Goal: Transaction & Acquisition: Book appointment/travel/reservation

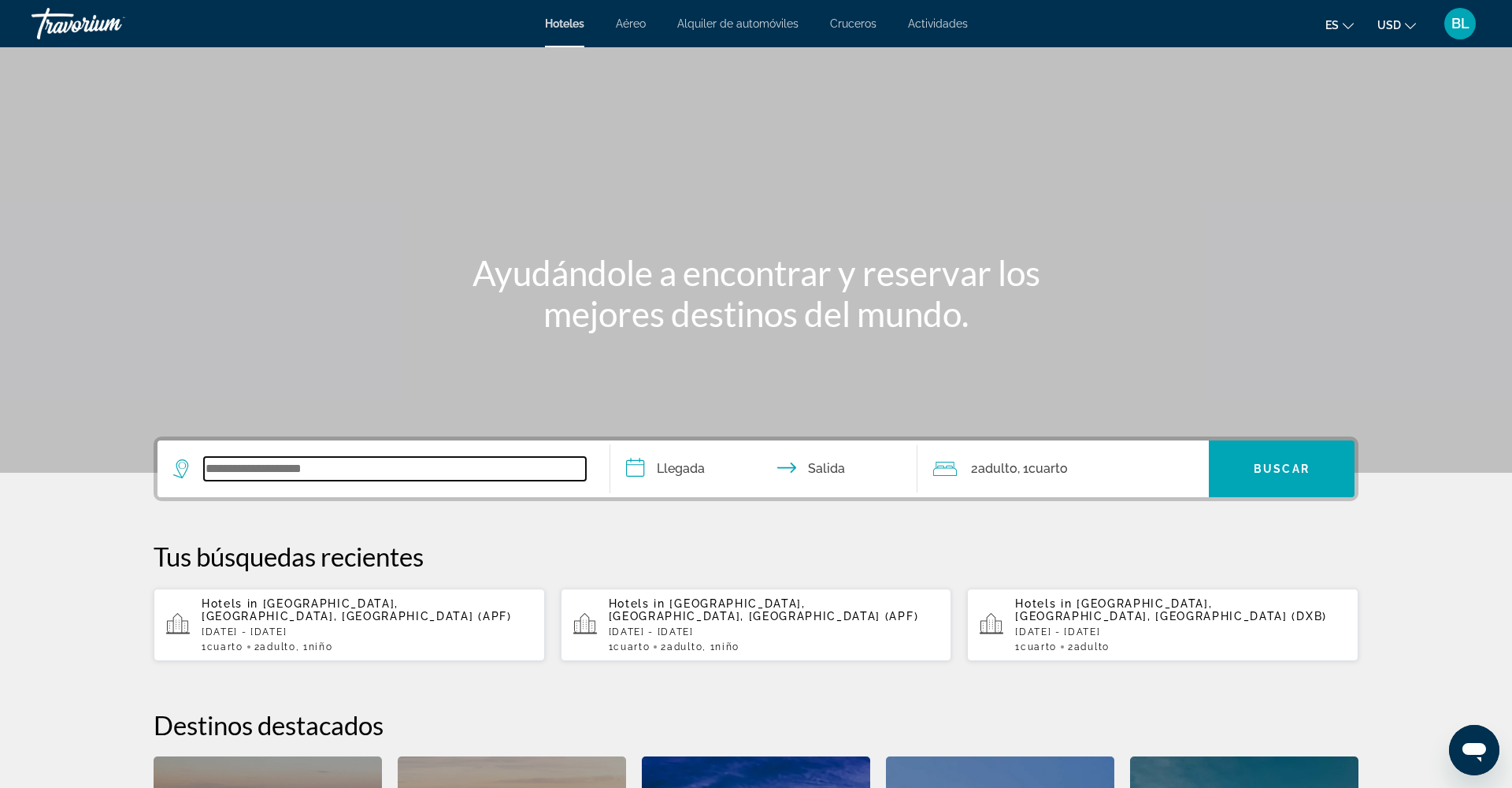
click at [262, 465] on input "Search widget" at bounding box center [395, 469] width 382 height 23
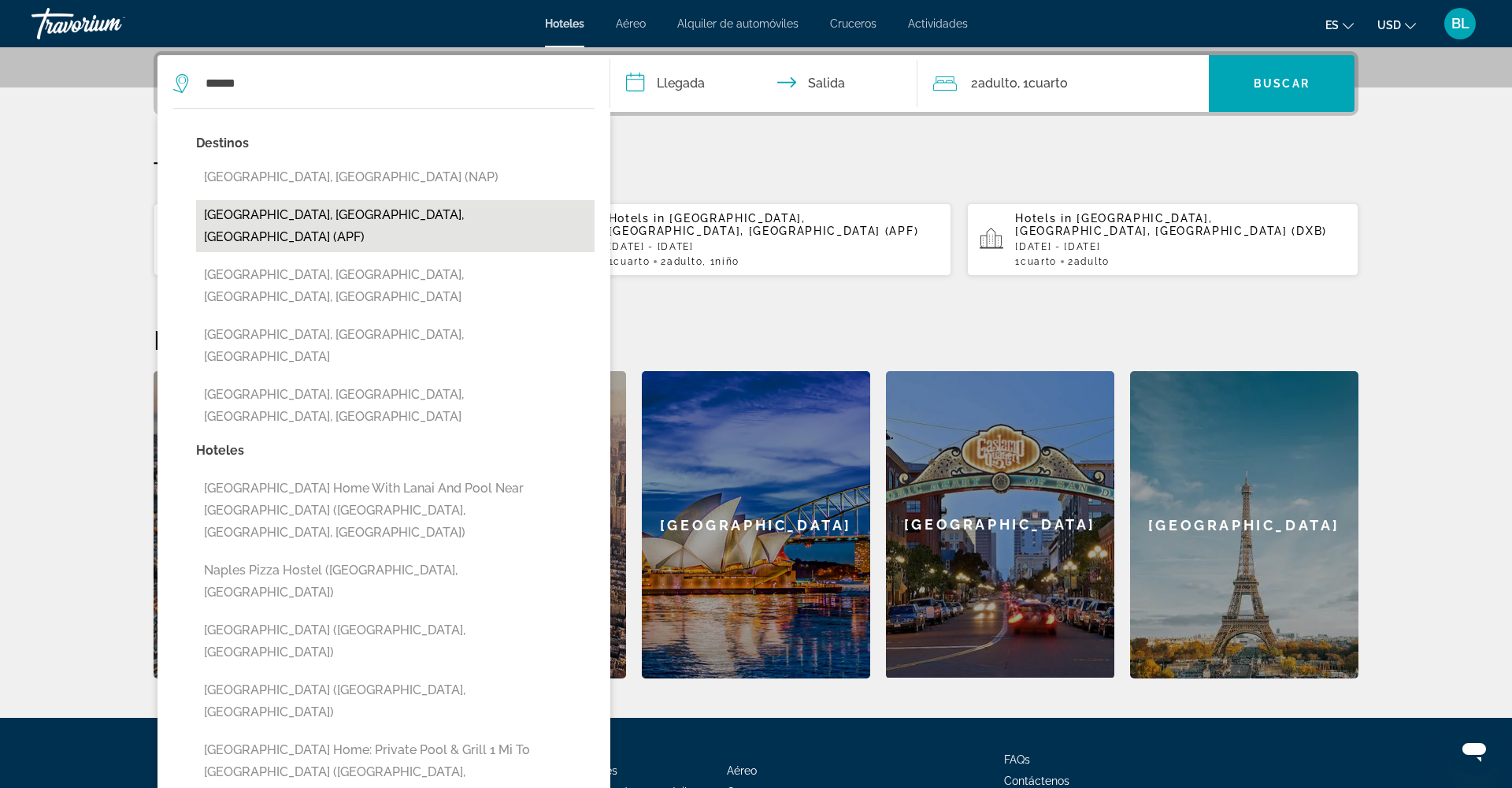
click at [290, 208] on button "[GEOGRAPHIC_DATA], [GEOGRAPHIC_DATA], [GEOGRAPHIC_DATA] (APF)" at bounding box center [395, 226] width 398 height 52
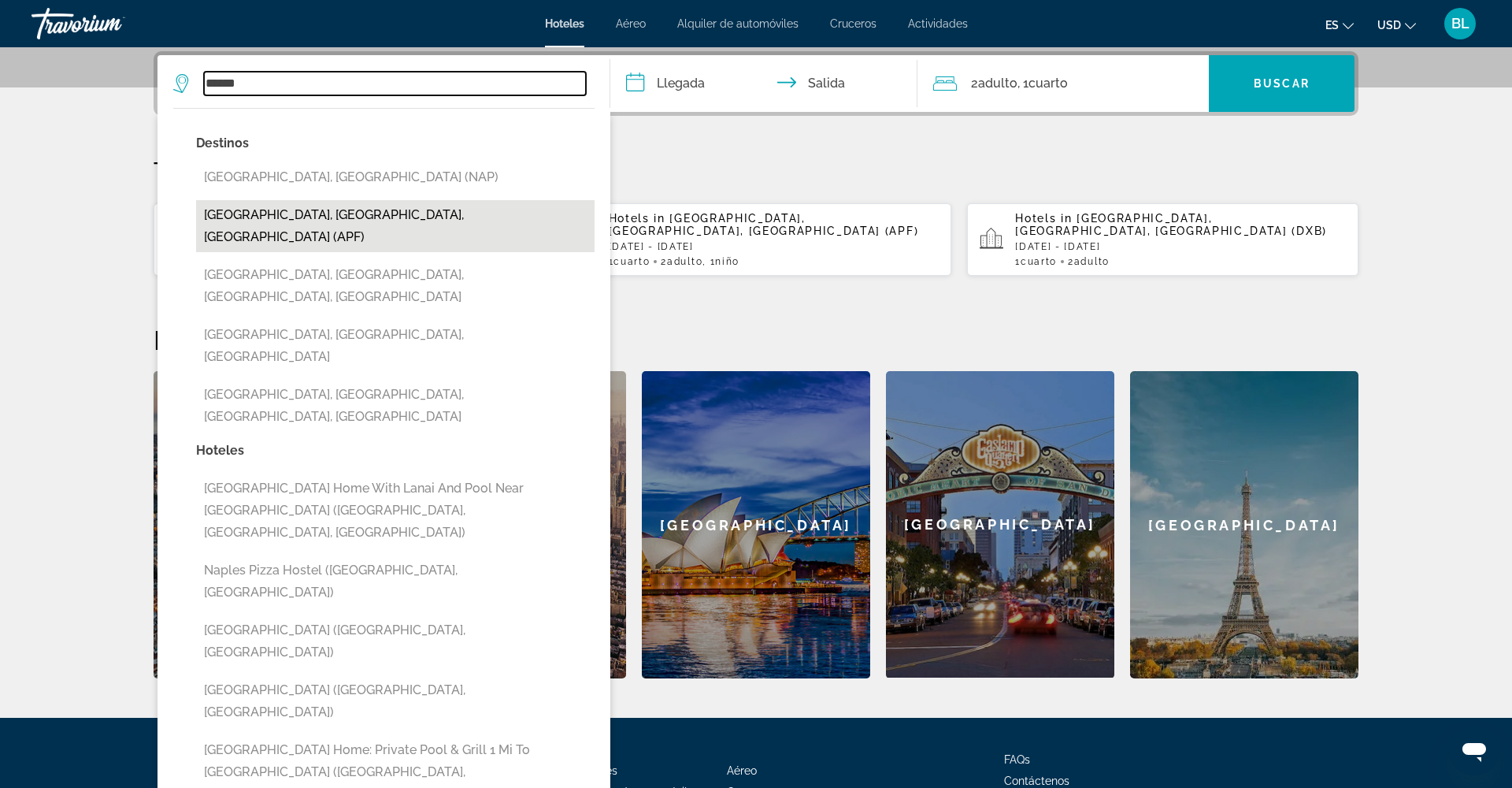
type input "**********"
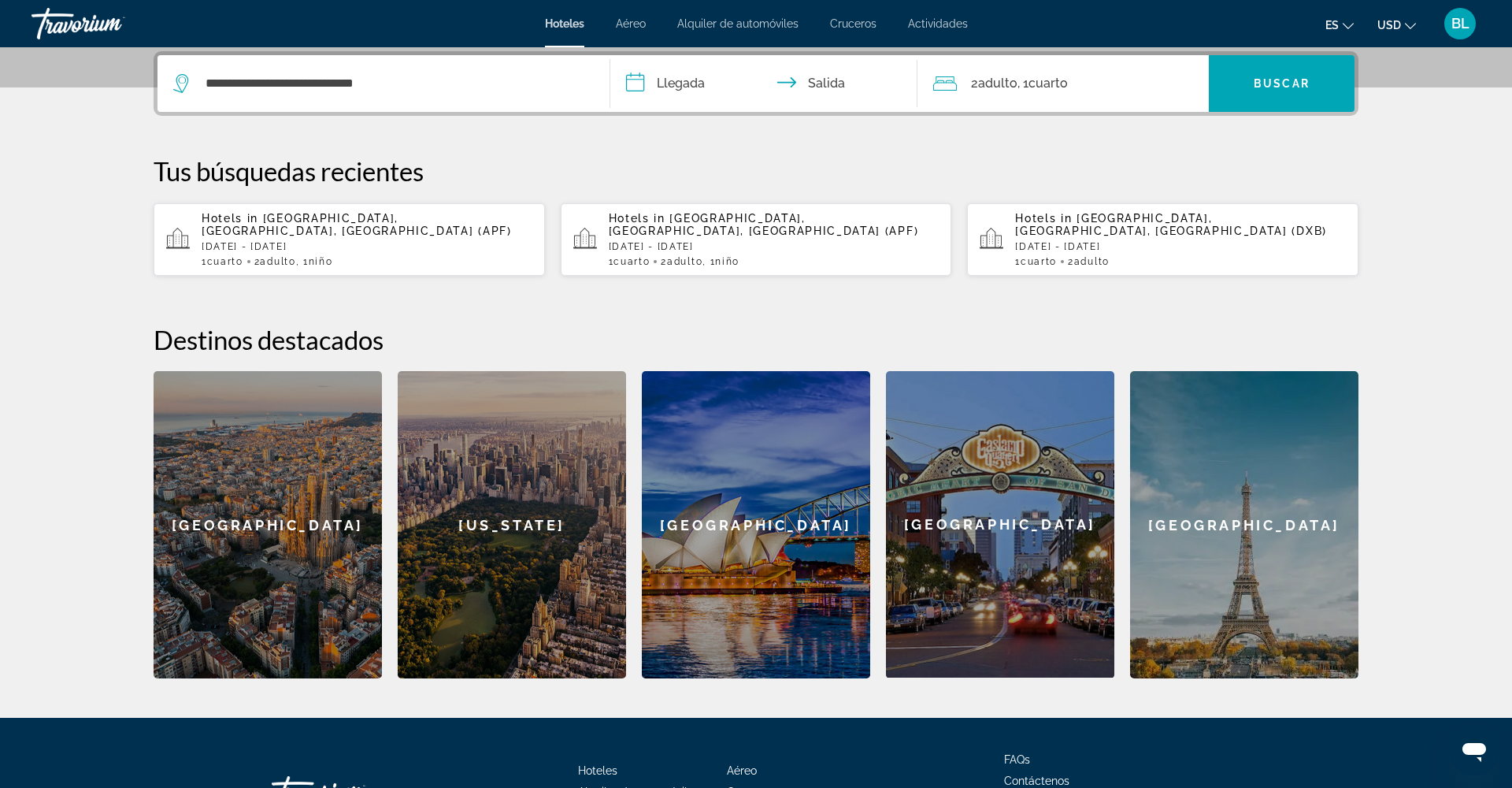
click at [652, 91] on input "**********" at bounding box center [766, 86] width 313 height 62
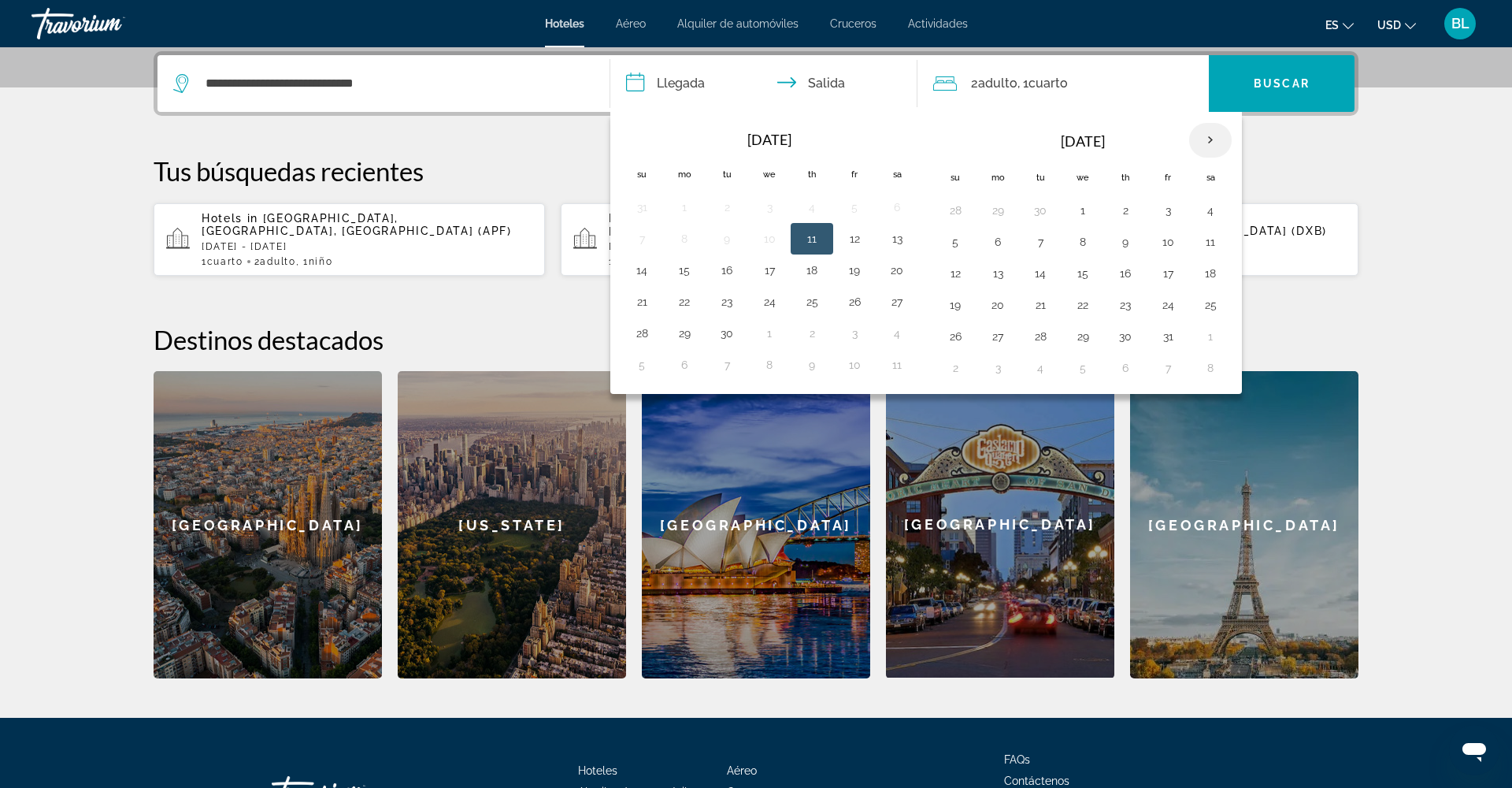
click at [1209, 143] on th "Next month" at bounding box center [1210, 140] width 42 height 35
click at [857, 273] on button "17" at bounding box center [855, 273] width 25 height 22
click at [650, 311] on button "19" at bounding box center [642, 304] width 25 height 22
type input "**********"
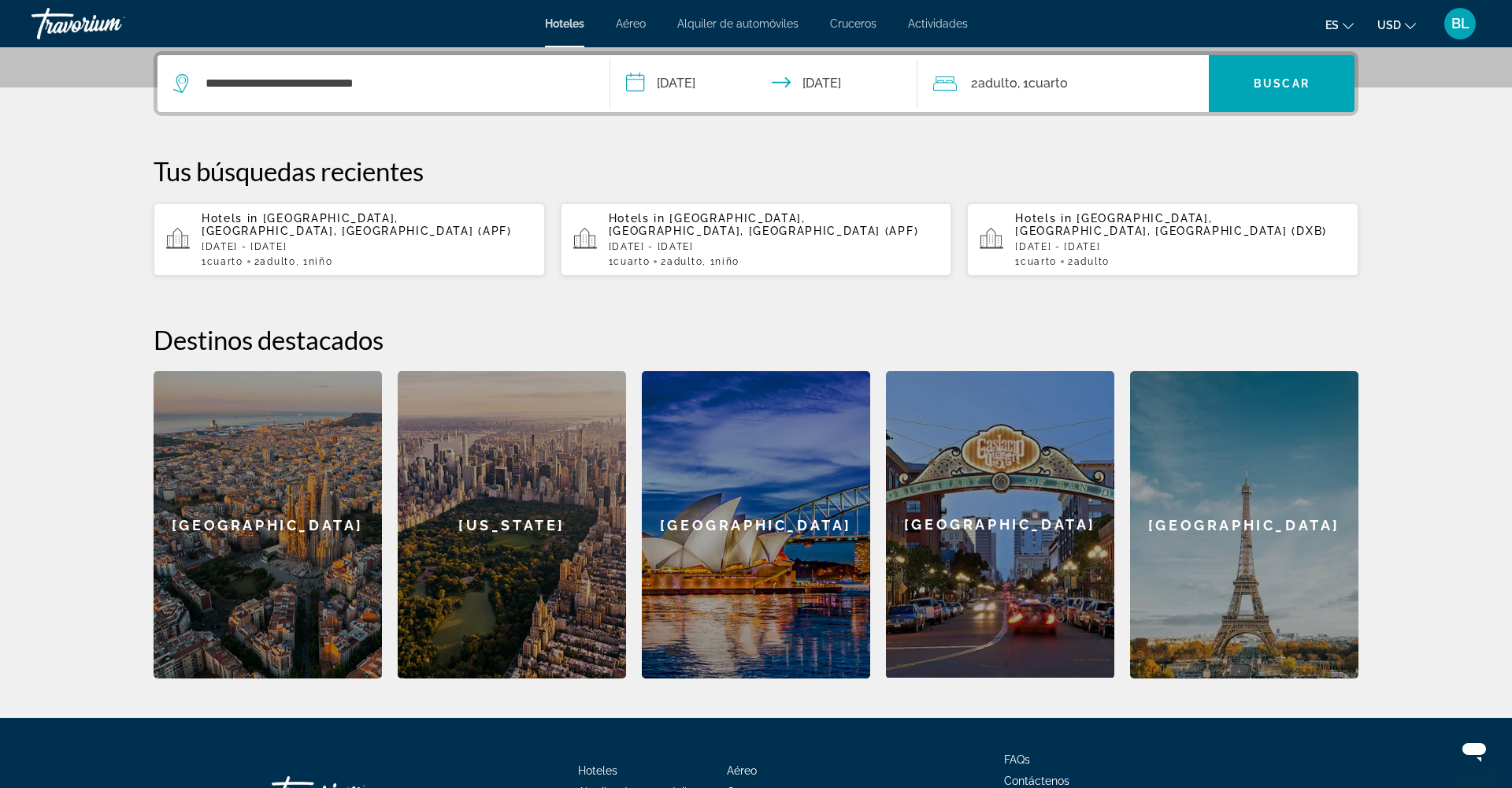
click at [1047, 76] on span "Cuarto" at bounding box center [1047, 83] width 39 height 15
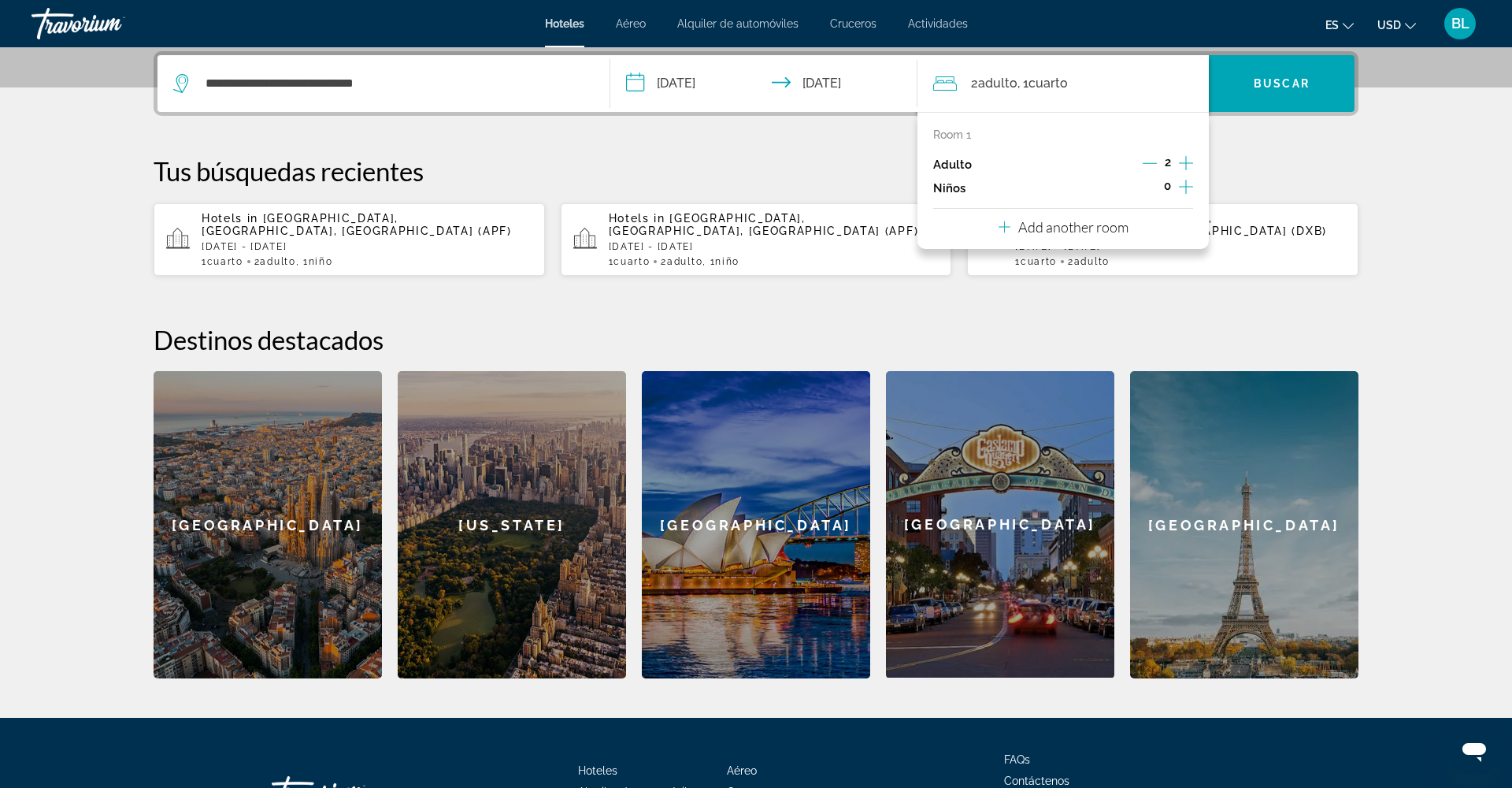
click at [1184, 188] on icon "Increment children" at bounding box center [1185, 186] width 14 height 19
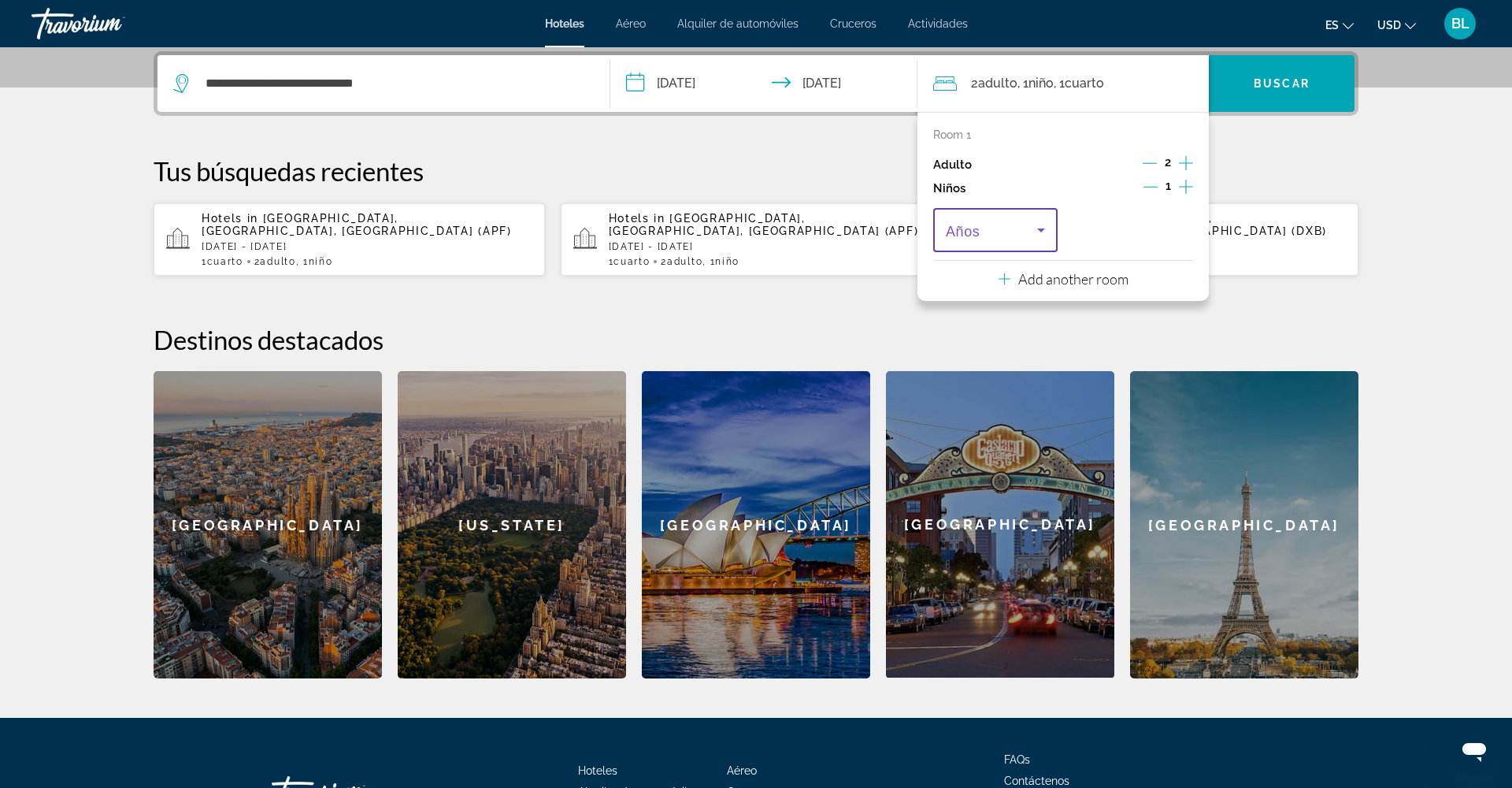
click at [1027, 233] on span "Travelers: 2 adults, 1 child" at bounding box center [992, 229] width 91 height 19
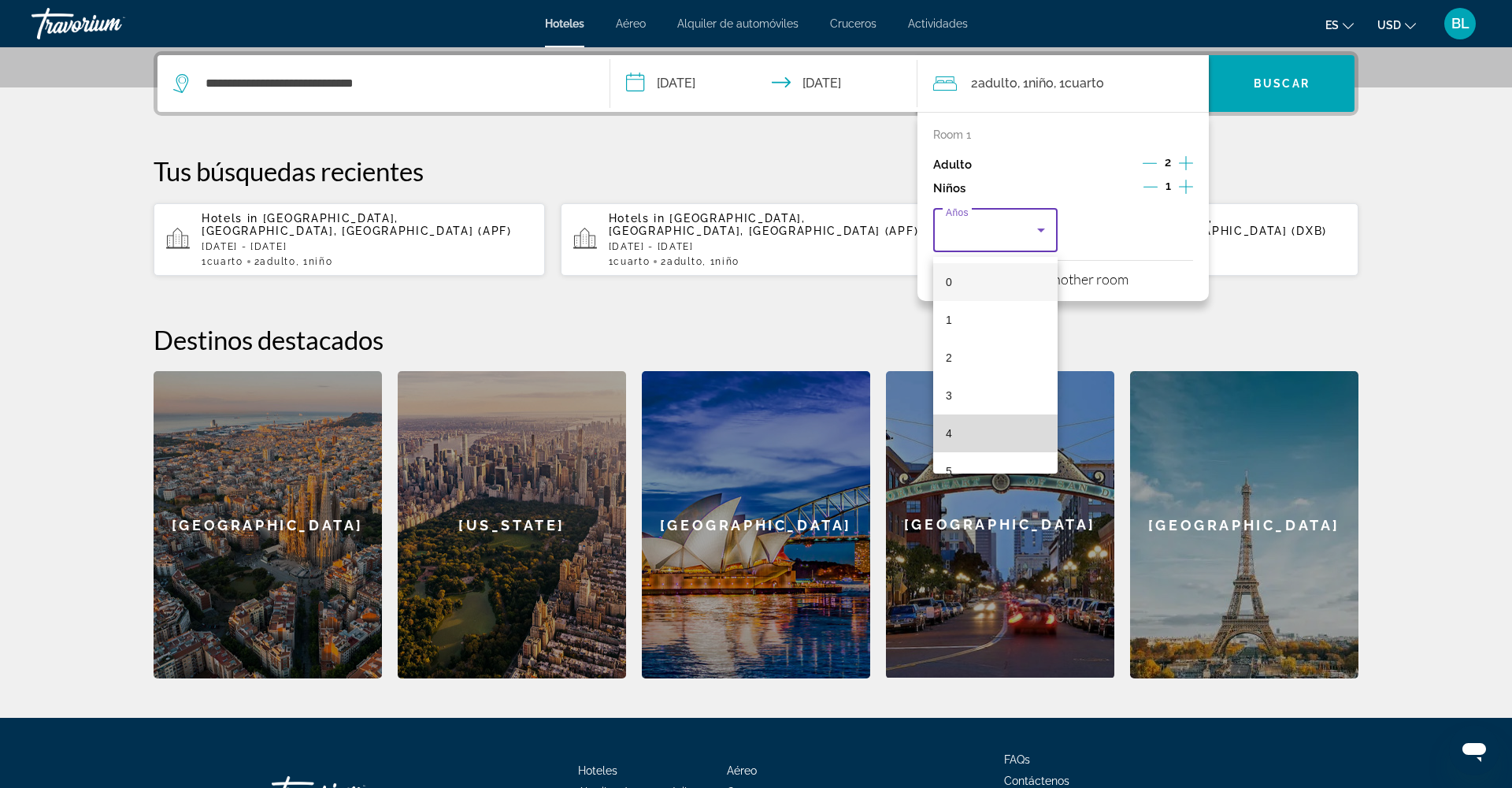
click at [990, 425] on mat-option "4" at bounding box center [996, 432] width 125 height 37
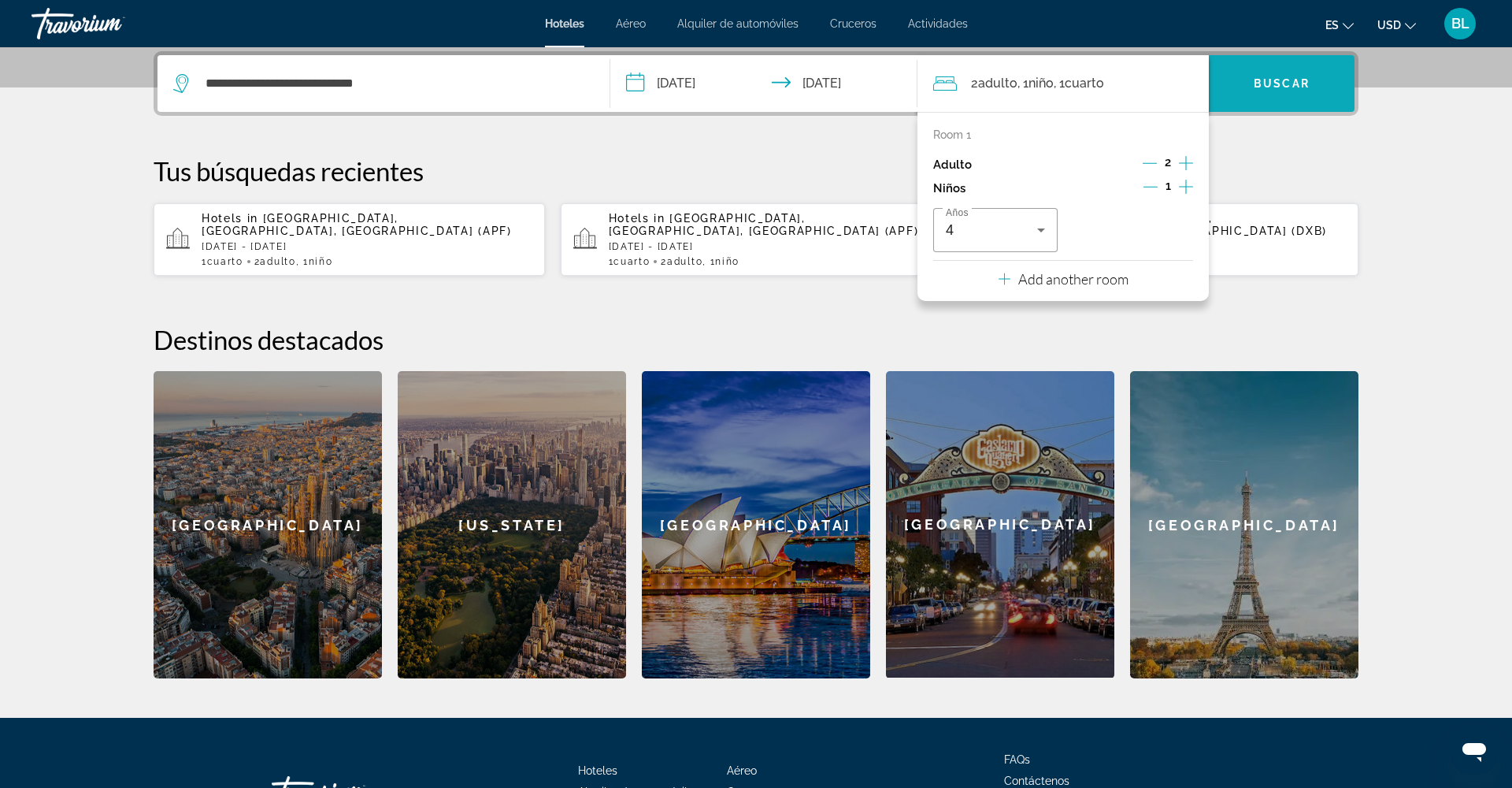
click at [1253, 82] on span "Search widget" at bounding box center [1281, 83] width 145 height 37
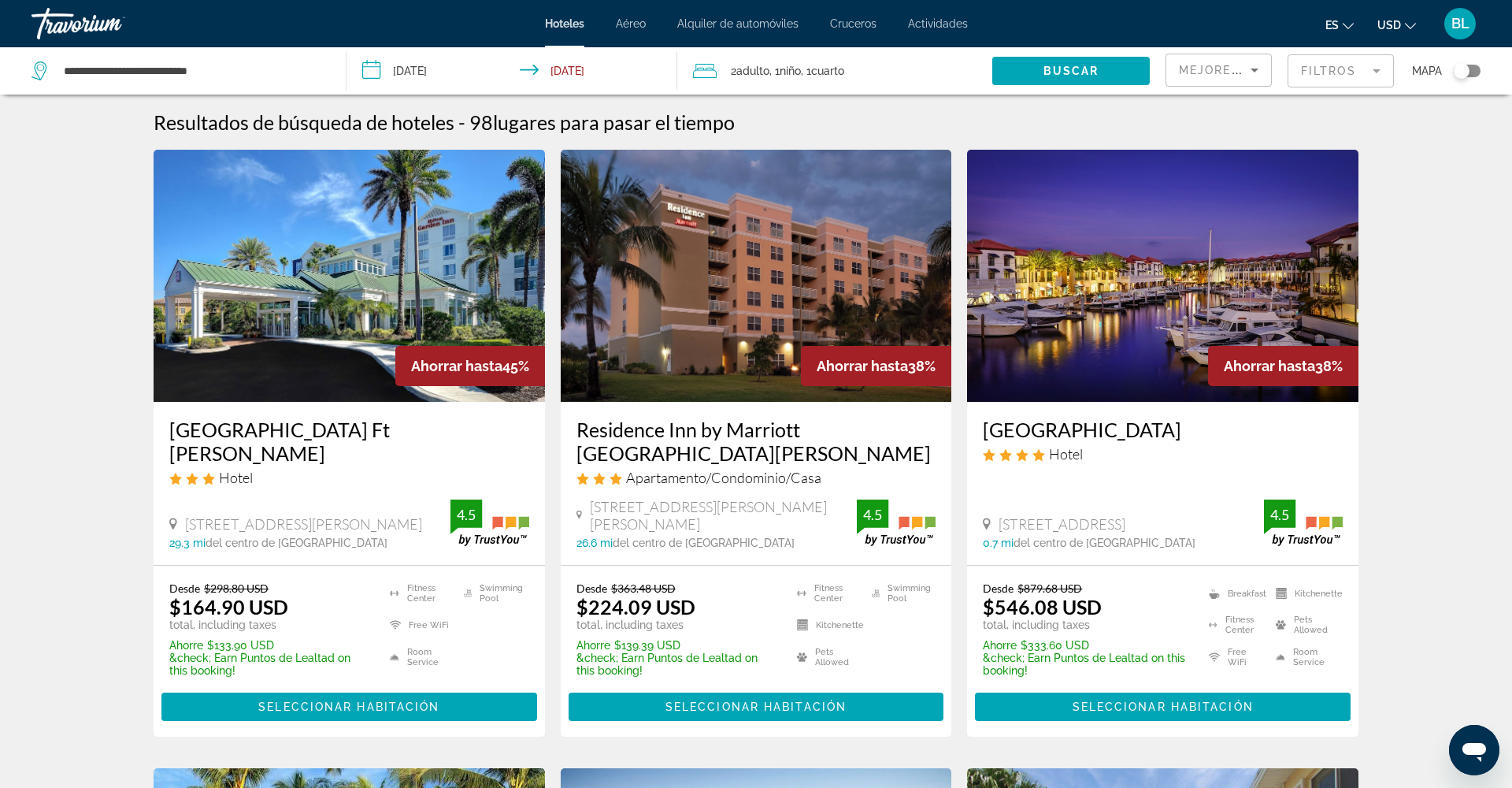
click at [1298, 77] on mat-form-field "Filtros" at bounding box center [1341, 71] width 106 height 33
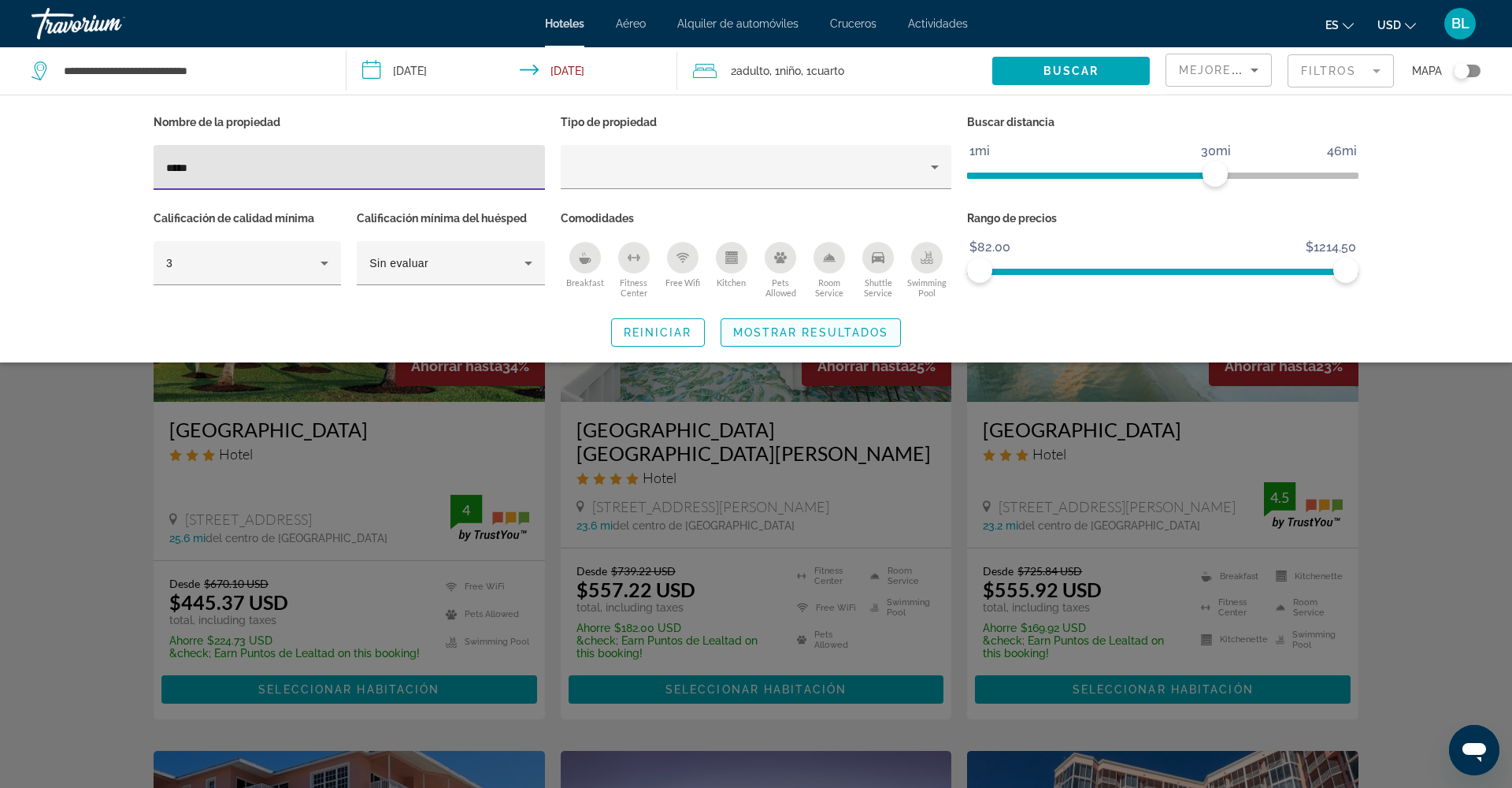
type input "*****"
click at [783, 328] on span "Mostrar resultados" at bounding box center [811, 332] width 156 height 12
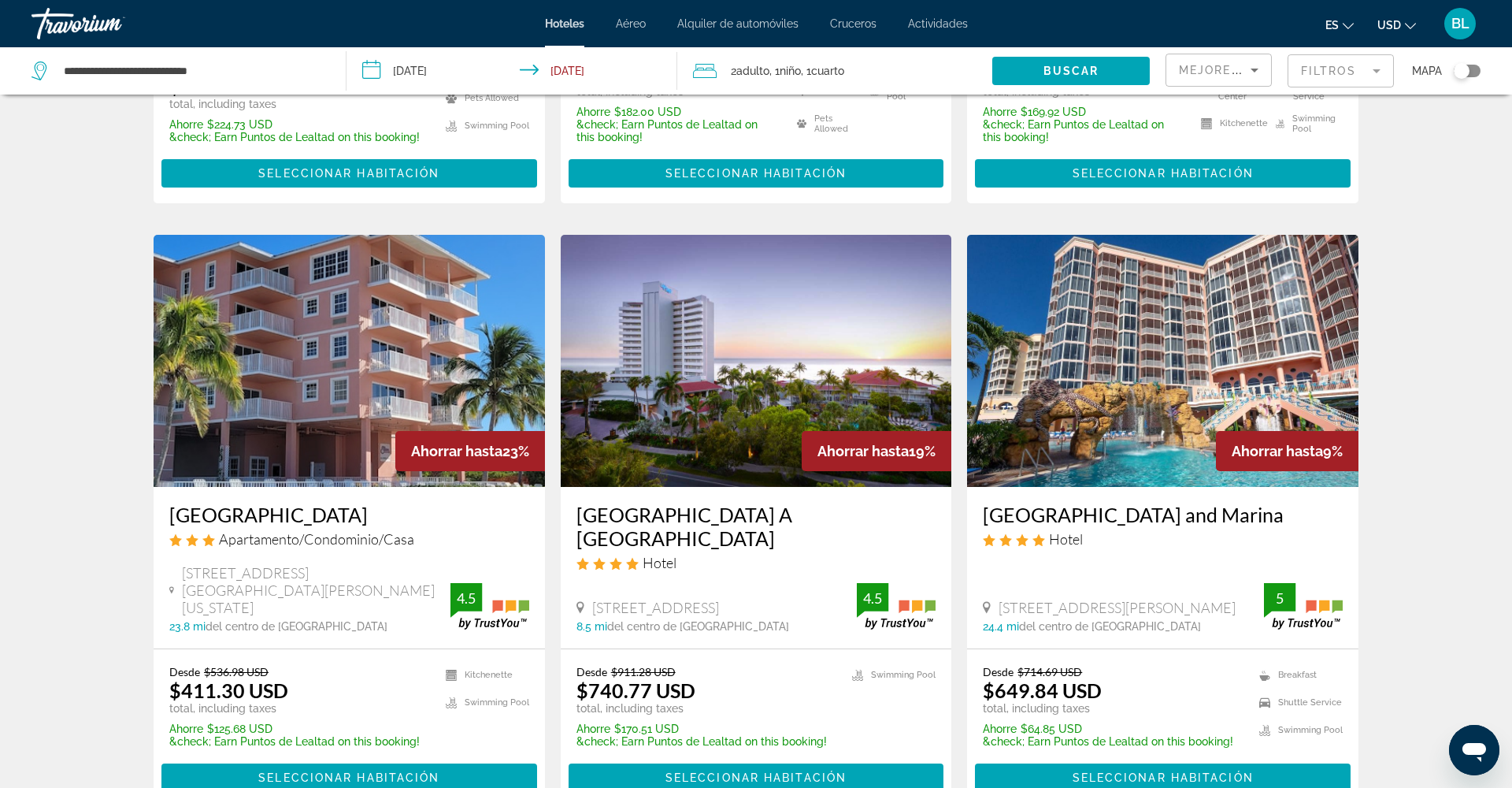
scroll to position [517, 0]
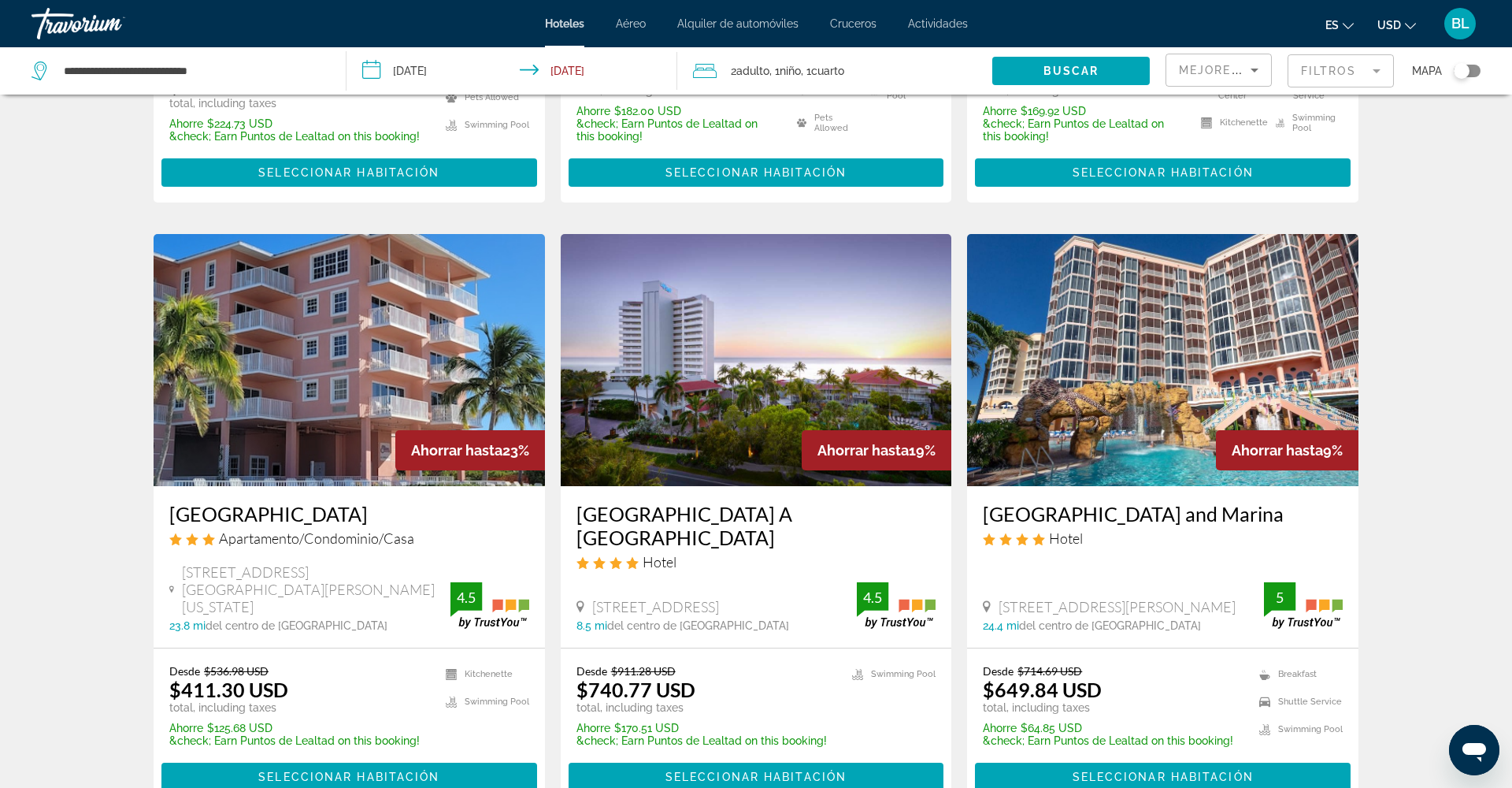
click at [724, 426] on img "Main content" at bounding box center [756, 359] width 392 height 252
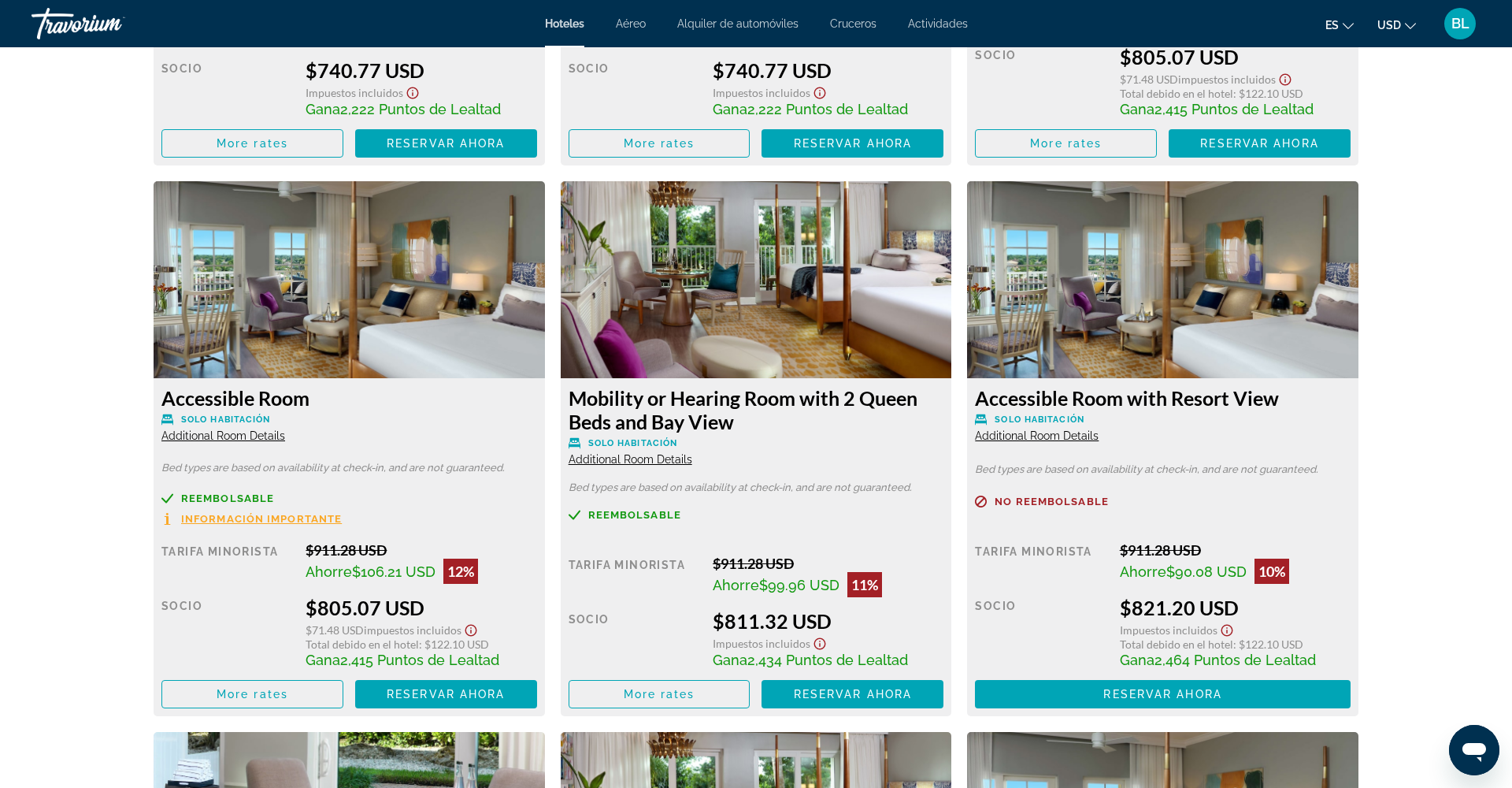
scroll to position [2605, 0]
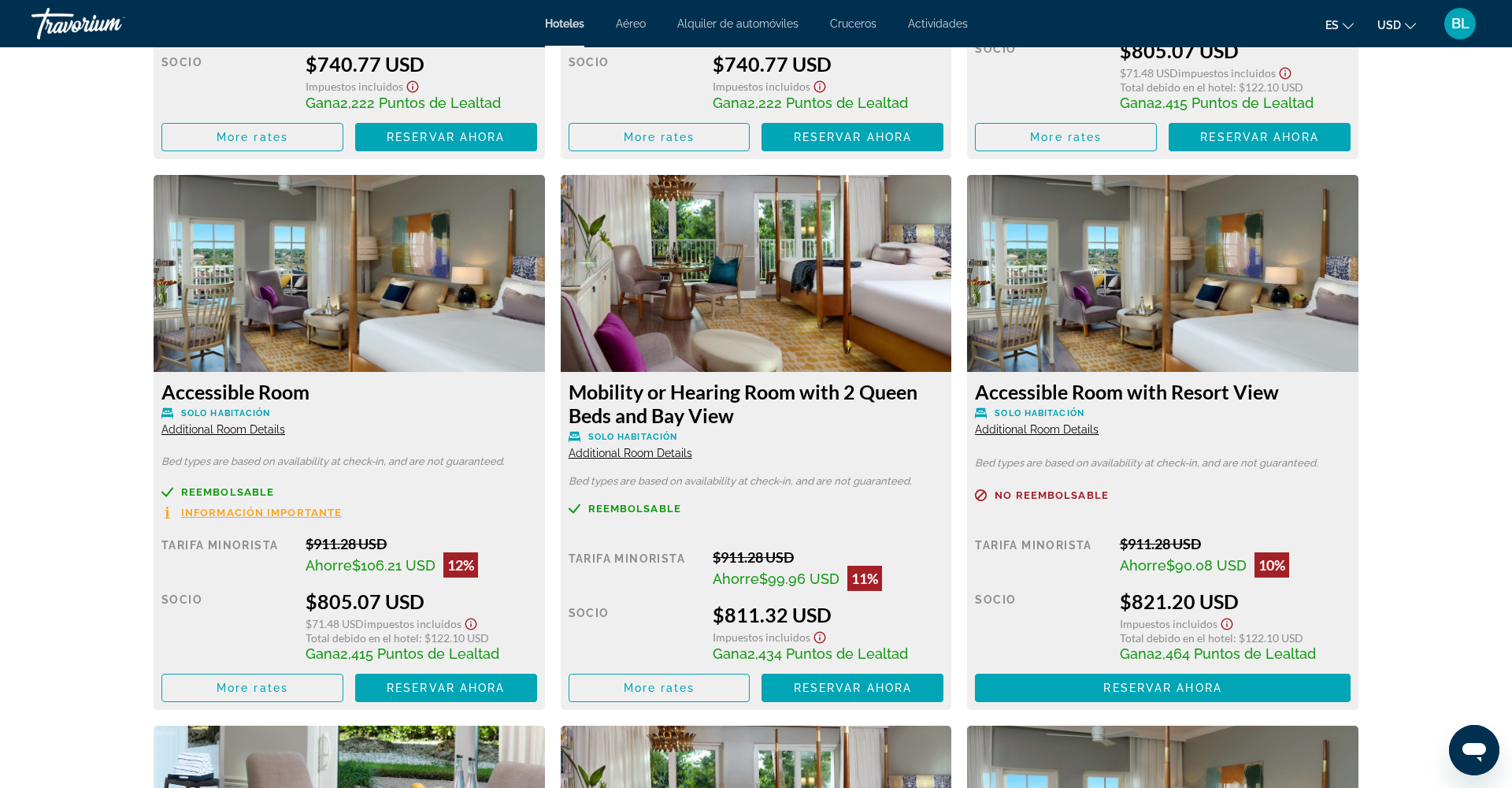
click at [261, 430] on span "Additional Room Details" at bounding box center [223, 429] width 124 height 12
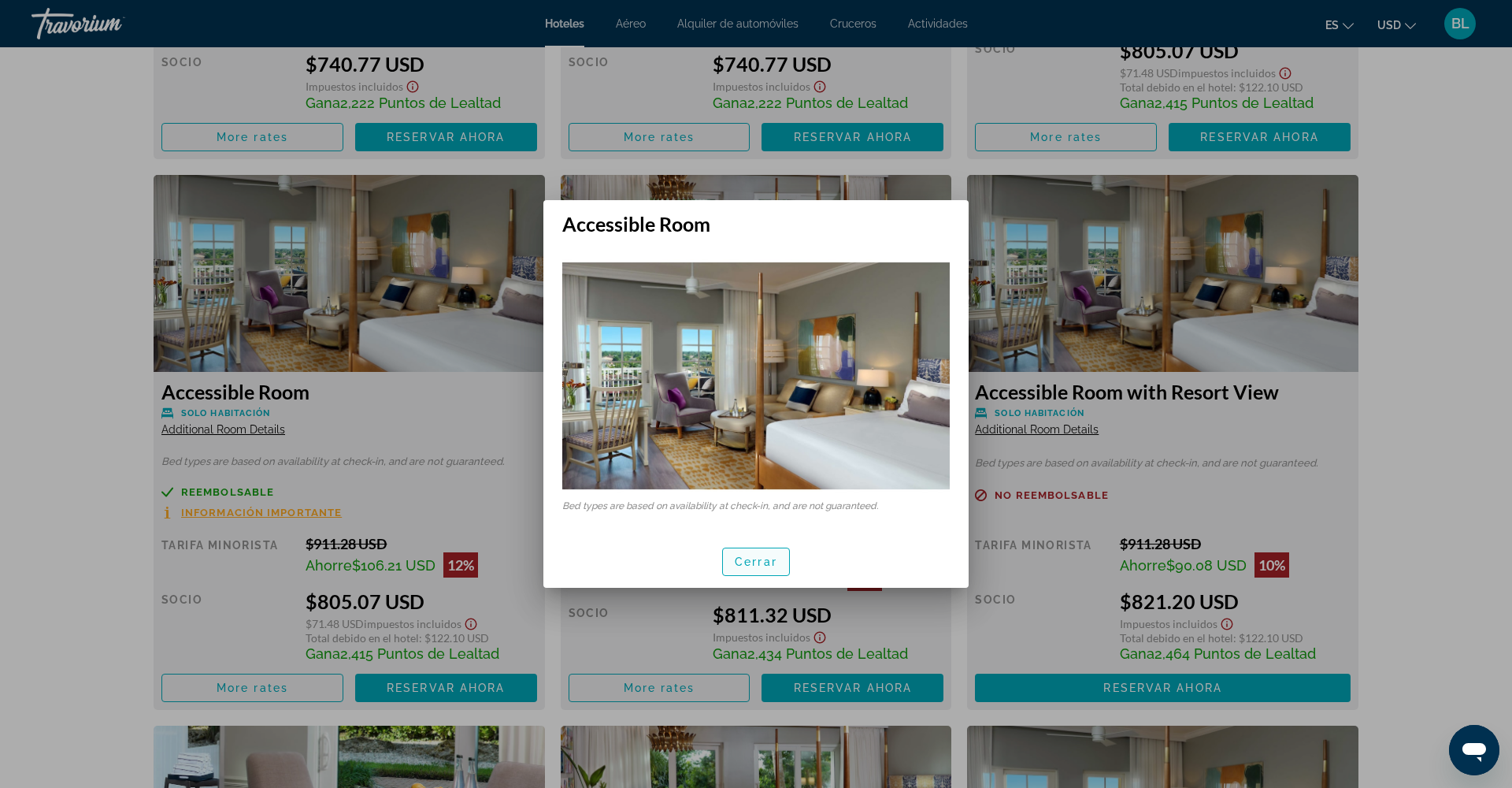
click at [748, 555] on span "Cerrar" at bounding box center [756, 561] width 42 height 12
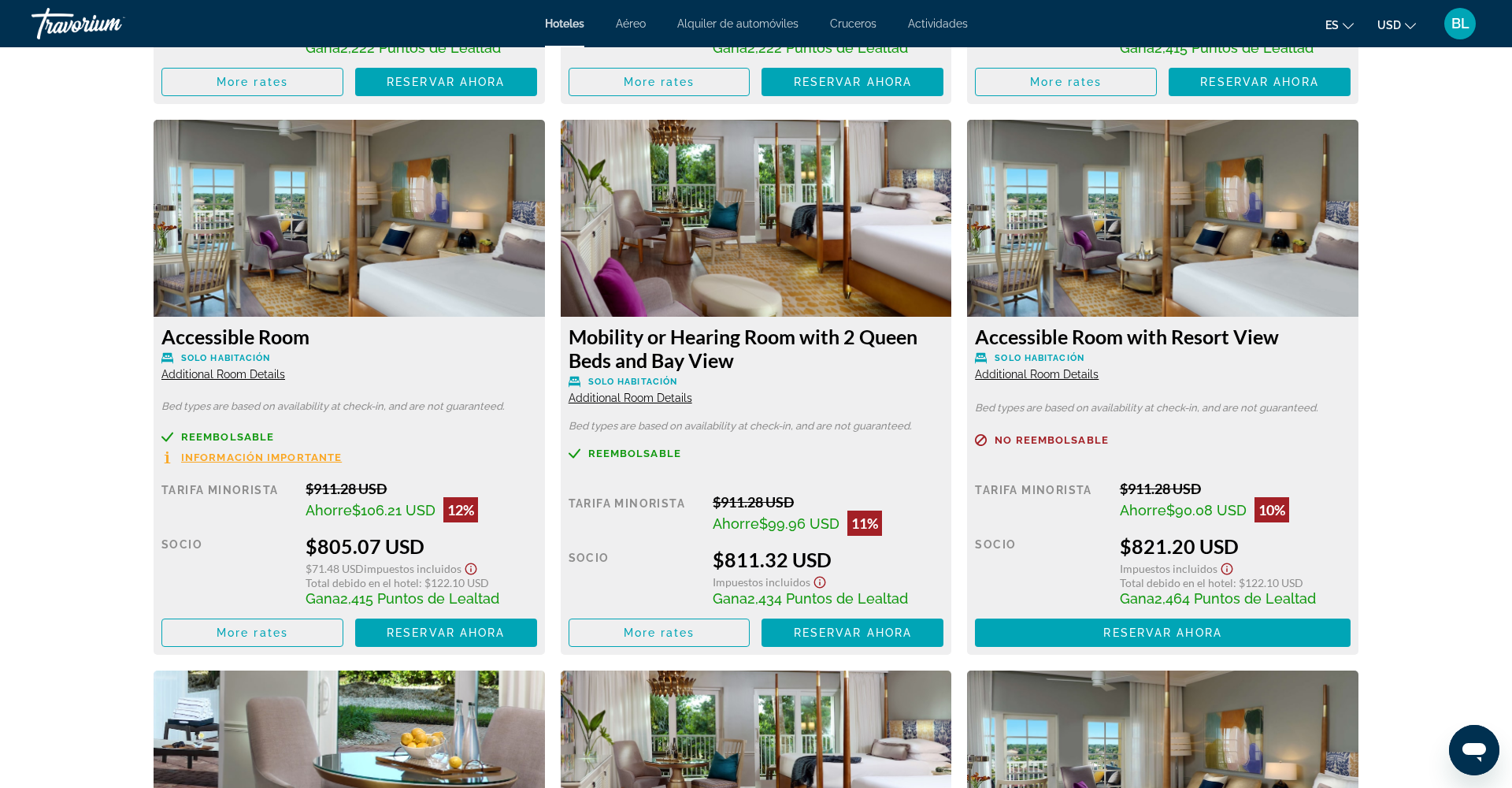
scroll to position [2662, 0]
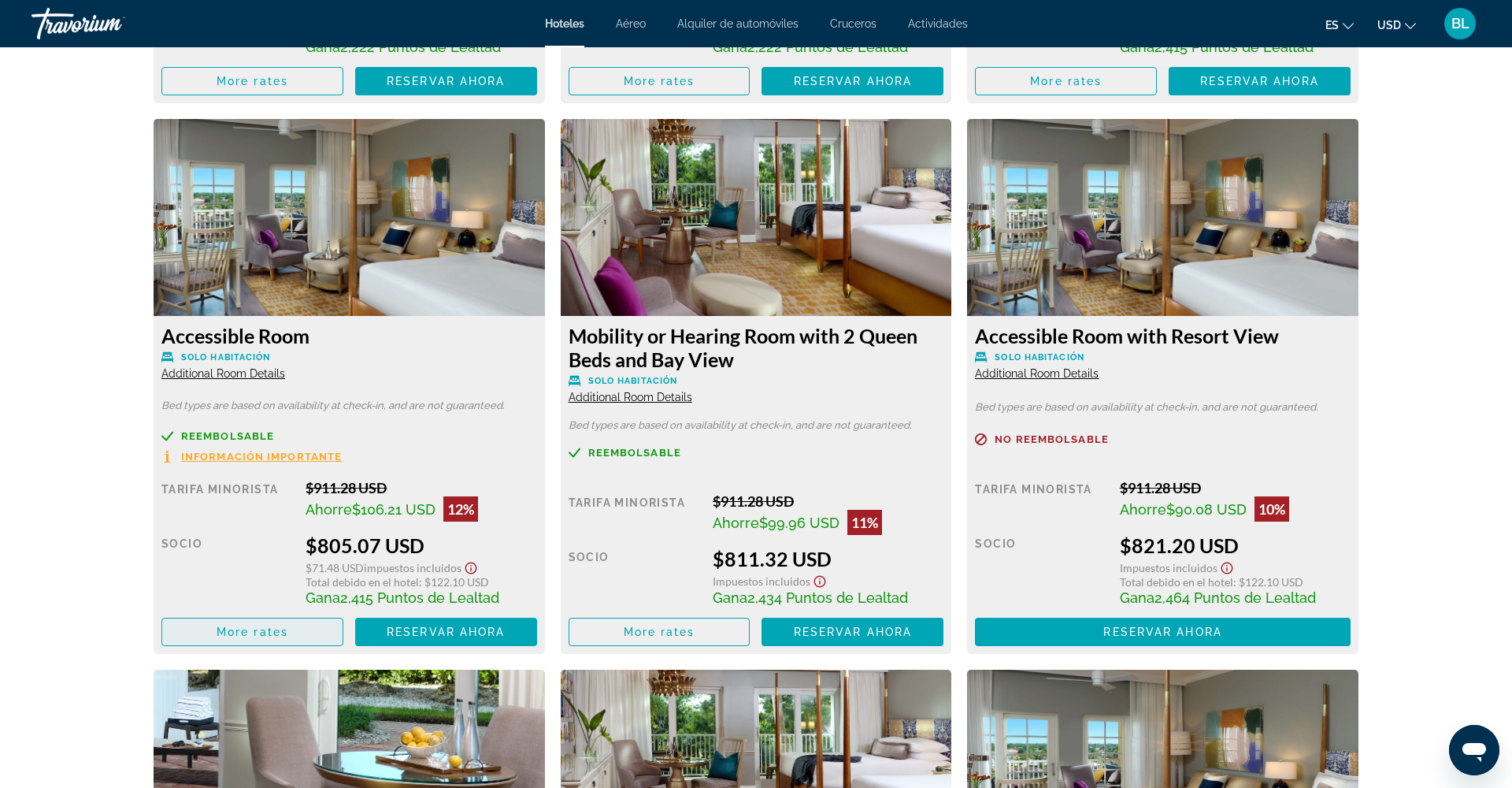
click at [305, 636] on span "Main content" at bounding box center [252, 631] width 180 height 37
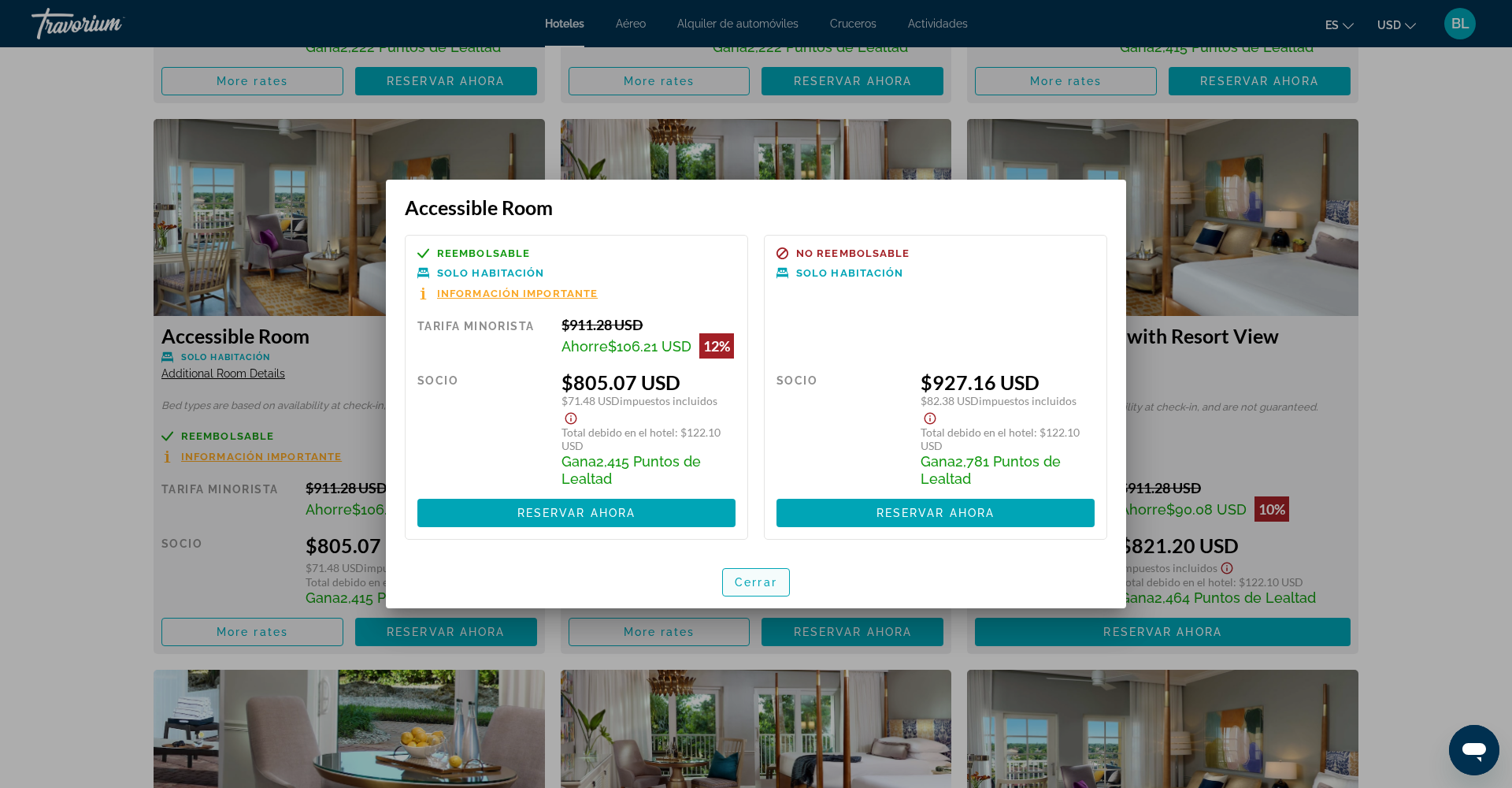
click at [751, 584] on span "Cerrar" at bounding box center [756, 582] width 42 height 12
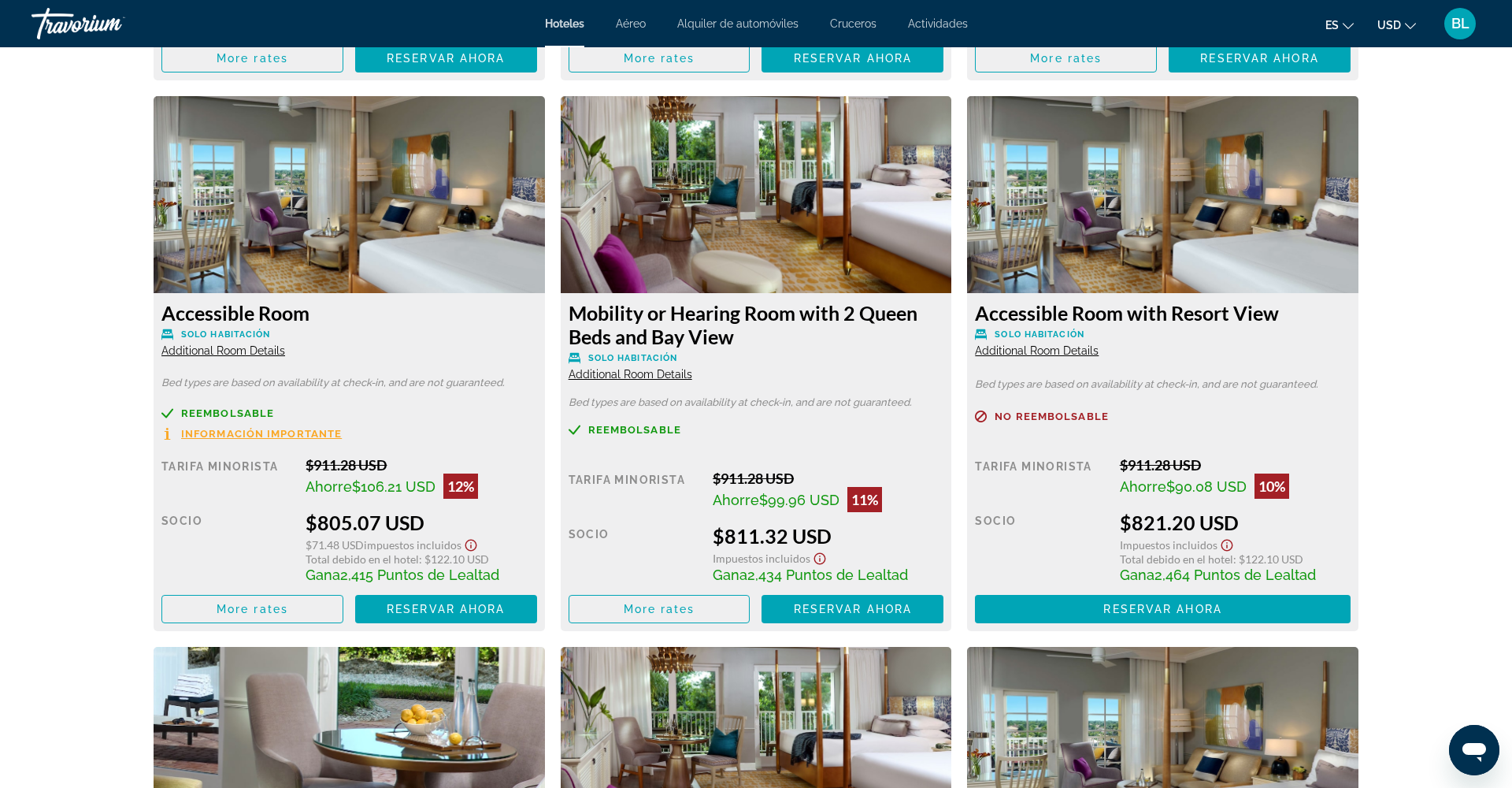
scroll to position [2691, 0]
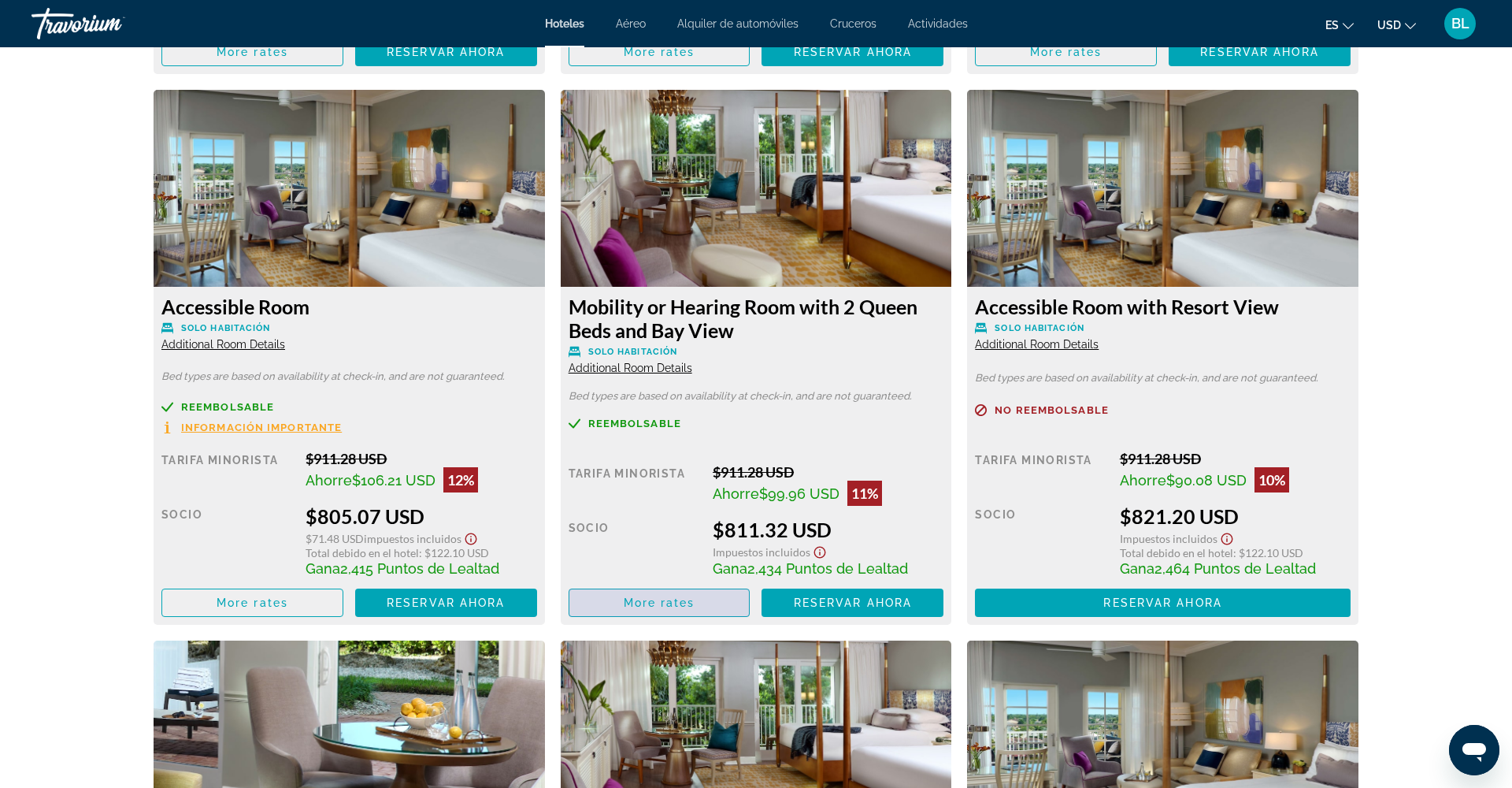
click at [680, 608] on span "More rates" at bounding box center [659, 602] width 71 height 12
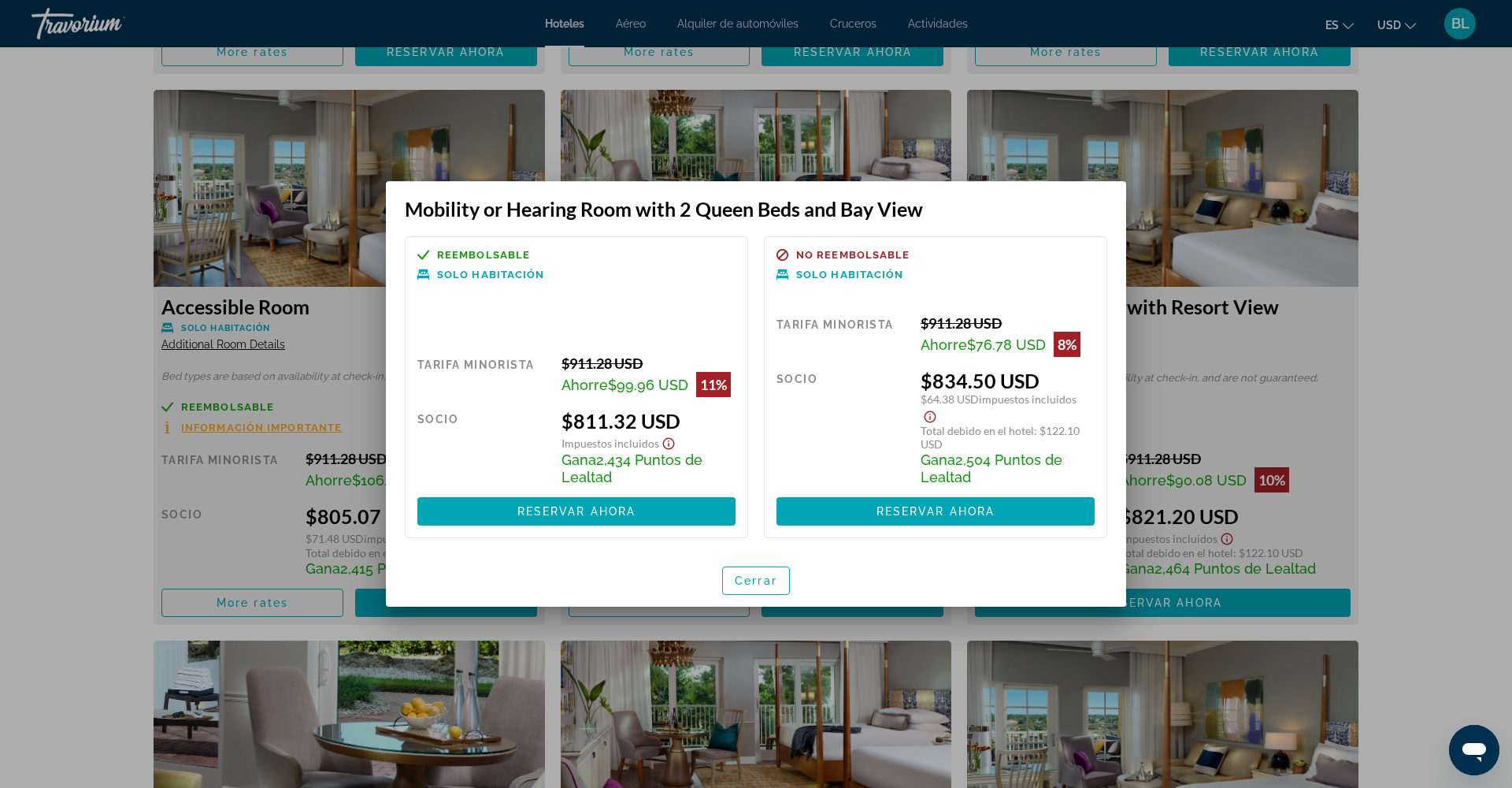
scroll to position [1, 0]
click at [663, 441] on icon "Show Taxes and Fees disclaimer" at bounding box center [669, 444] width 12 height 12
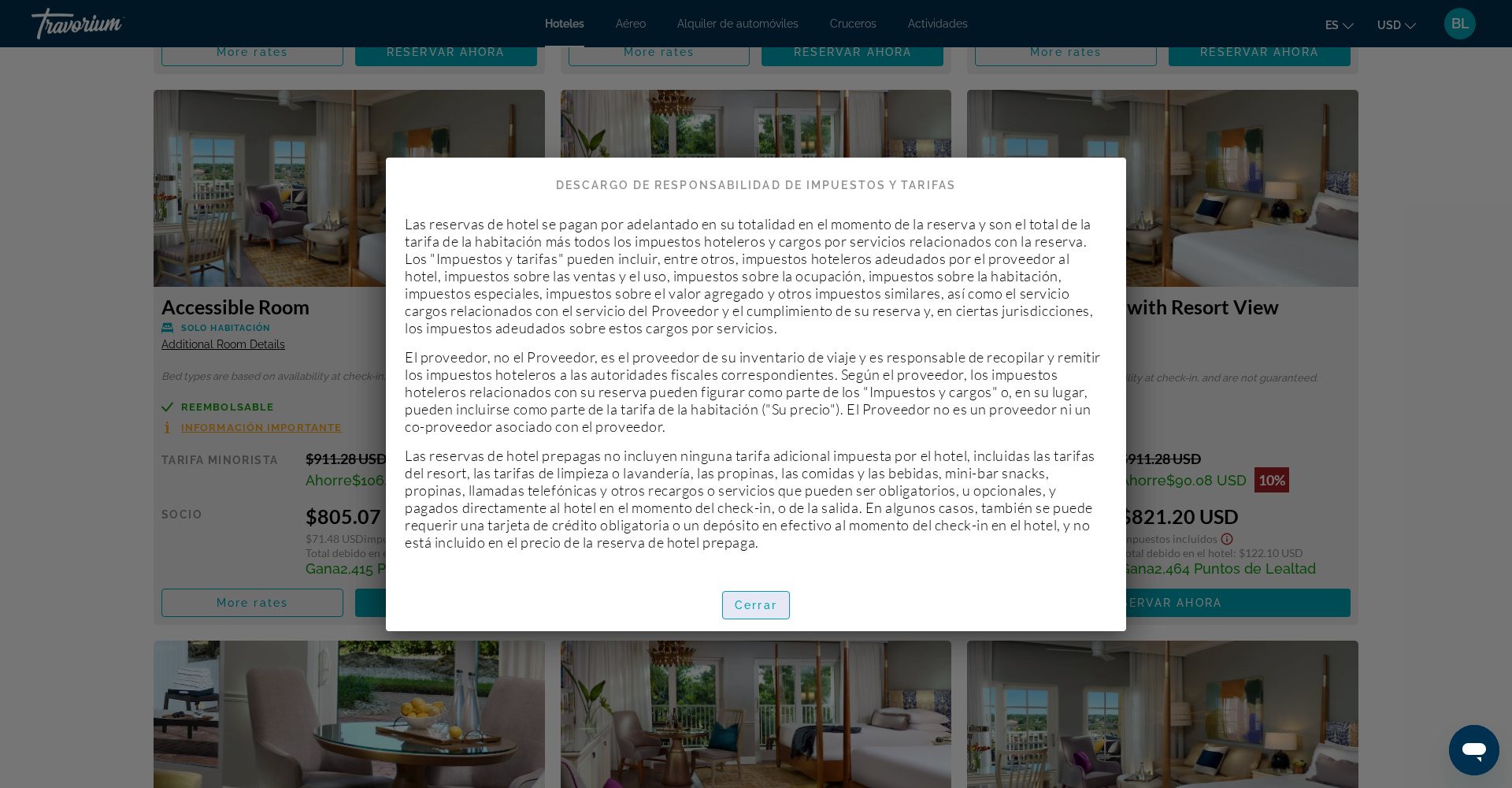
click at [754, 593] on span "button" at bounding box center [756, 604] width 66 height 37
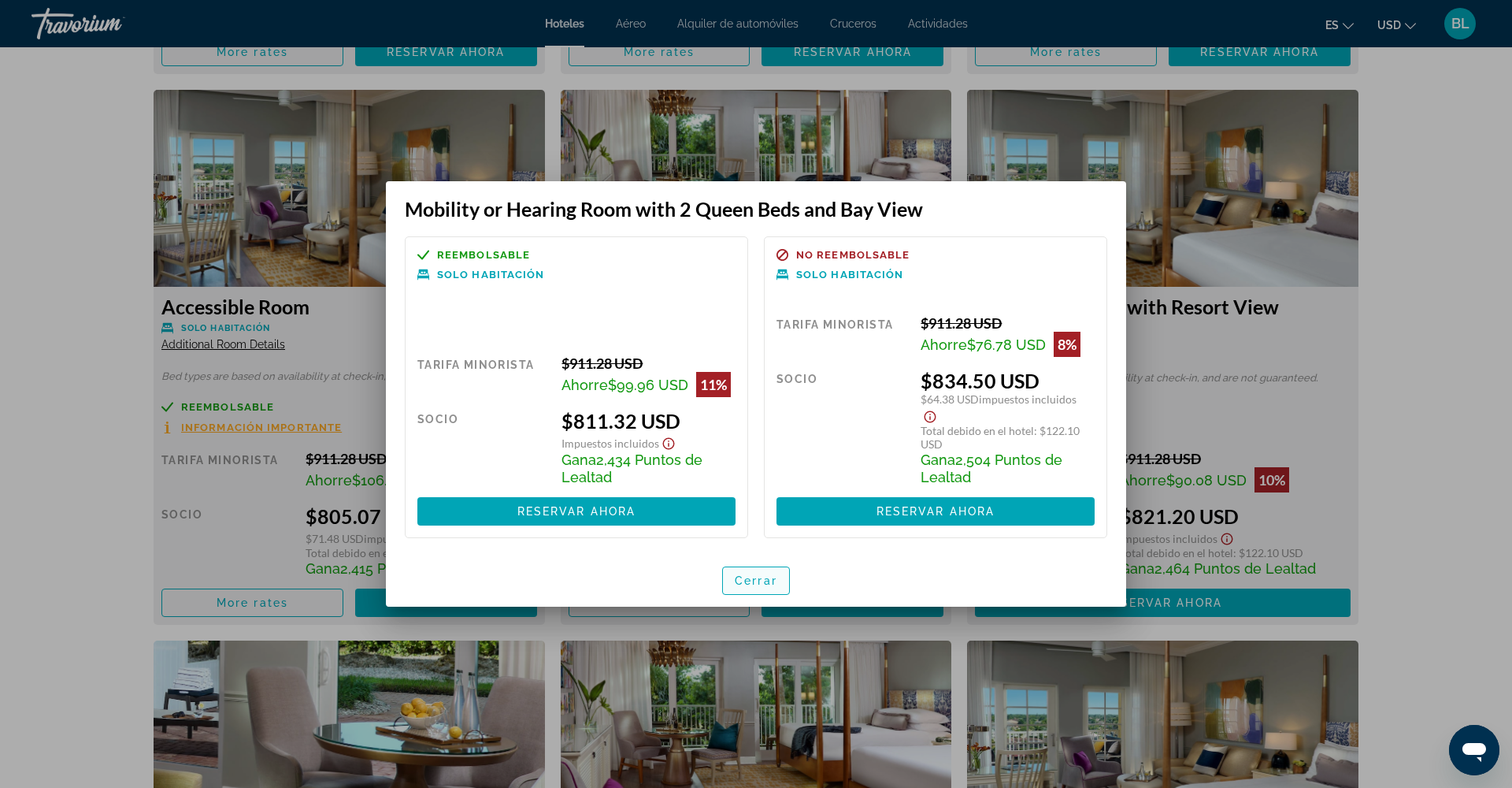
scroll to position [0, 0]
click at [741, 580] on span "Cerrar" at bounding box center [756, 580] width 42 height 12
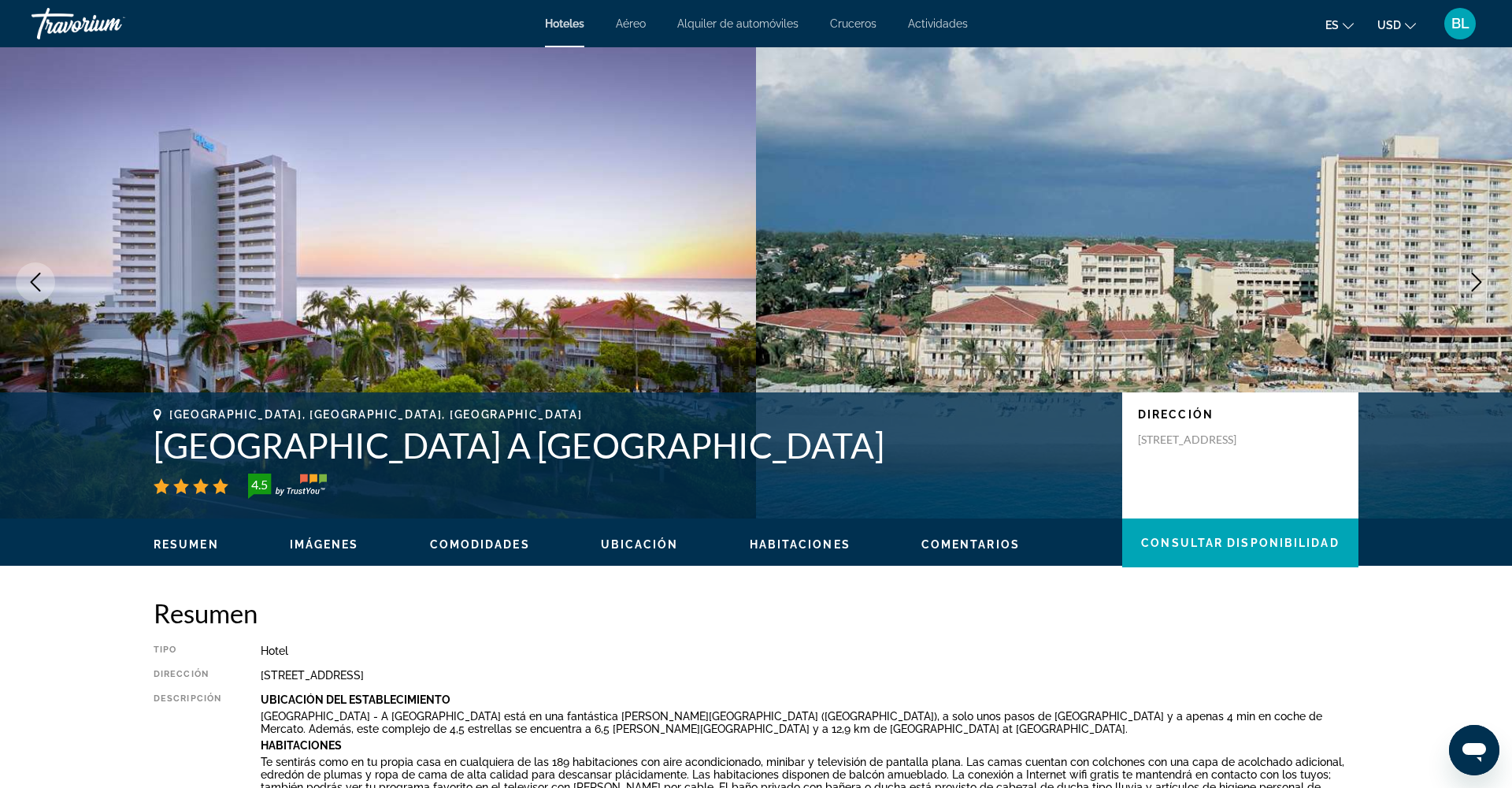
scroll to position [2691, 0]
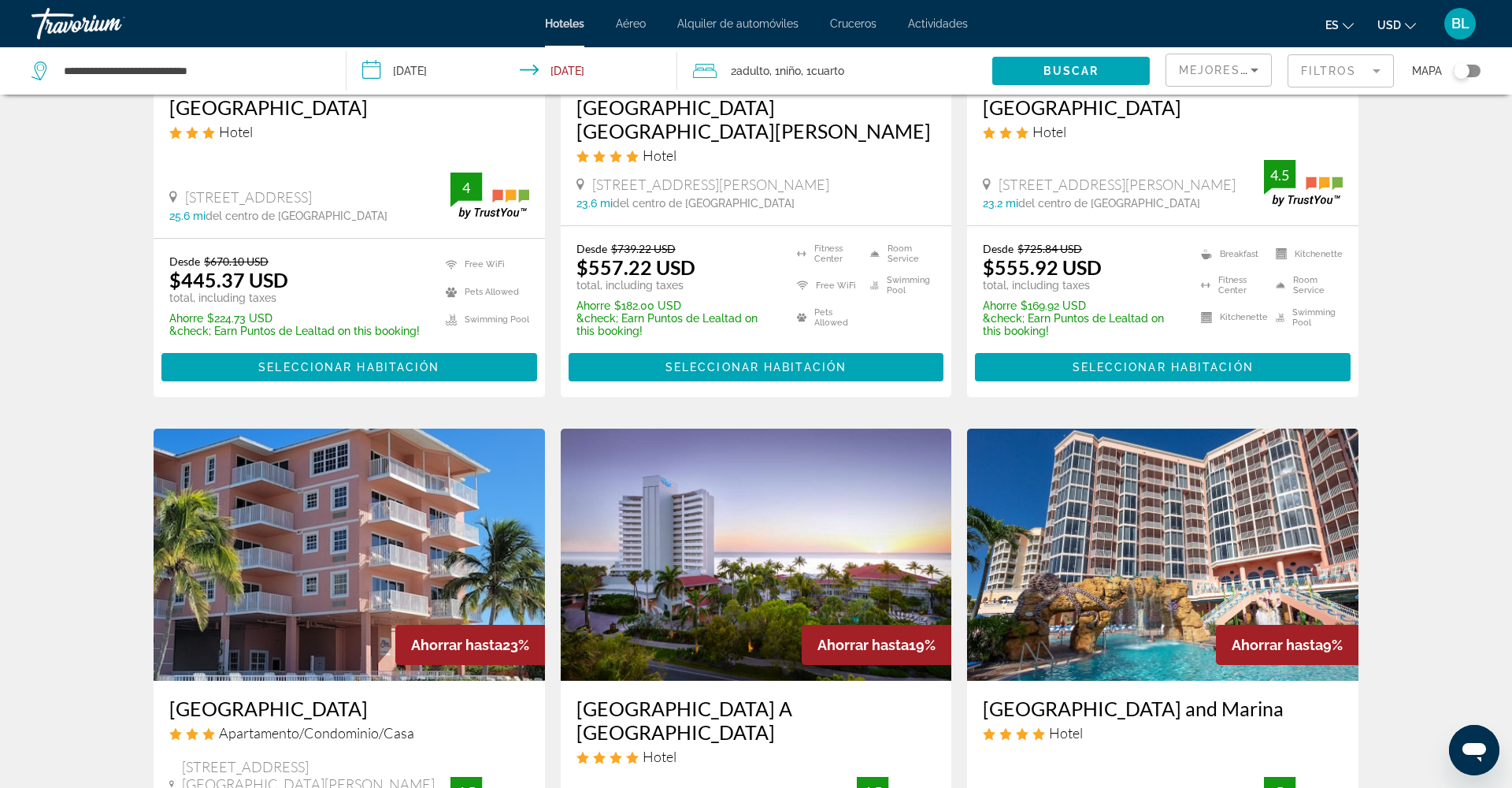
scroll to position [396, 0]
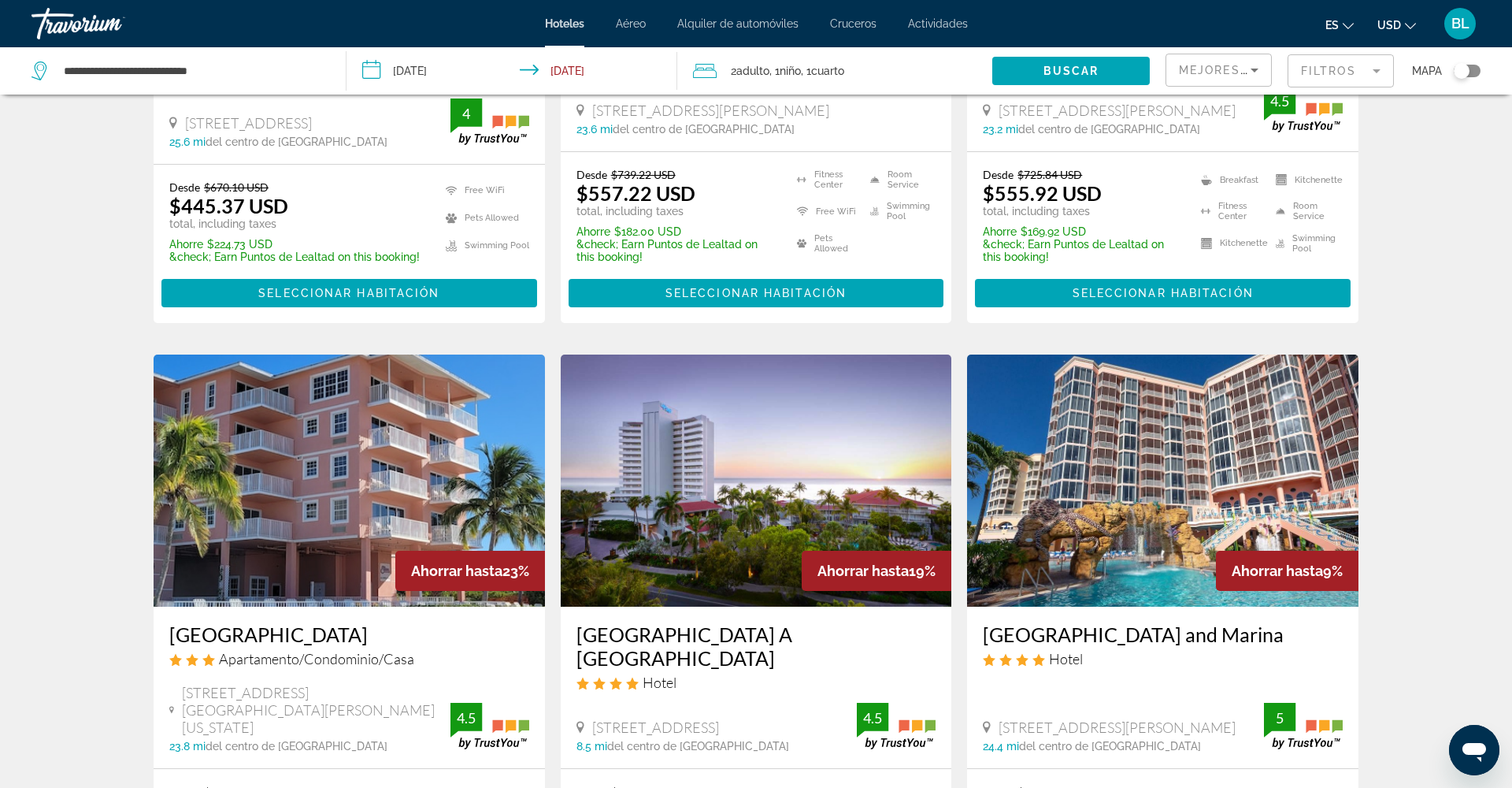
click at [696, 539] on img "Main content" at bounding box center [756, 480] width 392 height 252
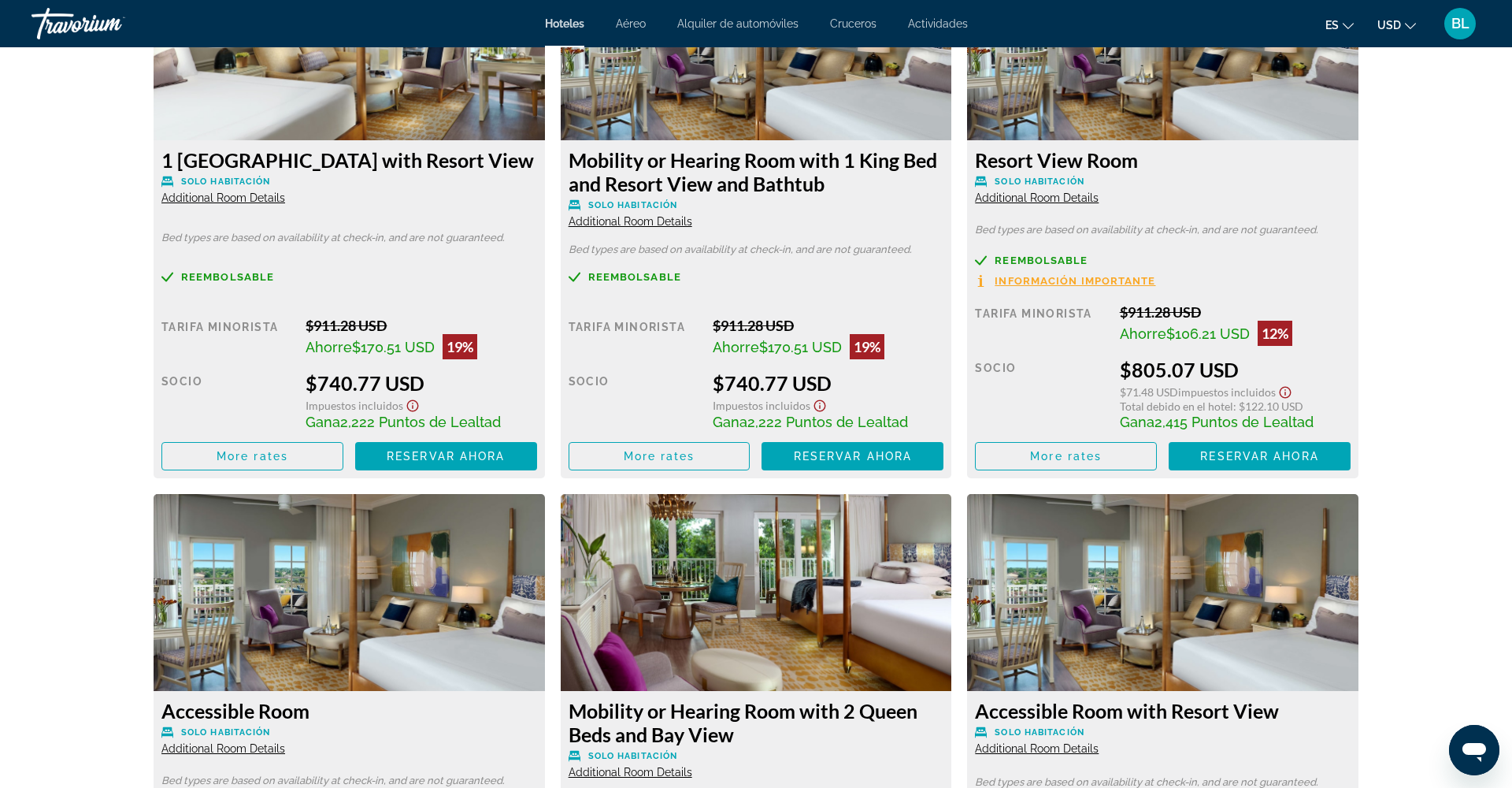
scroll to position [2278, 0]
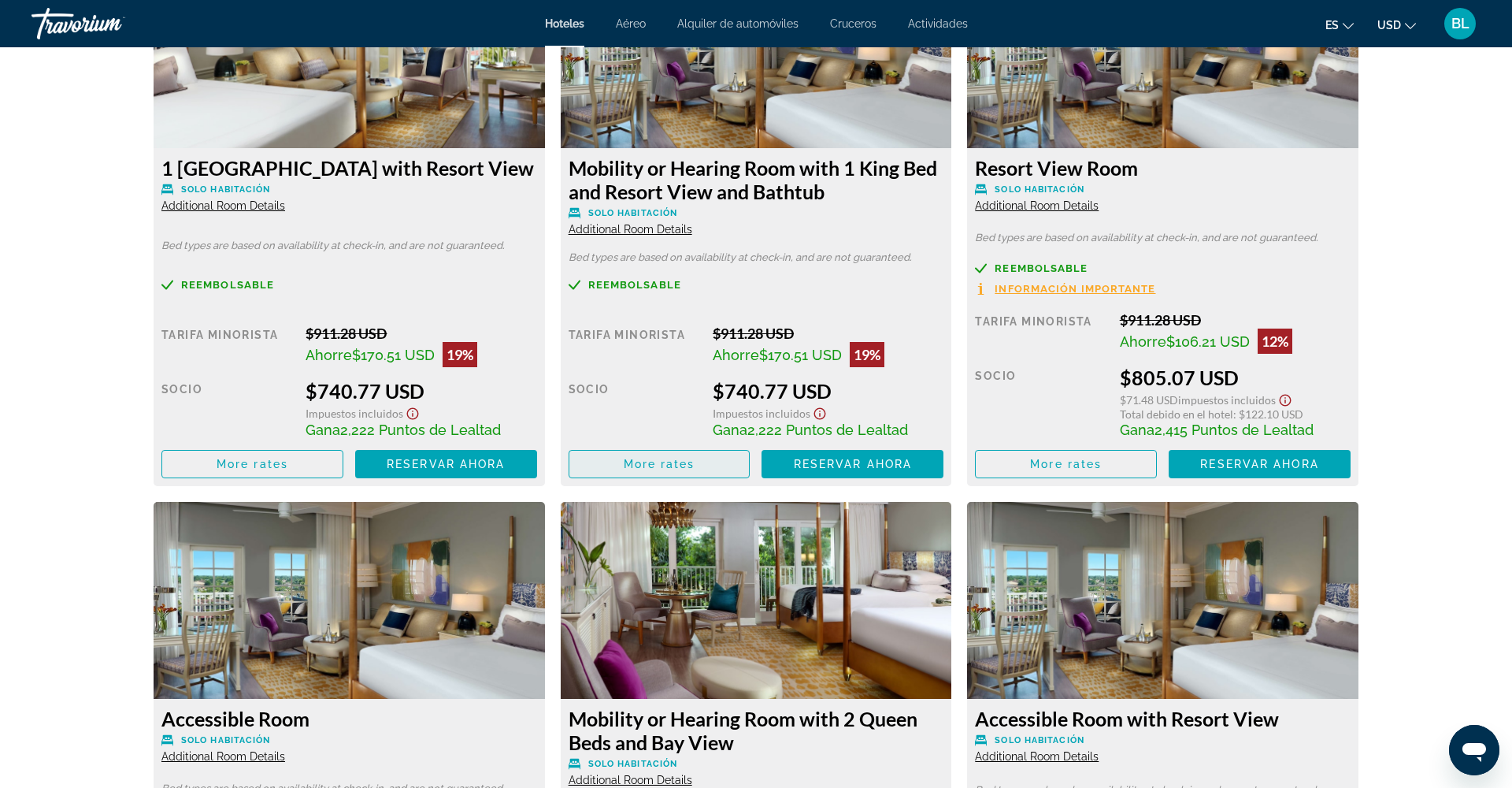
click at [657, 469] on span "More rates" at bounding box center [659, 464] width 71 height 12
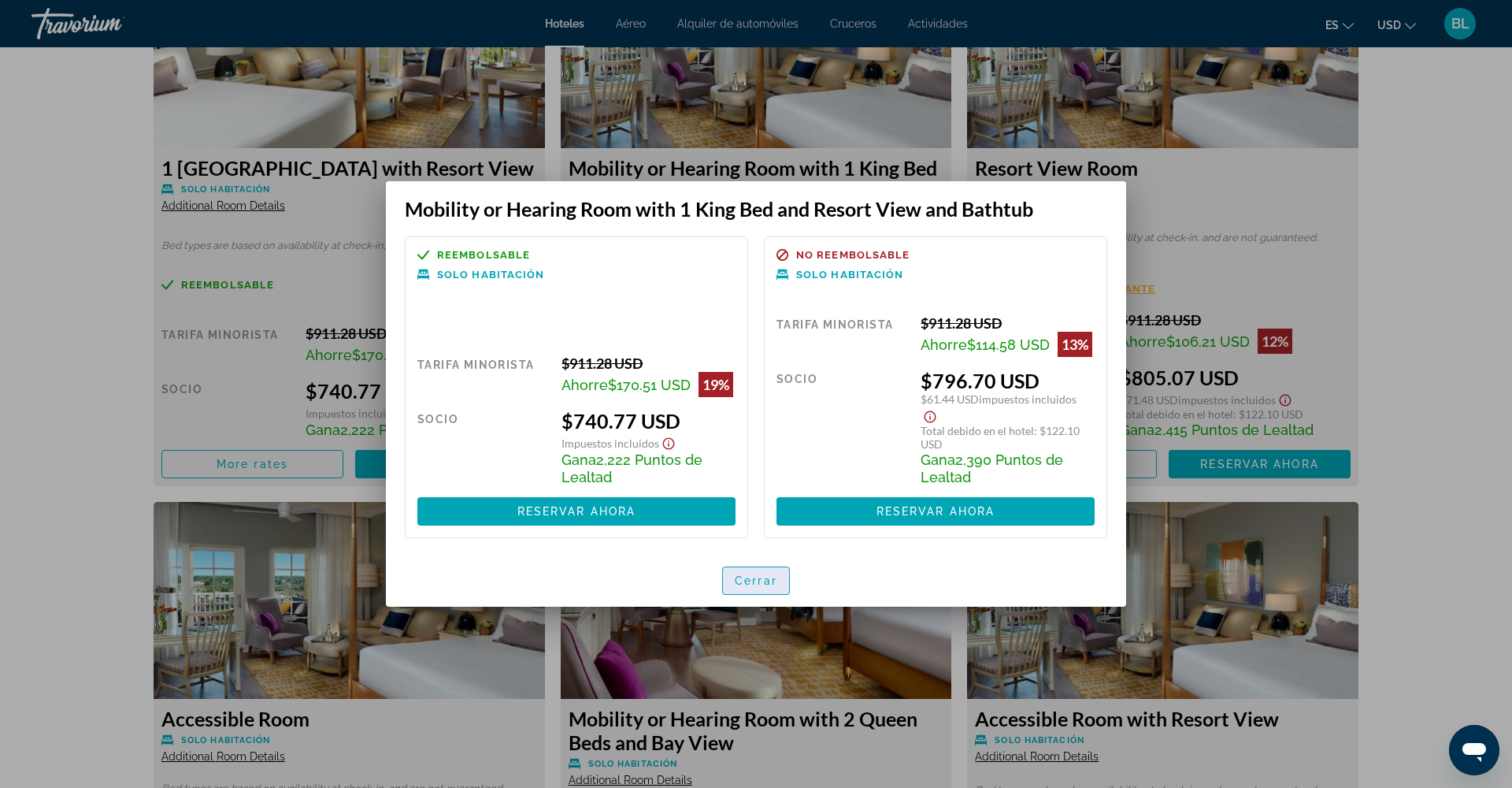
click at [742, 577] on span "button" at bounding box center [756, 580] width 66 height 37
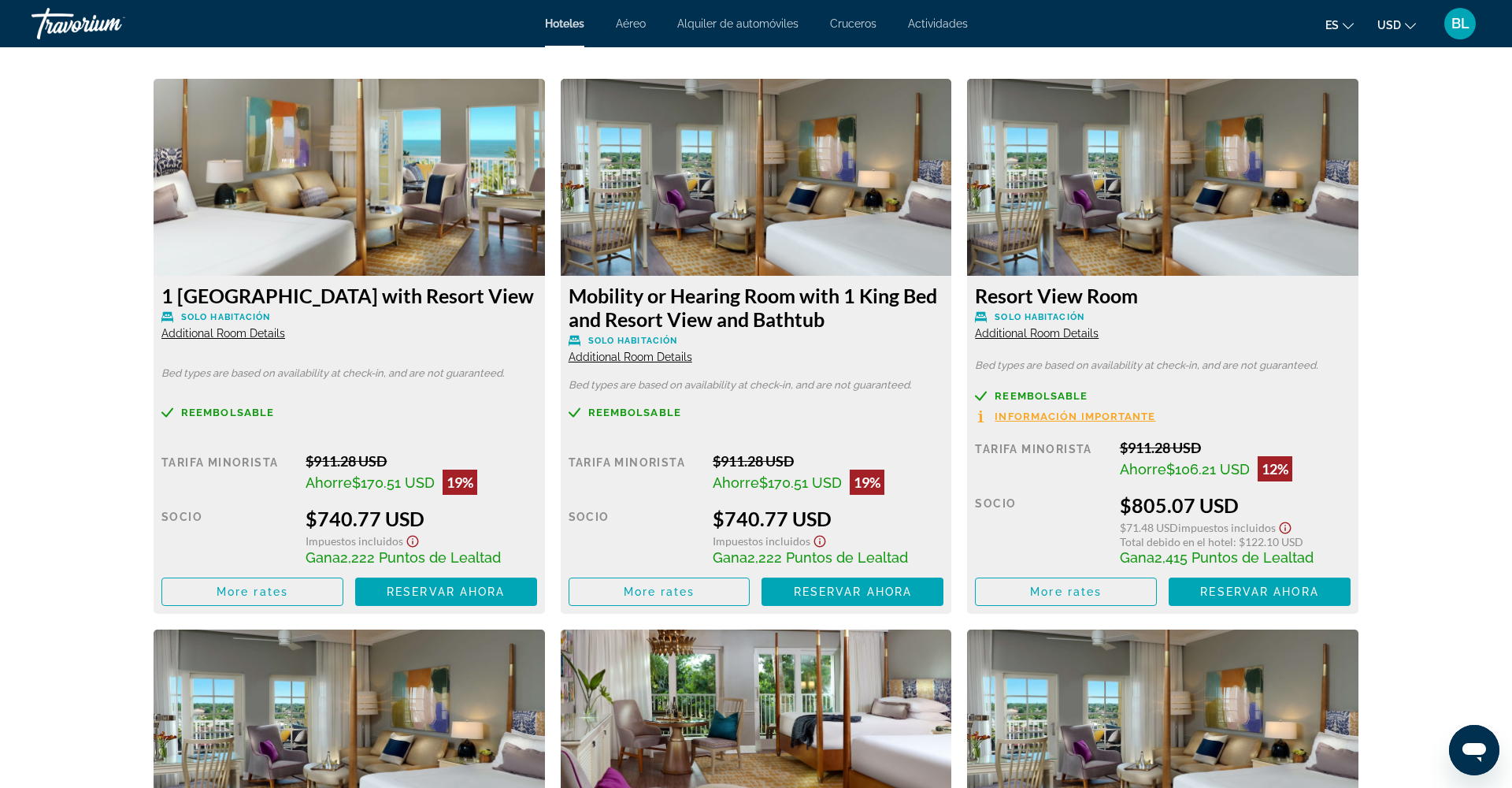
scroll to position [2151, 0]
click at [816, 602] on span "Main content" at bounding box center [852, 591] width 182 height 37
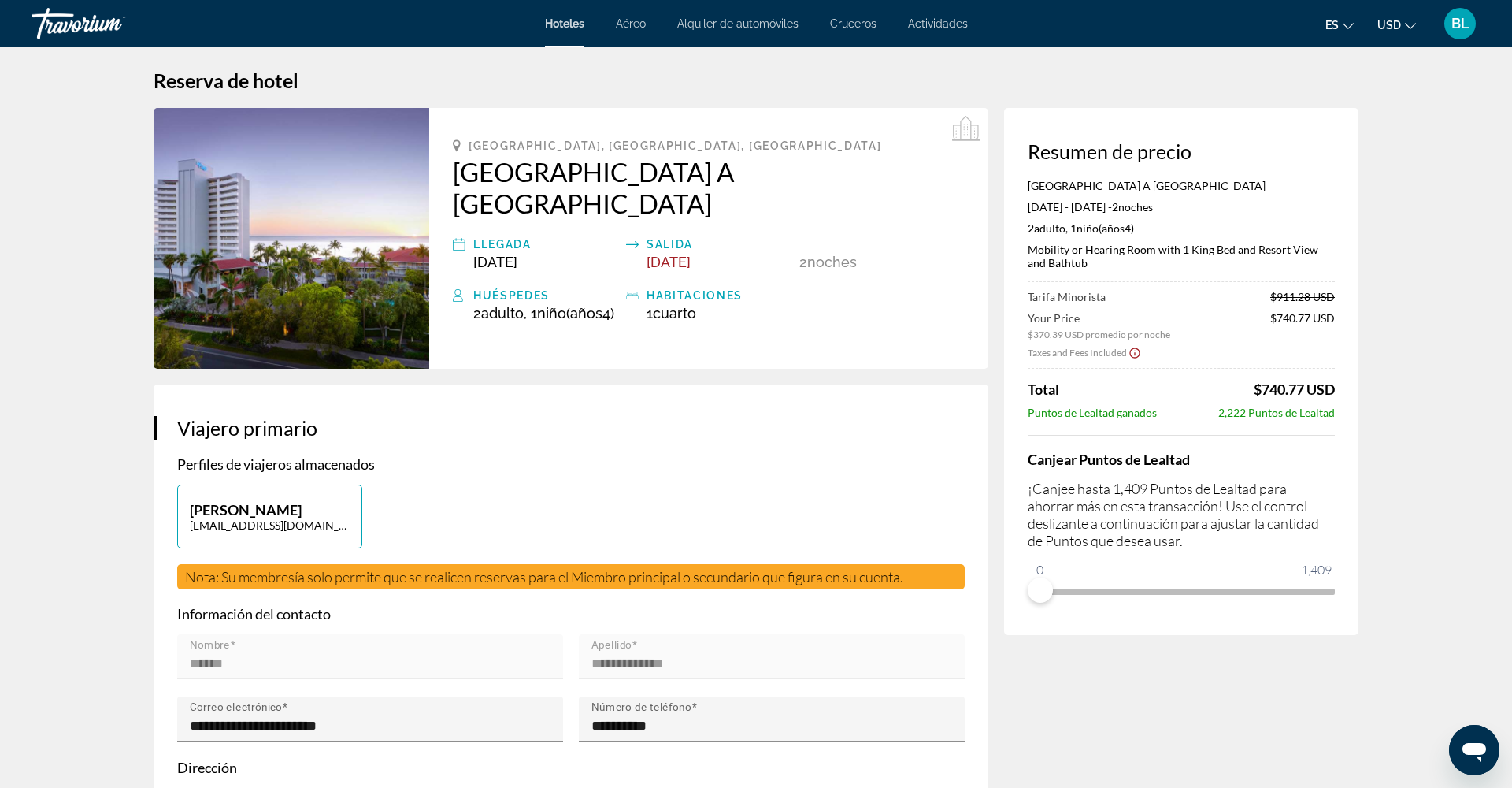
scroll to position [18, 0]
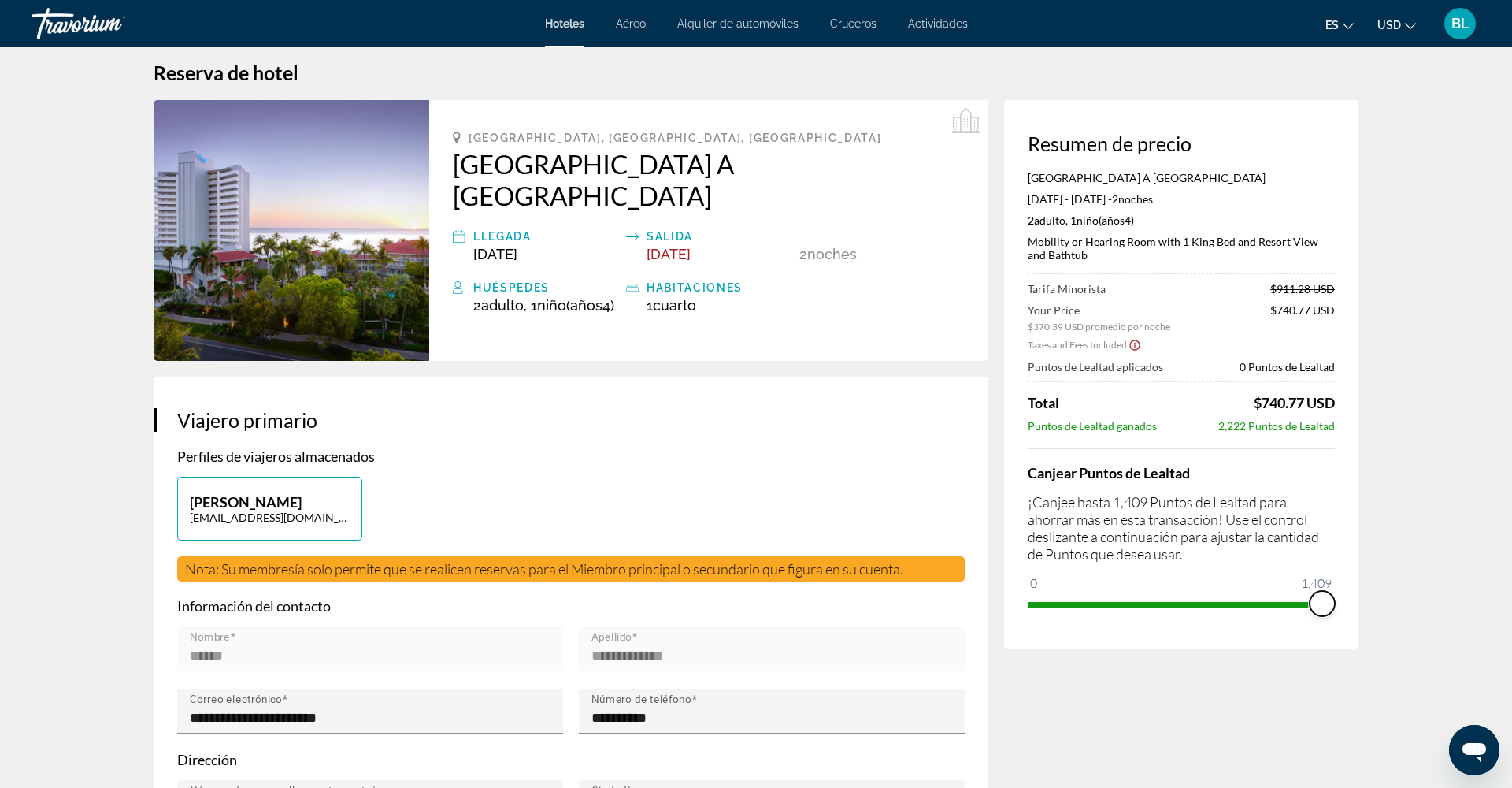
drag, startPoint x: 1036, startPoint y: 586, endPoint x: 1336, endPoint y: 575, distance: 300.2
click at [1336, 575] on div "Resumen de precio LaPlaya Beach & Golf Resort A Noble House Resort Oct 17, 2025…" at bounding box center [1181, 373] width 354 height 548
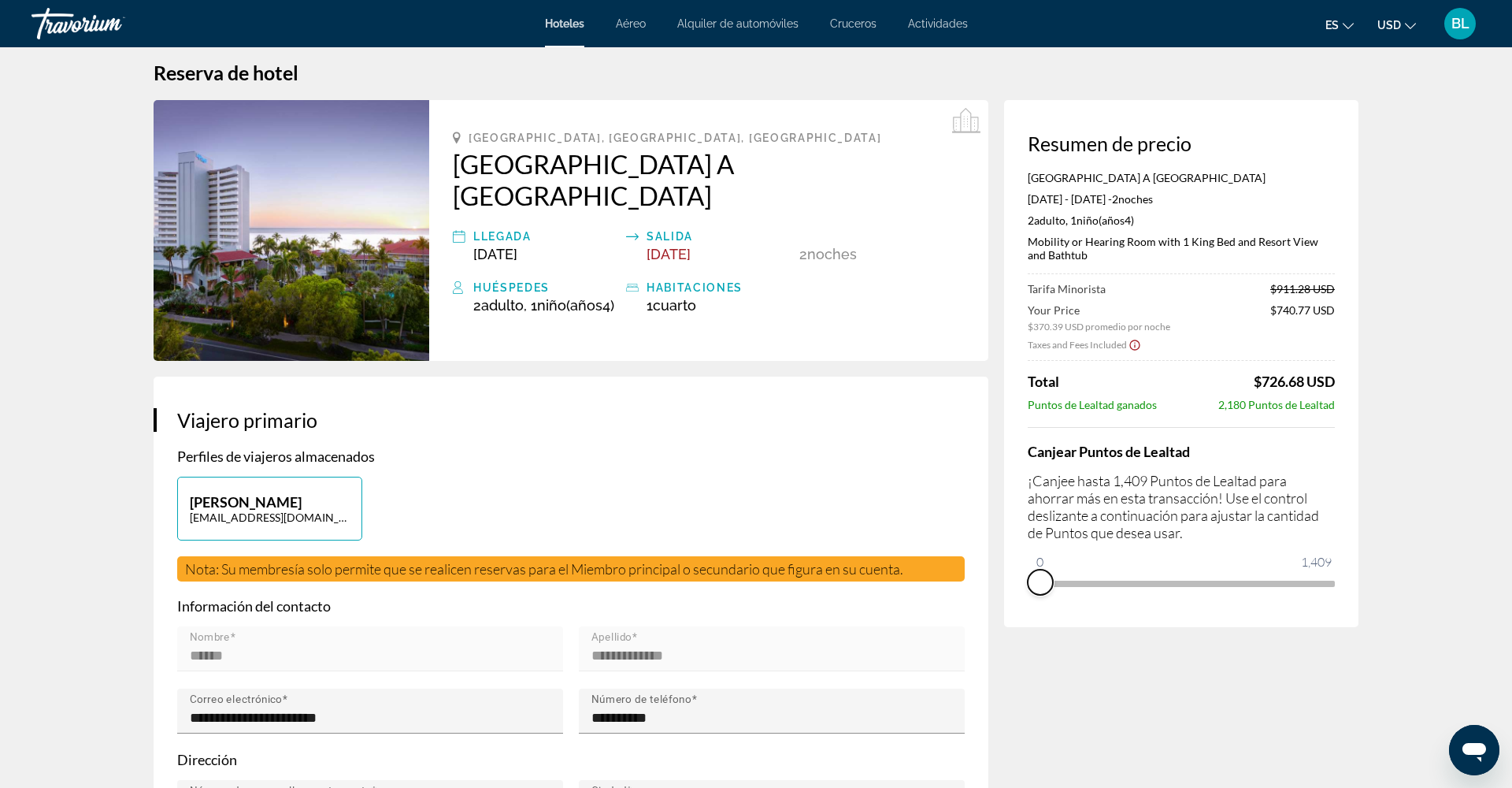
drag, startPoint x: 1321, startPoint y: 598, endPoint x: 1024, endPoint y: 606, distance: 297.1
click at [1024, 606] on div "Resumen de precio LaPlaya Beach & Golf Resort A Noble House Resort Oct 17, 2025…" at bounding box center [1181, 363] width 354 height 527
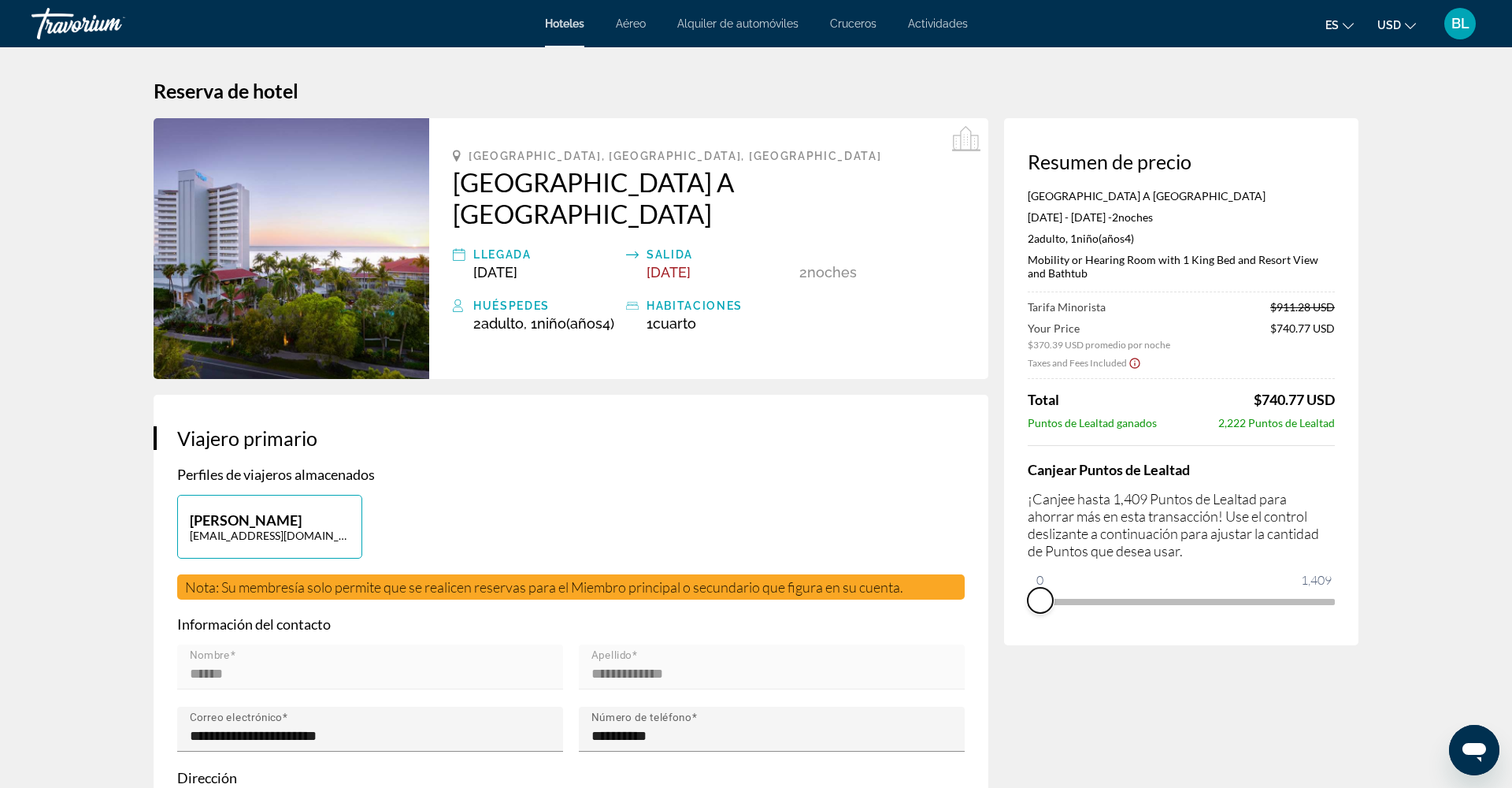
scroll to position [0, 0]
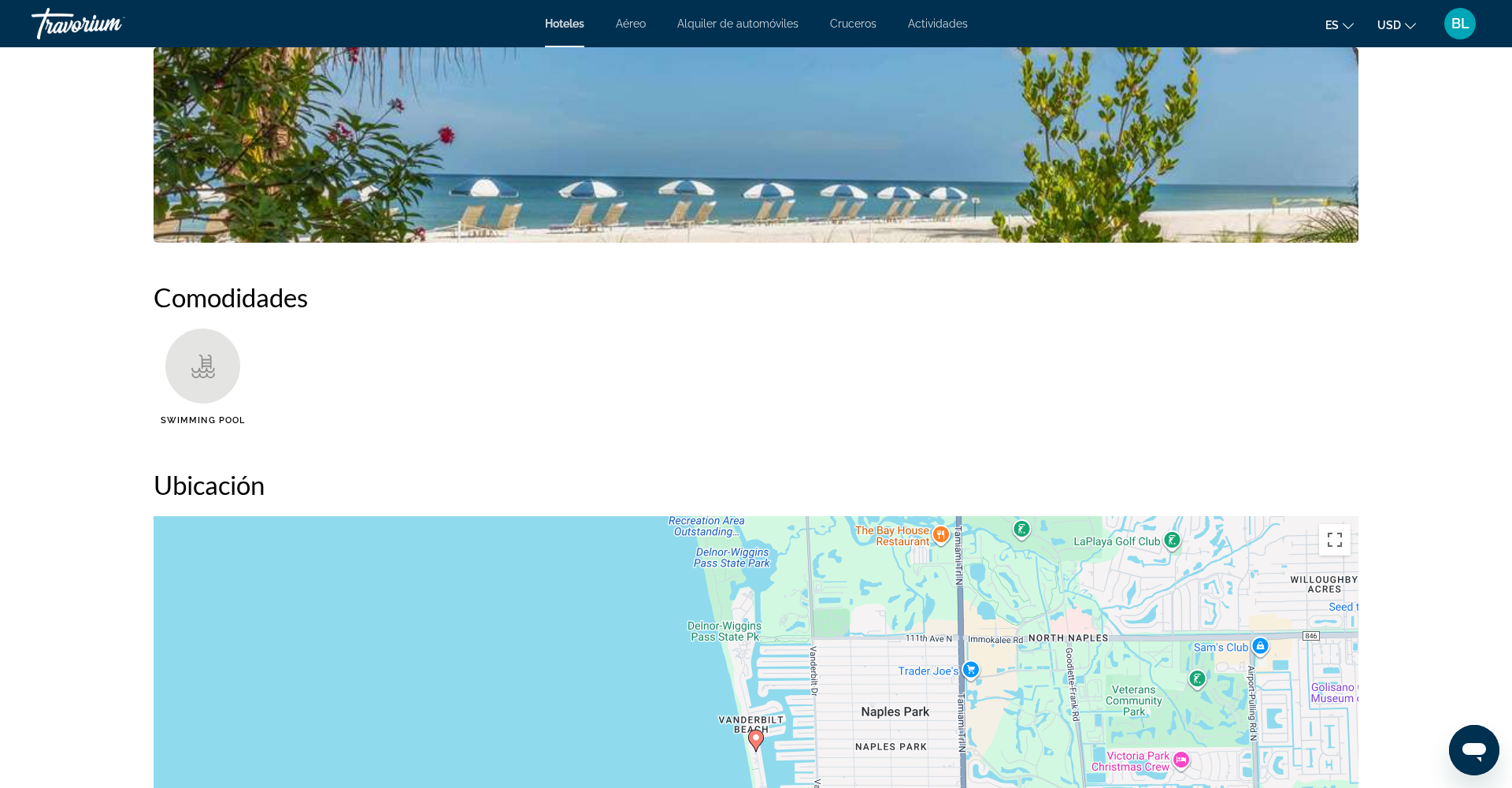
scroll to position [1070, 0]
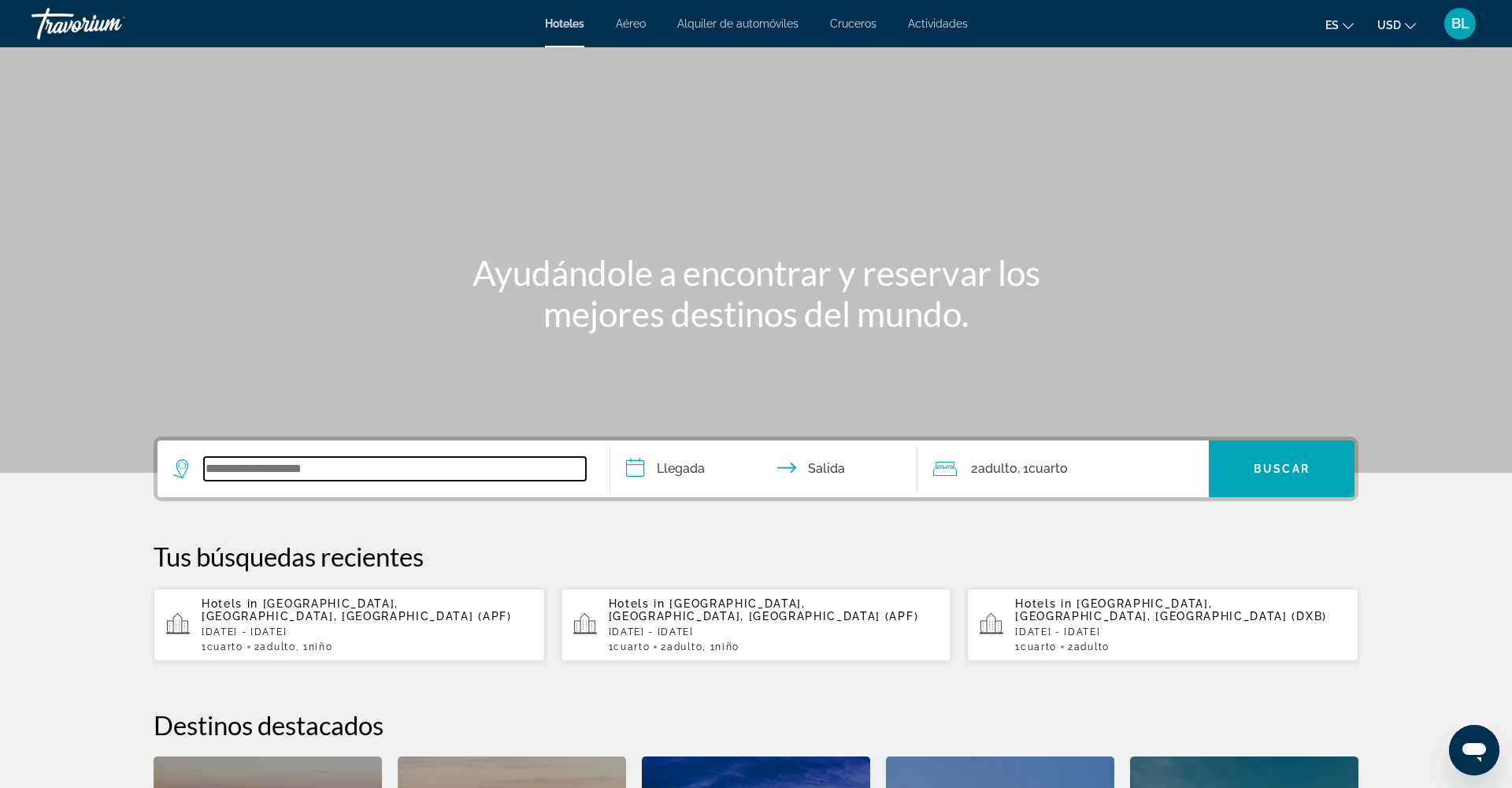
click at [259, 476] on input "Search widget" at bounding box center [395, 469] width 382 height 23
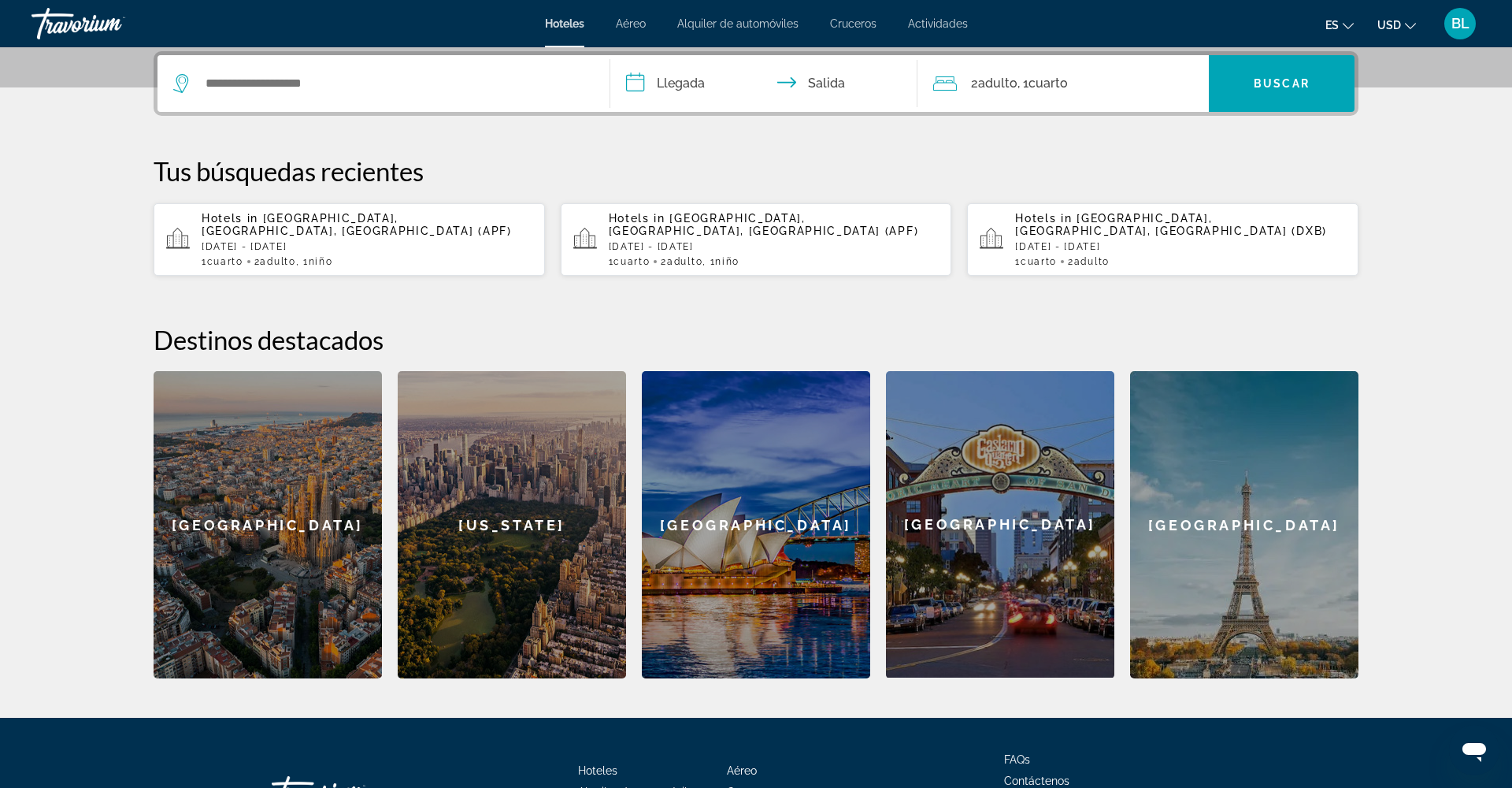
click at [332, 230] on span "[GEOGRAPHIC_DATA], [GEOGRAPHIC_DATA], [GEOGRAPHIC_DATA] (APF)" at bounding box center [357, 224] width 310 height 25
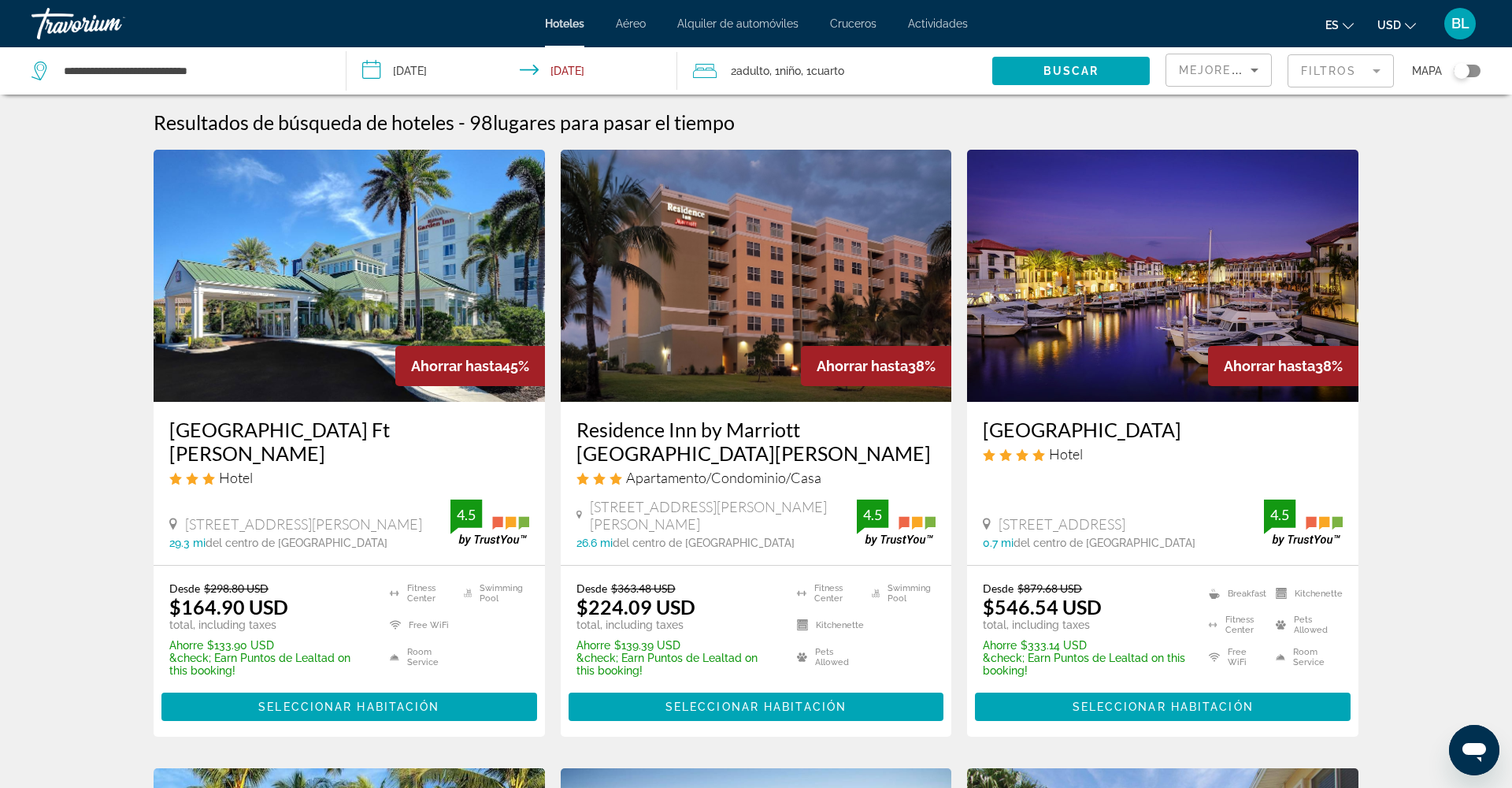
click at [1331, 78] on mat-form-field "Filtros" at bounding box center [1341, 71] width 106 height 33
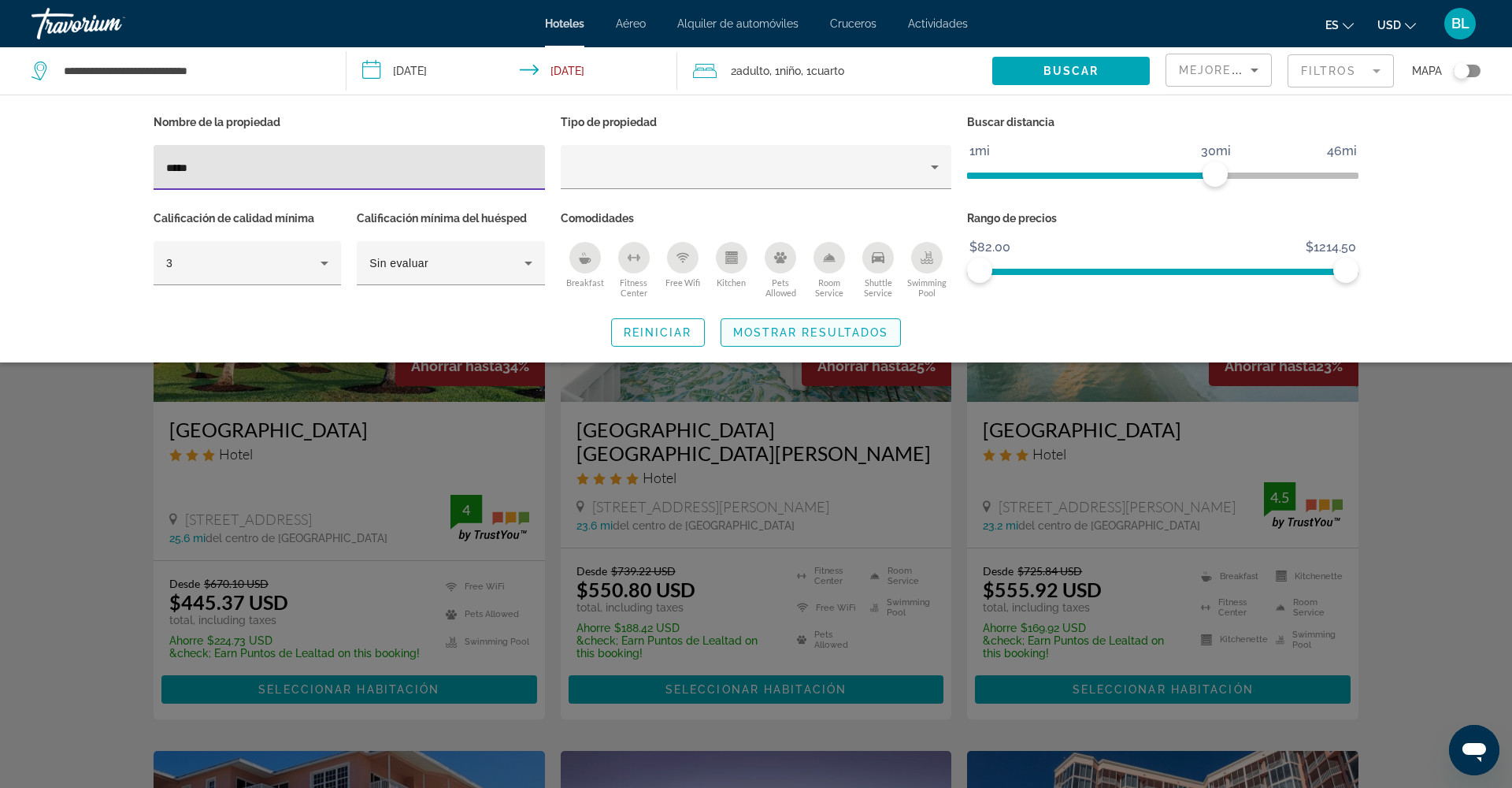
type input "*****"
click at [756, 335] on span "Mostrar resultados" at bounding box center [811, 332] width 156 height 12
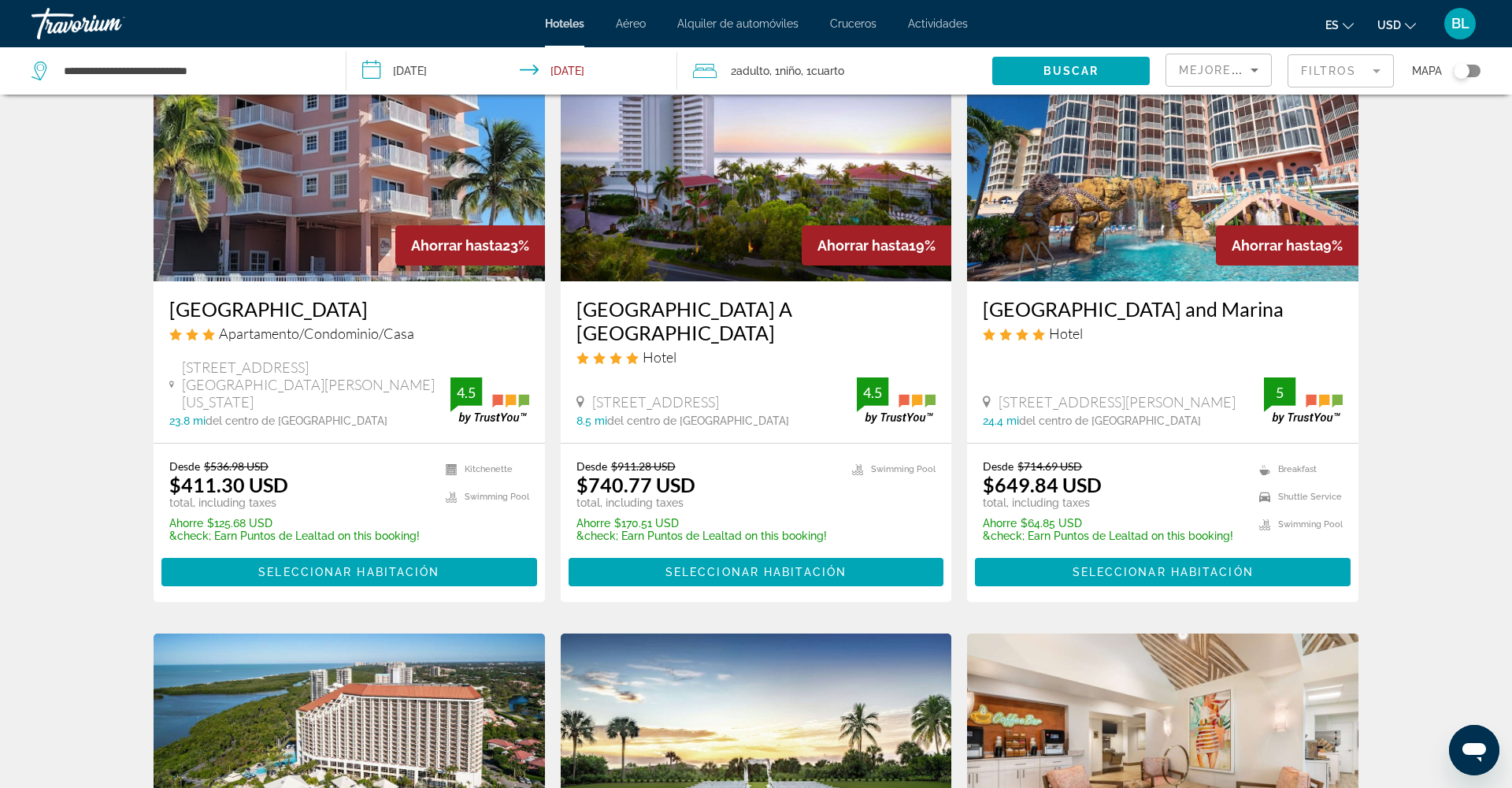
scroll to position [726, 0]
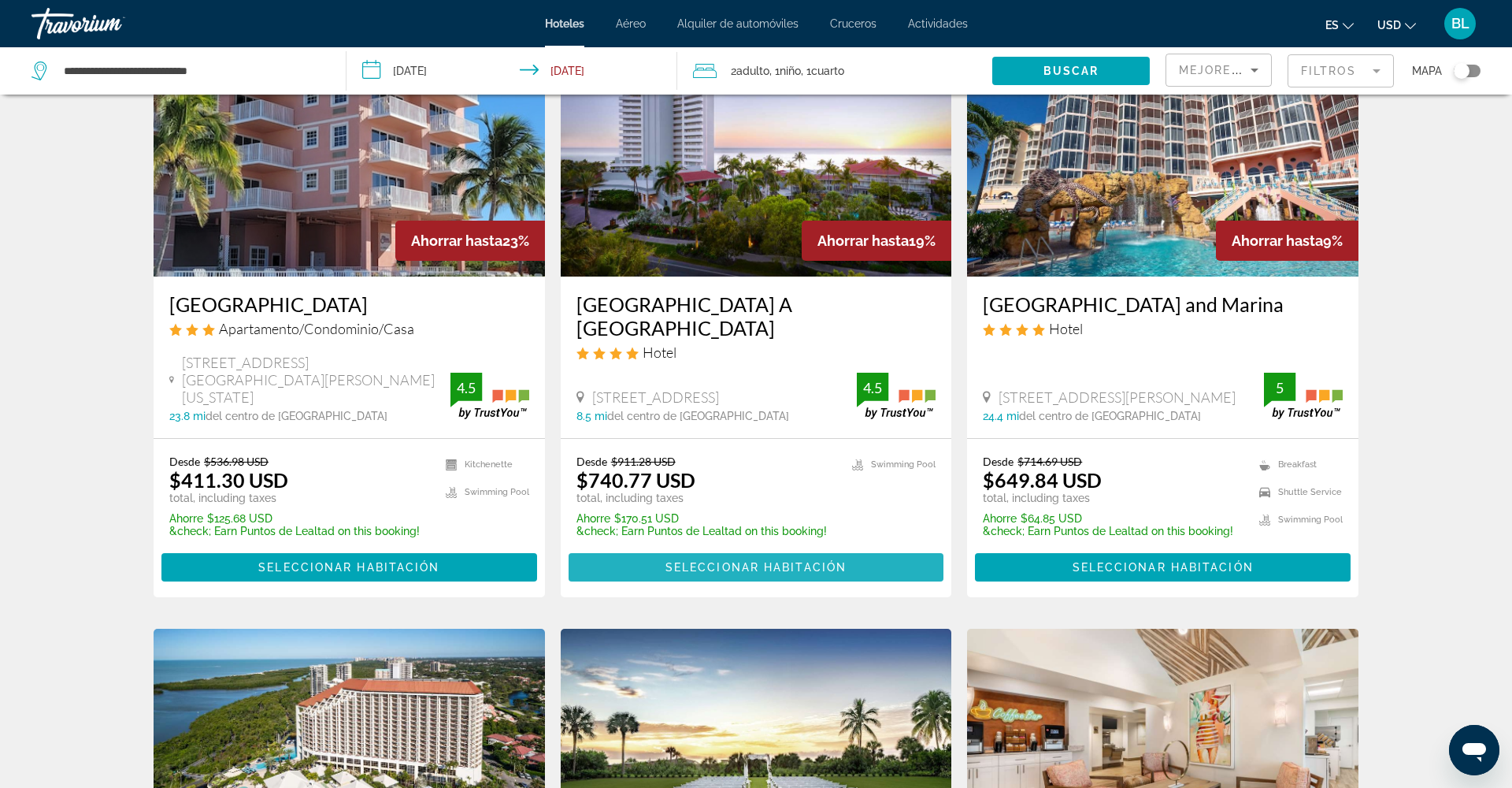
click at [765, 564] on span "Seleccionar habitación" at bounding box center [756, 567] width 181 height 12
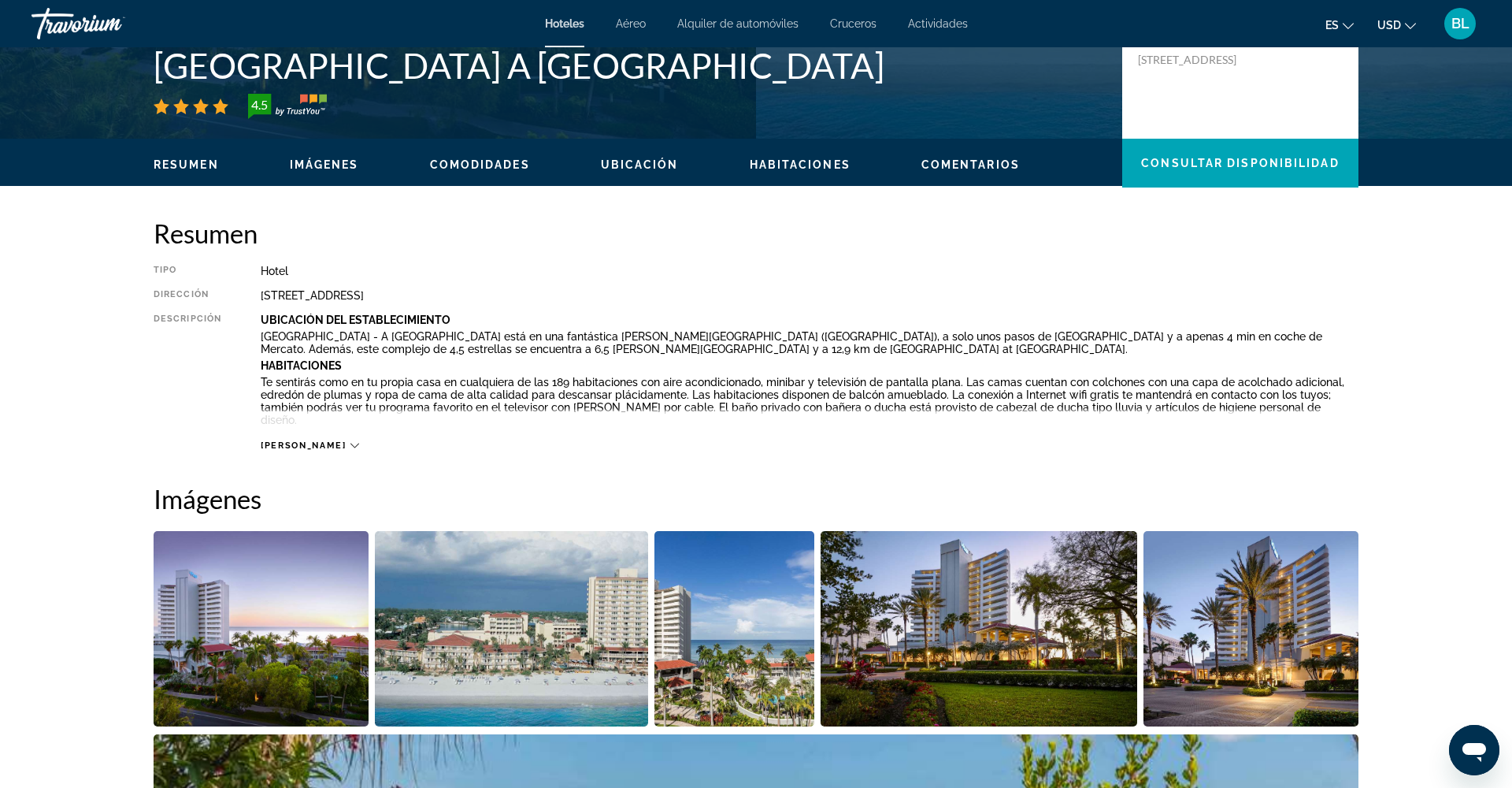
scroll to position [350, 0]
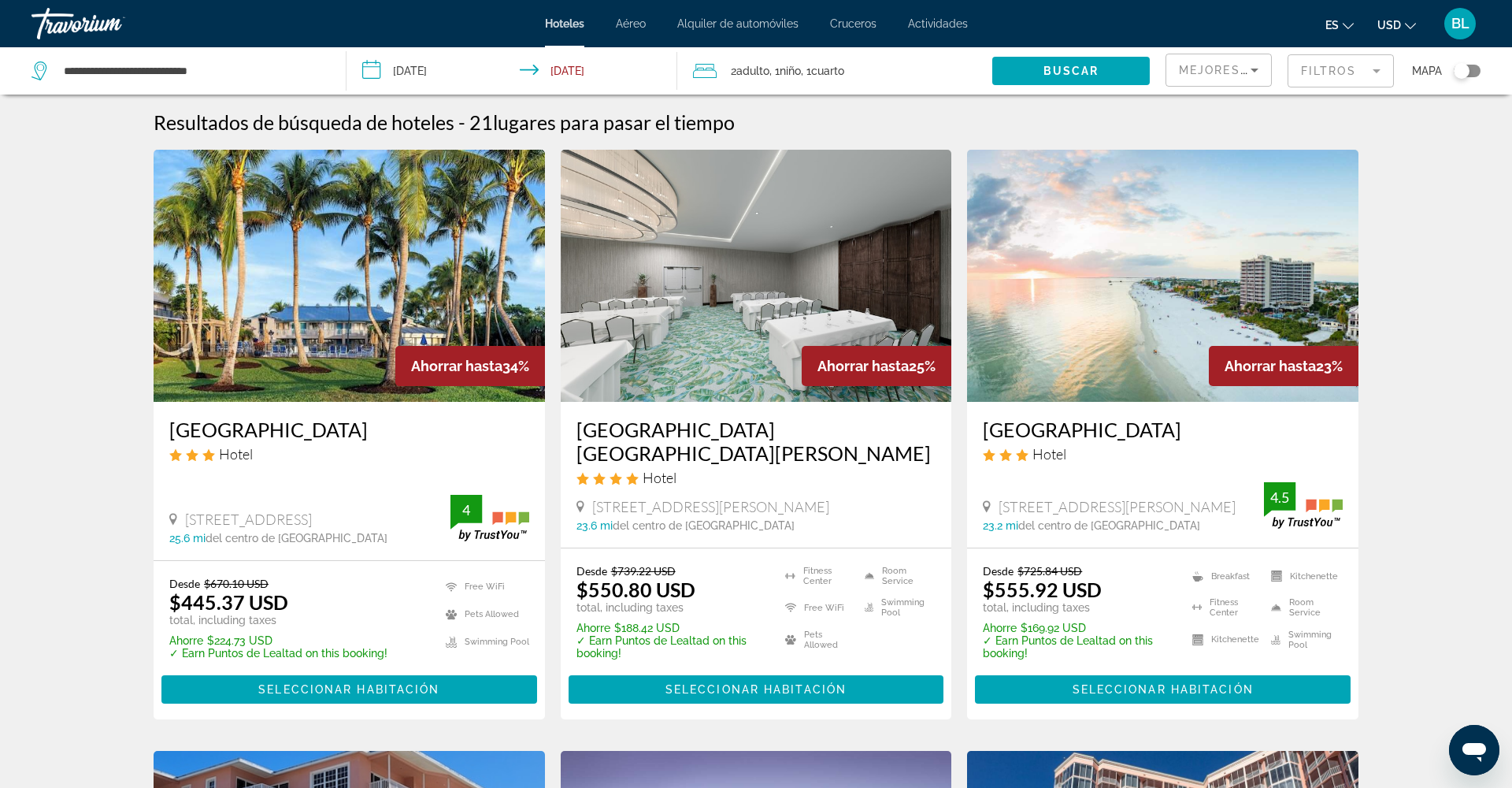
click at [832, 62] on span ", 1 Cuarto habitaciones" at bounding box center [823, 71] width 43 height 22
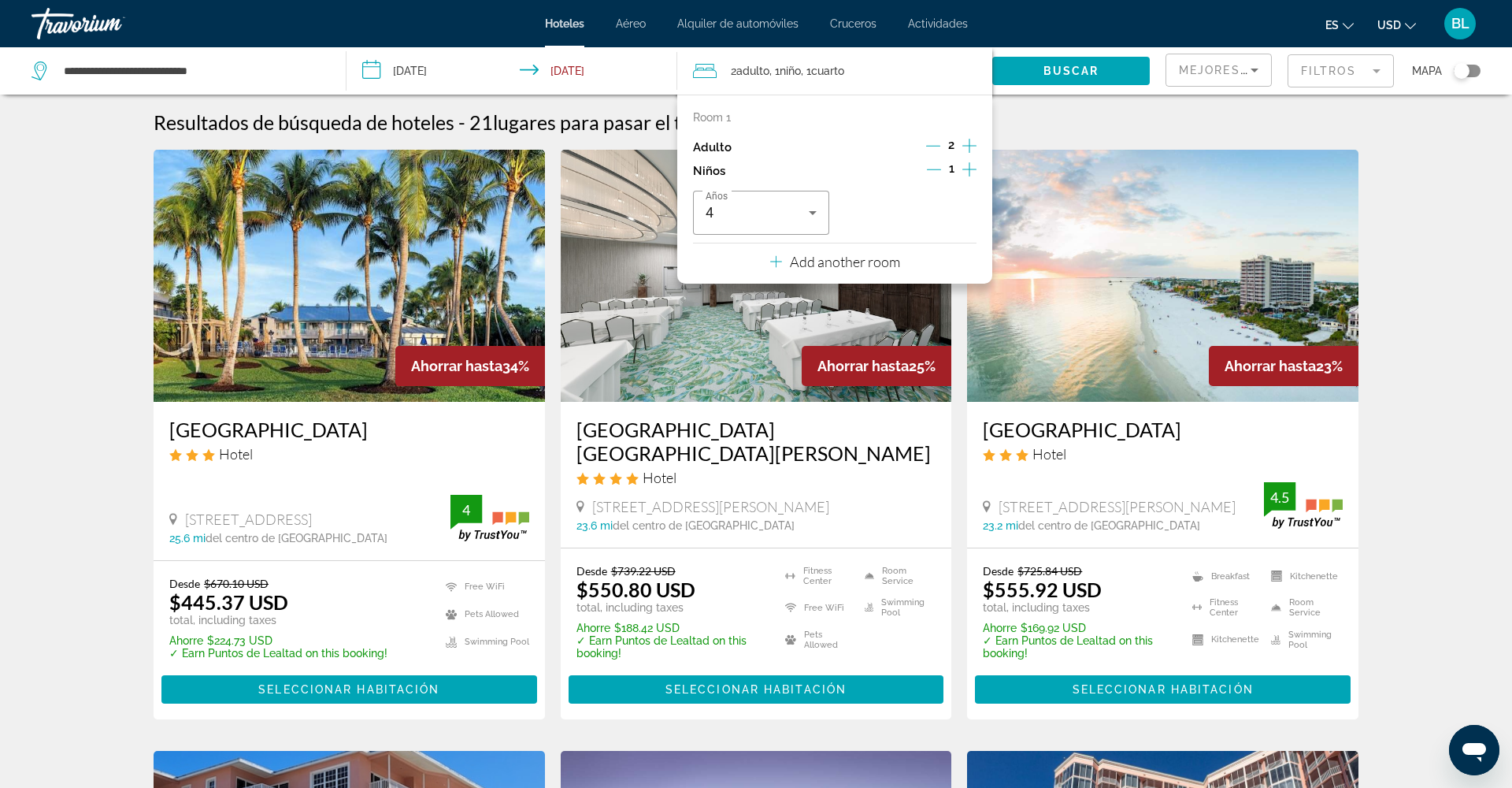
click at [863, 266] on p "Add another room" at bounding box center [845, 261] width 111 height 17
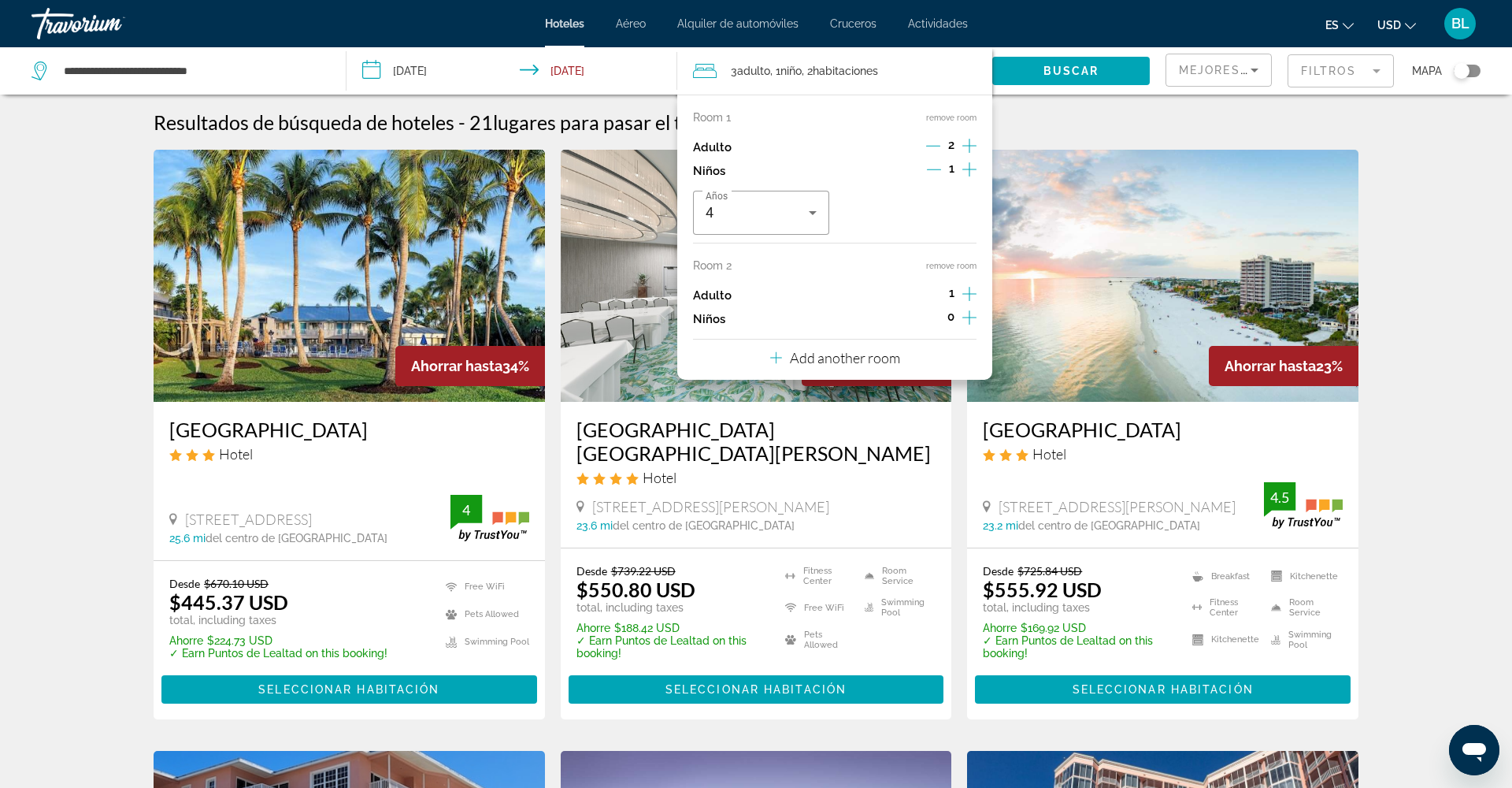
click at [967, 298] on icon "Increment adults" at bounding box center [969, 293] width 14 height 19
click at [826, 367] on p "Add another room" at bounding box center [845, 357] width 111 height 17
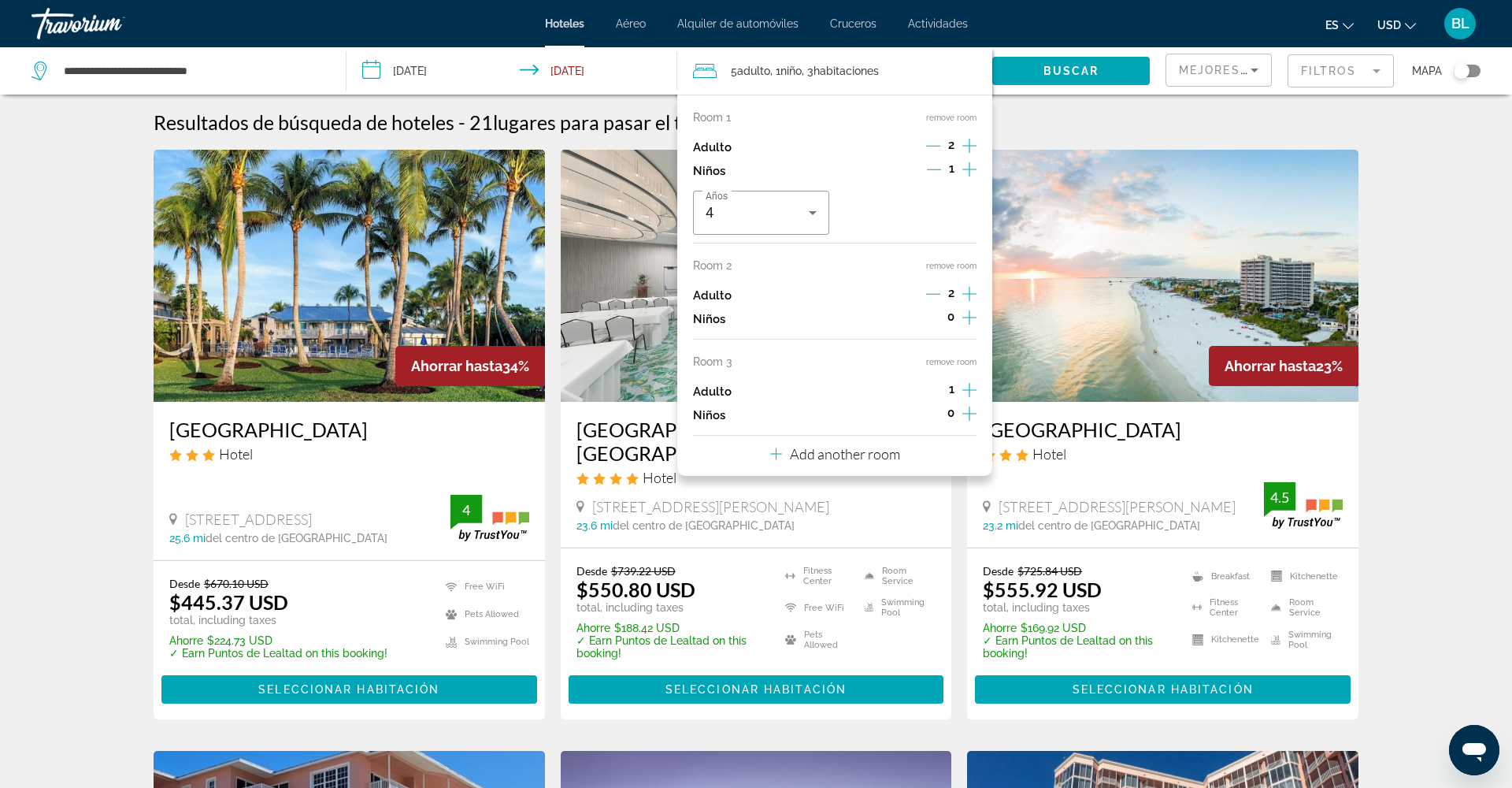
click at [969, 397] on icon "Increment adults" at bounding box center [969, 389] width 14 height 14
click at [867, 462] on p "Add another room" at bounding box center [845, 453] width 111 height 17
click at [972, 495] on icon "Increment adults" at bounding box center [969, 485] width 14 height 19
click at [1065, 74] on span "Buscar" at bounding box center [1071, 71] width 56 height 12
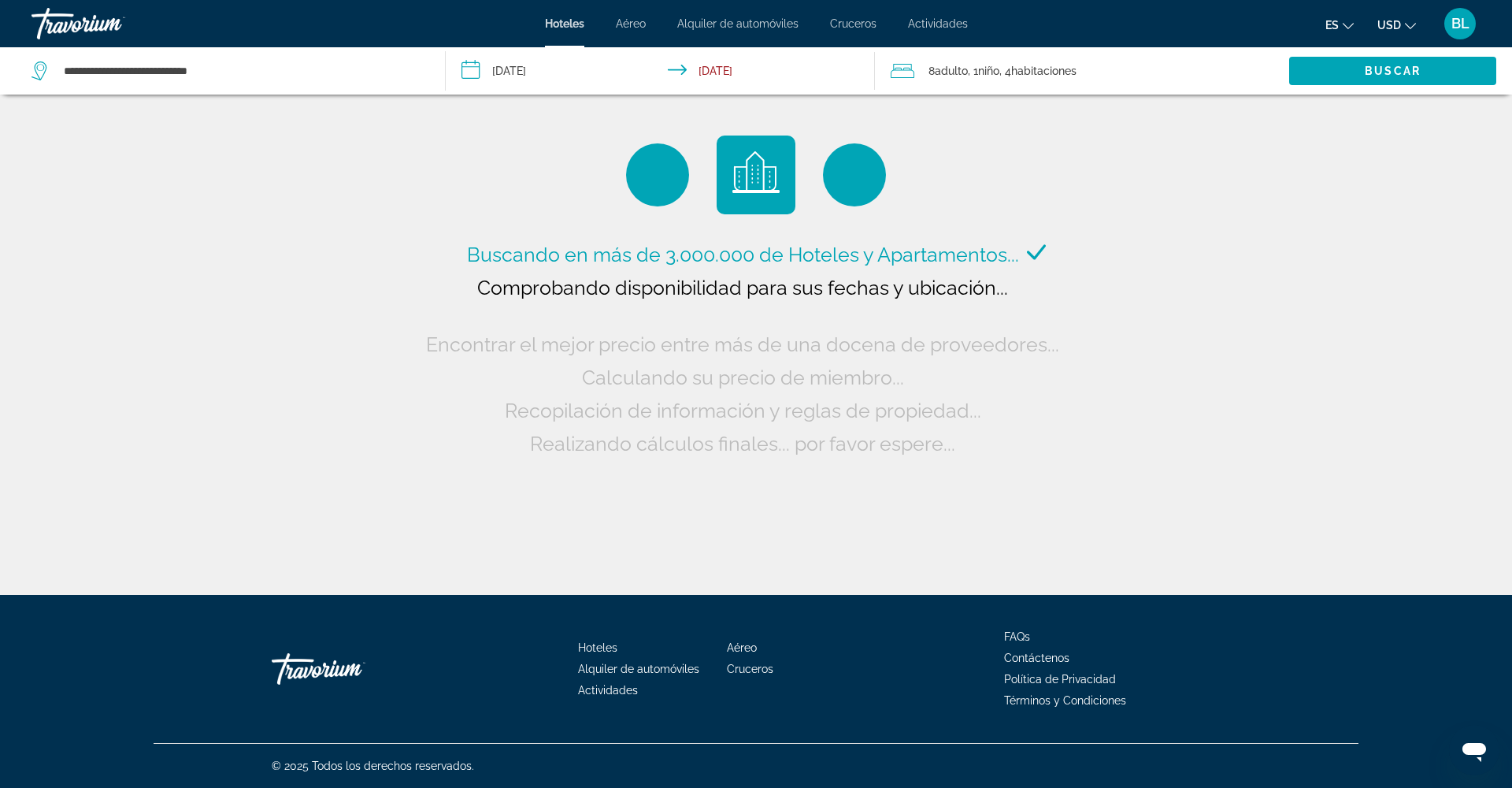
click at [1000, 85] on div "8 Adulto Adulto , 1 Niño Niños , 4 Cuarto habitaciones" at bounding box center [1090, 71] width 398 height 47
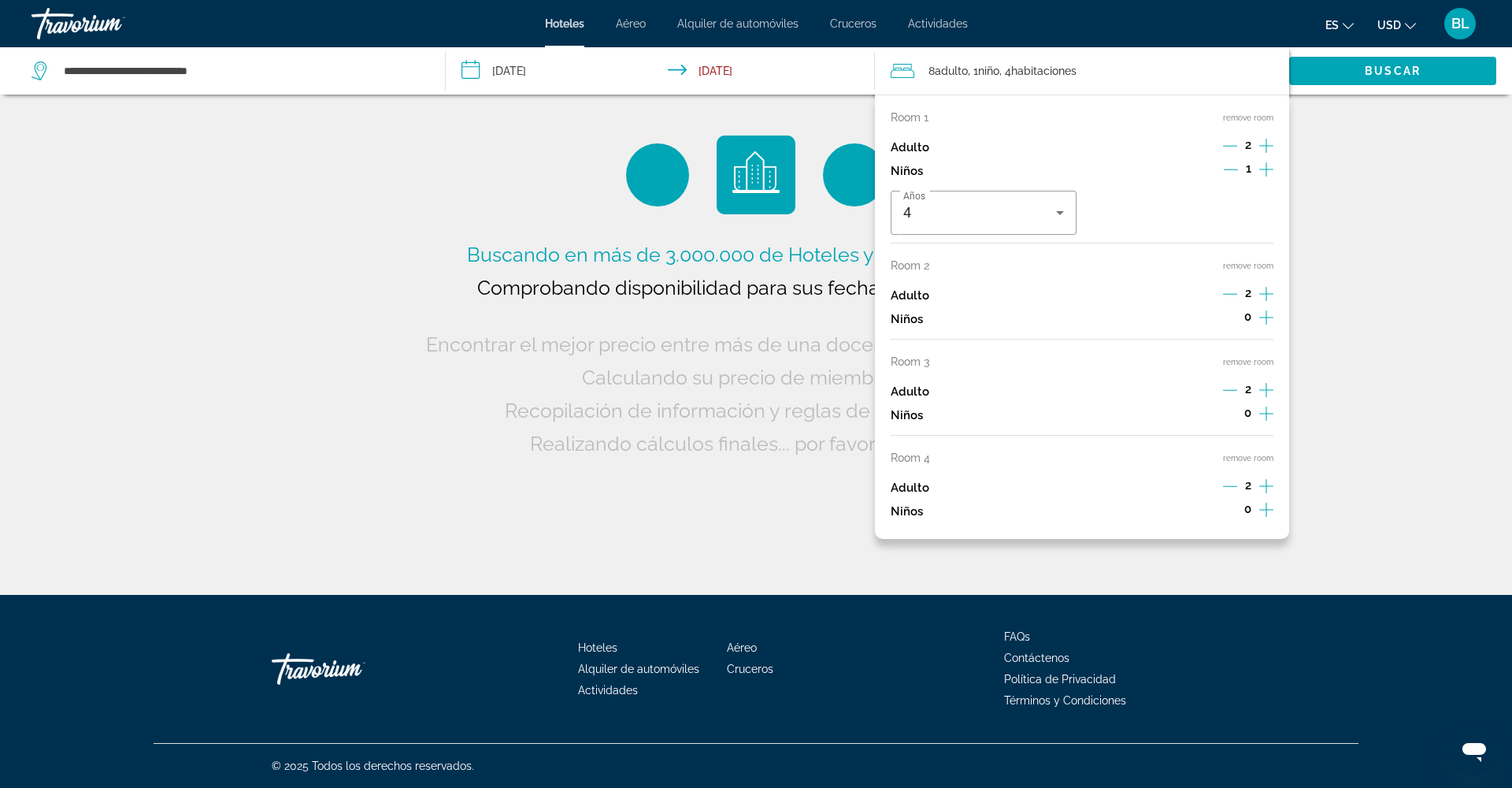
click at [1263, 324] on icon "Increment children" at bounding box center [1266, 317] width 14 height 19
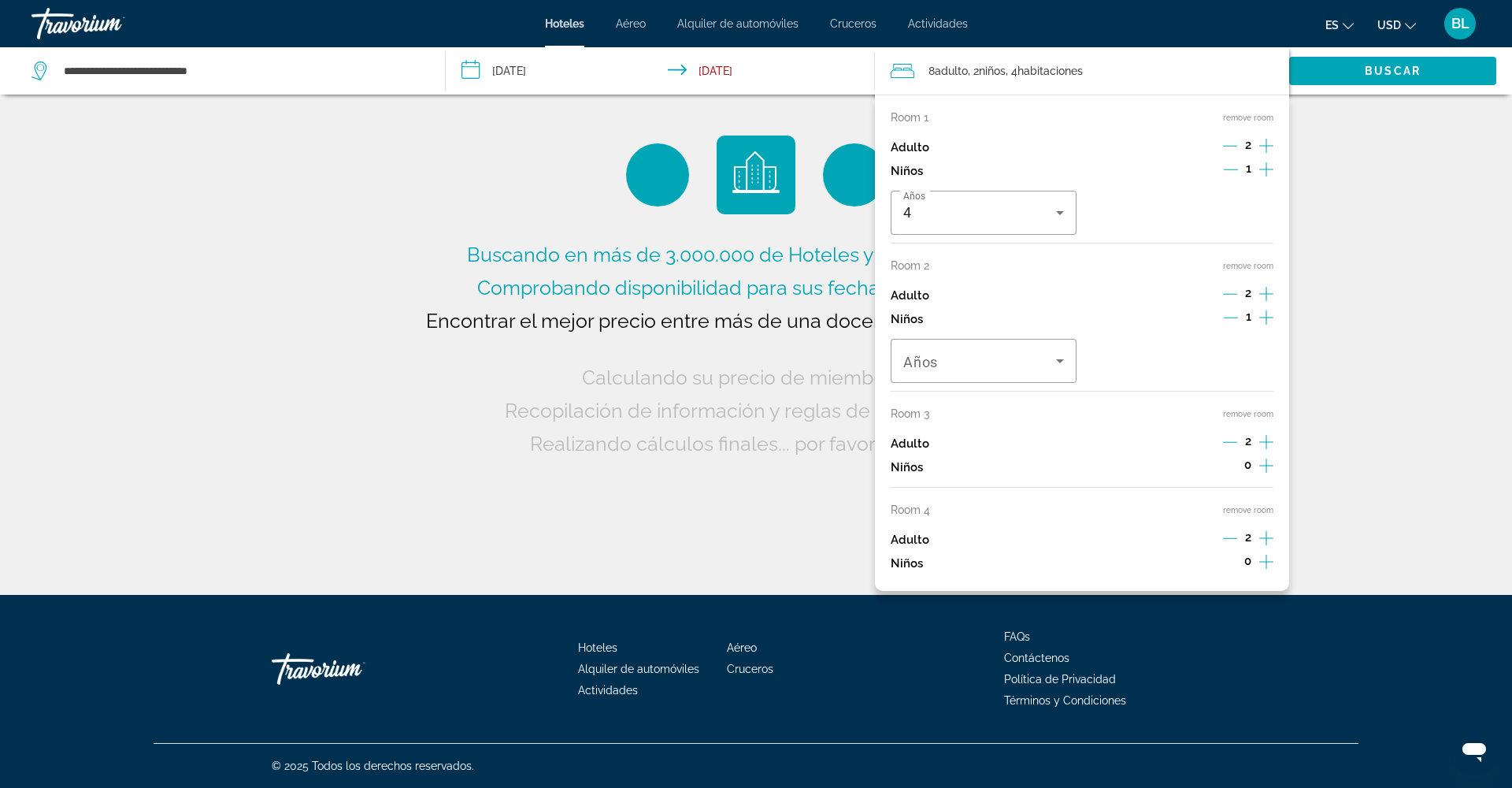
click at [1263, 324] on icon "Increment children" at bounding box center [1266, 317] width 14 height 19
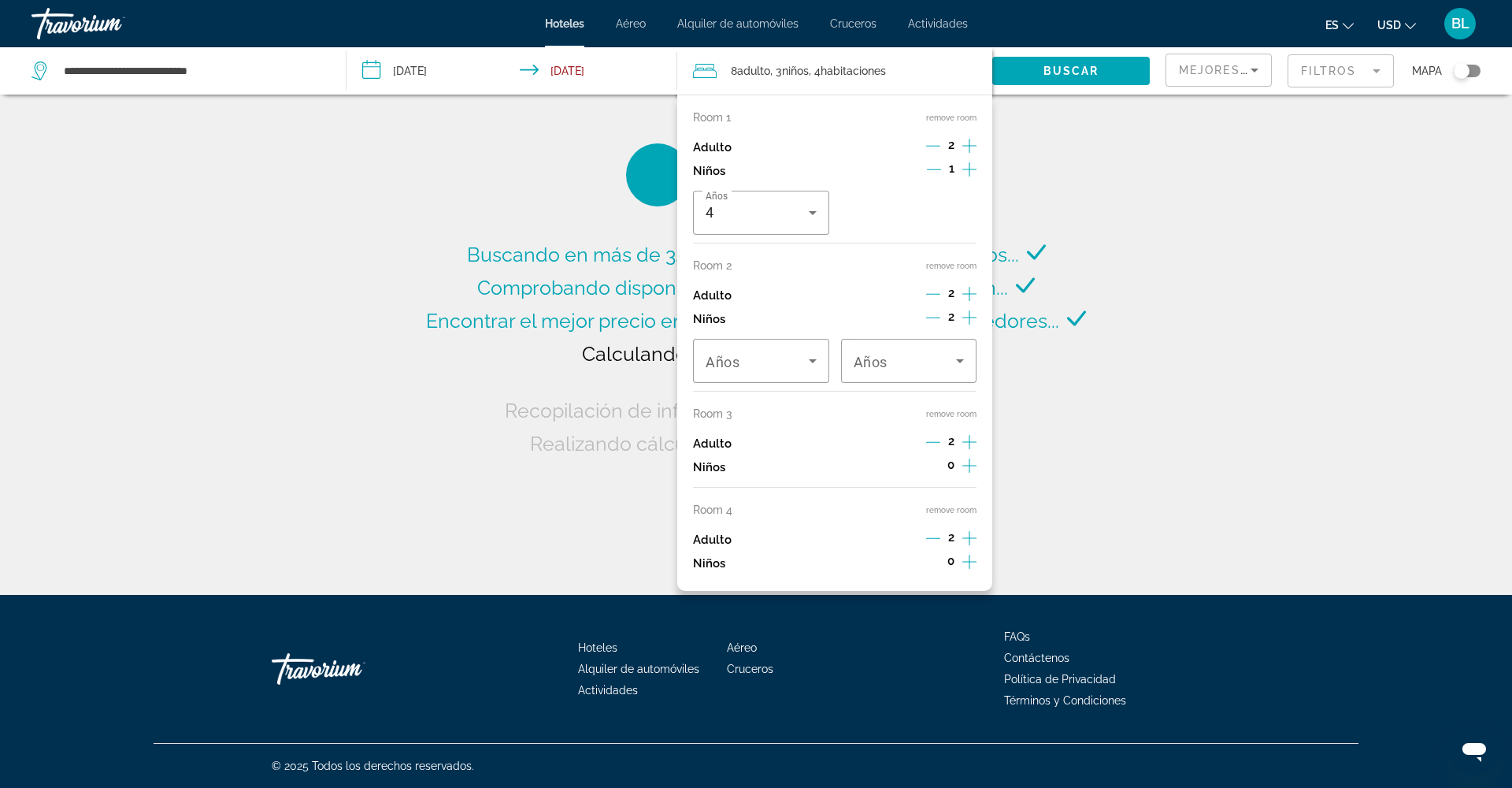
click at [1056, 372] on div "Buscando en más de 3.000.000 de Hoteles y Apartamentos... Comprobando disponibi…" at bounding box center [756, 348] width 667 height 222
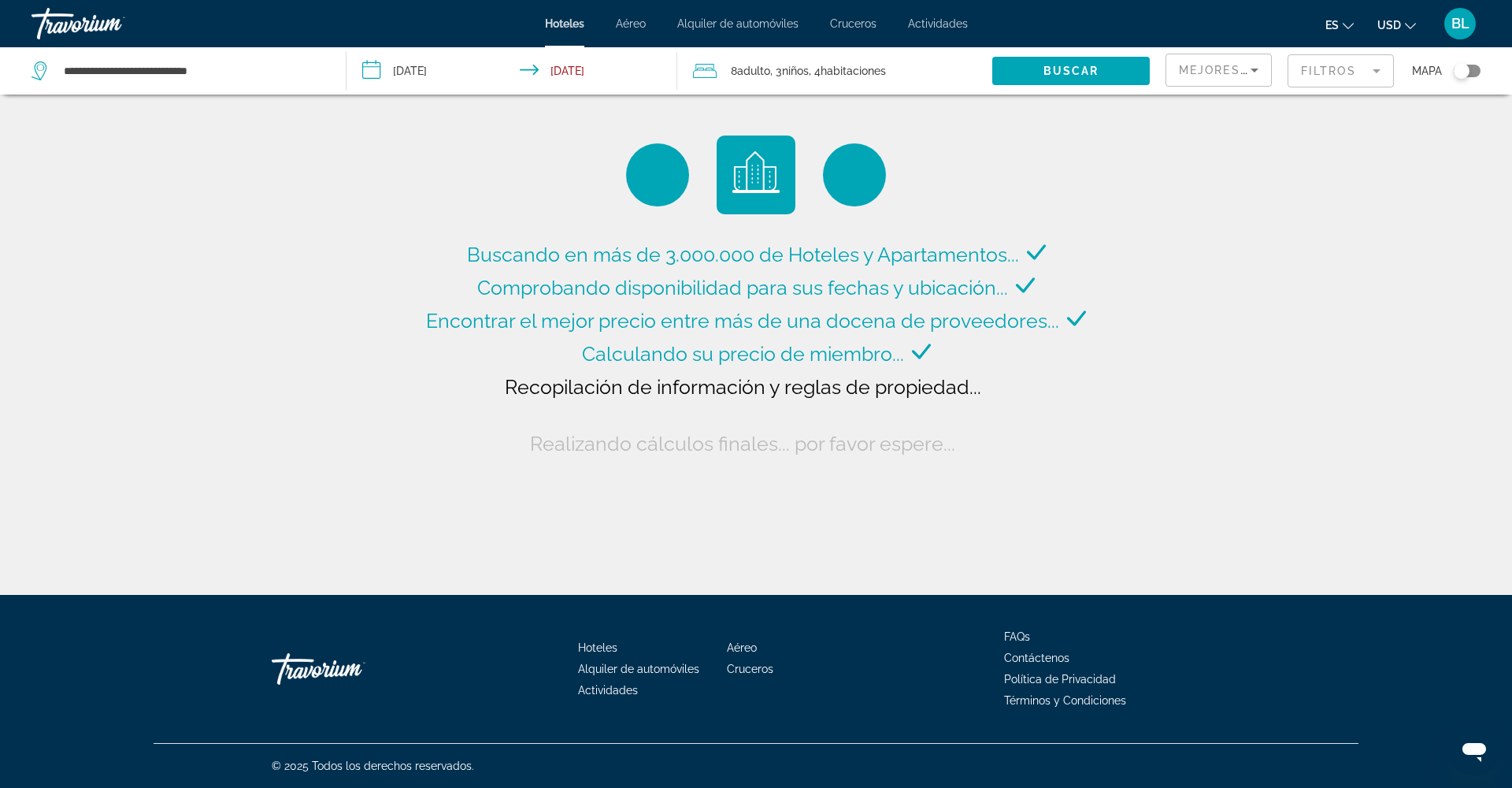
click at [879, 78] on span ", 4 Cuarto habitaciones" at bounding box center [847, 71] width 77 height 22
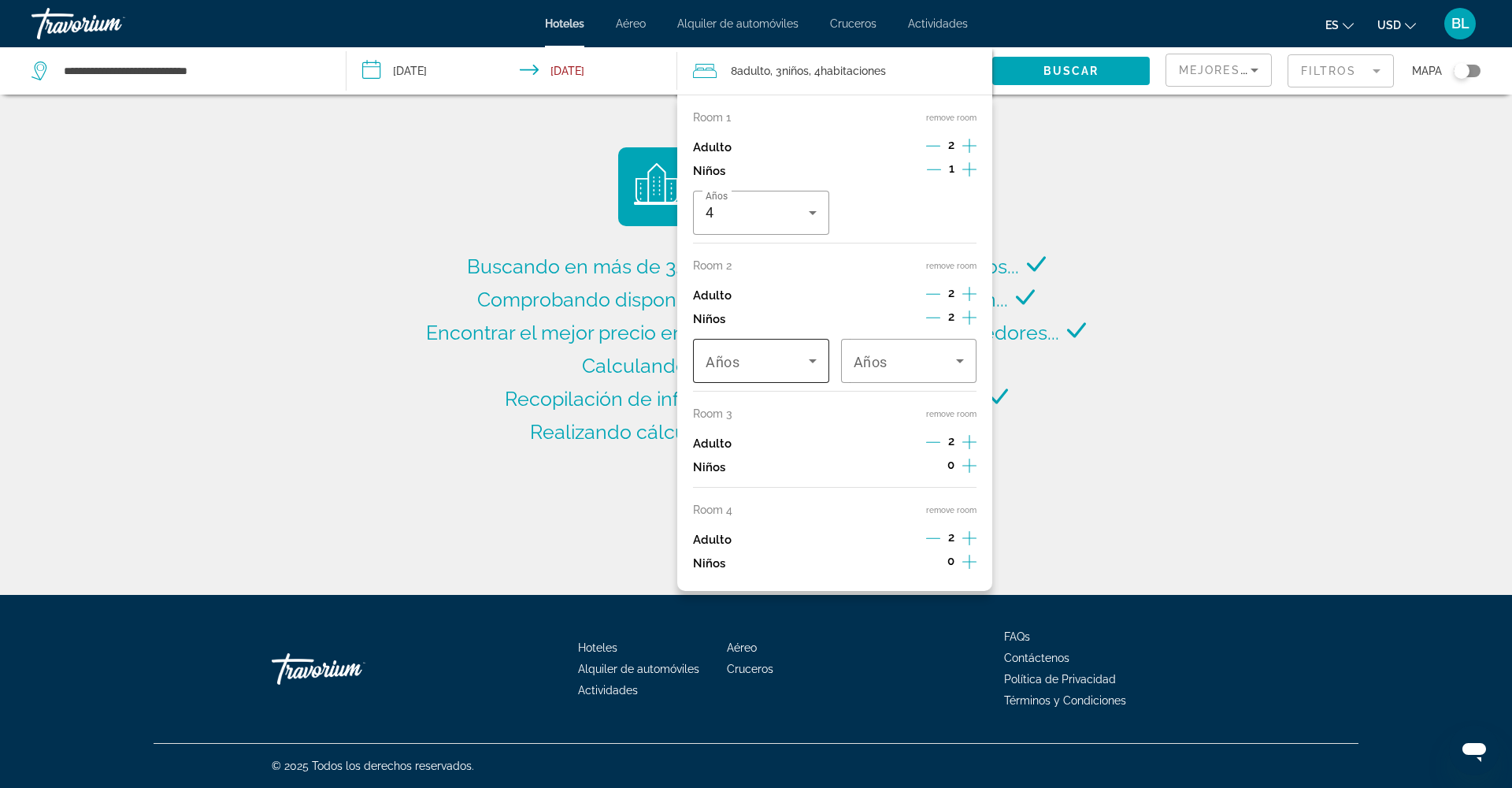
click at [775, 370] on div "**********" at bounding box center [756, 394] width 1512 height 788
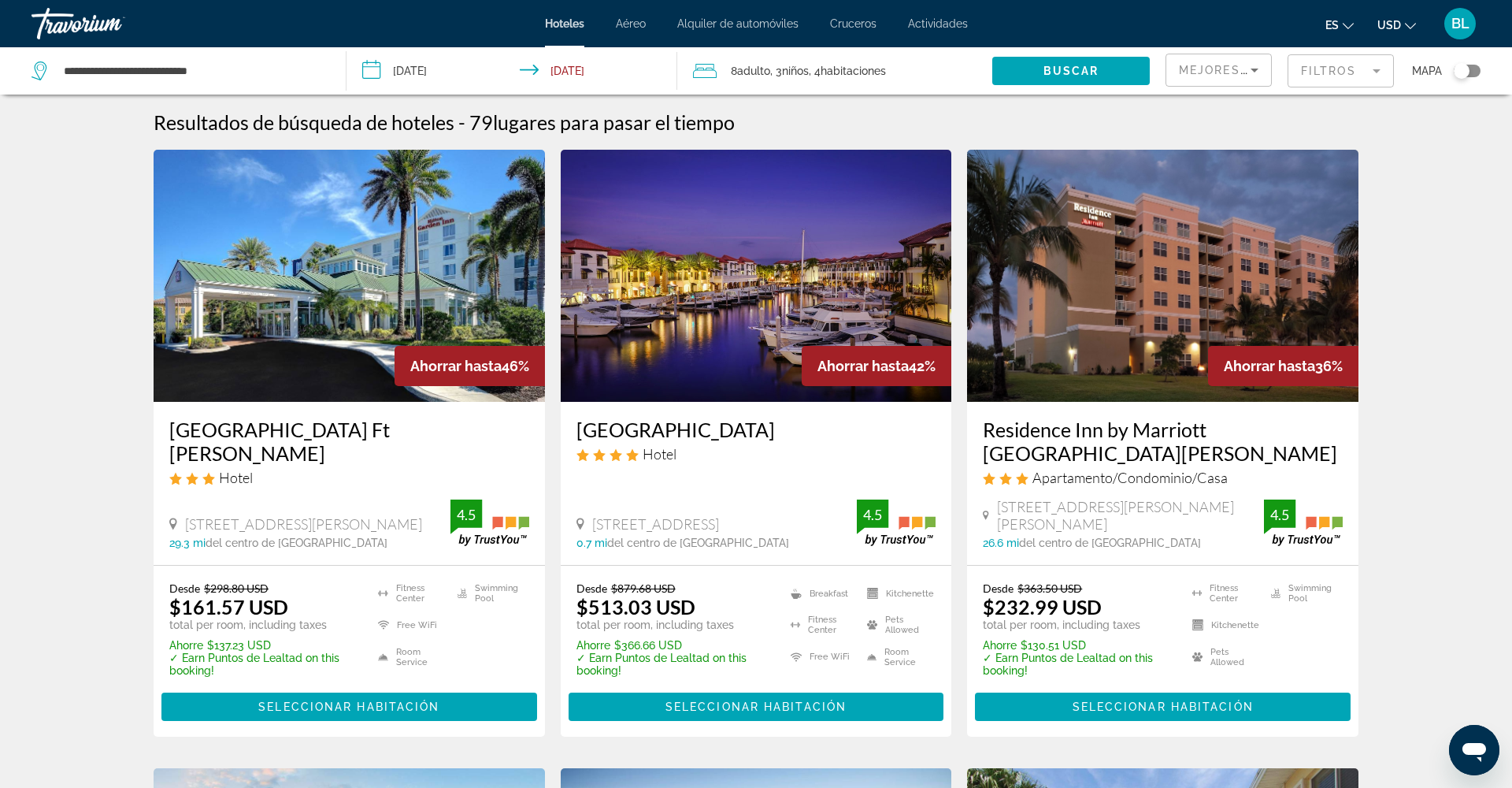
click at [823, 66] on span ", 4 Cuarto habitaciones" at bounding box center [847, 71] width 77 height 22
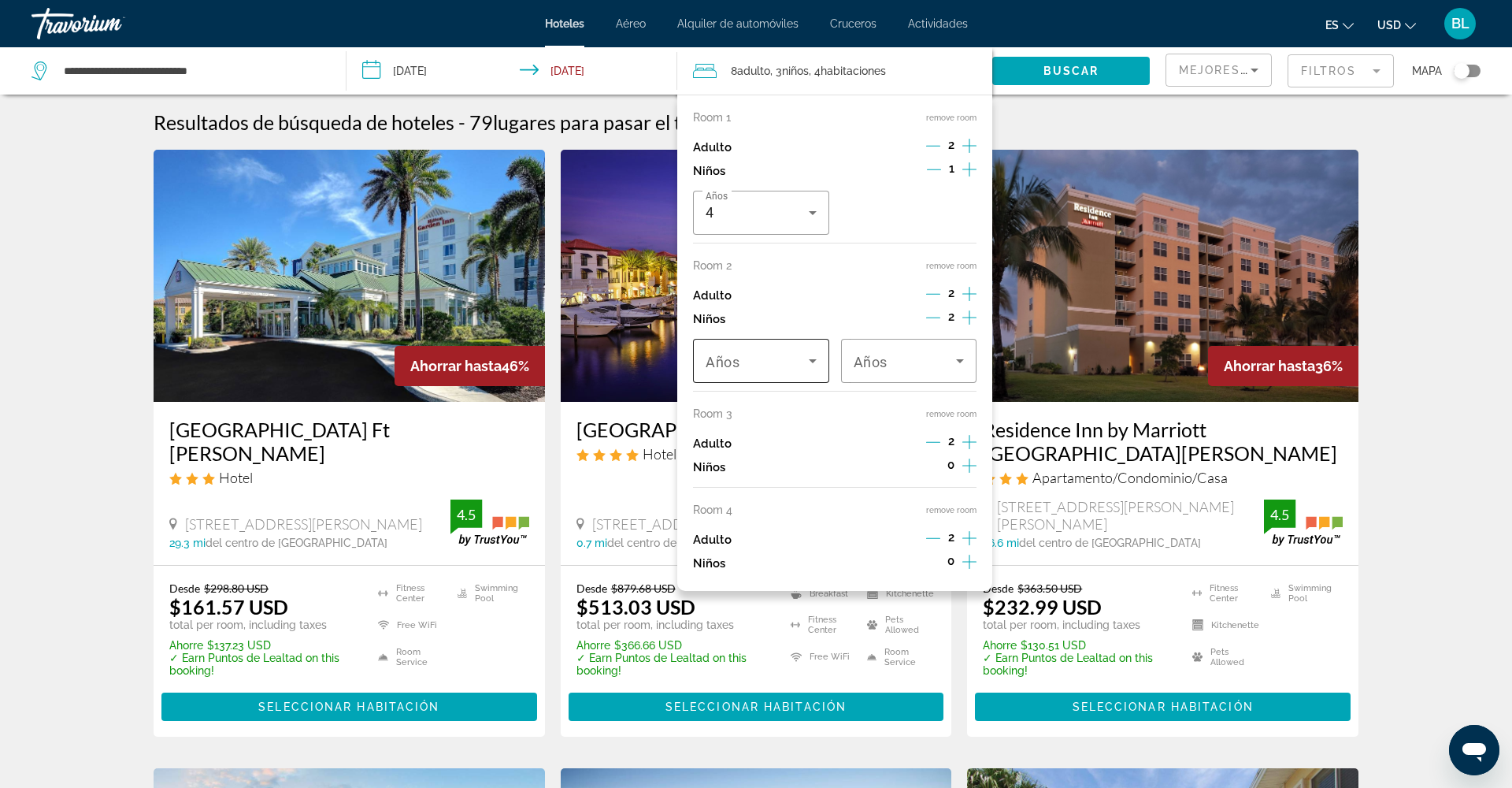
click at [753, 360] on div "Travelers: 8 adults, 3 children" at bounding box center [761, 360] width 111 height 44
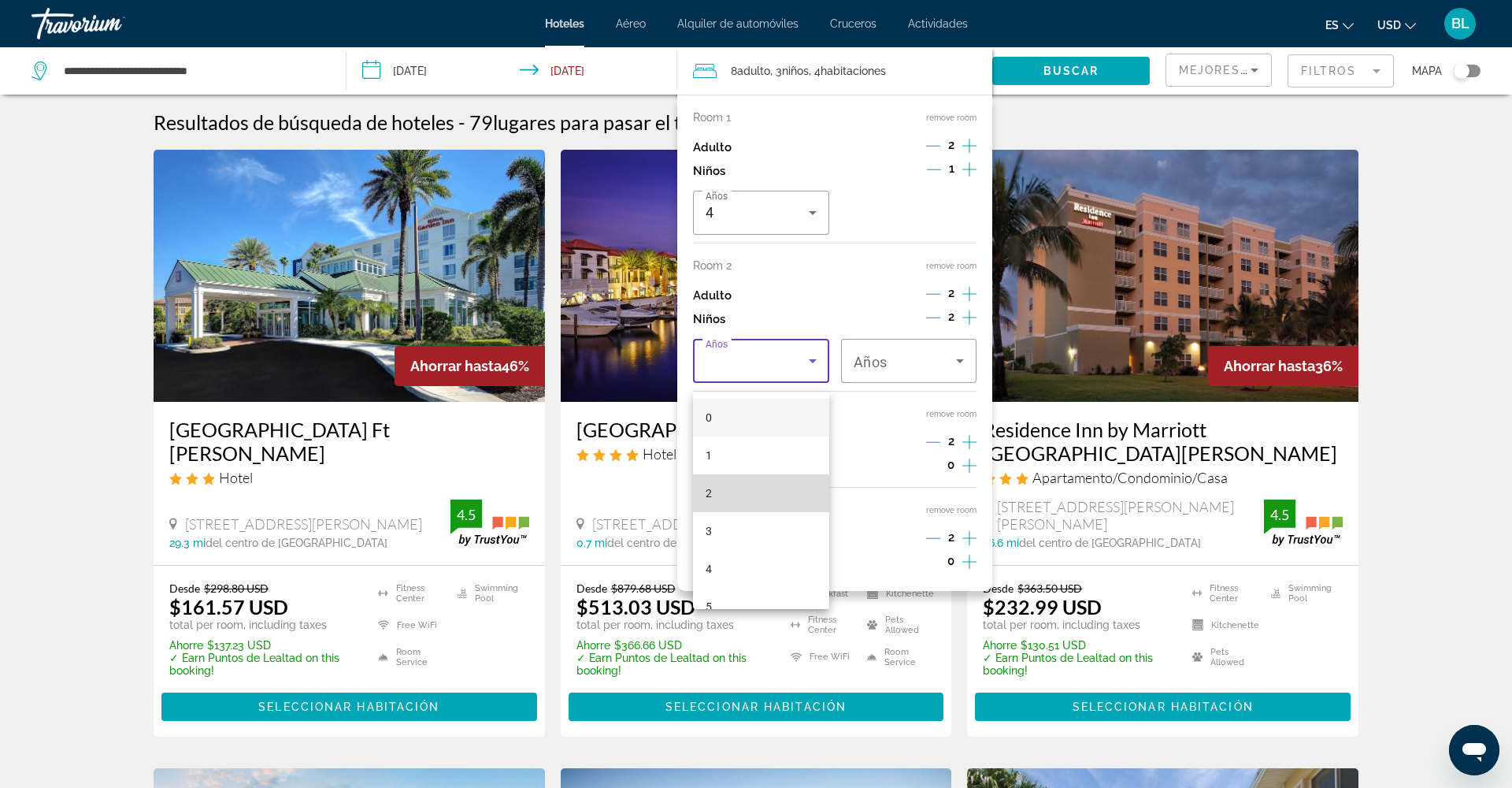
click at [742, 503] on mat-option "2" at bounding box center [761, 492] width 136 height 37
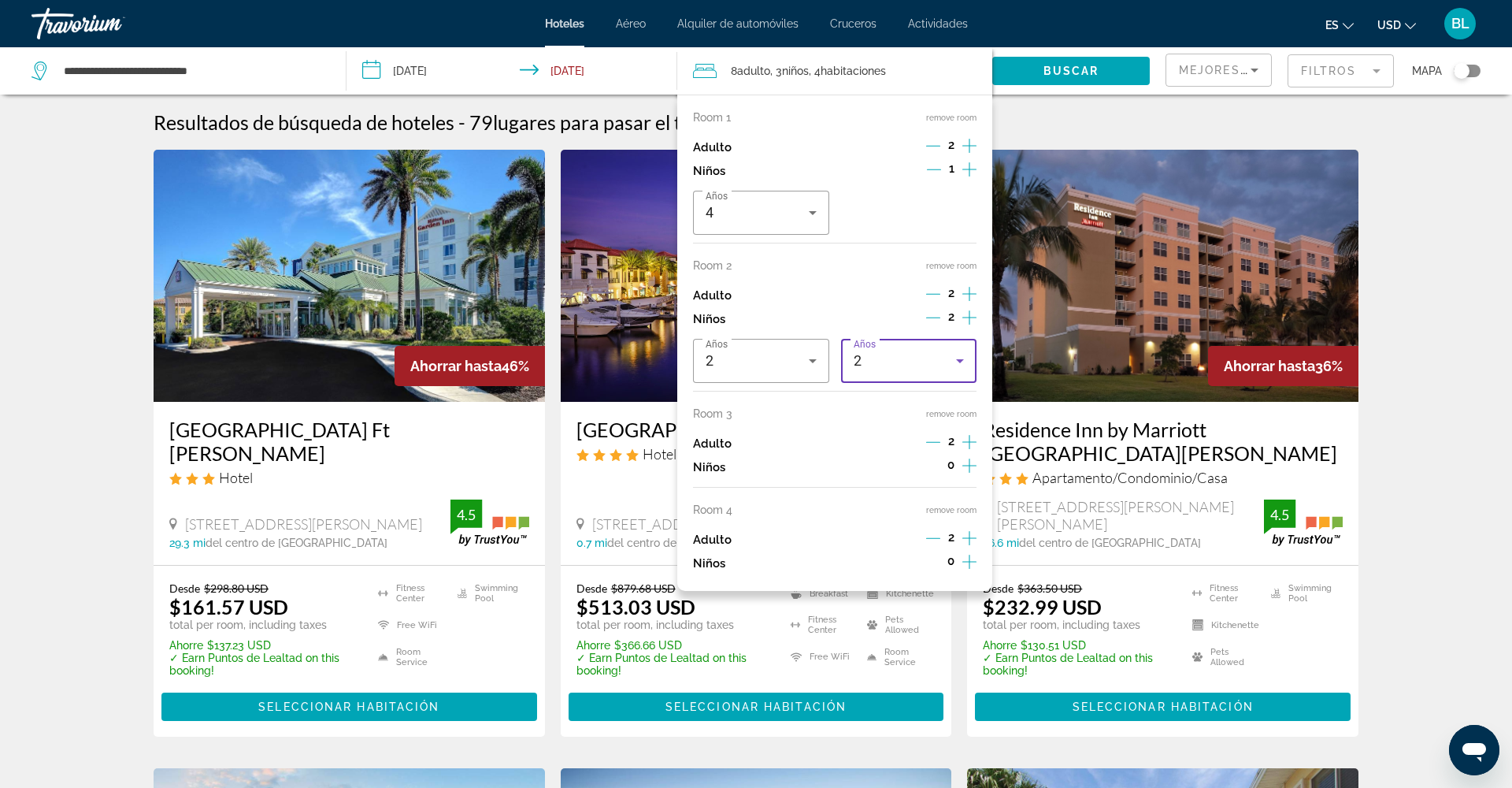
click at [893, 370] on div "2" at bounding box center [905, 361] width 103 height 19
click at [893, 569] on mat-option "6" at bounding box center [909, 570] width 136 height 37
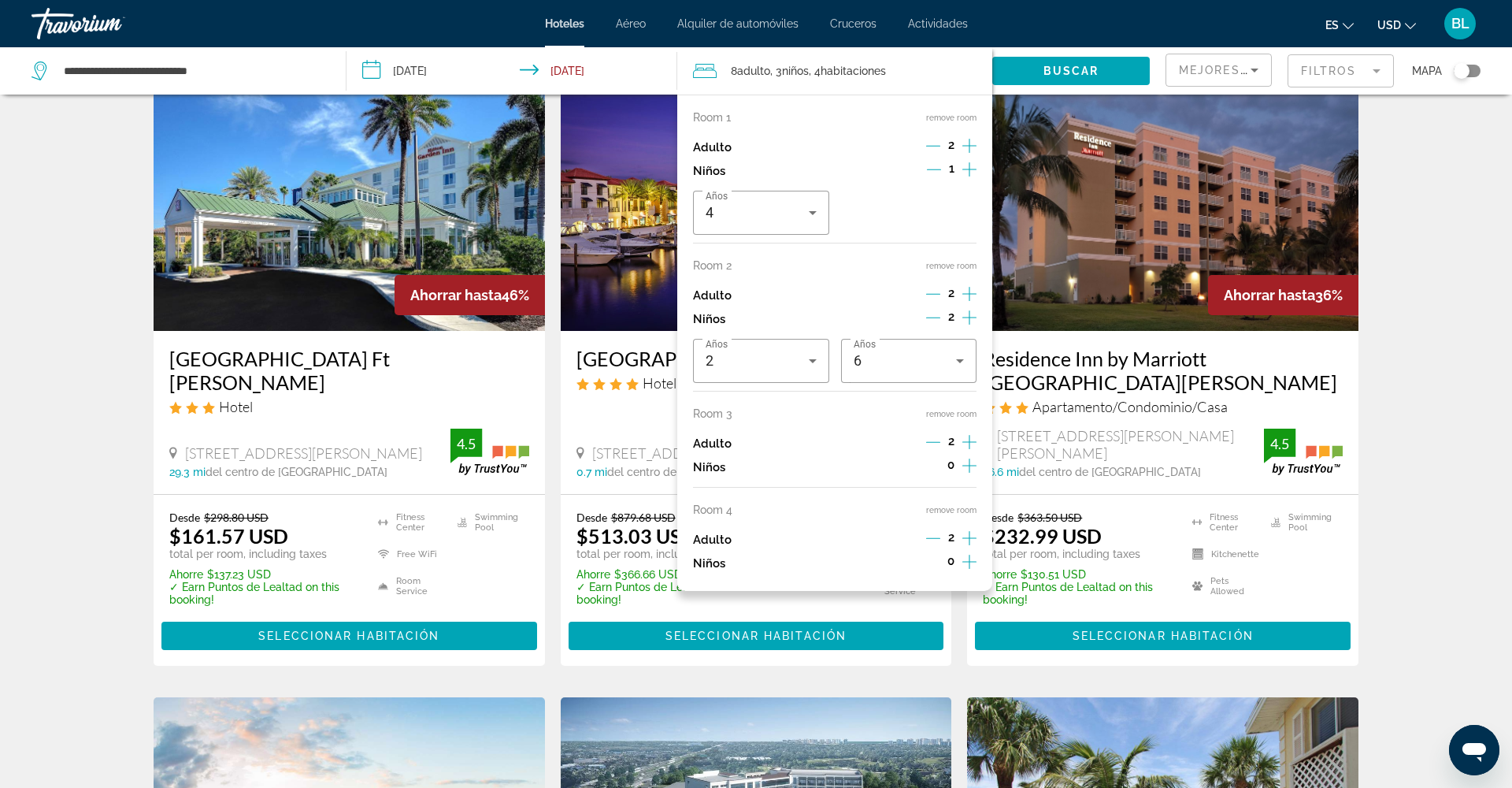
scroll to position [81, 0]
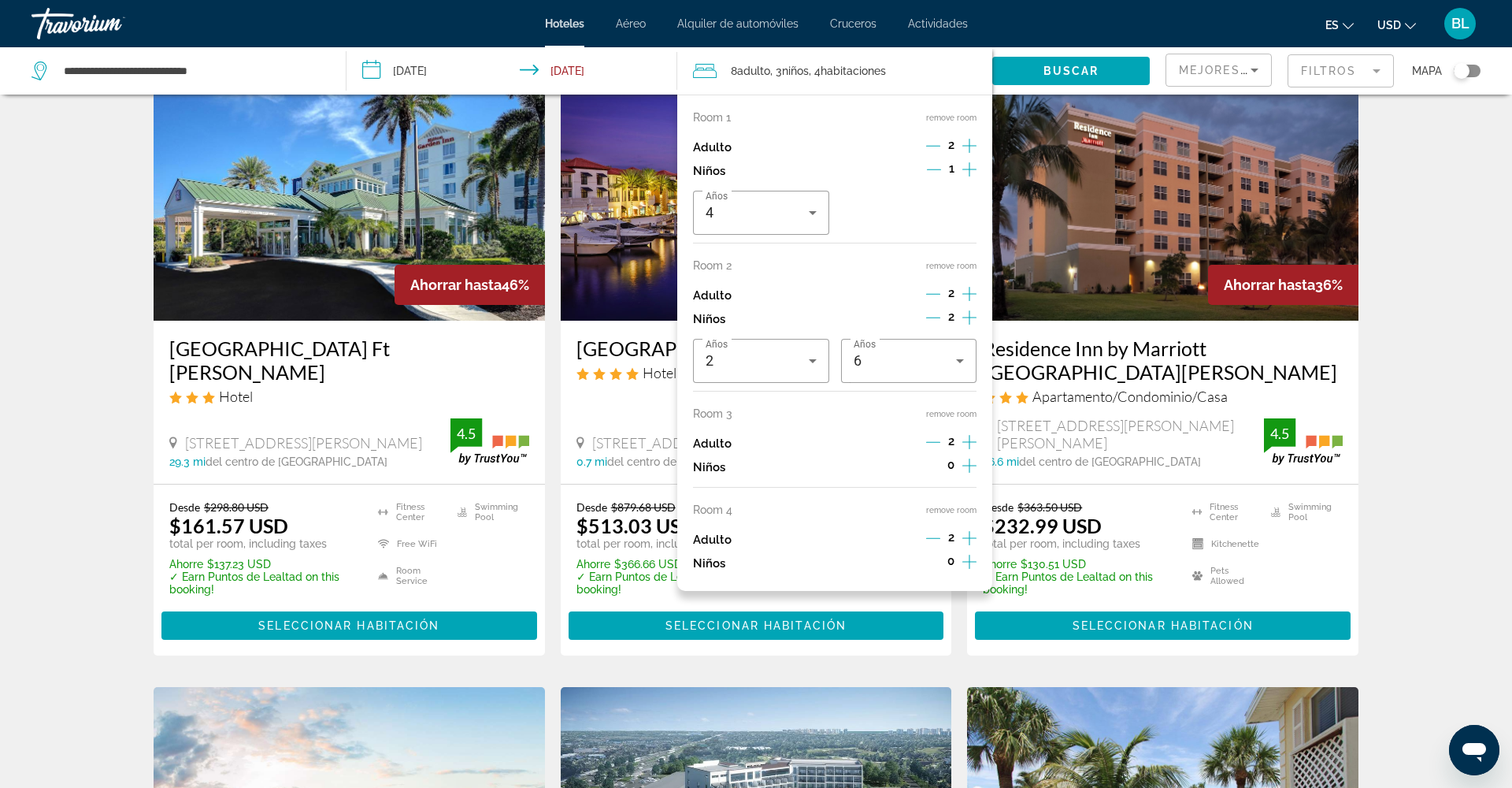
click at [933, 323] on icon "Decrement children" at bounding box center [933, 317] width 14 height 14
click at [933, 323] on icon "Decrement children" at bounding box center [933, 317] width 14 height 14
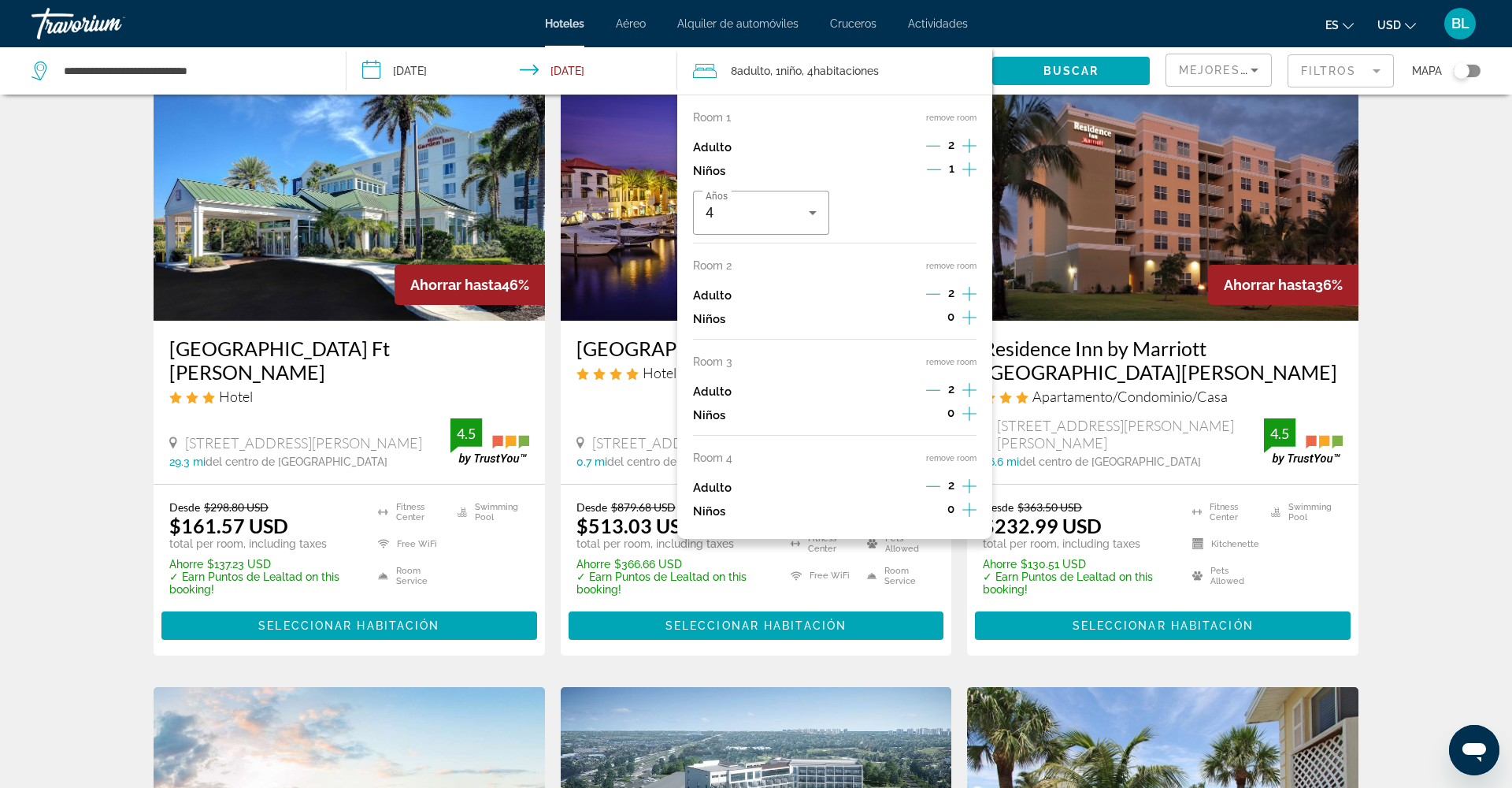
click at [949, 463] on button "remove room" at bounding box center [951, 458] width 51 height 10
click at [858, 462] on p "Add another room" at bounding box center [845, 453] width 111 height 17
click at [966, 493] on icon "Increment adults" at bounding box center [969, 485] width 14 height 14
click at [1085, 72] on span "Buscar" at bounding box center [1071, 71] width 56 height 12
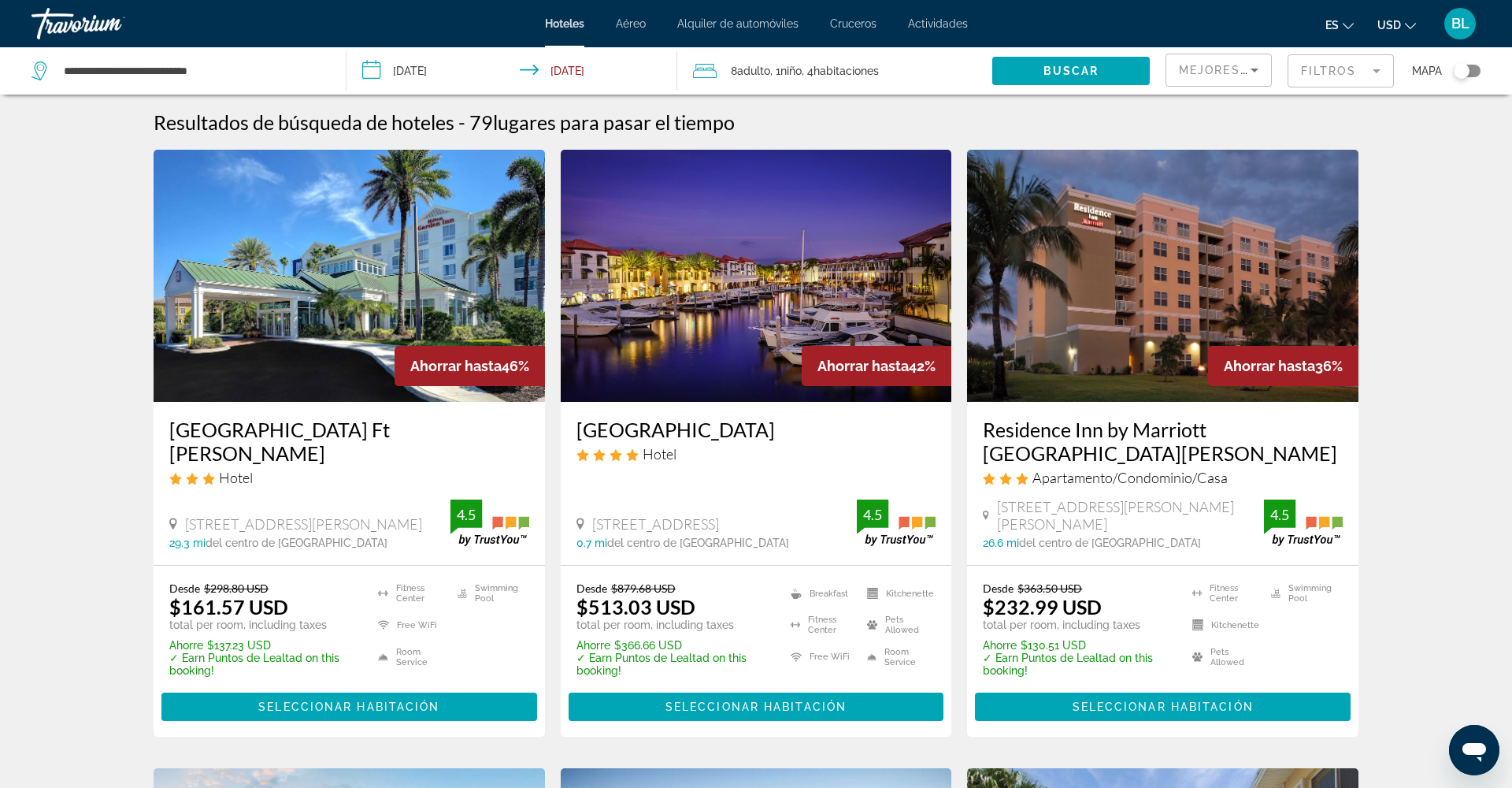
click at [1355, 67] on mat-form-field "Filtros" at bounding box center [1341, 71] width 106 height 33
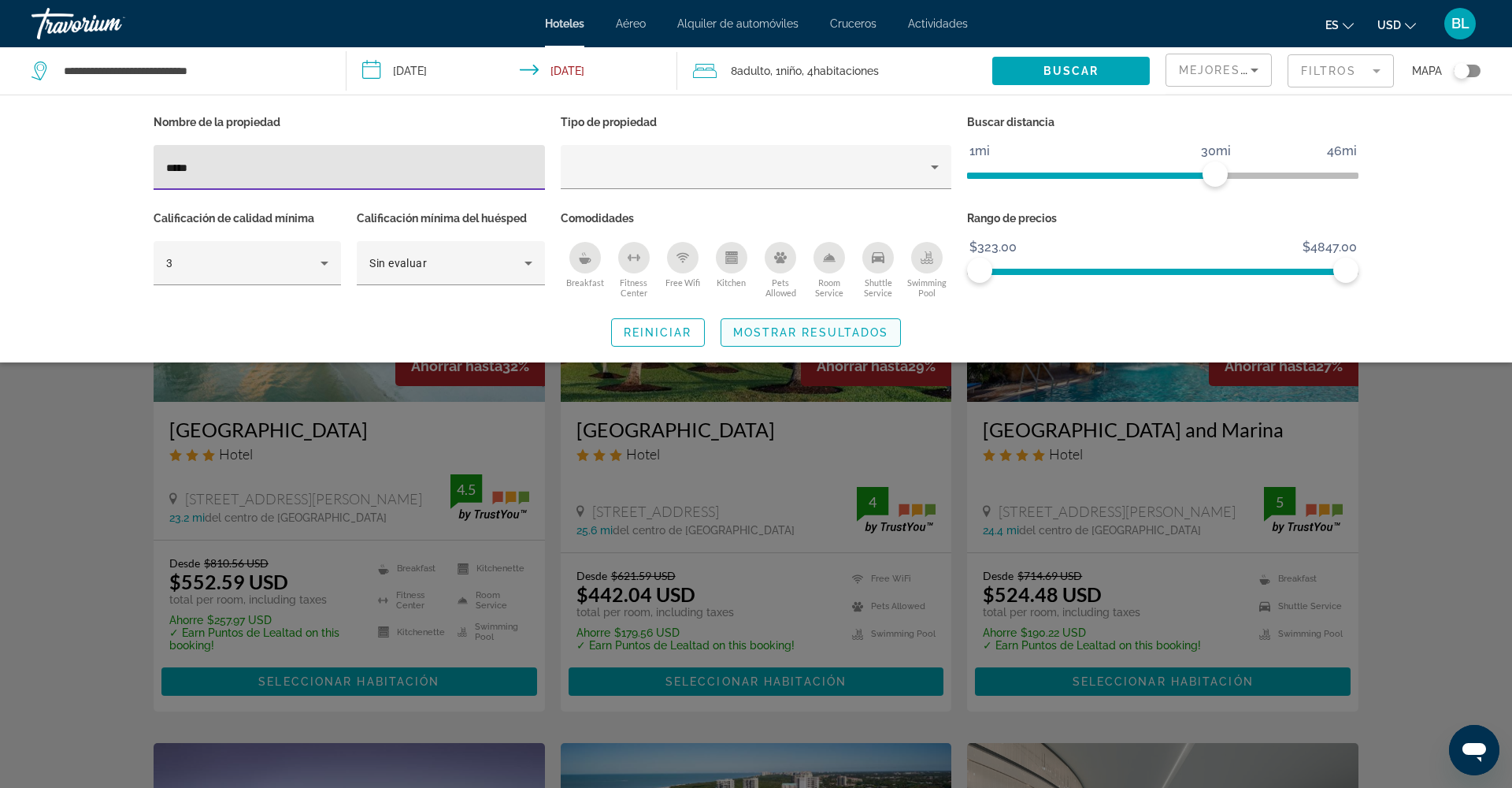
type input "*****"
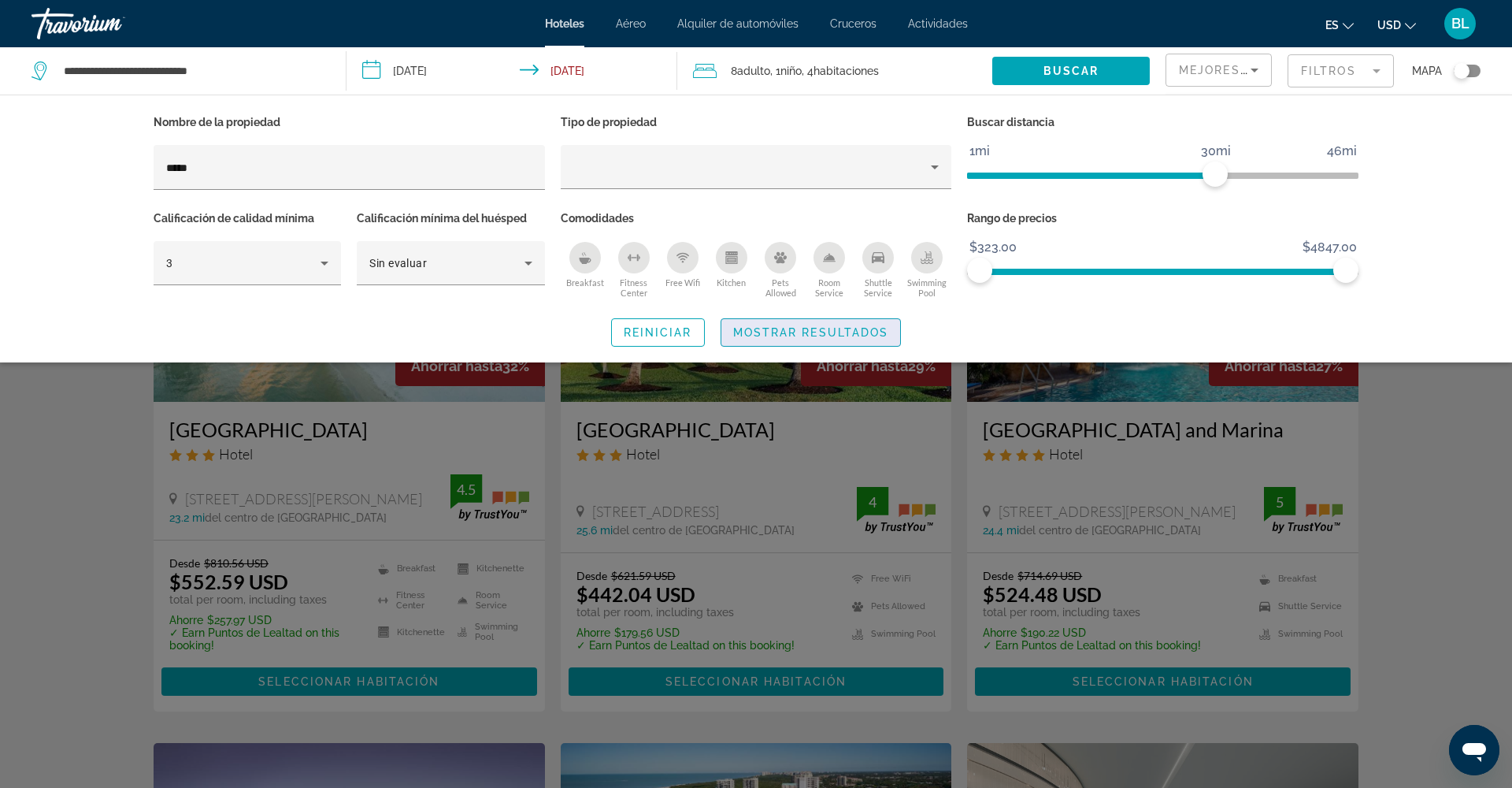
click at [783, 339] on span "Search widget" at bounding box center [811, 332] width 180 height 37
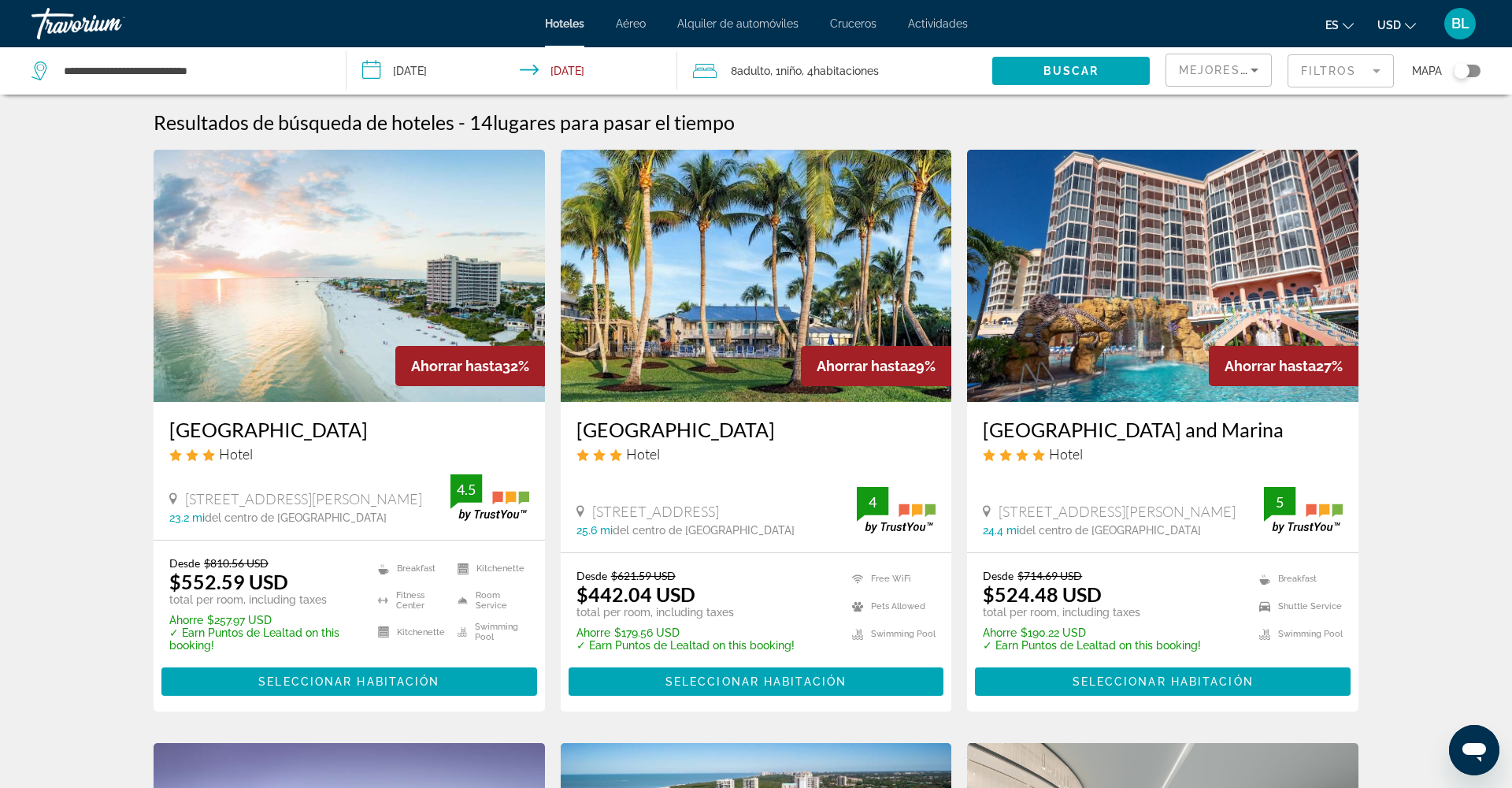
click at [797, 73] on span "Niño" at bounding box center [791, 71] width 22 height 12
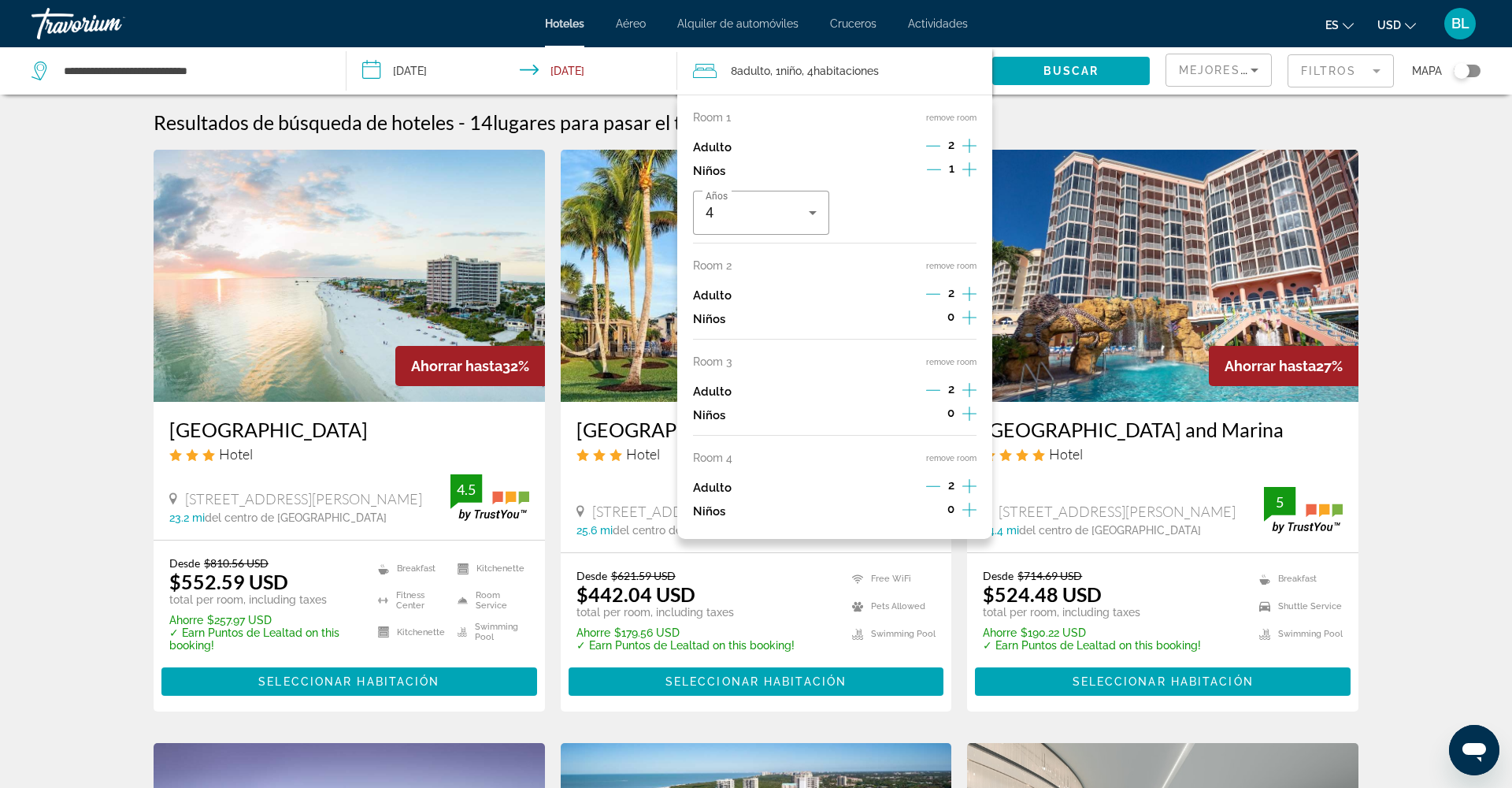
click at [953, 269] on button "remove room" at bounding box center [951, 266] width 51 height 10
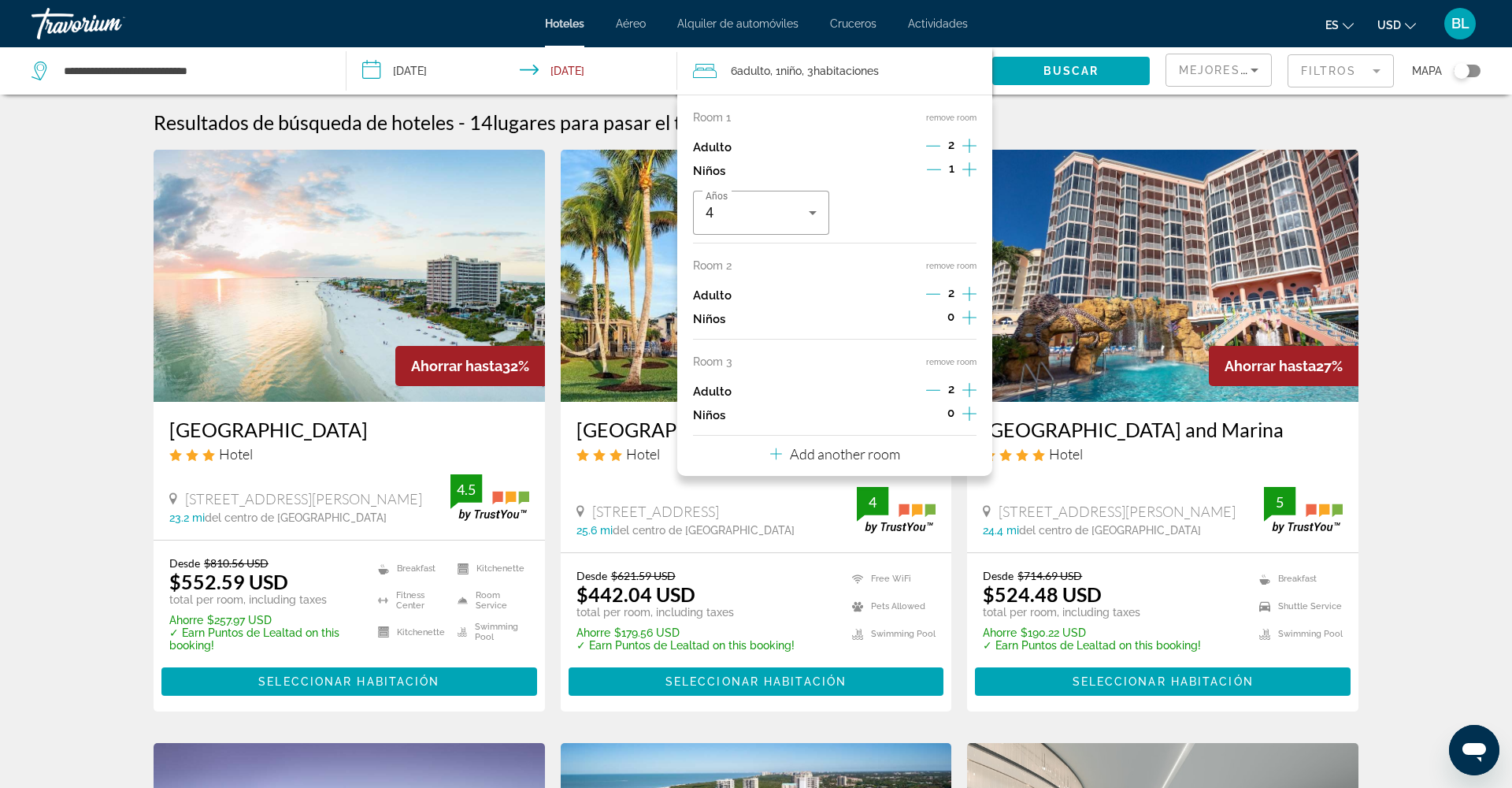
click at [953, 269] on button "remove room" at bounding box center [951, 266] width 51 height 10
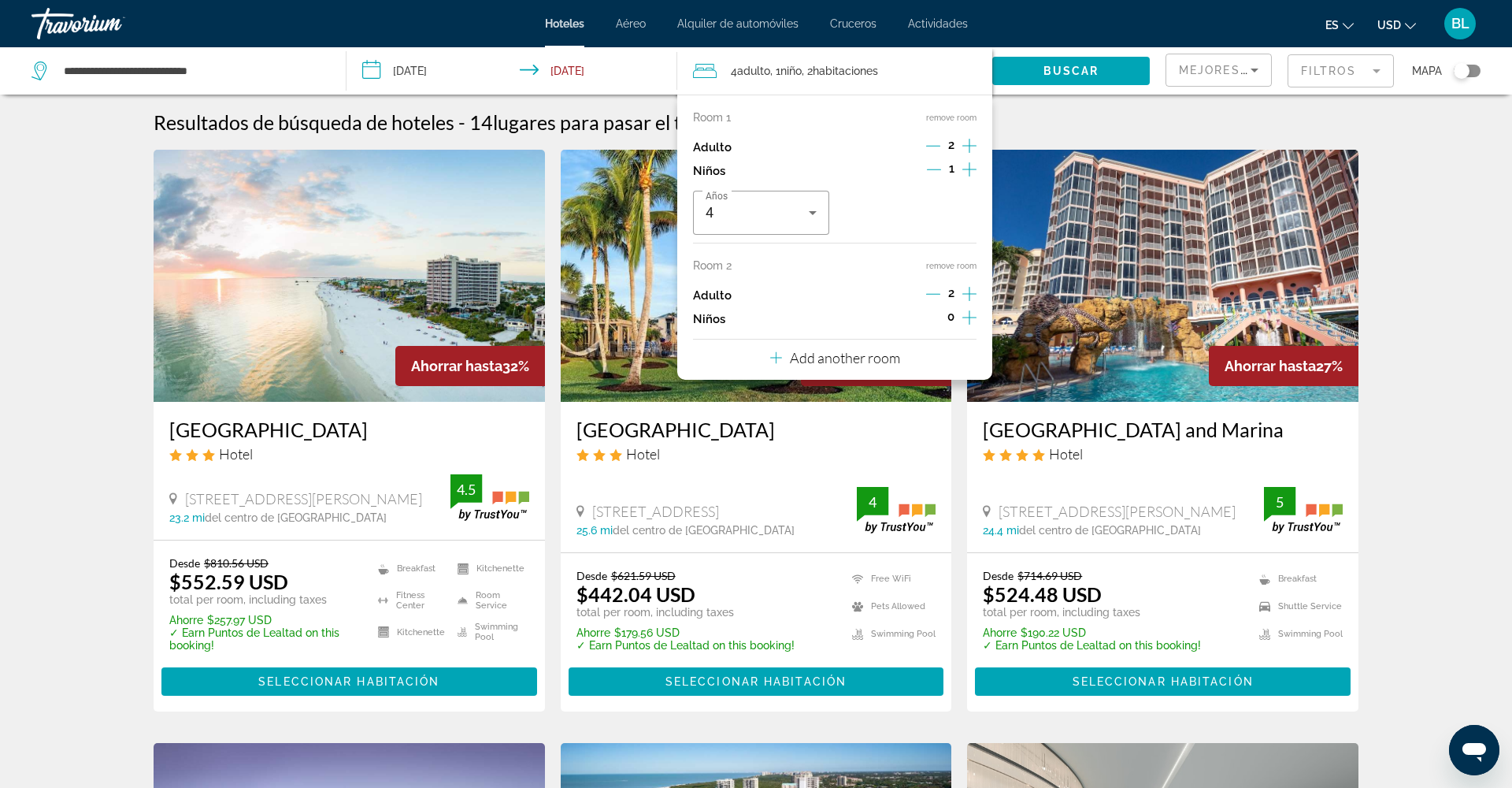
click at [953, 269] on button "remove room" at bounding box center [951, 266] width 51 height 10
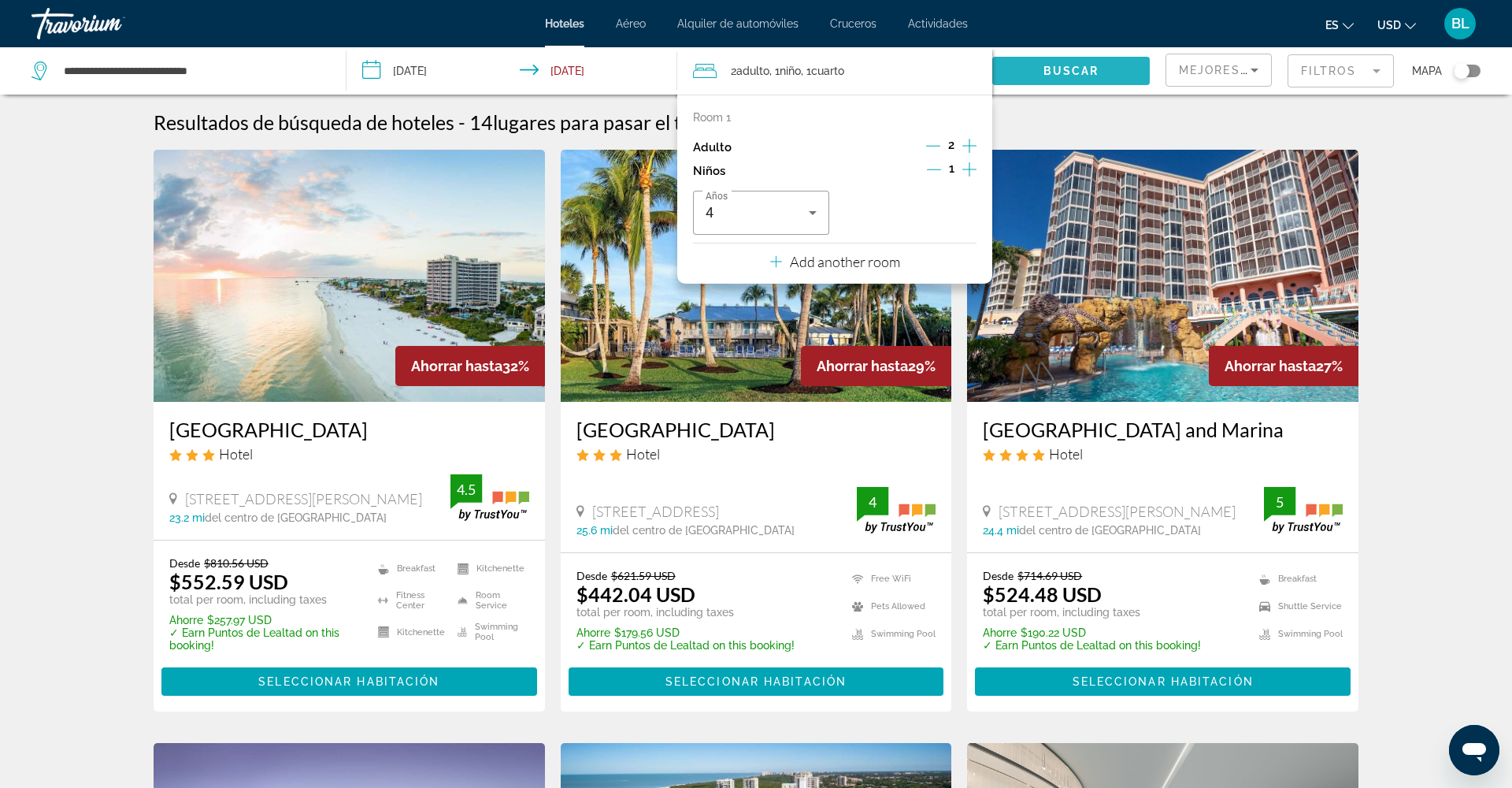
click at [1067, 76] on span "Buscar" at bounding box center [1071, 71] width 56 height 12
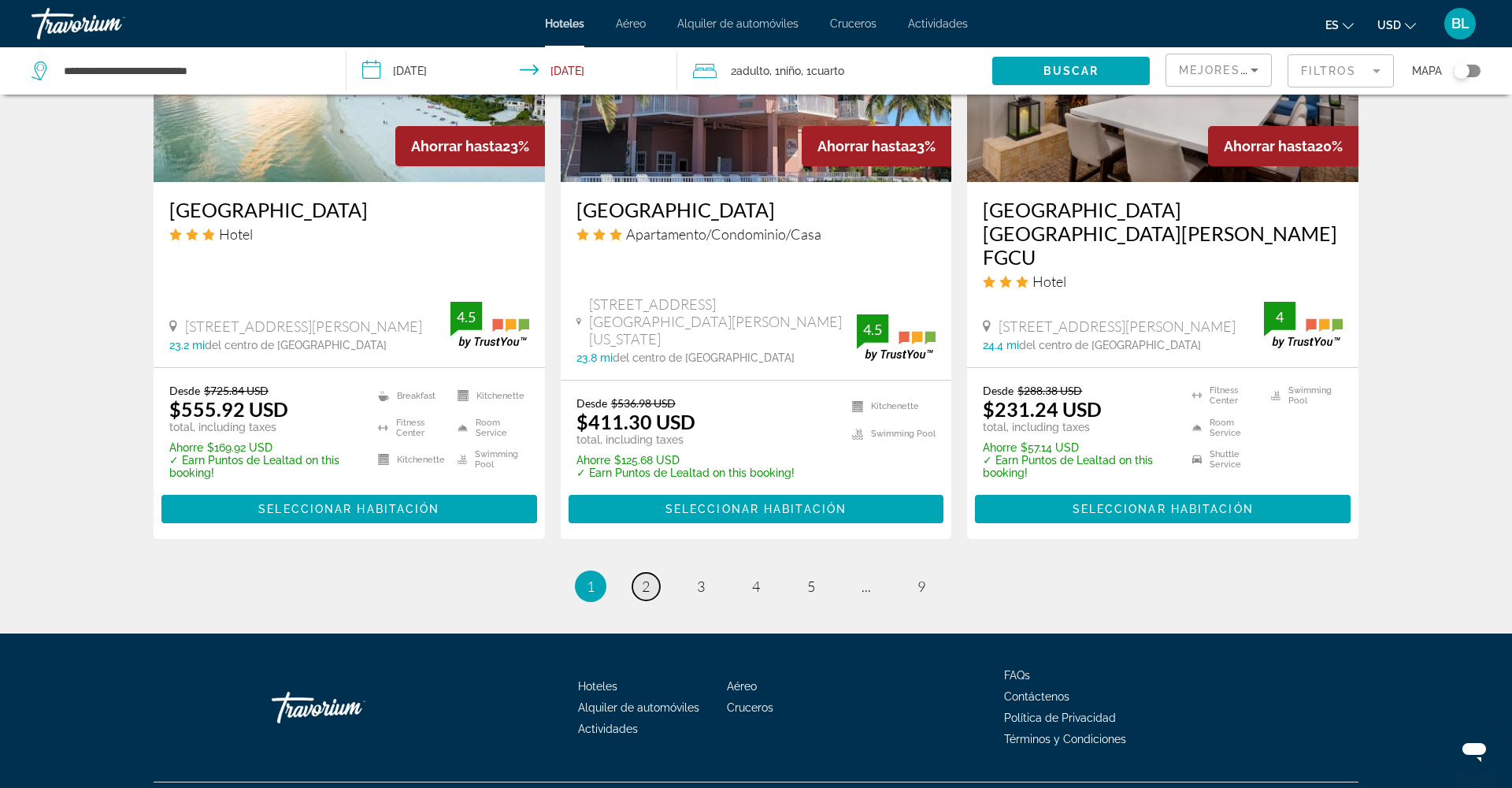
click at [647, 578] on span "2" at bounding box center [645, 586] width 7 height 17
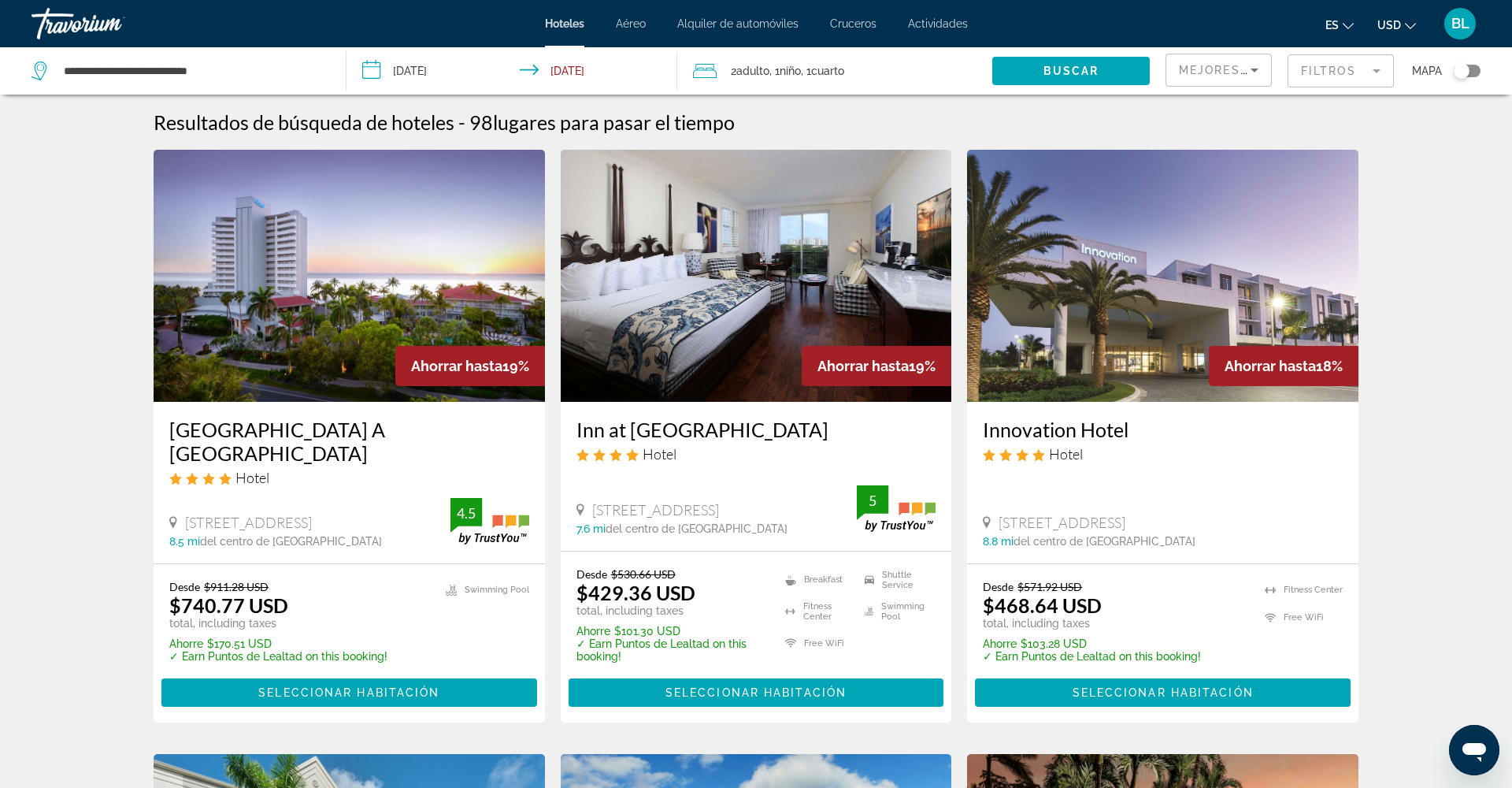
click at [348, 381] on img "Main content" at bounding box center [349, 275] width 392 height 252
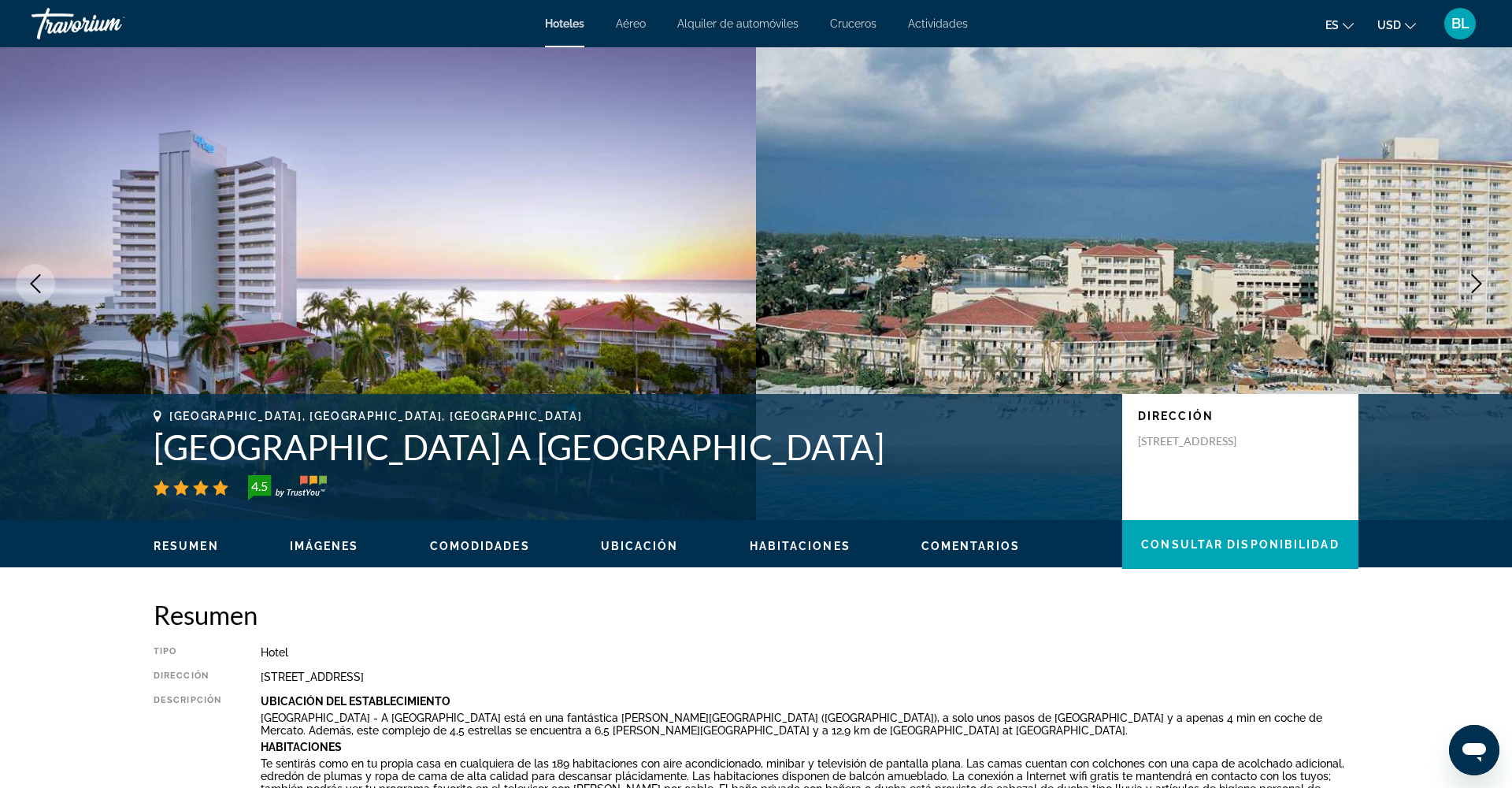
click at [1462, 16] on span "BL" at bounding box center [1460, 23] width 18 height 16
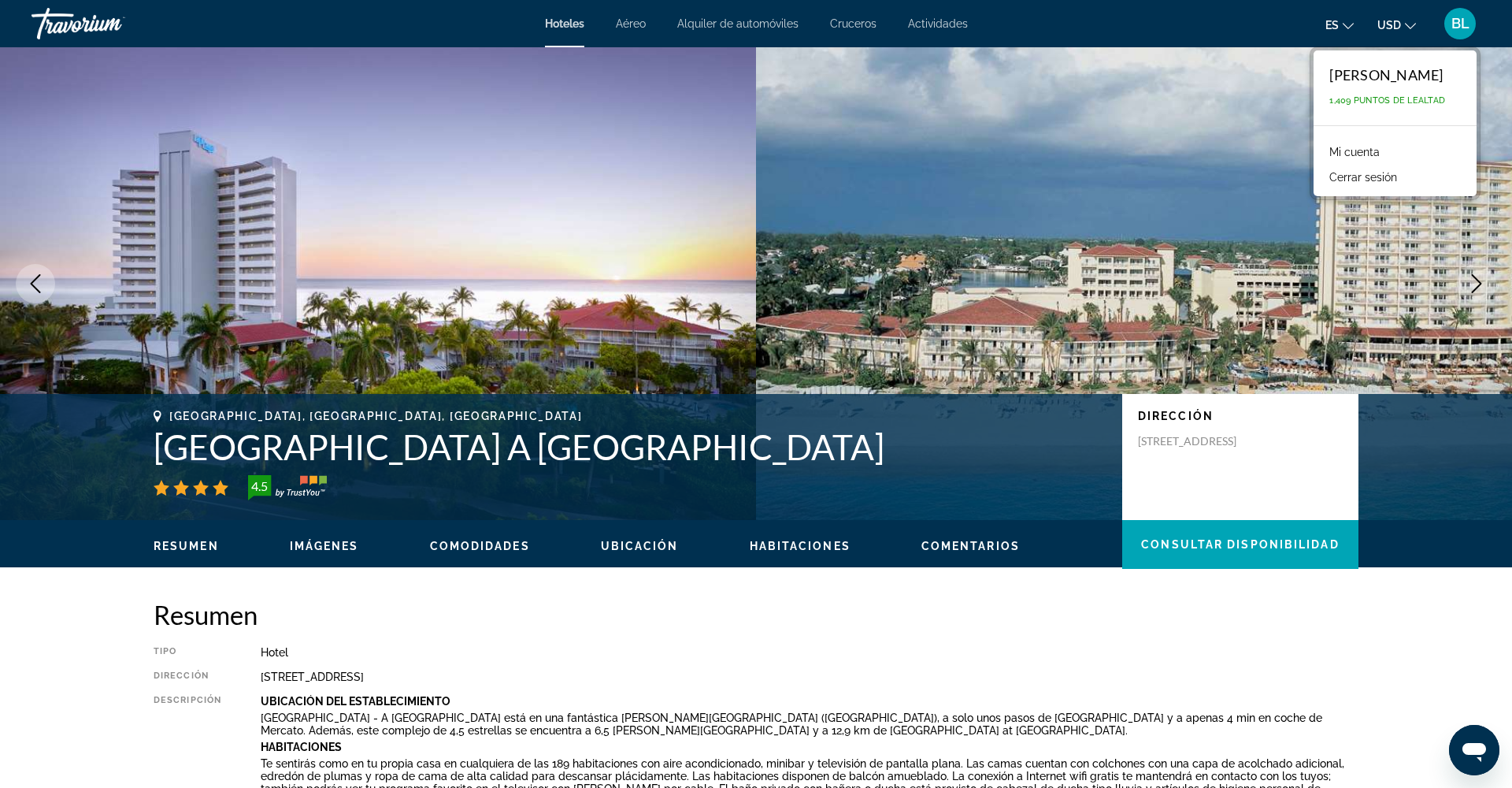
click at [1343, 177] on button "Cerrar sesión" at bounding box center [1363, 177] width 83 height 21
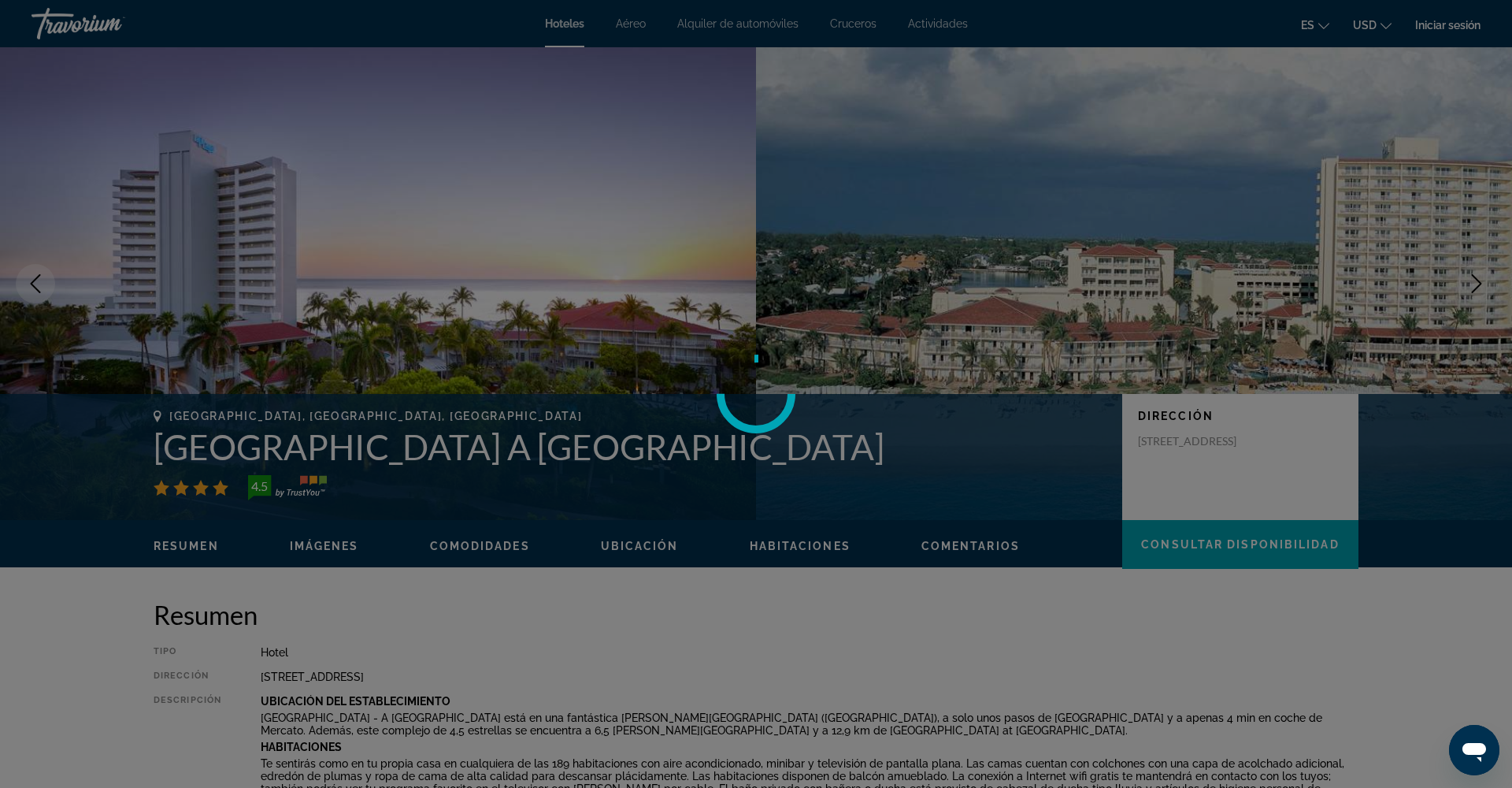
click at [1446, 25] on div at bounding box center [756, 394] width 1512 height 788
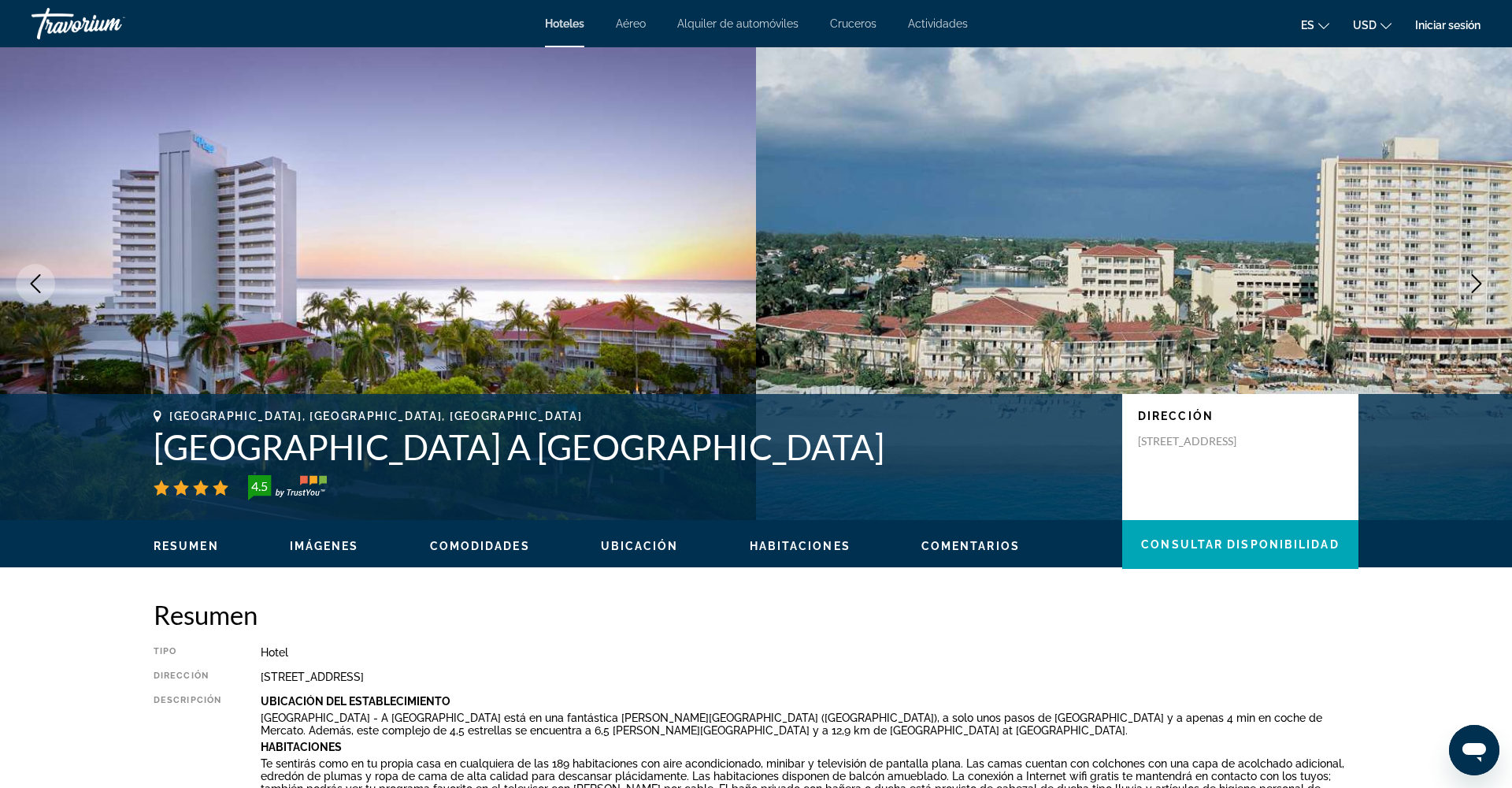
click at [1462, 28] on link "Iniciar sesión" at bounding box center [1448, 25] width 66 height 12
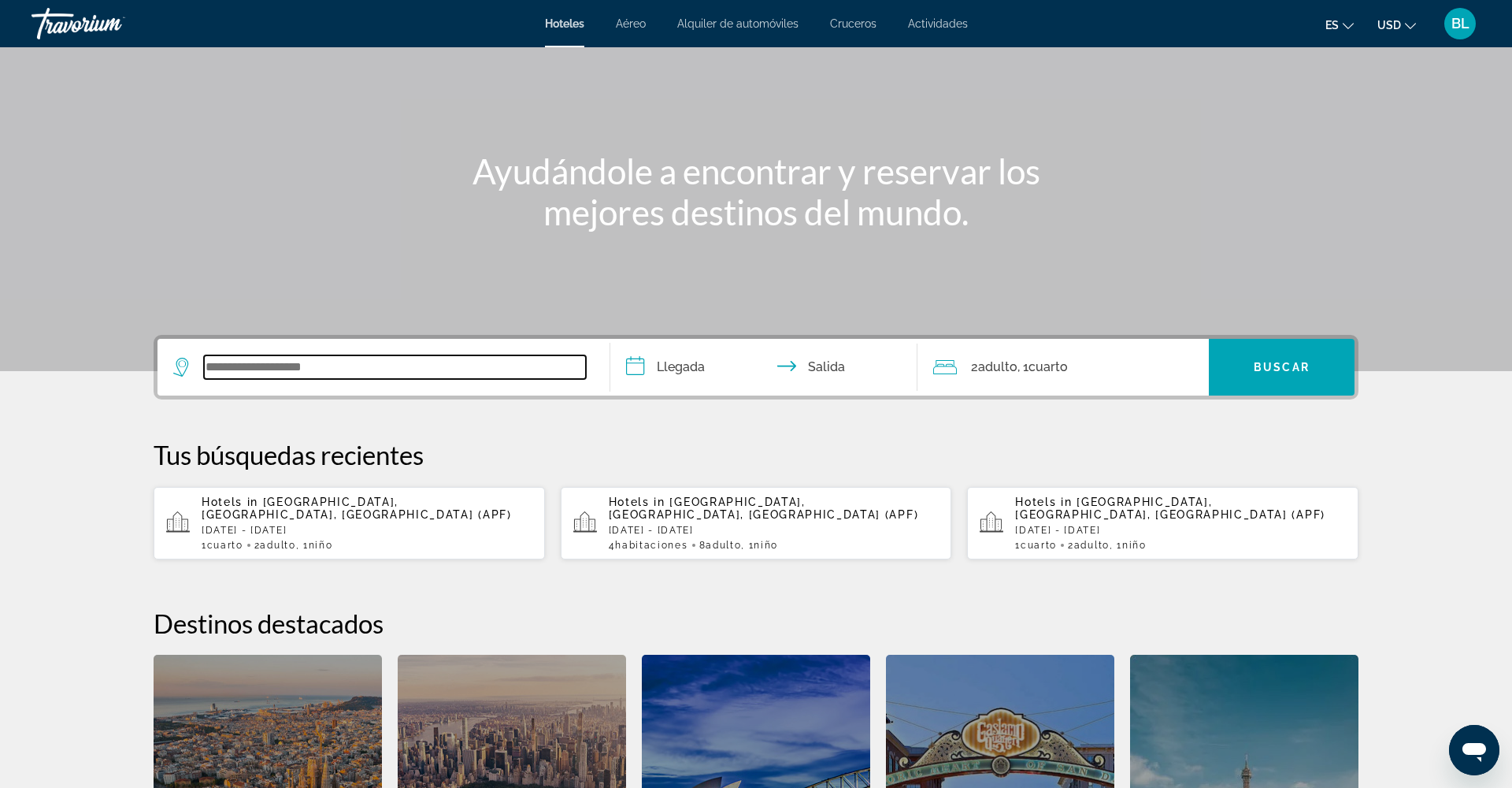
click at [392, 364] on input "Search widget" at bounding box center [395, 367] width 382 height 23
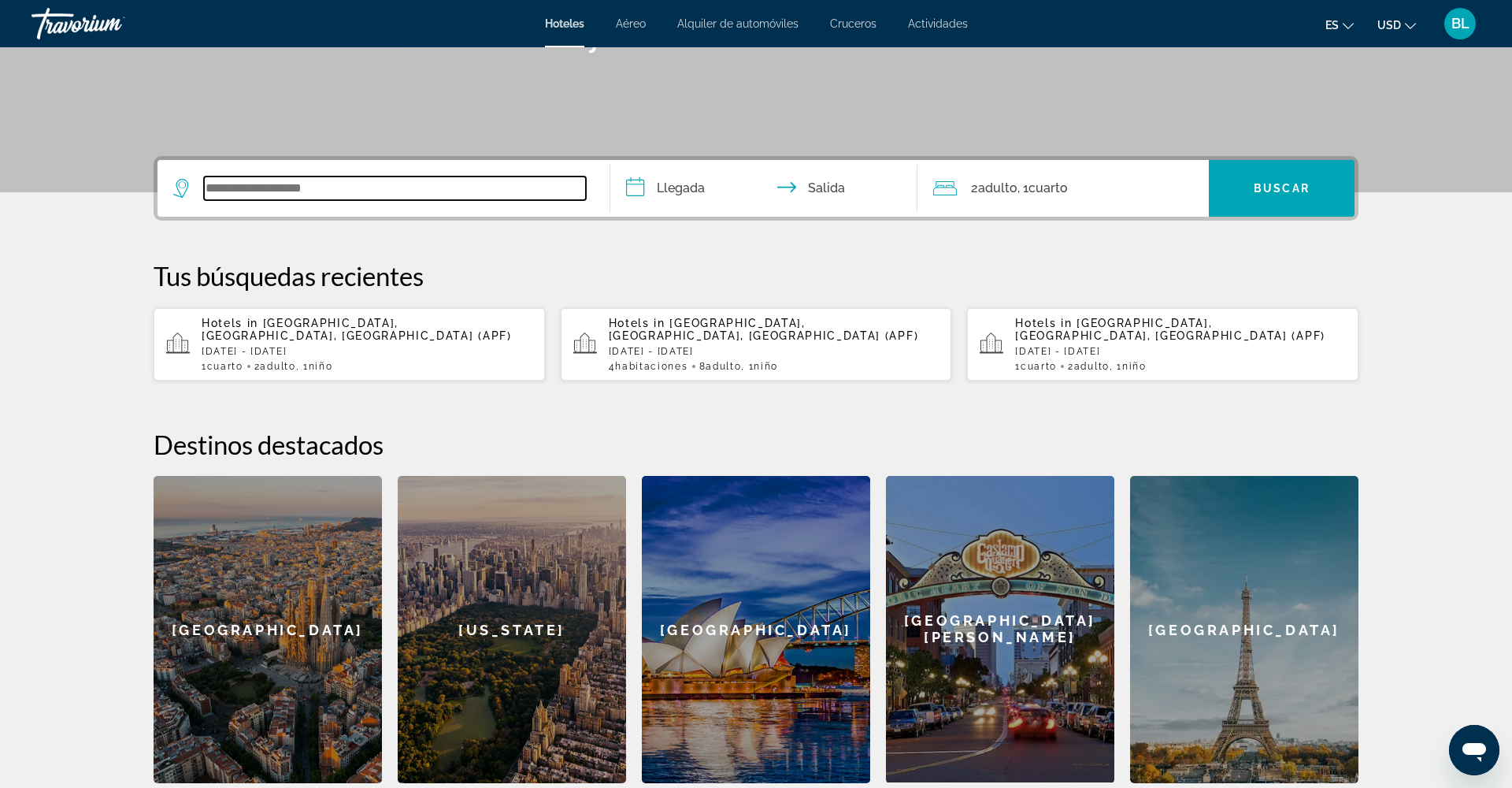
scroll to position [385, 0]
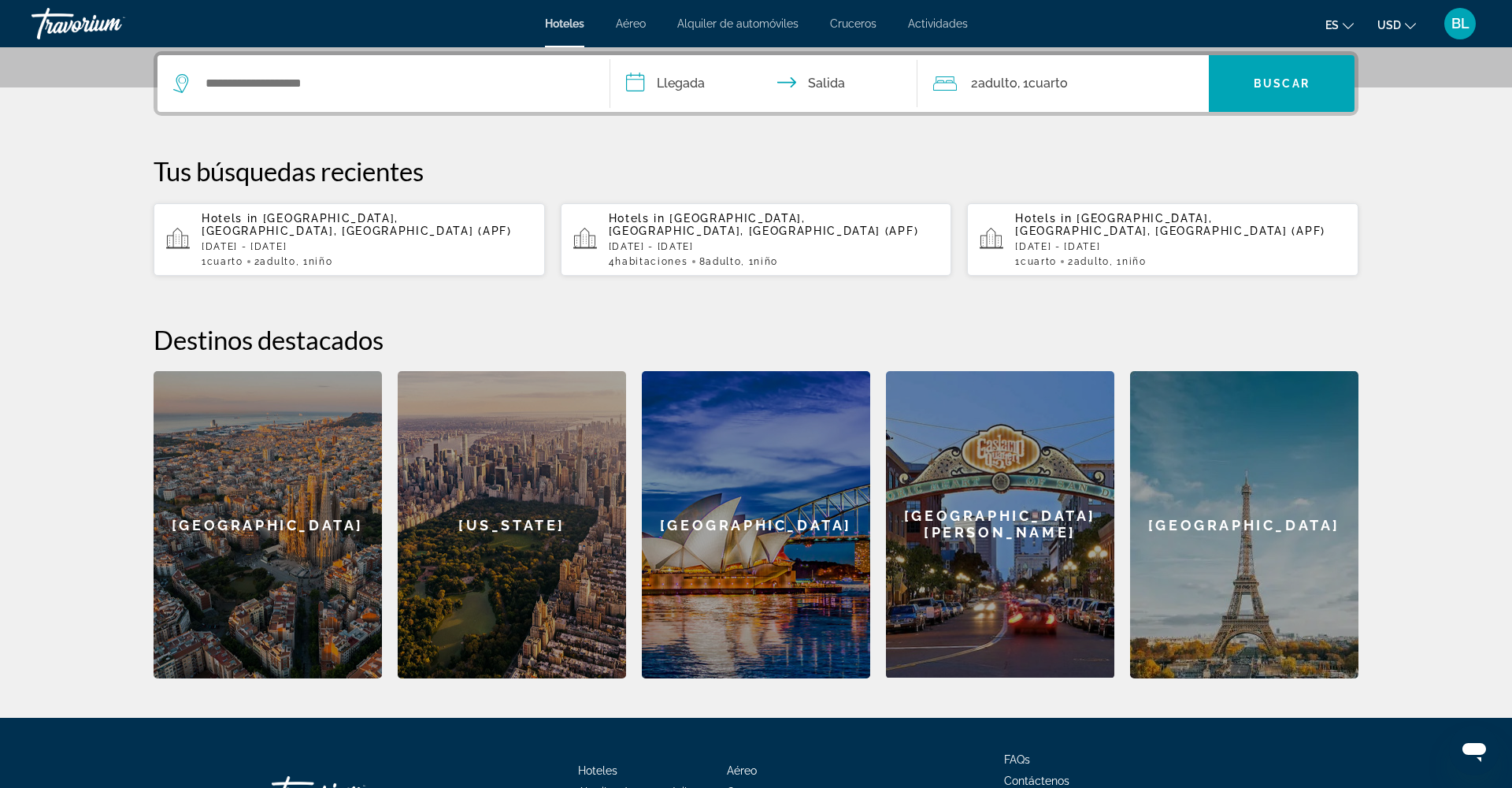
click at [382, 217] on span "[GEOGRAPHIC_DATA], [GEOGRAPHIC_DATA], [GEOGRAPHIC_DATA] (APF)" at bounding box center [357, 224] width 310 height 25
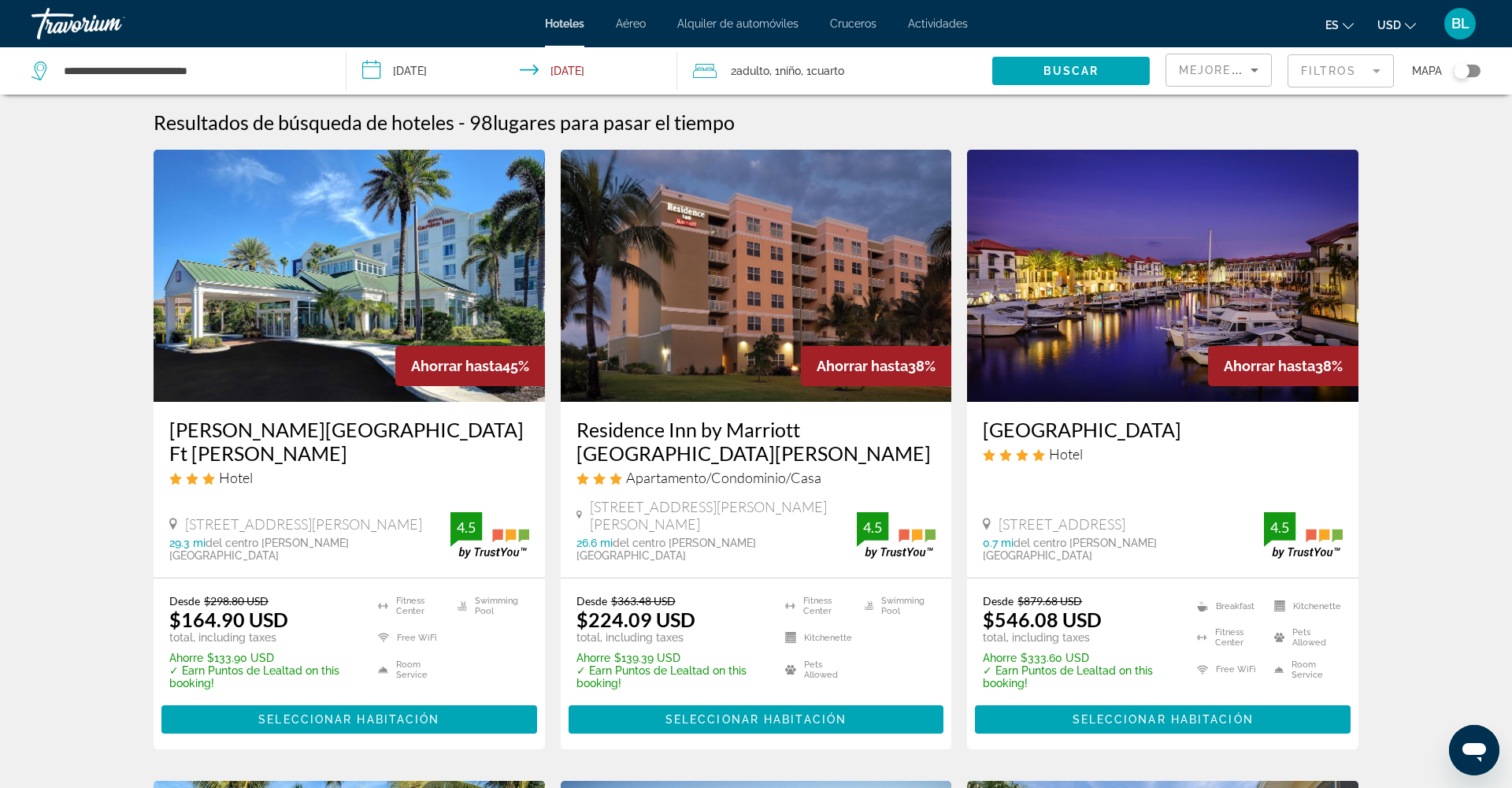
click at [1337, 72] on mat-form-field "Filtros" at bounding box center [1341, 71] width 106 height 33
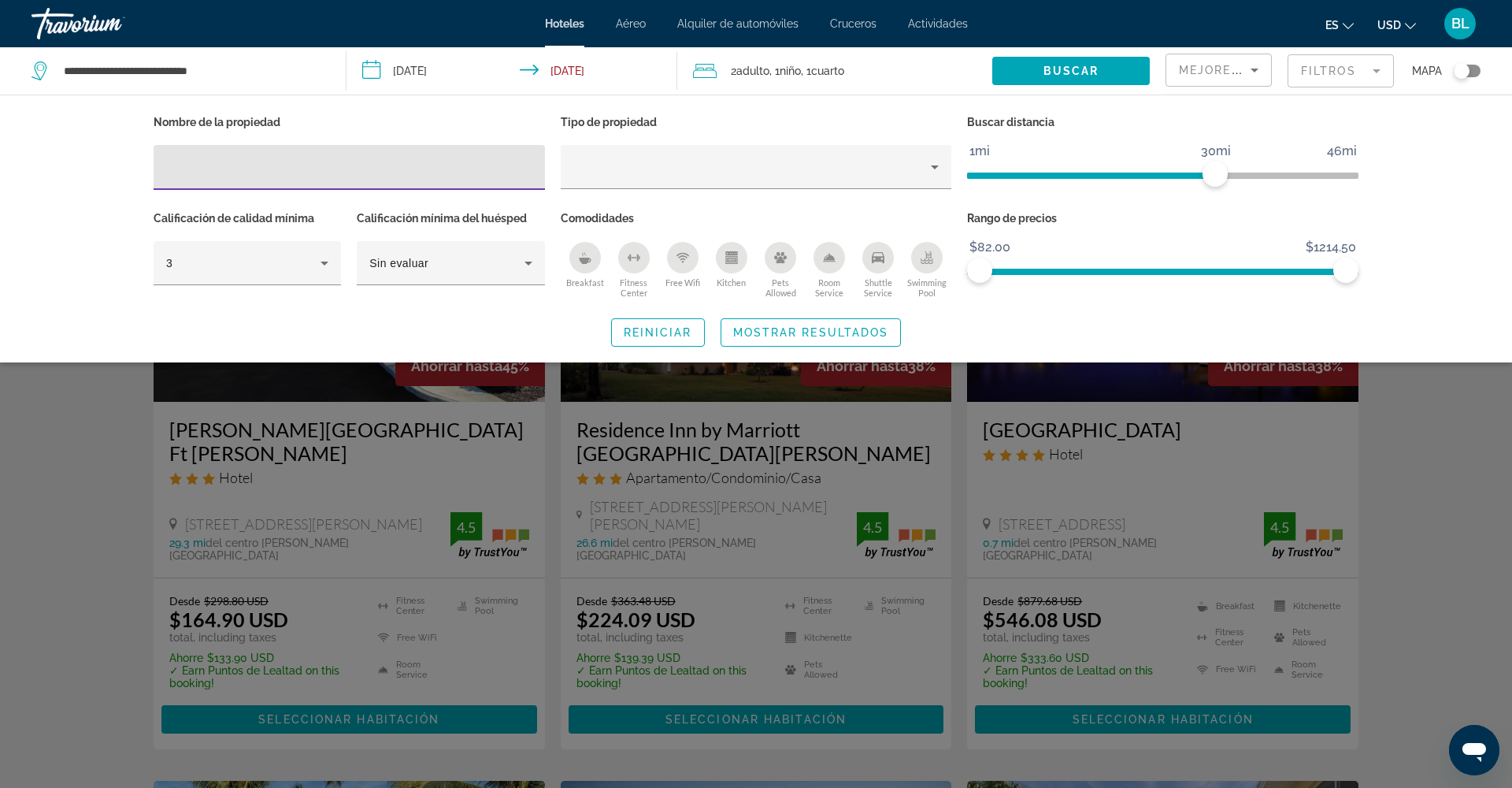
click at [423, 169] on input "Hotel Filters" at bounding box center [349, 167] width 367 height 19
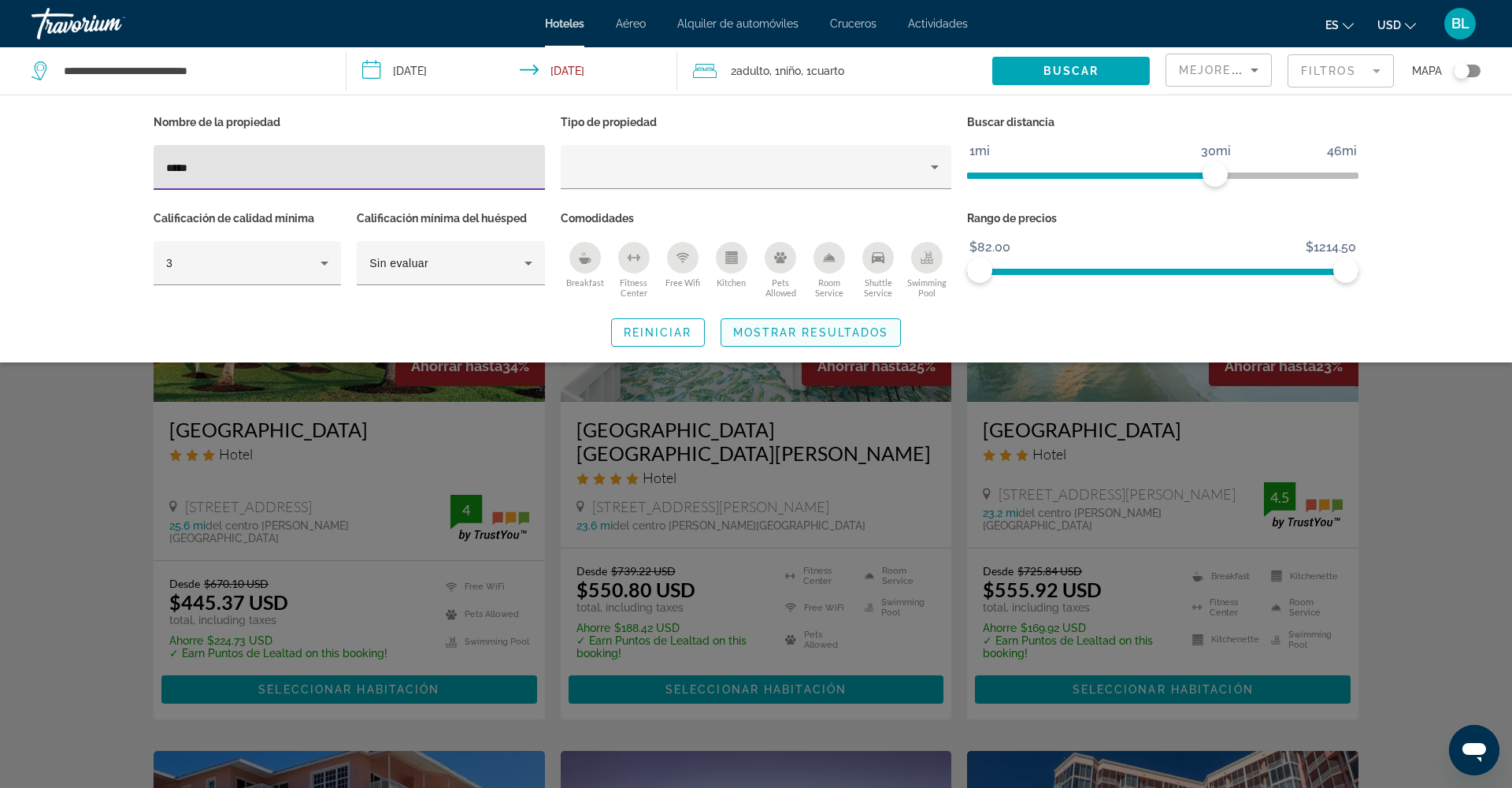
type input "*****"
click at [858, 328] on span "Mostrar resultados" at bounding box center [811, 332] width 156 height 12
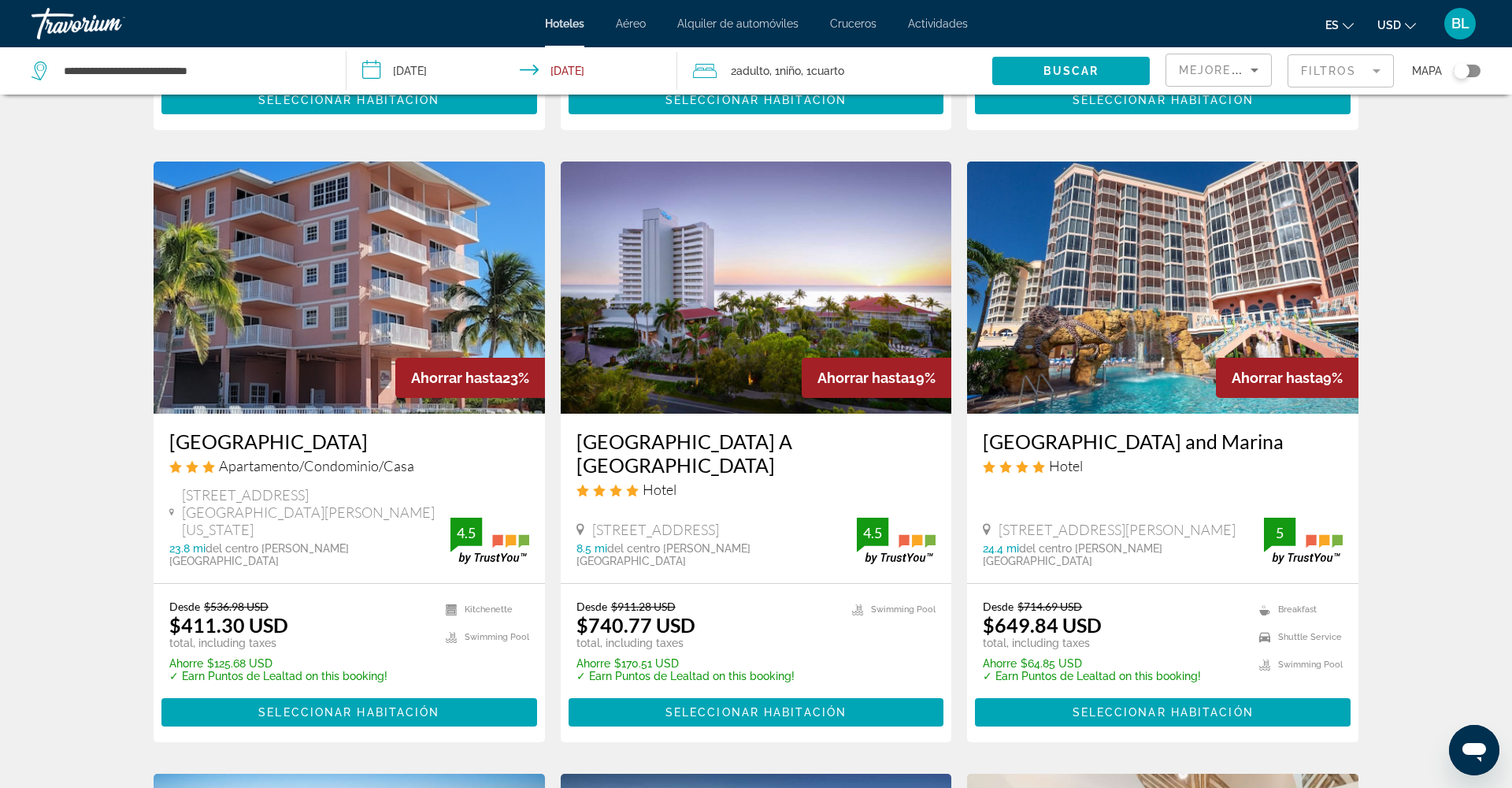
scroll to position [593, 0]
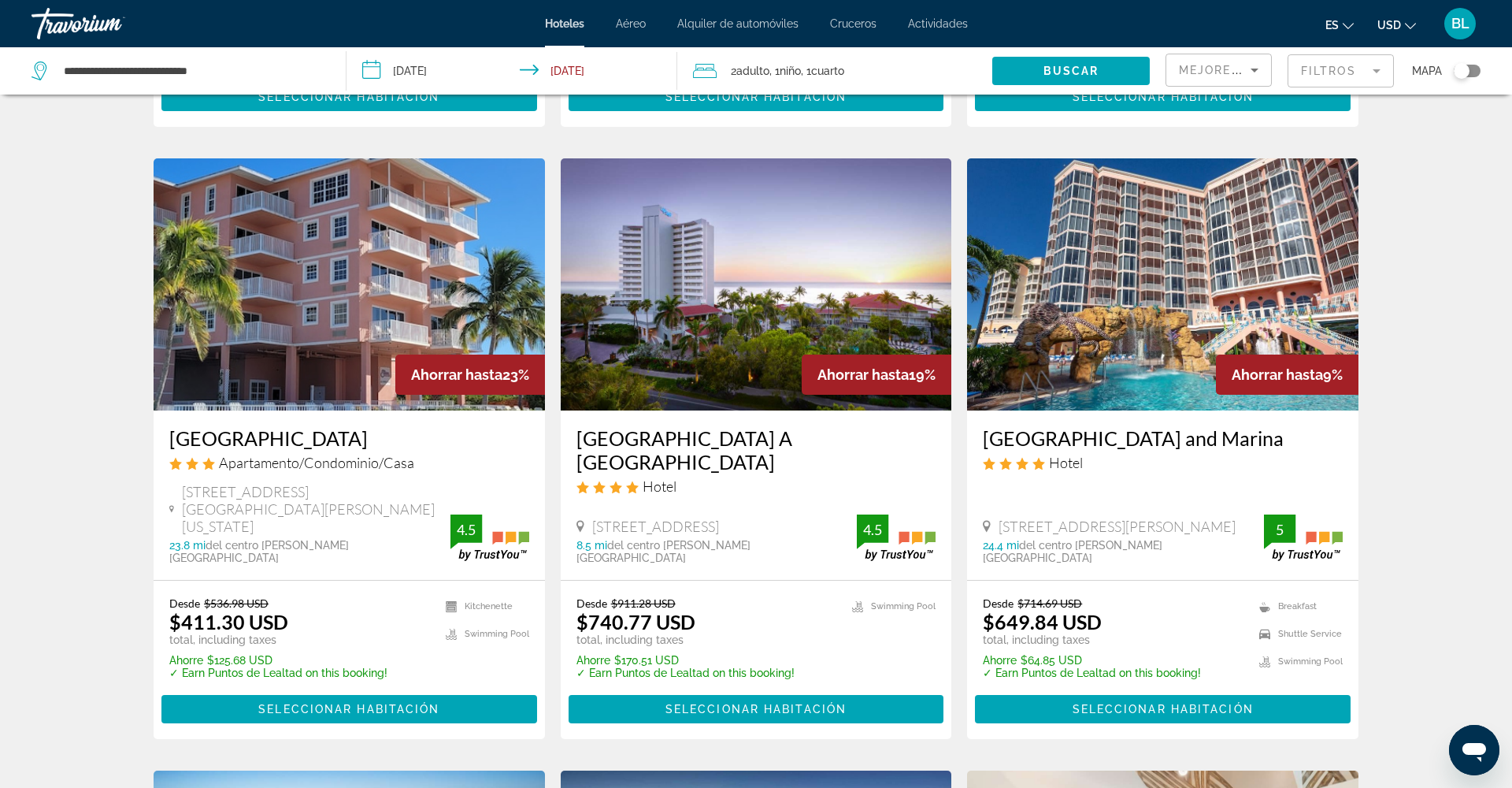
click at [859, 328] on img "Main content" at bounding box center [756, 283] width 392 height 252
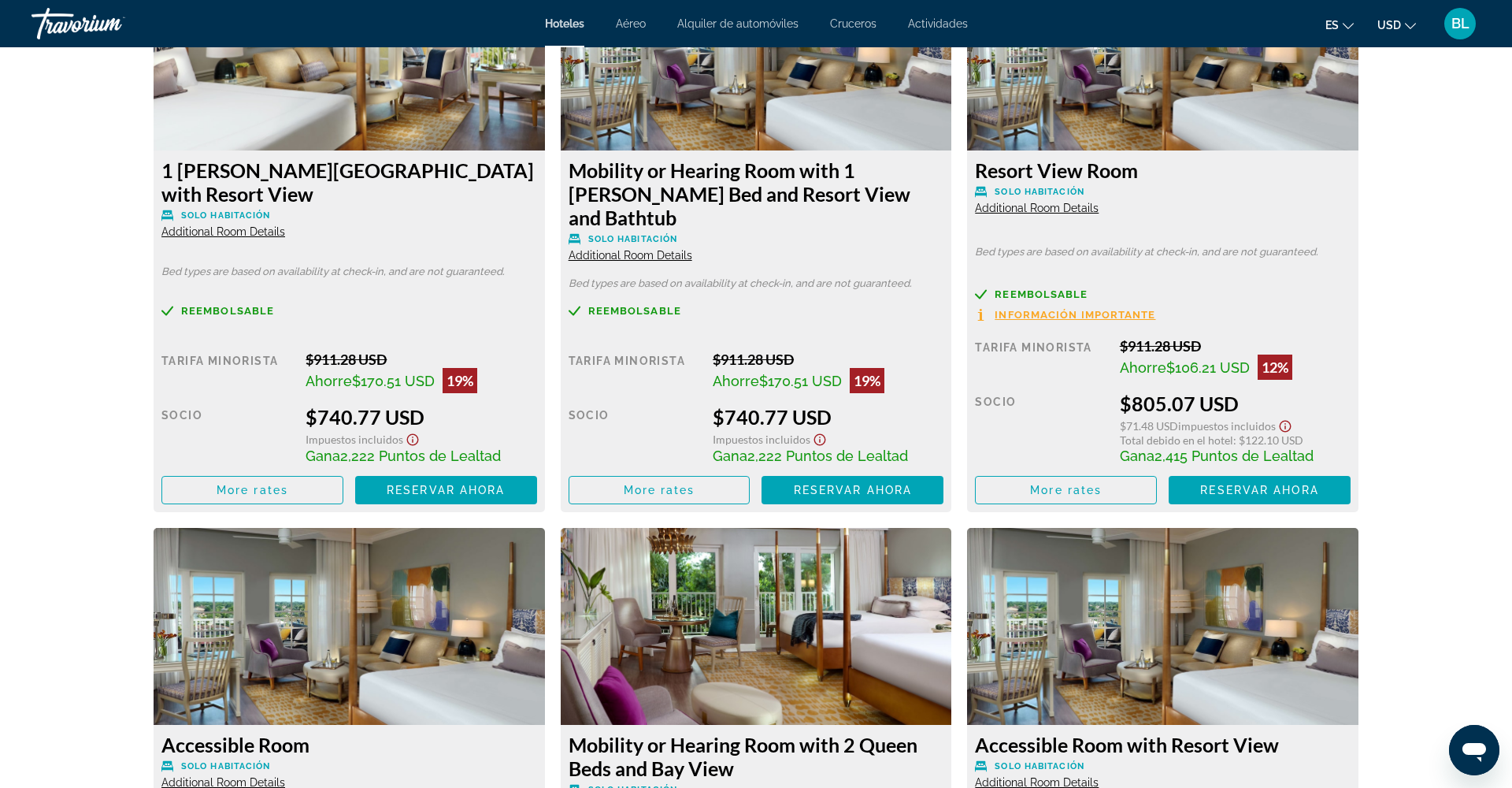
scroll to position [2275, 0]
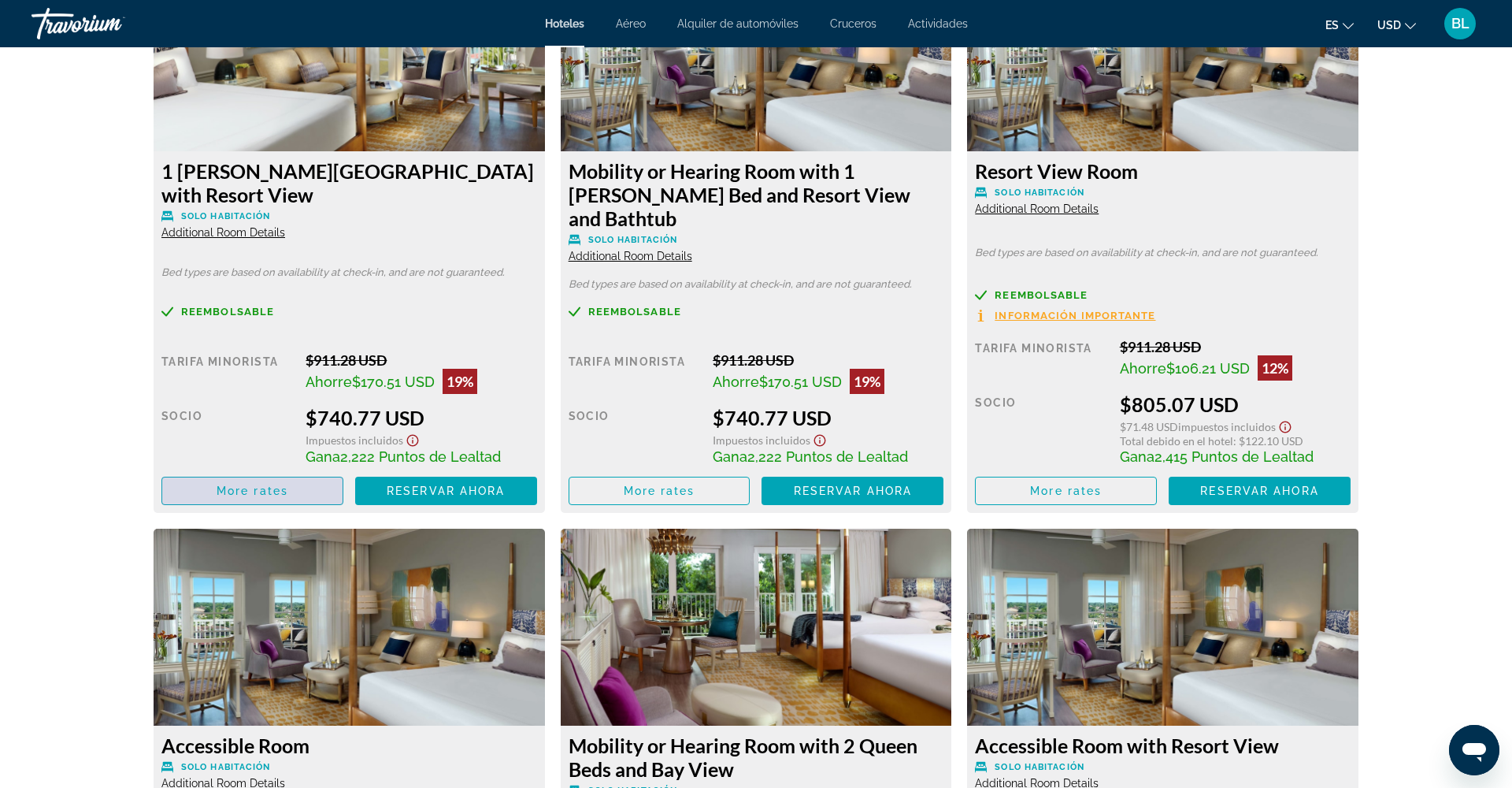
click at [256, 485] on span "More rates" at bounding box center [253, 490] width 71 height 12
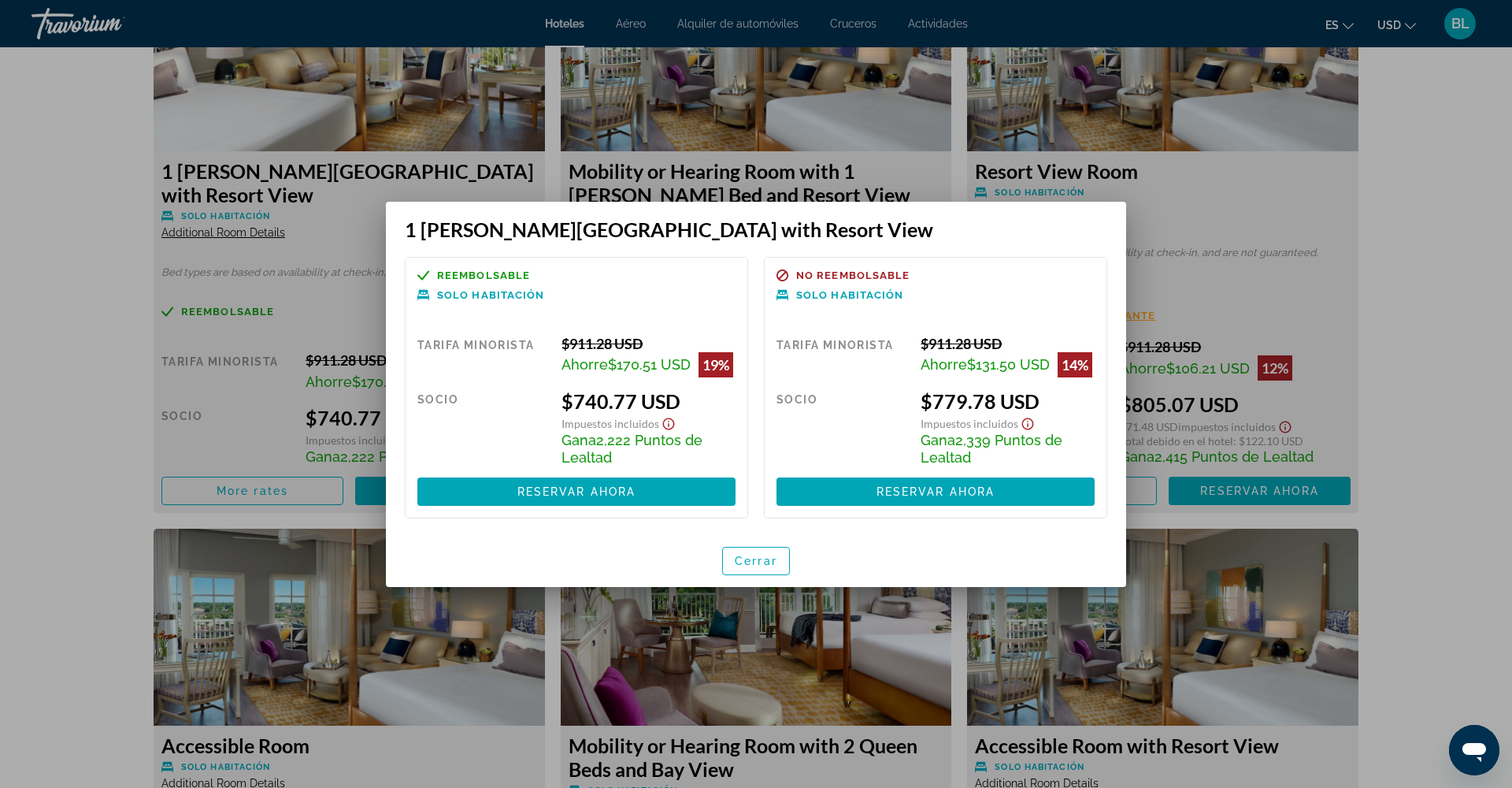
scroll to position [1, 0]
click at [756, 567] on span "Cerrar" at bounding box center [756, 560] width 42 height 12
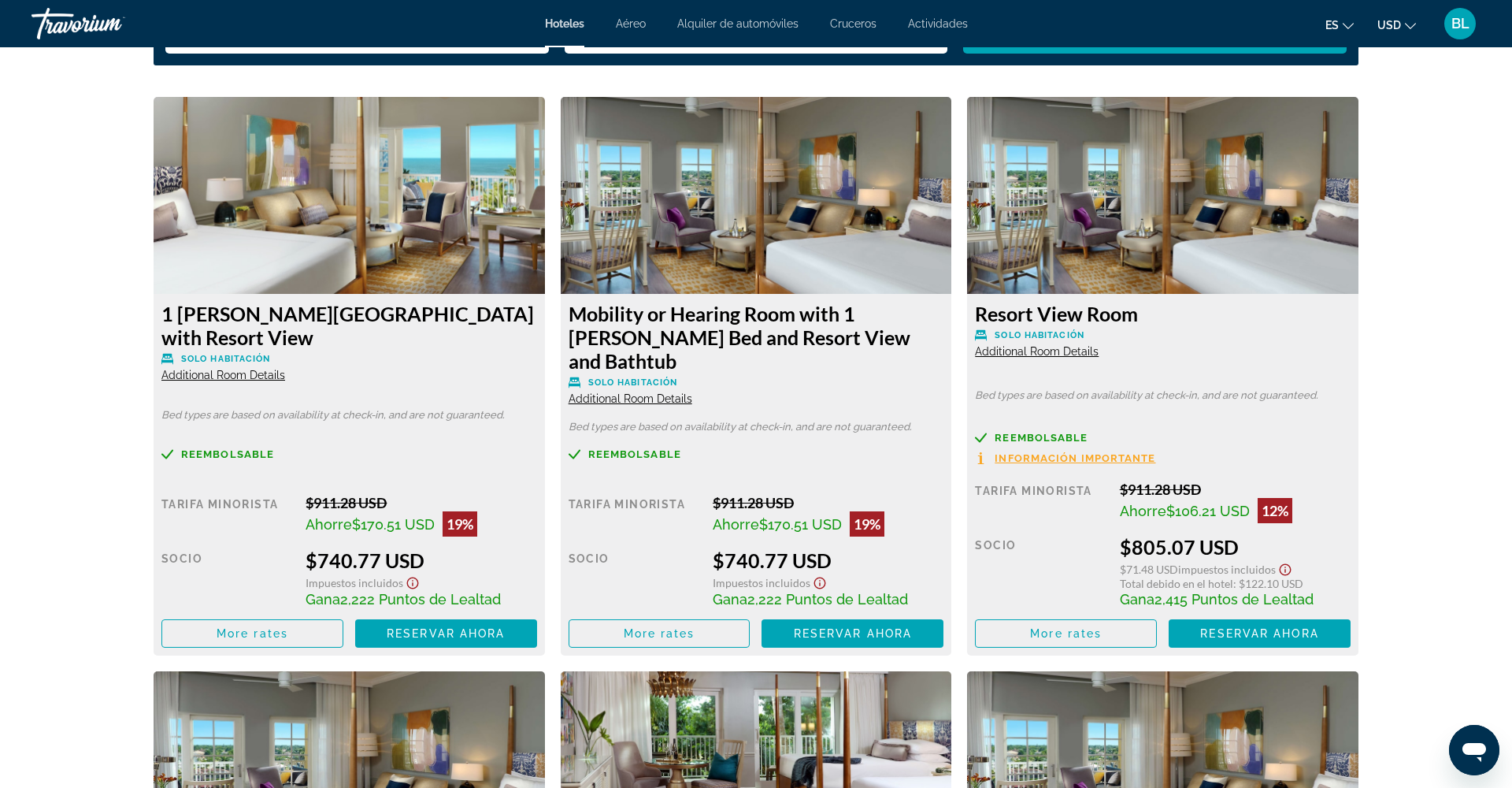
scroll to position [2130, 0]
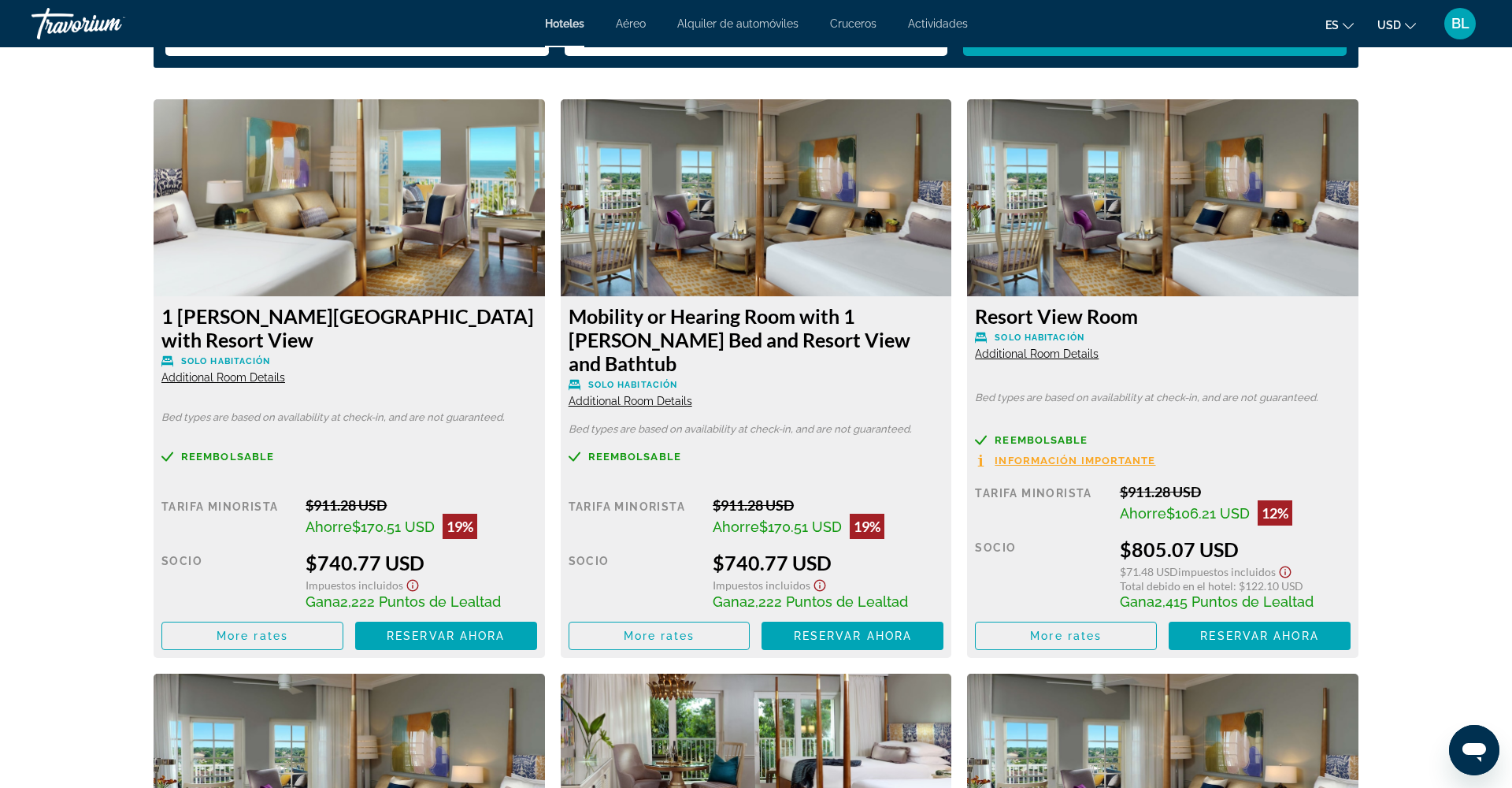
click at [355, 270] on img "Main content" at bounding box center [349, 197] width 392 height 197
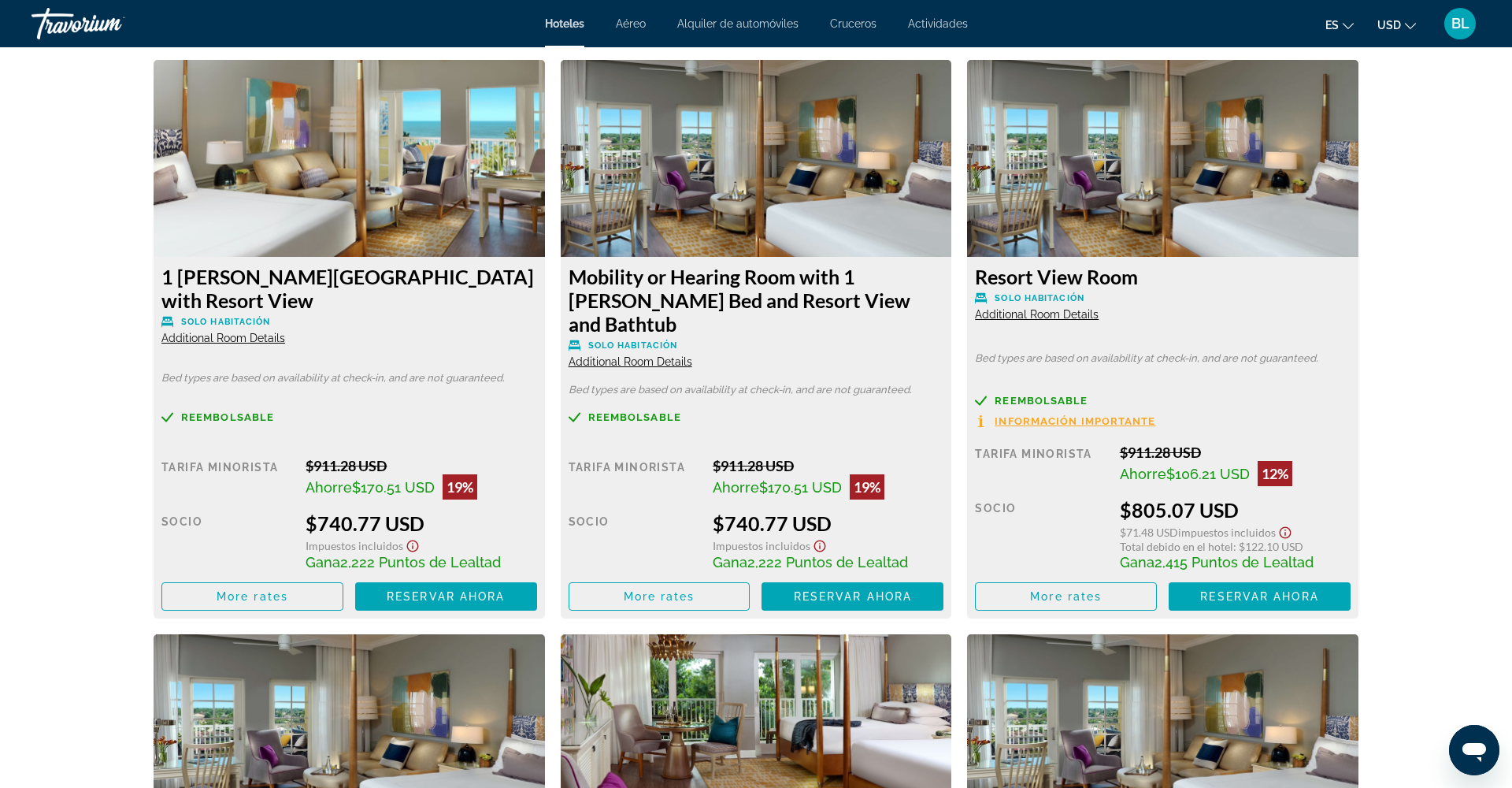
scroll to position [2167, 0]
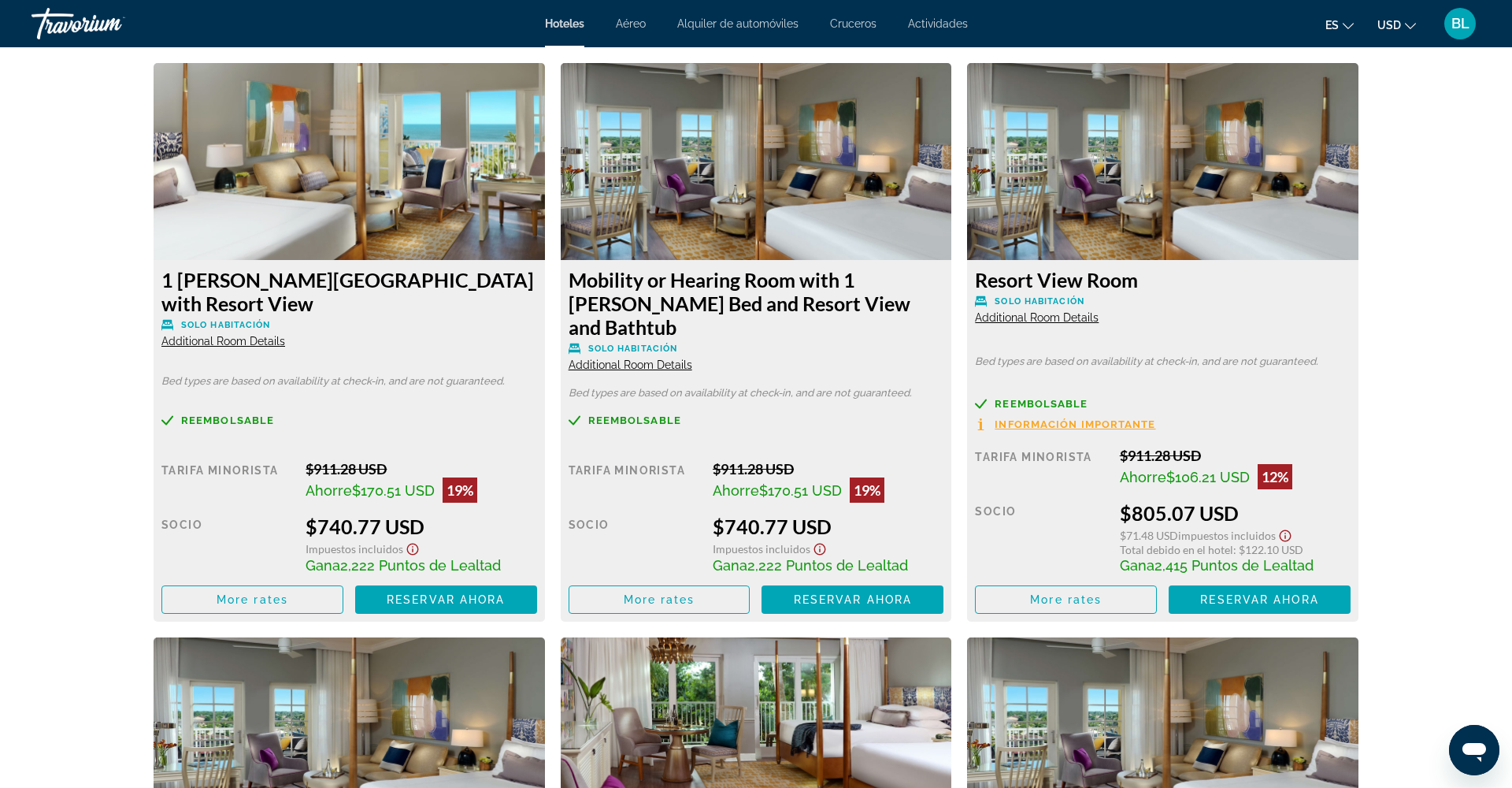
click at [413, 542] on icon "Show Taxes and Fees disclaimer" at bounding box center [412, 549] width 19 height 14
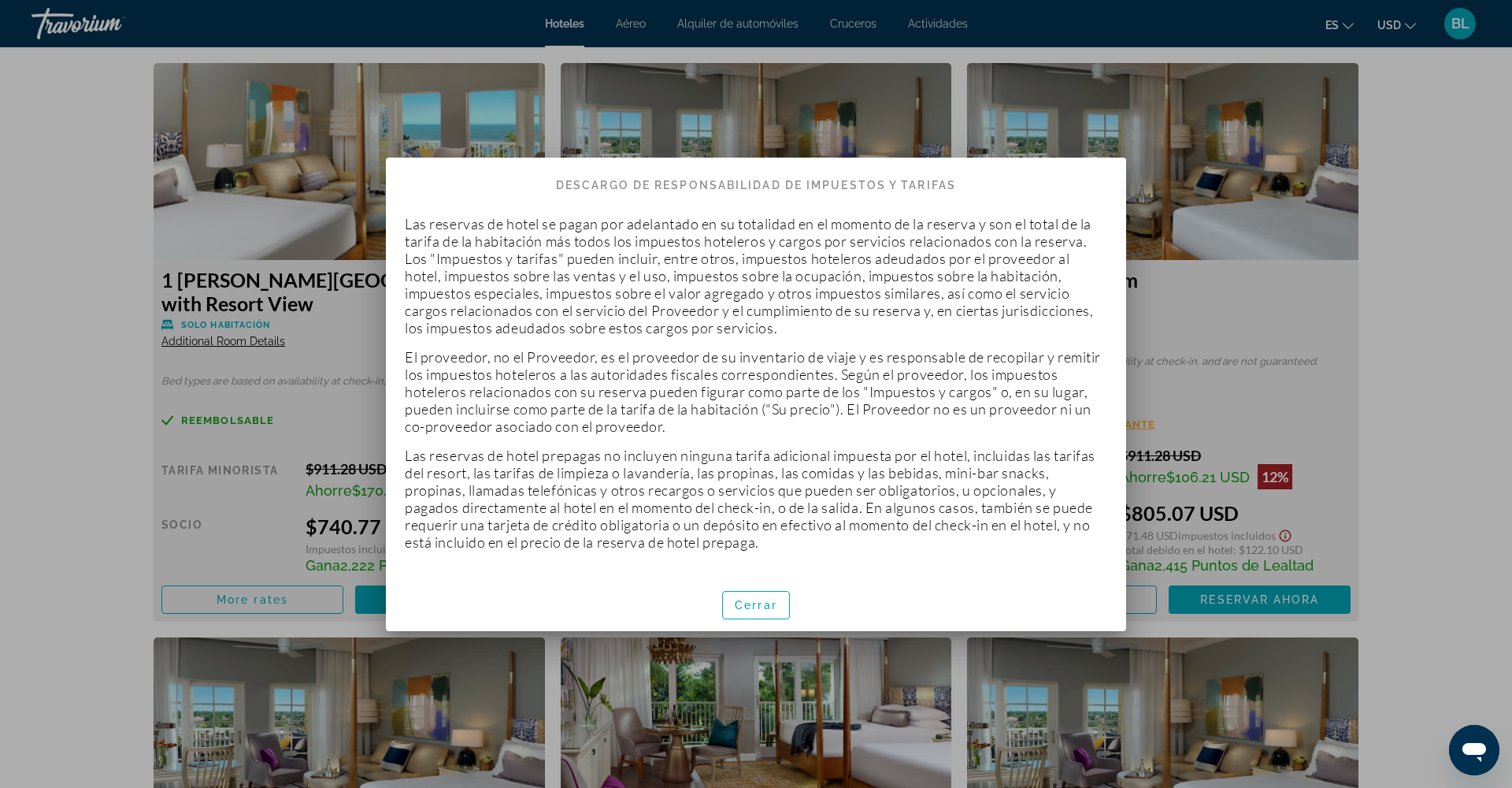
scroll to position [0, 0]
click at [770, 600] on span "Cerrar" at bounding box center [756, 604] width 42 height 12
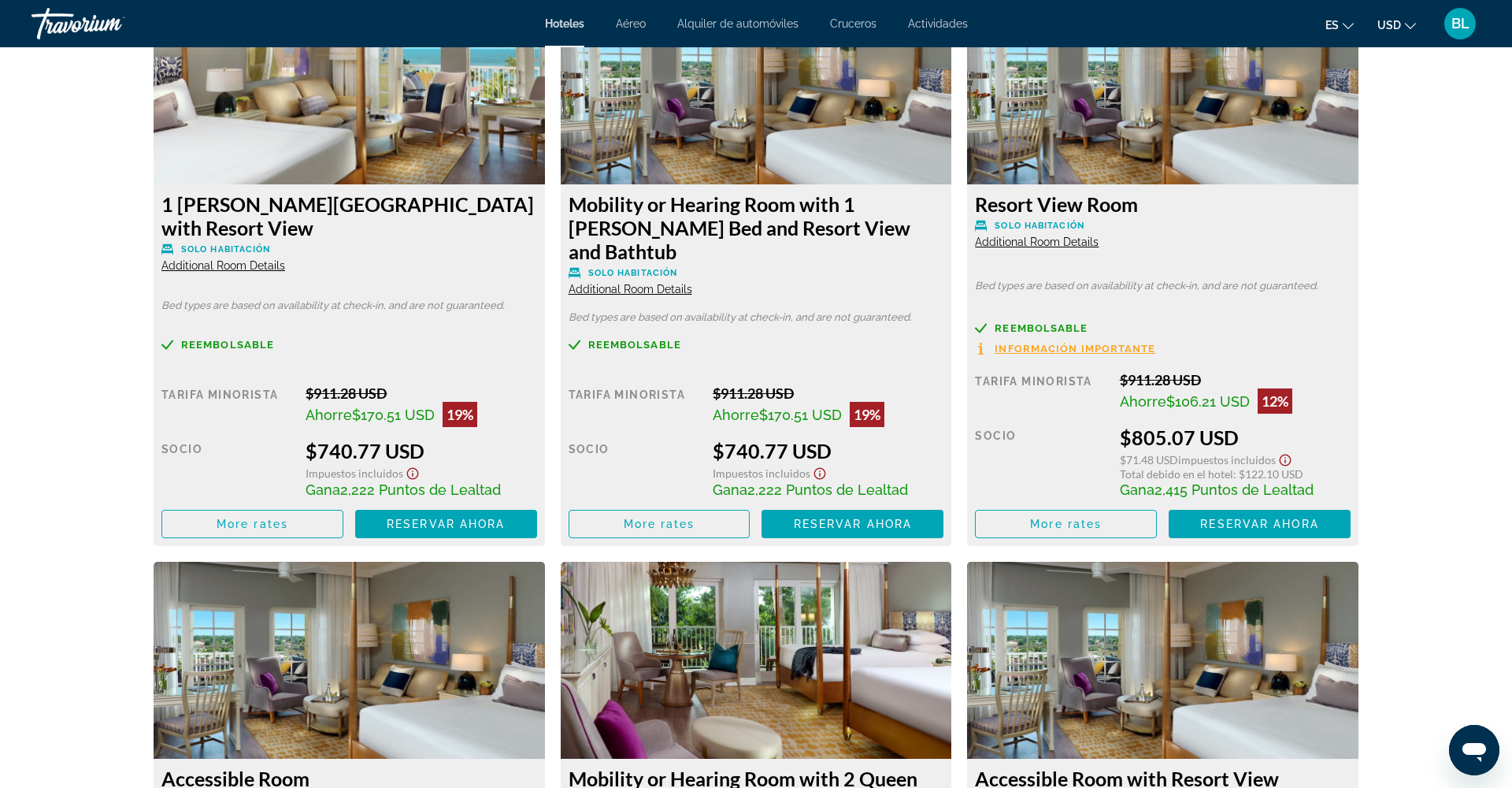
scroll to position [2243, 0]
click at [413, 465] on icon "Show Taxes and Fees disclaimer" at bounding box center [412, 472] width 19 height 14
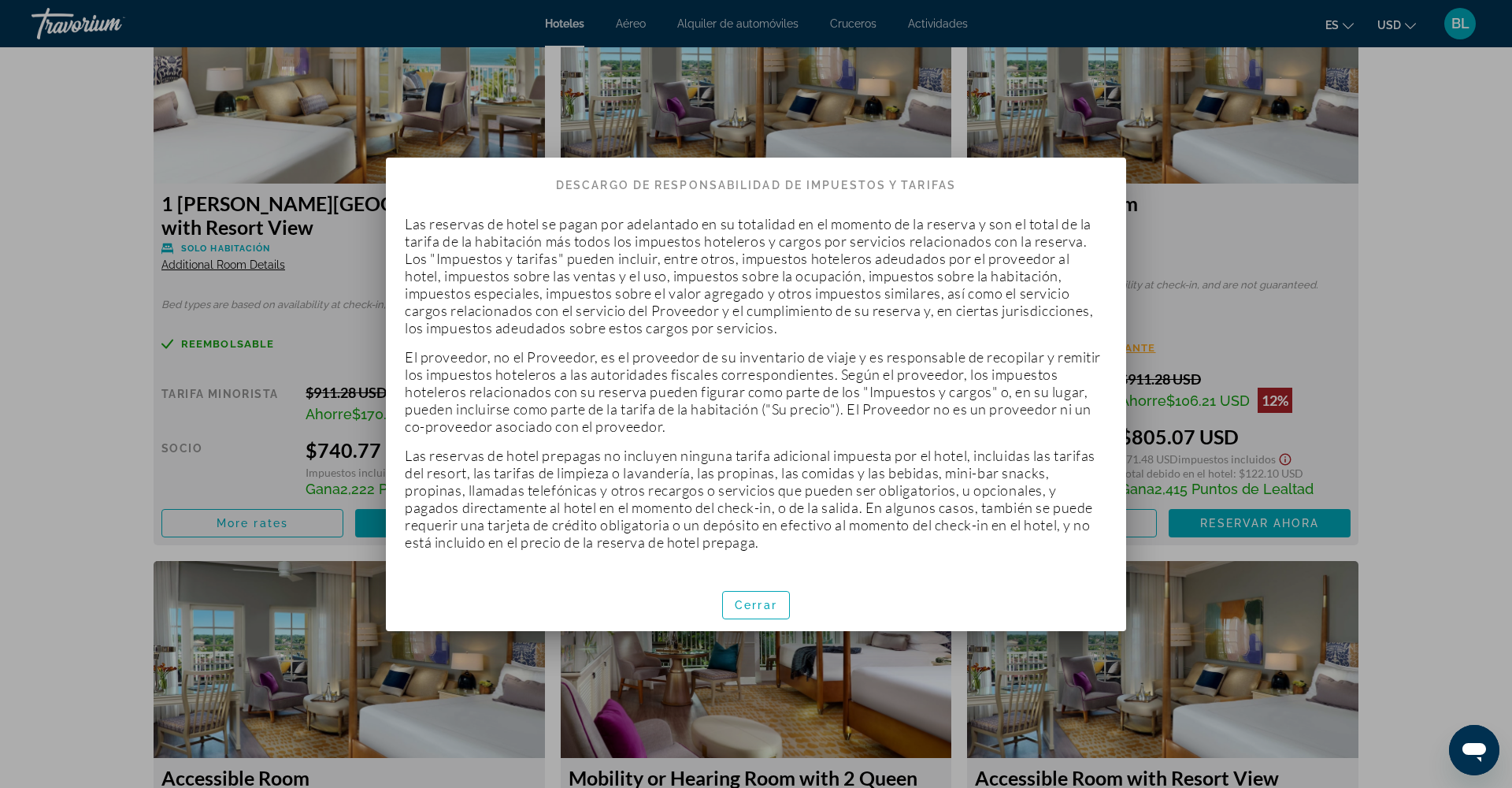
scroll to position [0, 0]
click at [746, 598] on span "Cerrar" at bounding box center [756, 604] width 42 height 12
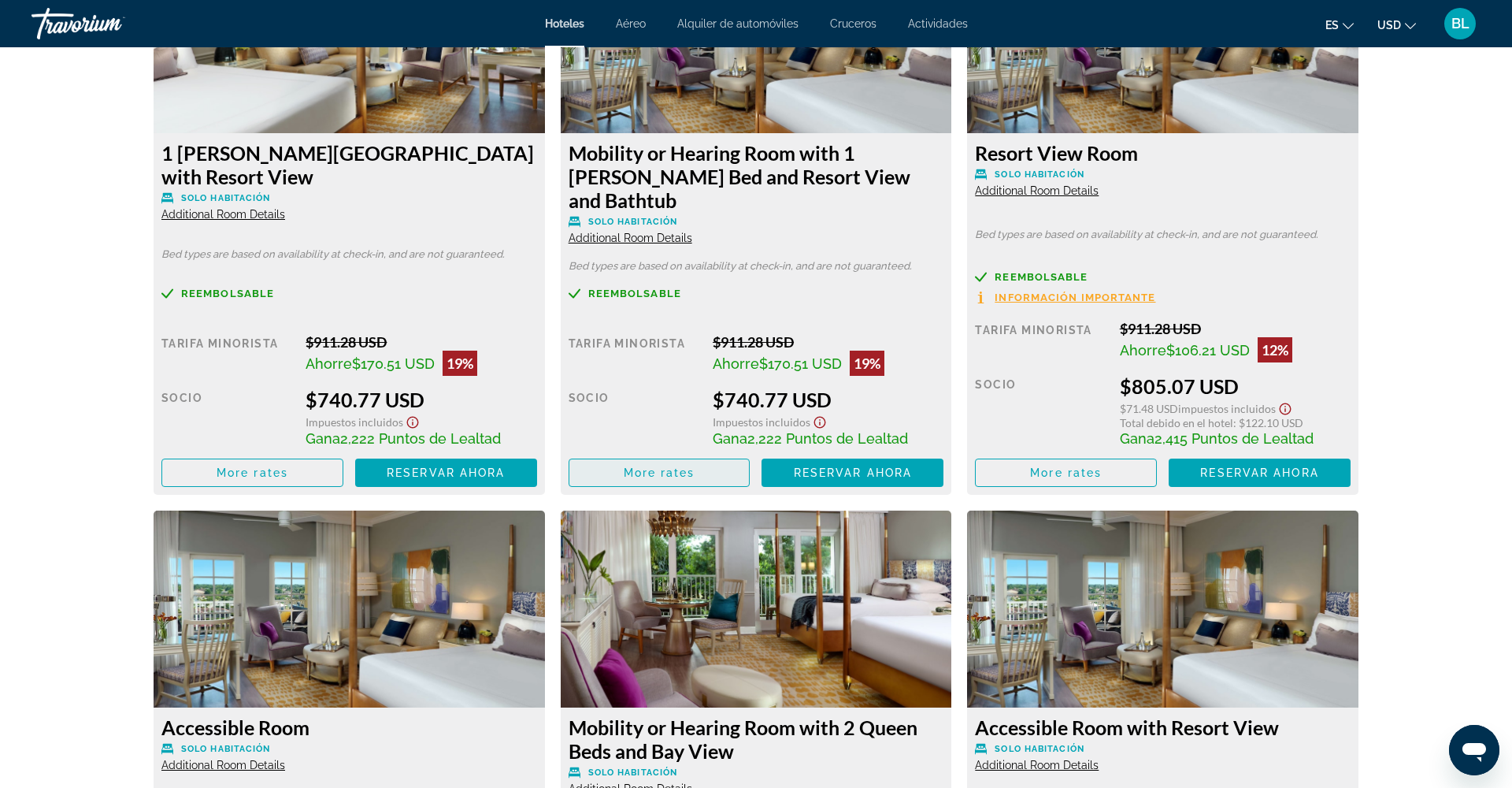
scroll to position [2294, 0]
click at [260, 465] on span "More rates" at bounding box center [253, 471] width 71 height 12
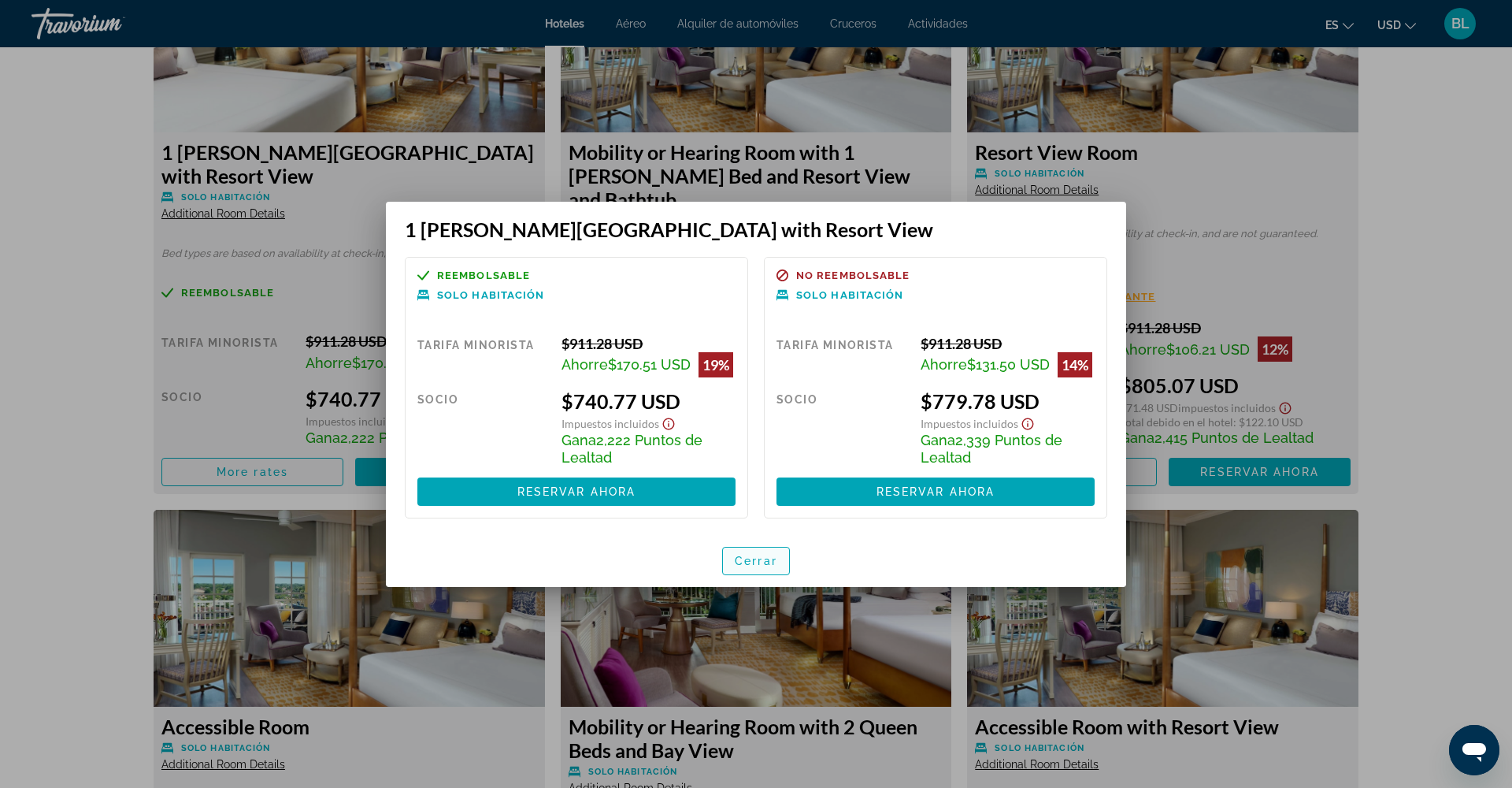
click at [770, 574] on span "button" at bounding box center [756, 560] width 66 height 37
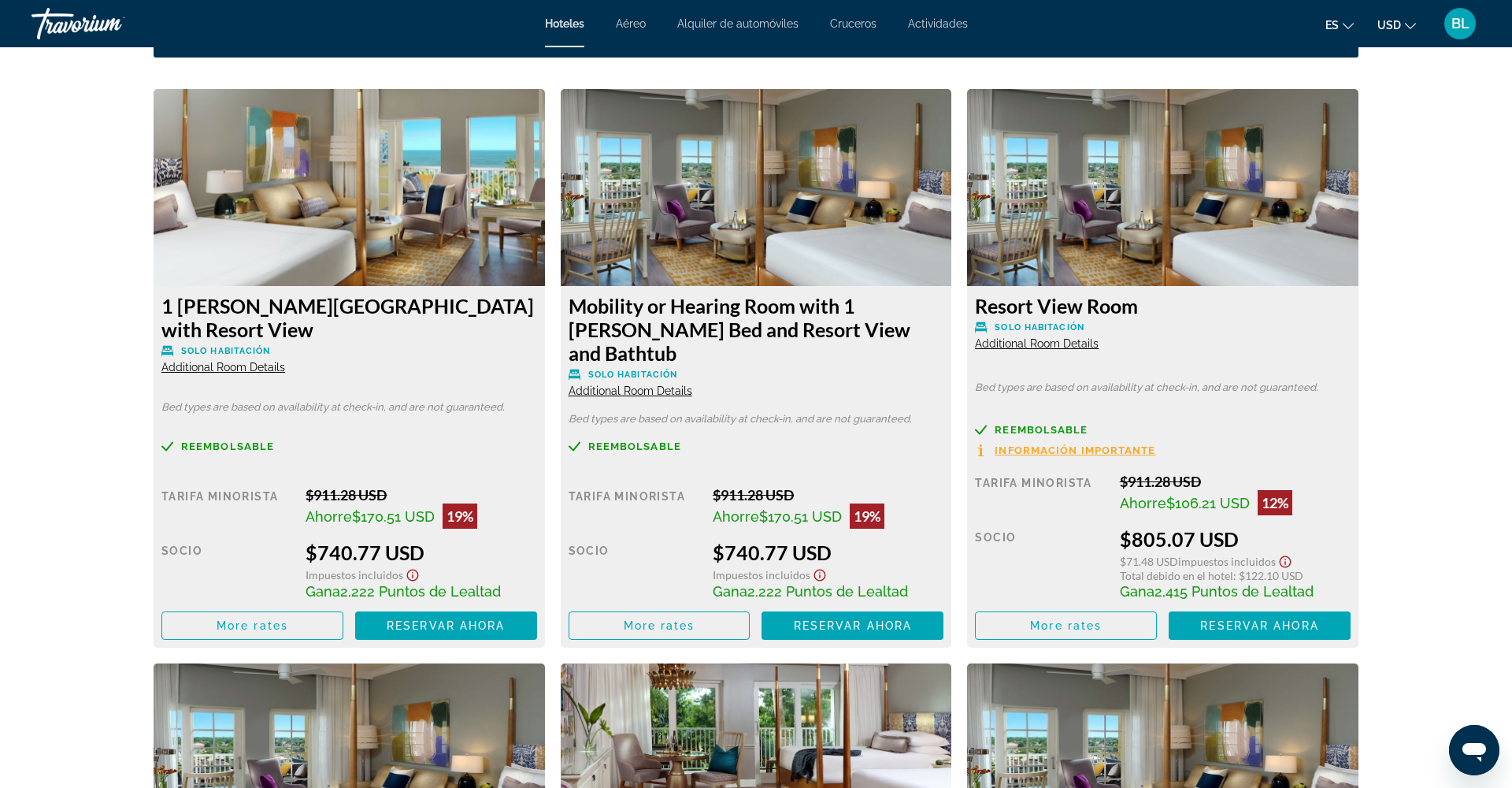
scroll to position [2143, 0]
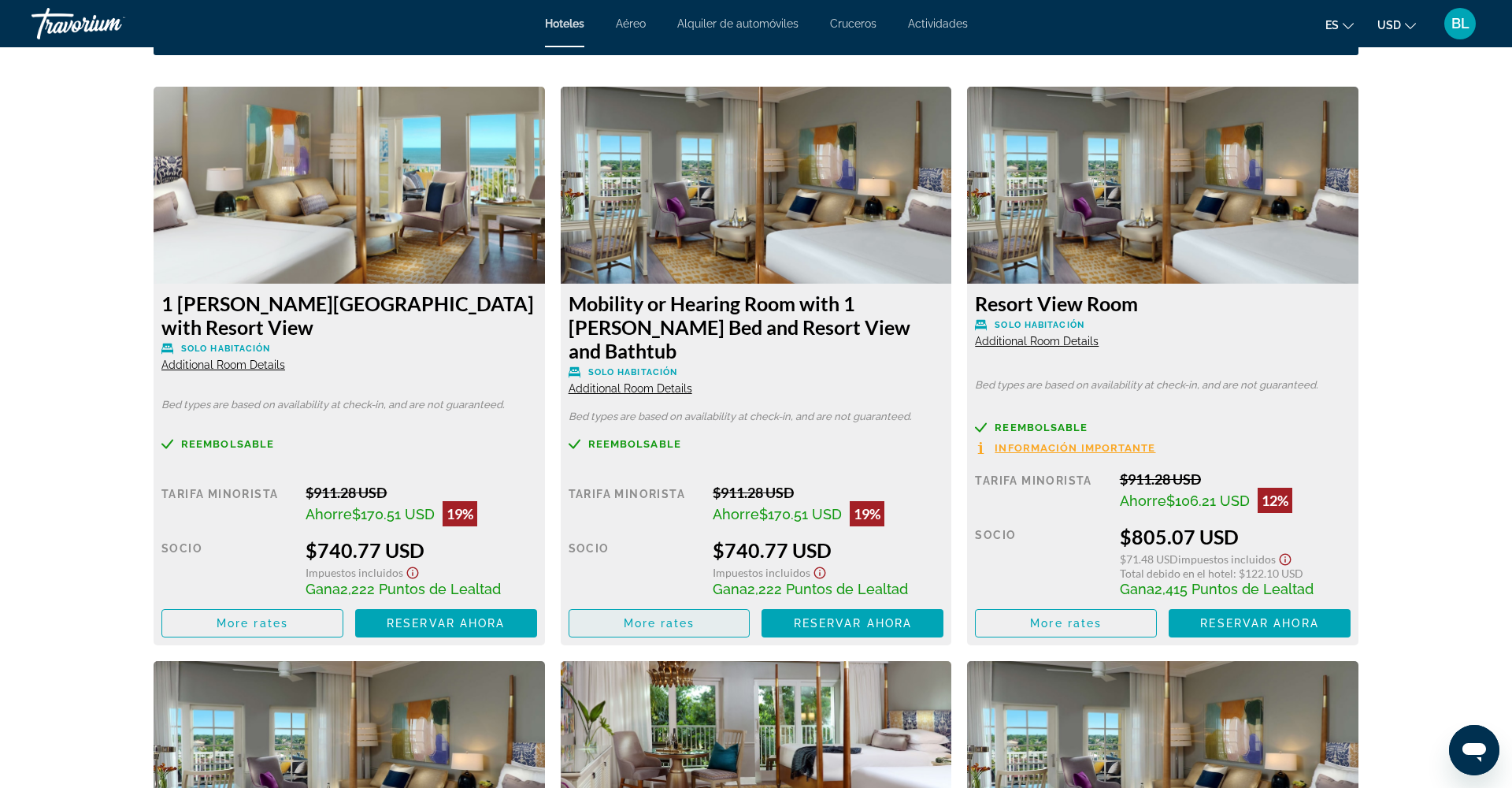
click at [677, 617] on span "More rates" at bounding box center [659, 623] width 71 height 12
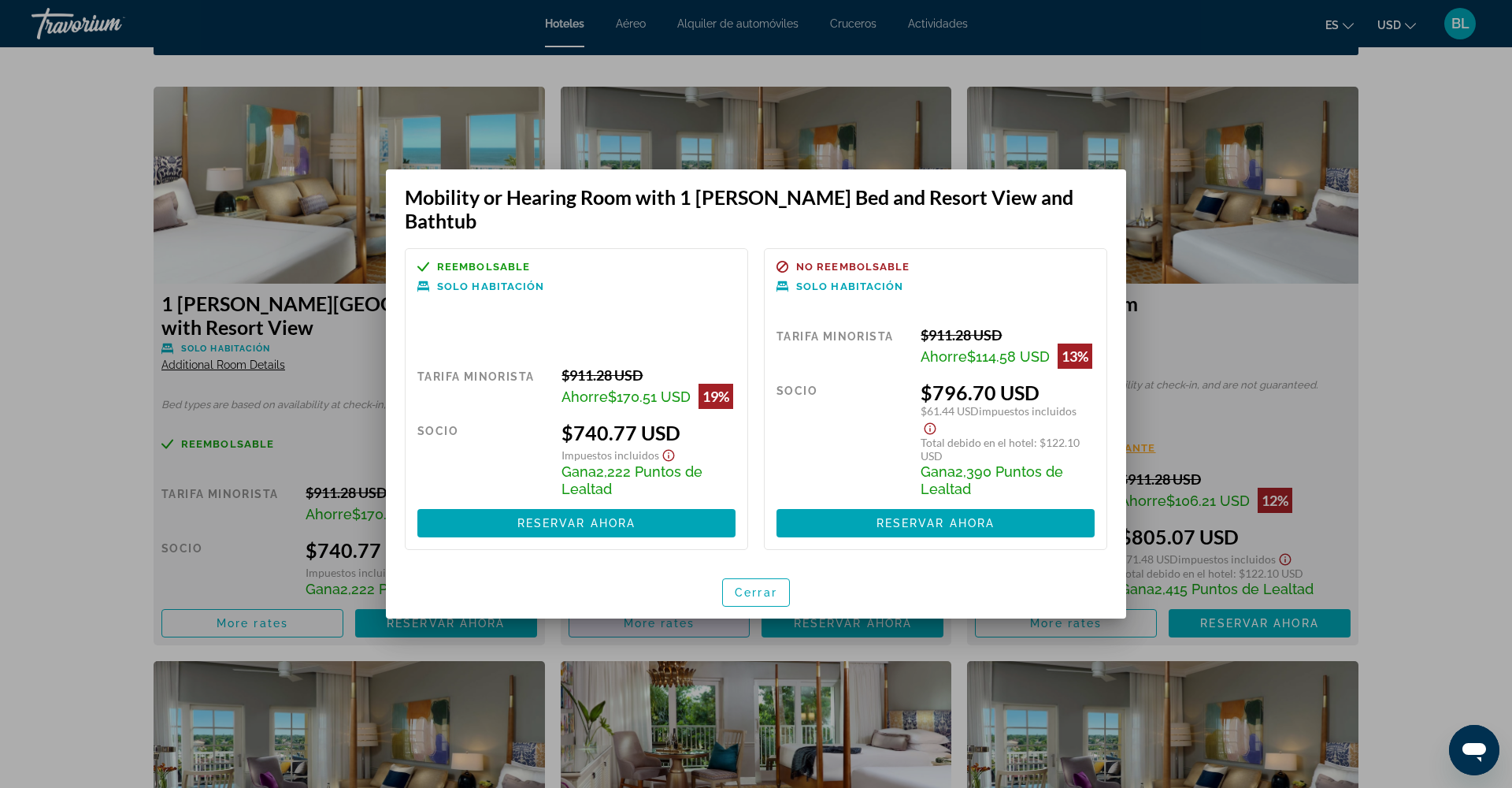
scroll to position [0, 0]
click at [753, 586] on span "Cerrar" at bounding box center [756, 592] width 42 height 12
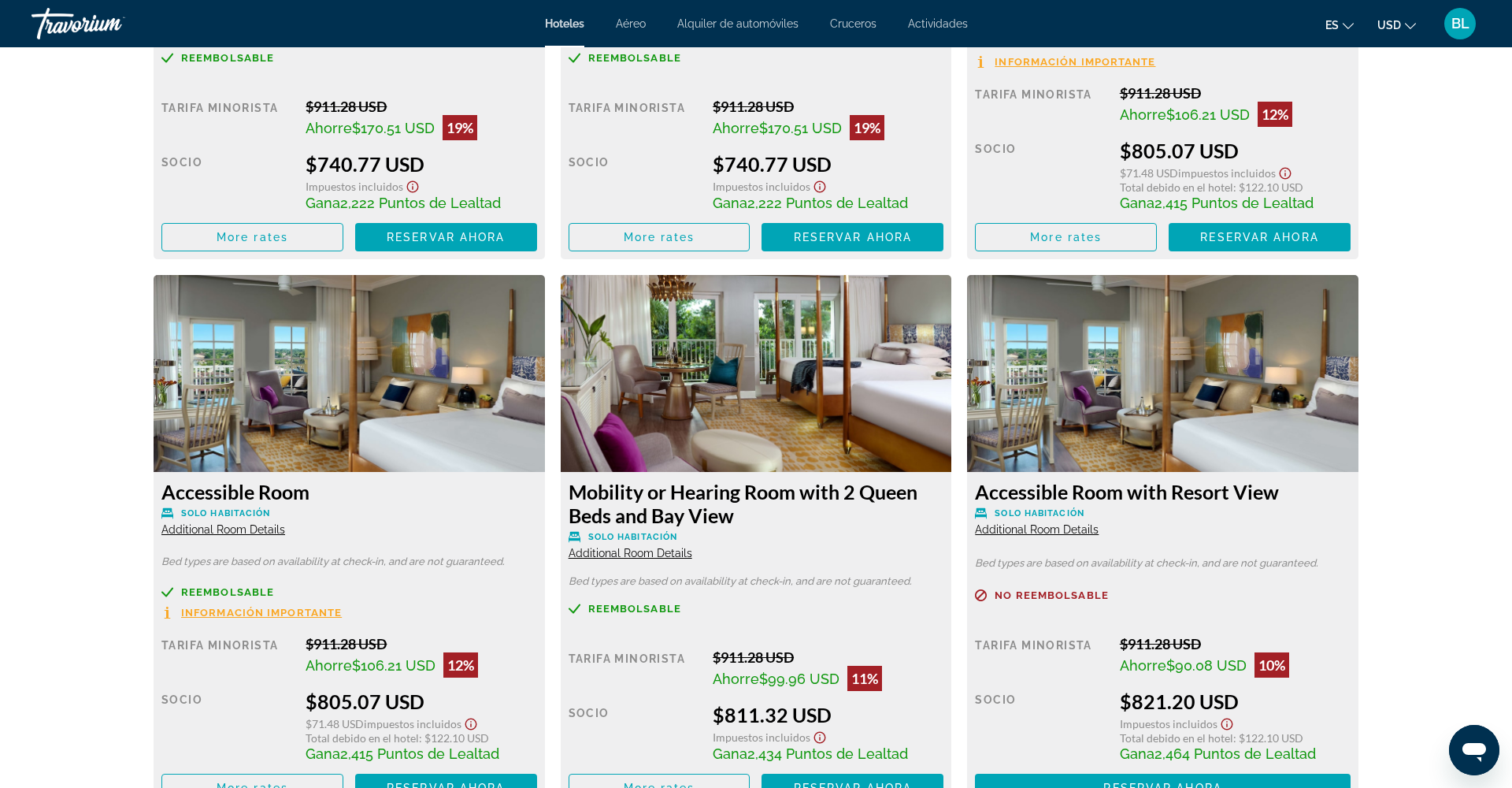
scroll to position [2532, 0]
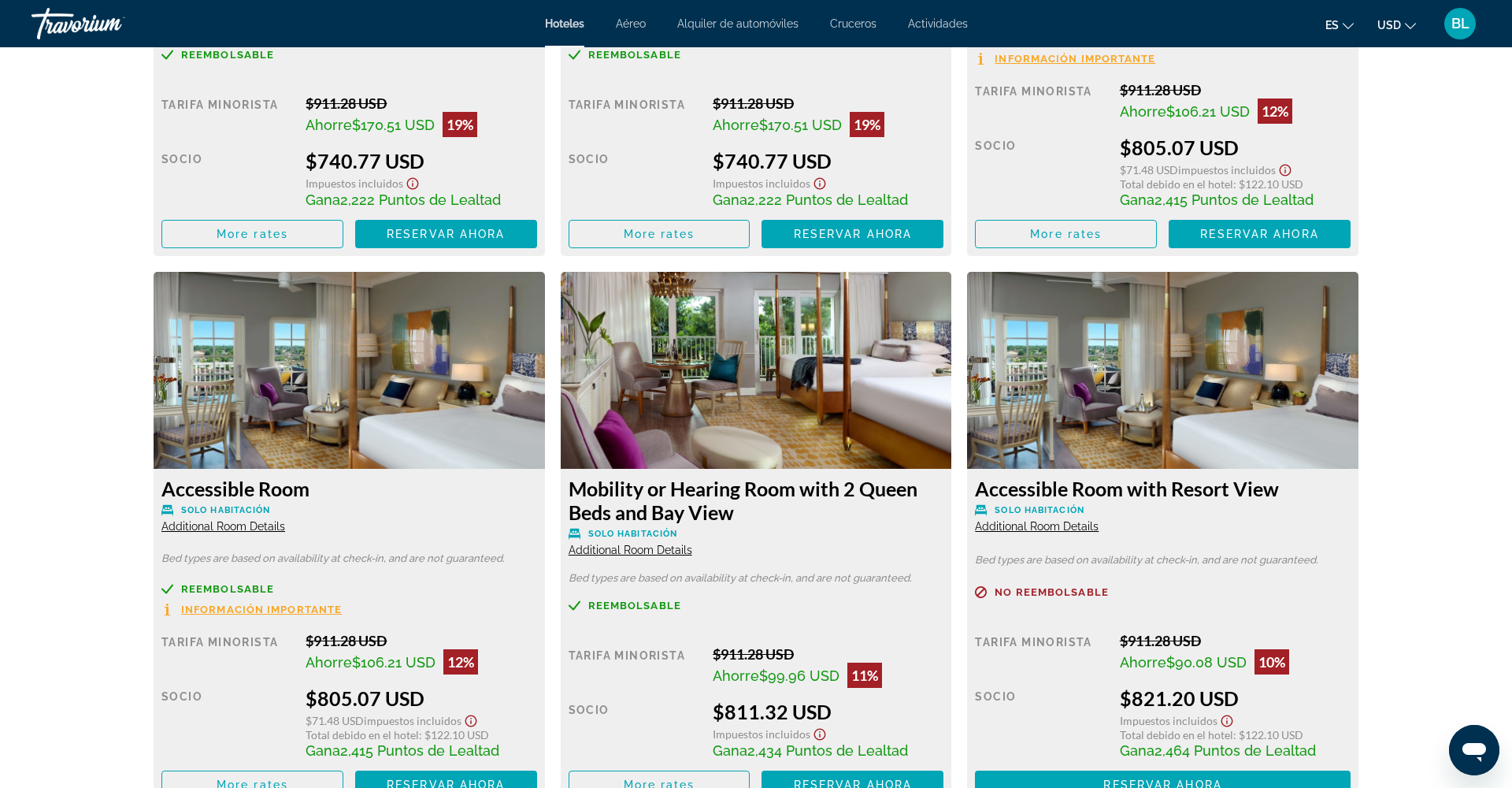
drag, startPoint x: 571, startPoint y: 470, endPoint x: 739, endPoint y: 495, distance: 169.8
click at [738, 495] on h3 "Mobility or Hearing Room with 2 Queen Beds and Bay View" at bounding box center [756, 500] width 376 height 47
copy h3 "Mobility or Hearing Room with 2 Queen Beds and Bay View"
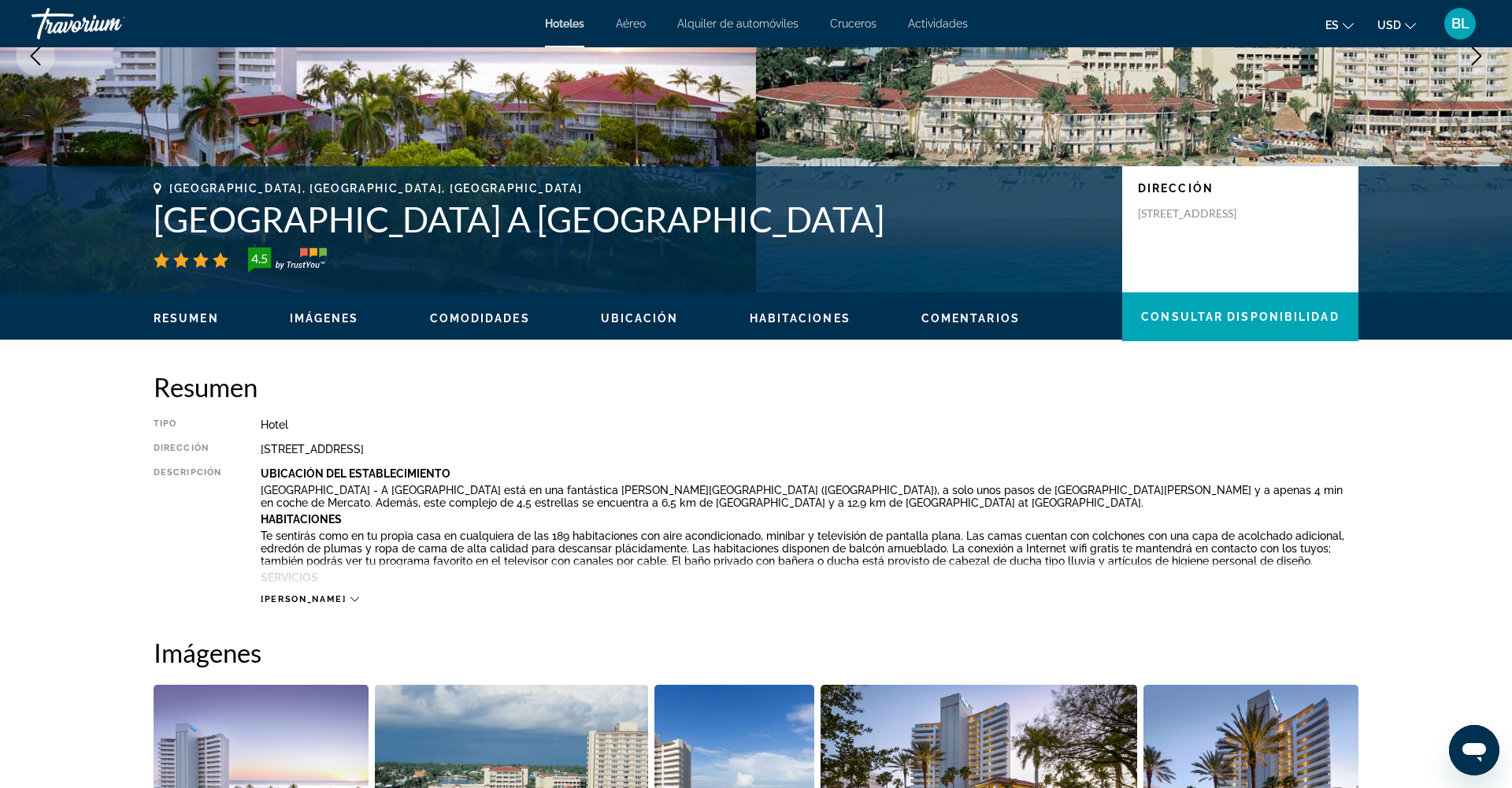
scroll to position [222, 0]
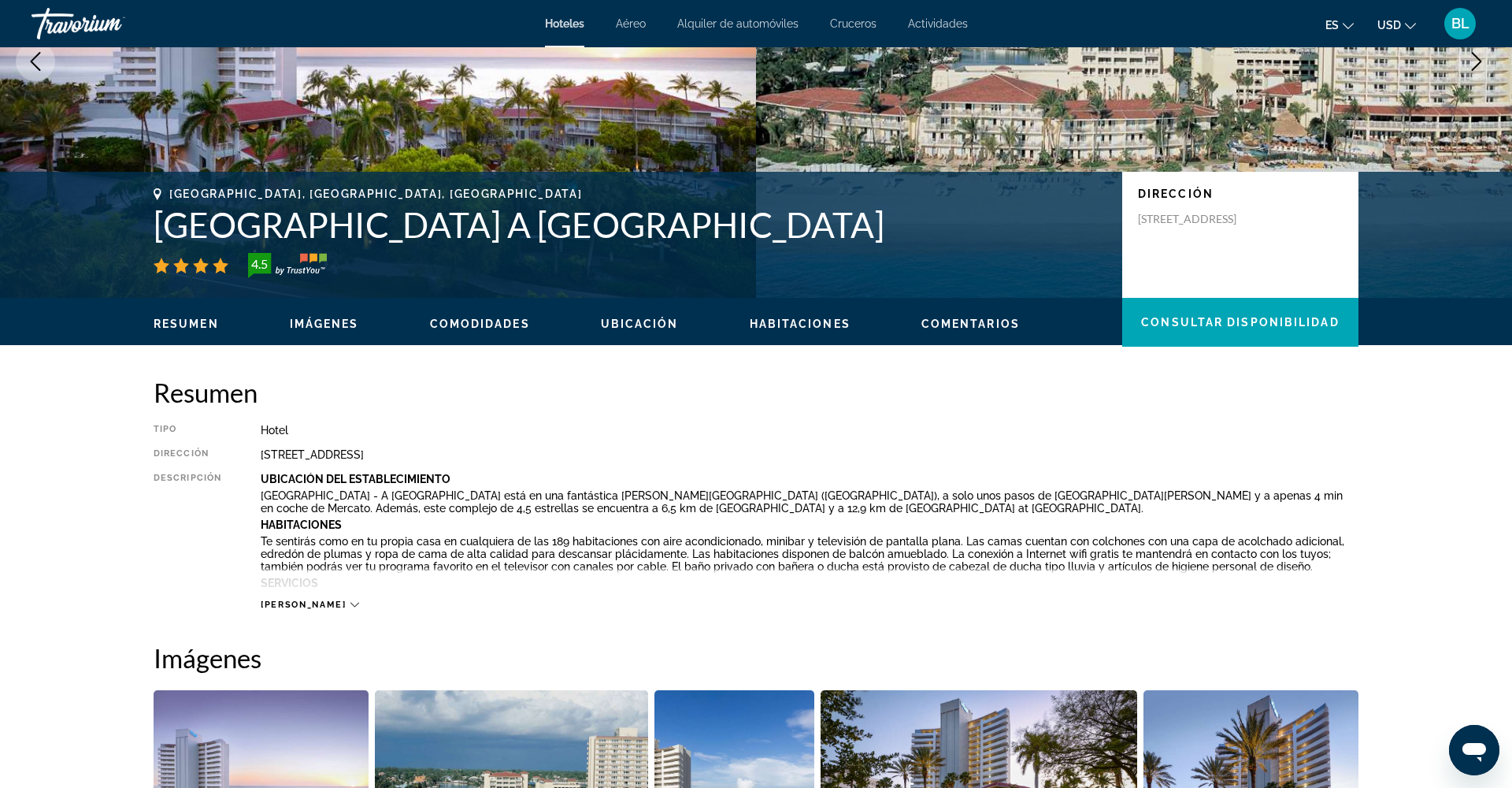
drag, startPoint x: 155, startPoint y: 224, endPoint x: 928, endPoint y: 227, distance: 773.0
click at [928, 227] on h1 "[GEOGRAPHIC_DATA] A [GEOGRAPHIC_DATA]" at bounding box center [630, 224] width 953 height 41
copy h1 "[GEOGRAPHIC_DATA] A [GEOGRAPHIC_DATA]"
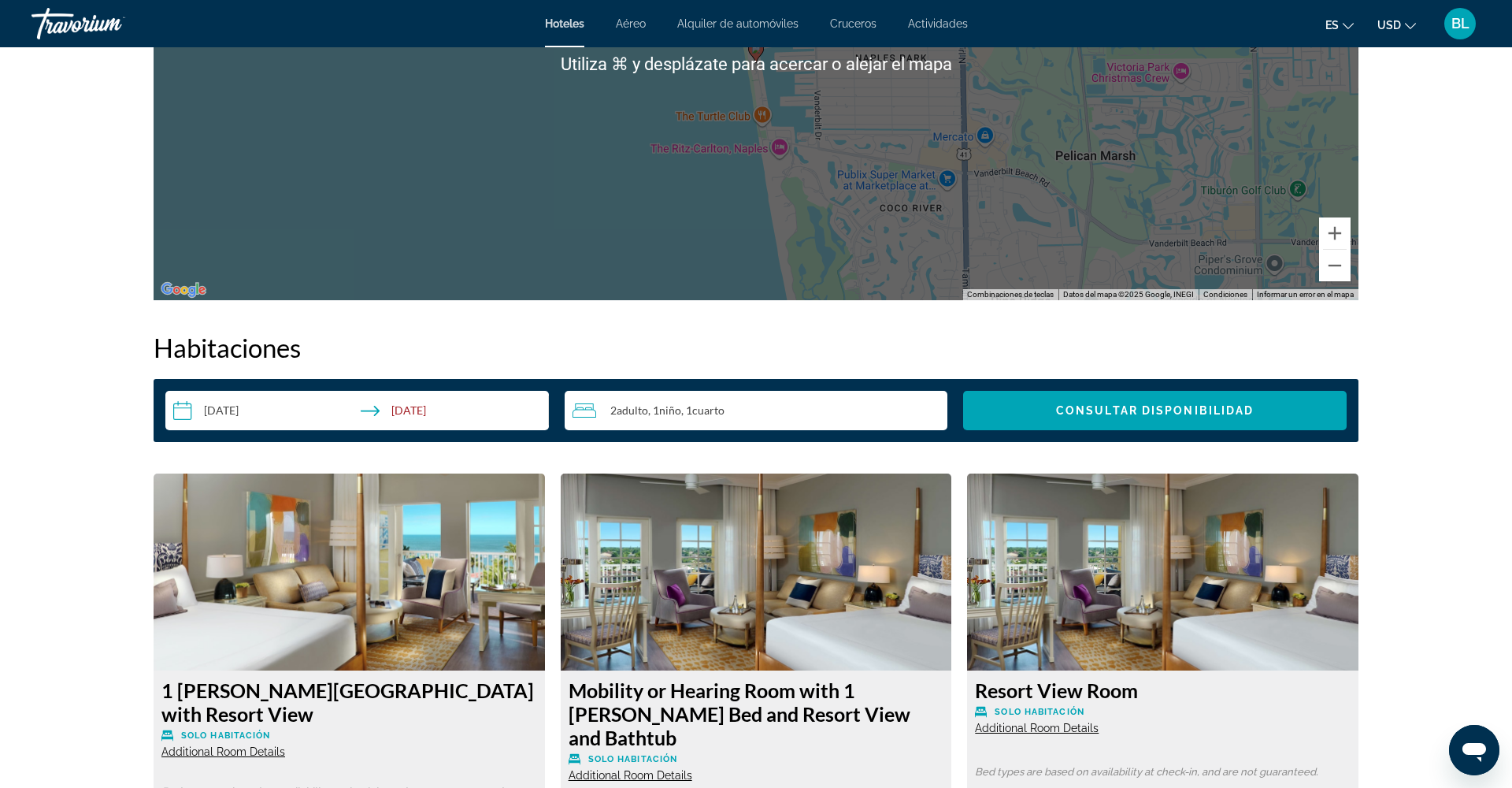
scroll to position [1758, 0]
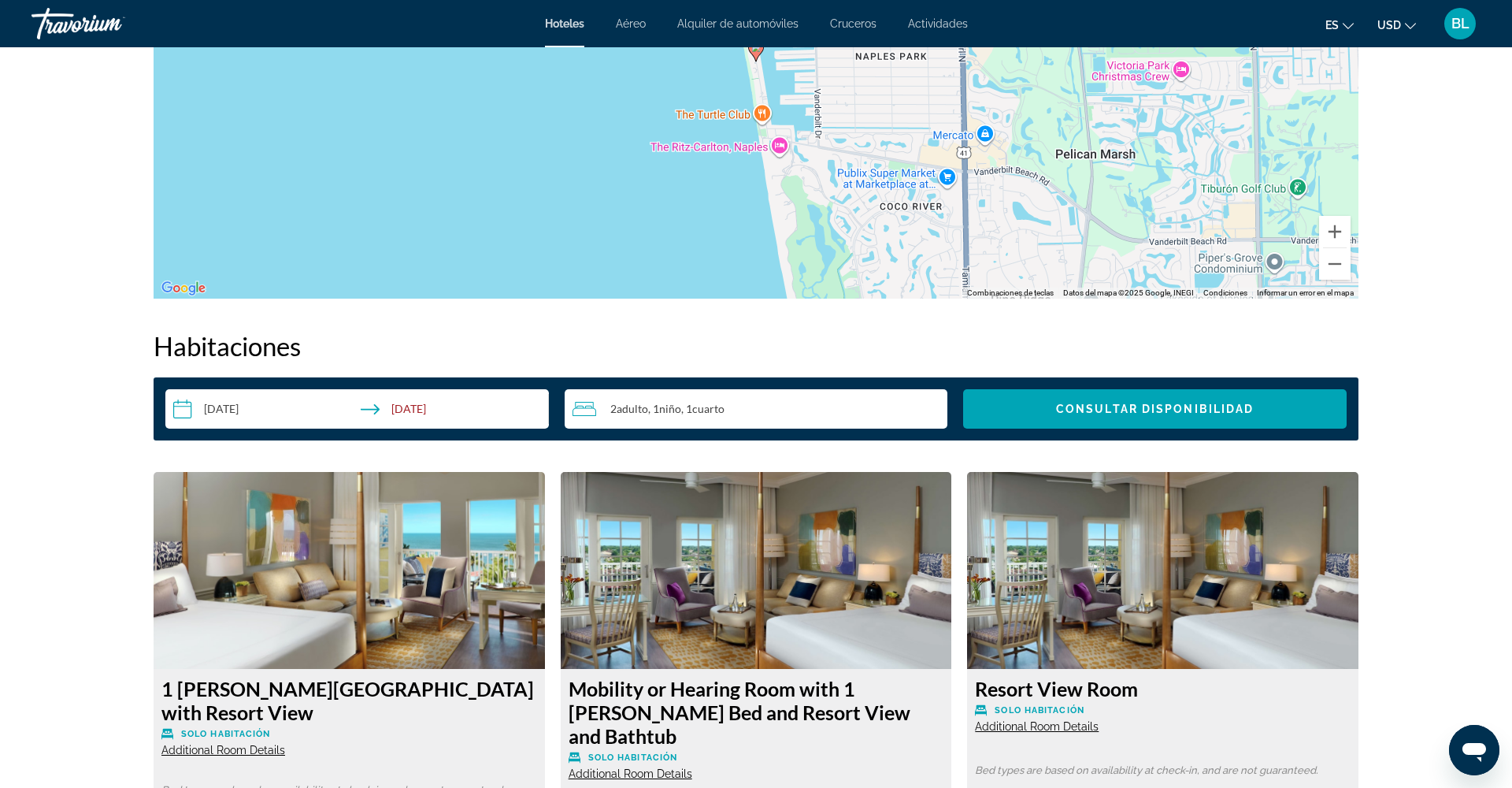
click at [751, 411] on div "2 Adulto Adulto , 1 Niño Niños , 1 Cuarto habitaciones" at bounding box center [761, 408] width 376 height 19
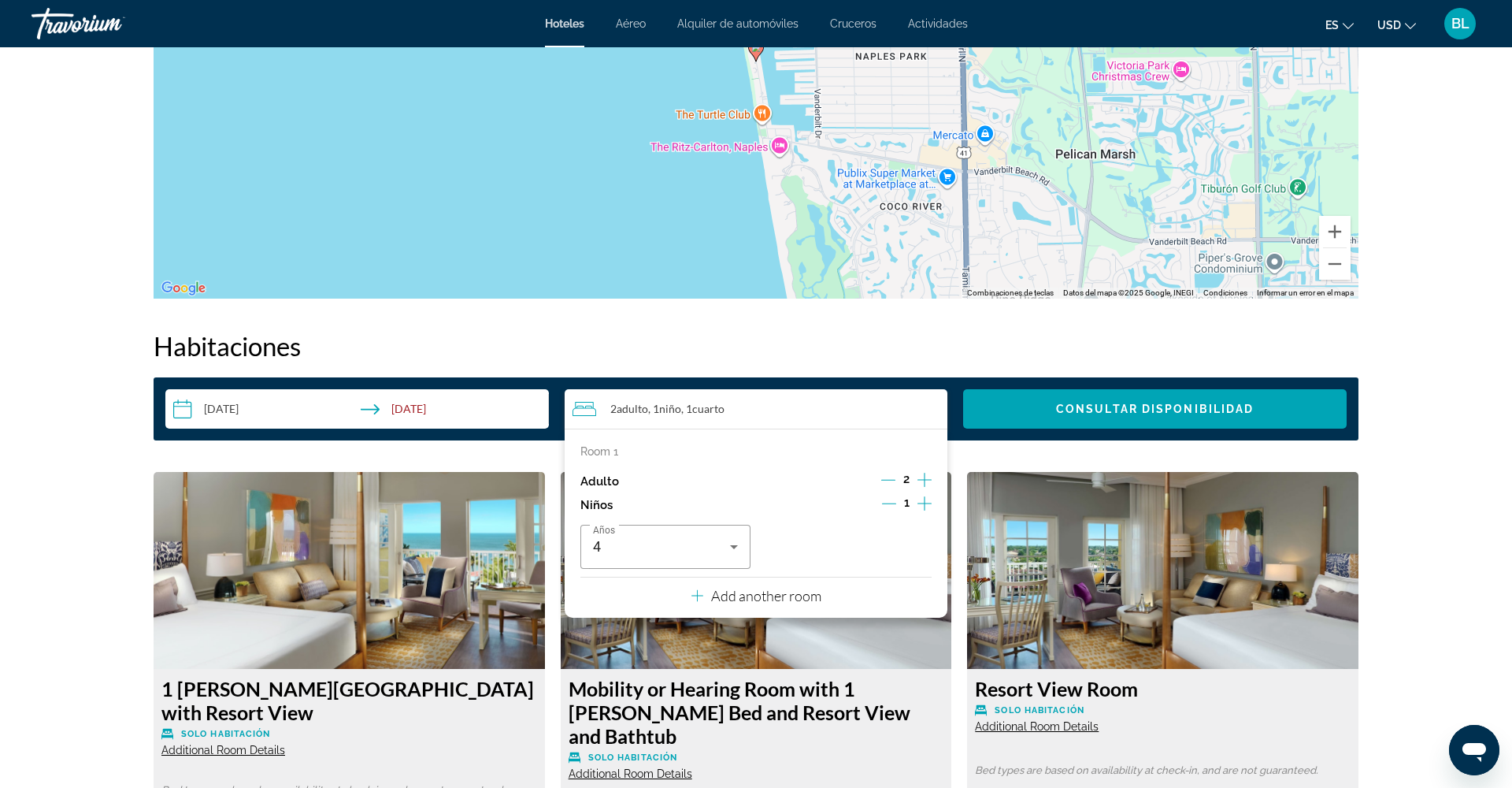
click at [769, 601] on p "Add another room" at bounding box center [766, 595] width 111 height 17
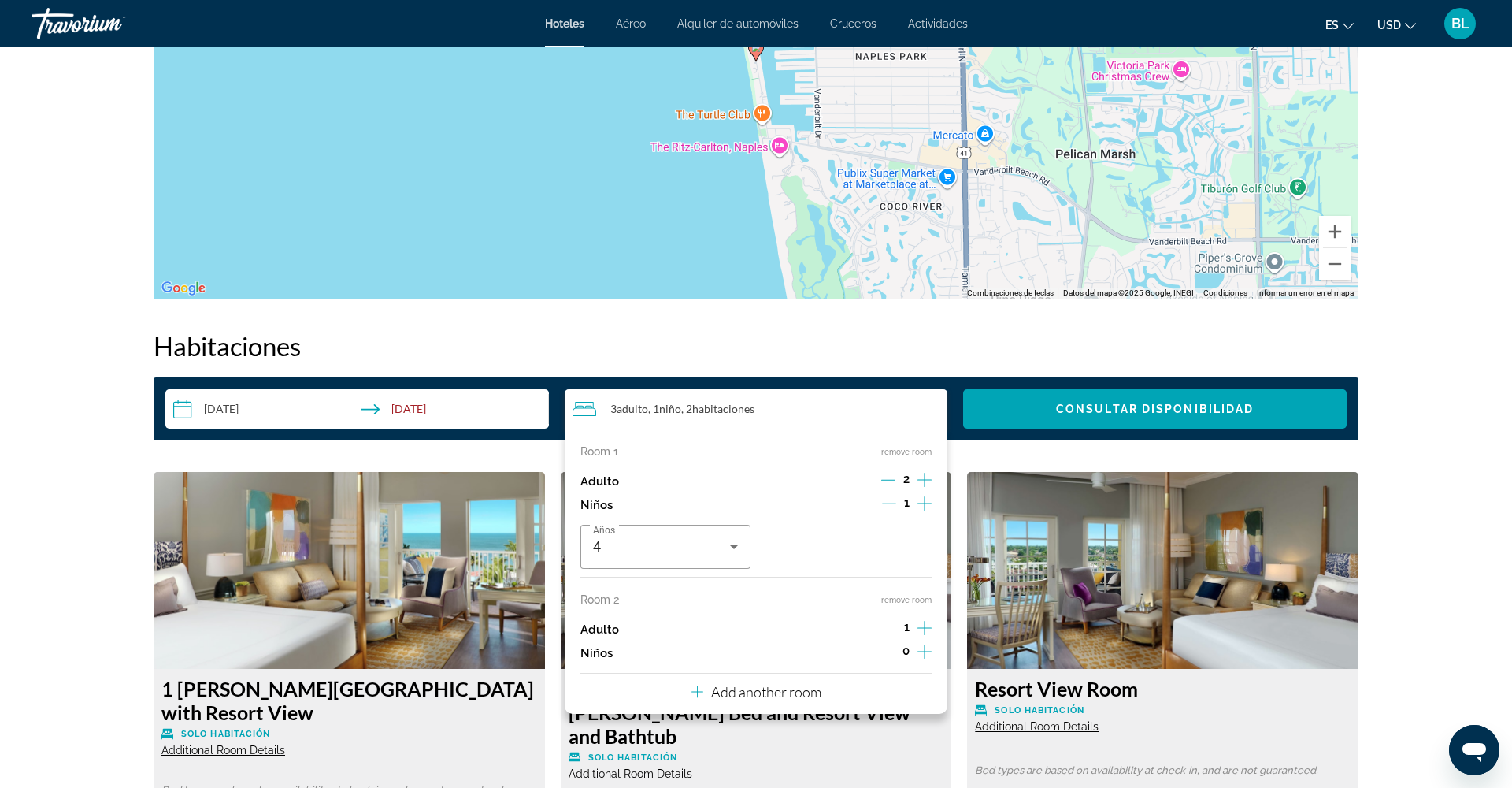
click at [924, 630] on icon "Increment adults" at bounding box center [924, 628] width 14 height 14
click at [926, 653] on icon "Increment children" at bounding box center [924, 651] width 14 height 19
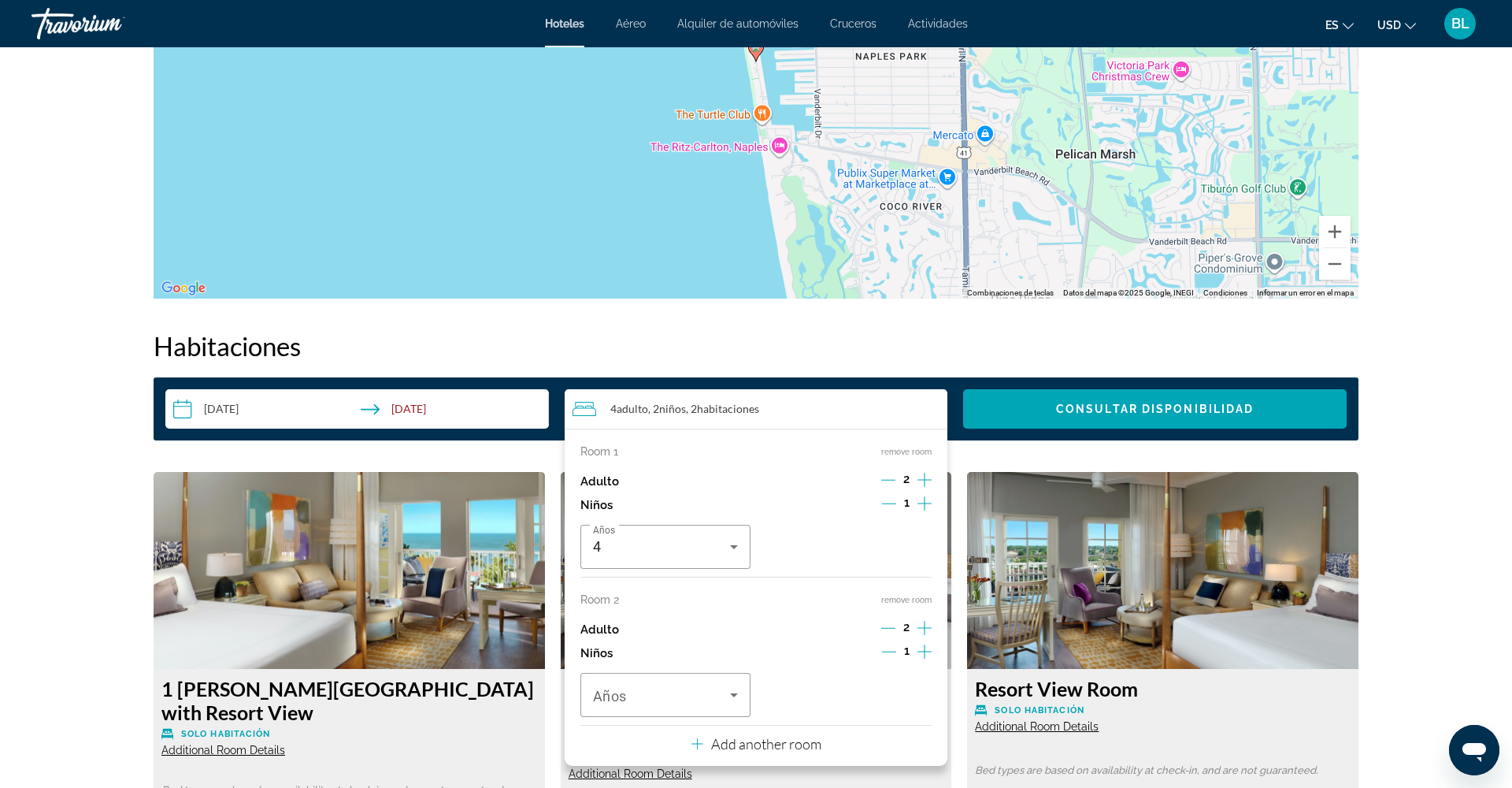
click at [923, 658] on icon "Increment children" at bounding box center [924, 651] width 14 height 14
click at [684, 713] on div "Travelers: 4 adults, 3 children" at bounding box center [665, 694] width 145 height 44
click at [609, 566] on mat-option "2" at bounding box center [665, 566] width 170 height 37
click at [808, 704] on div "2" at bounding box center [843, 694] width 137 height 19
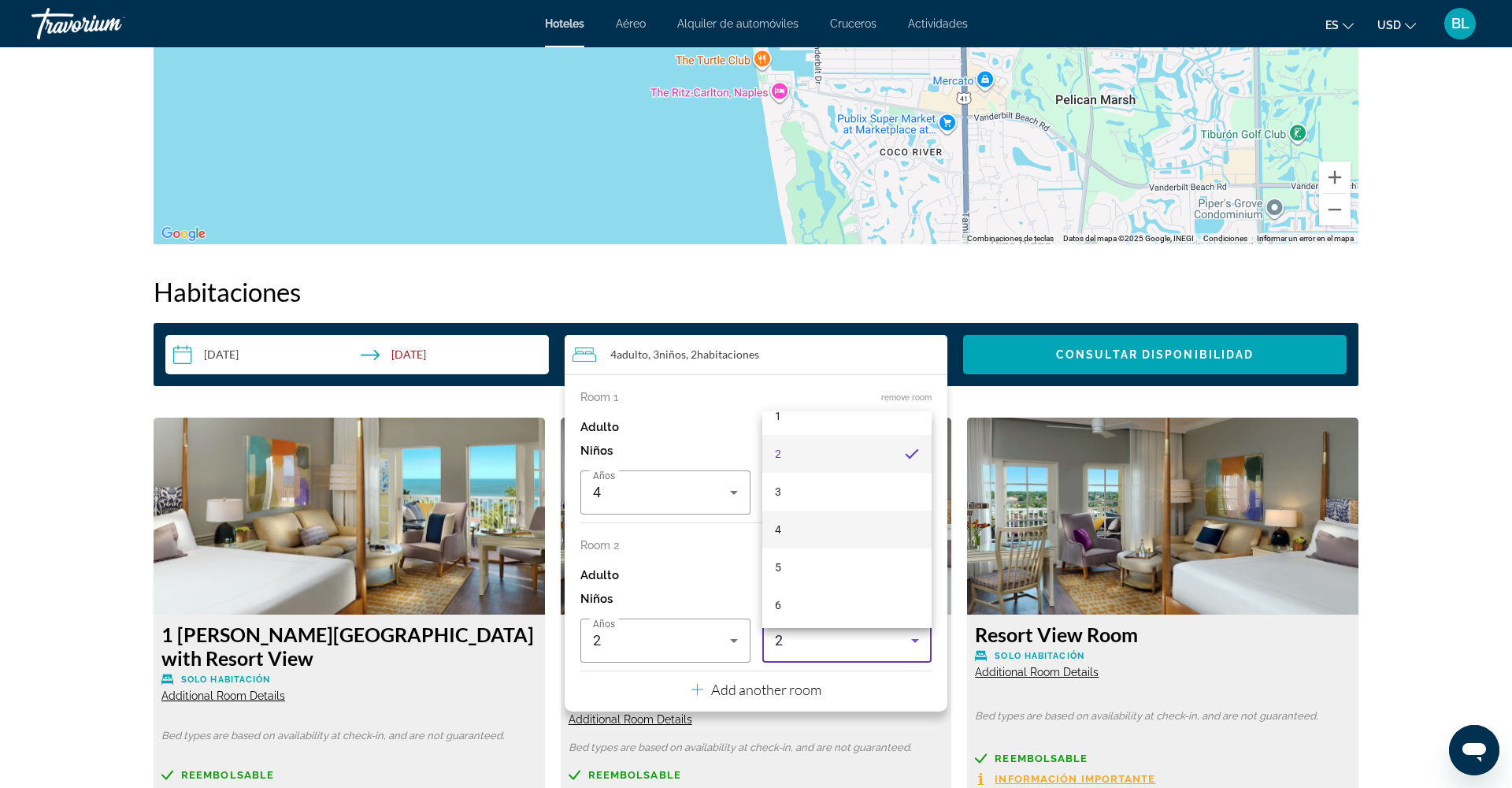
scroll to position [67, 0]
click at [808, 588] on mat-option "6" at bounding box center [847, 596] width 170 height 37
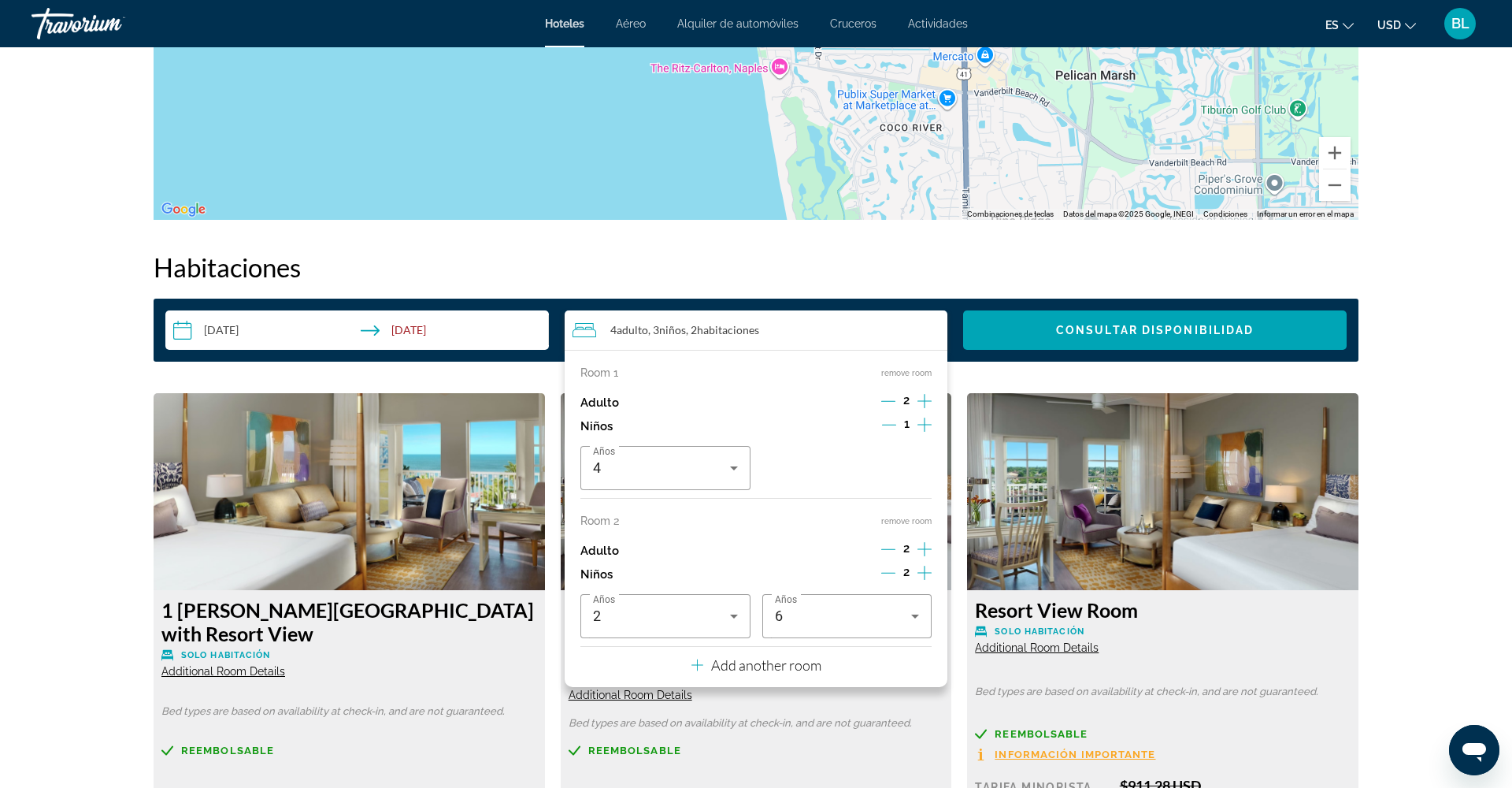
scroll to position [1854, 0]
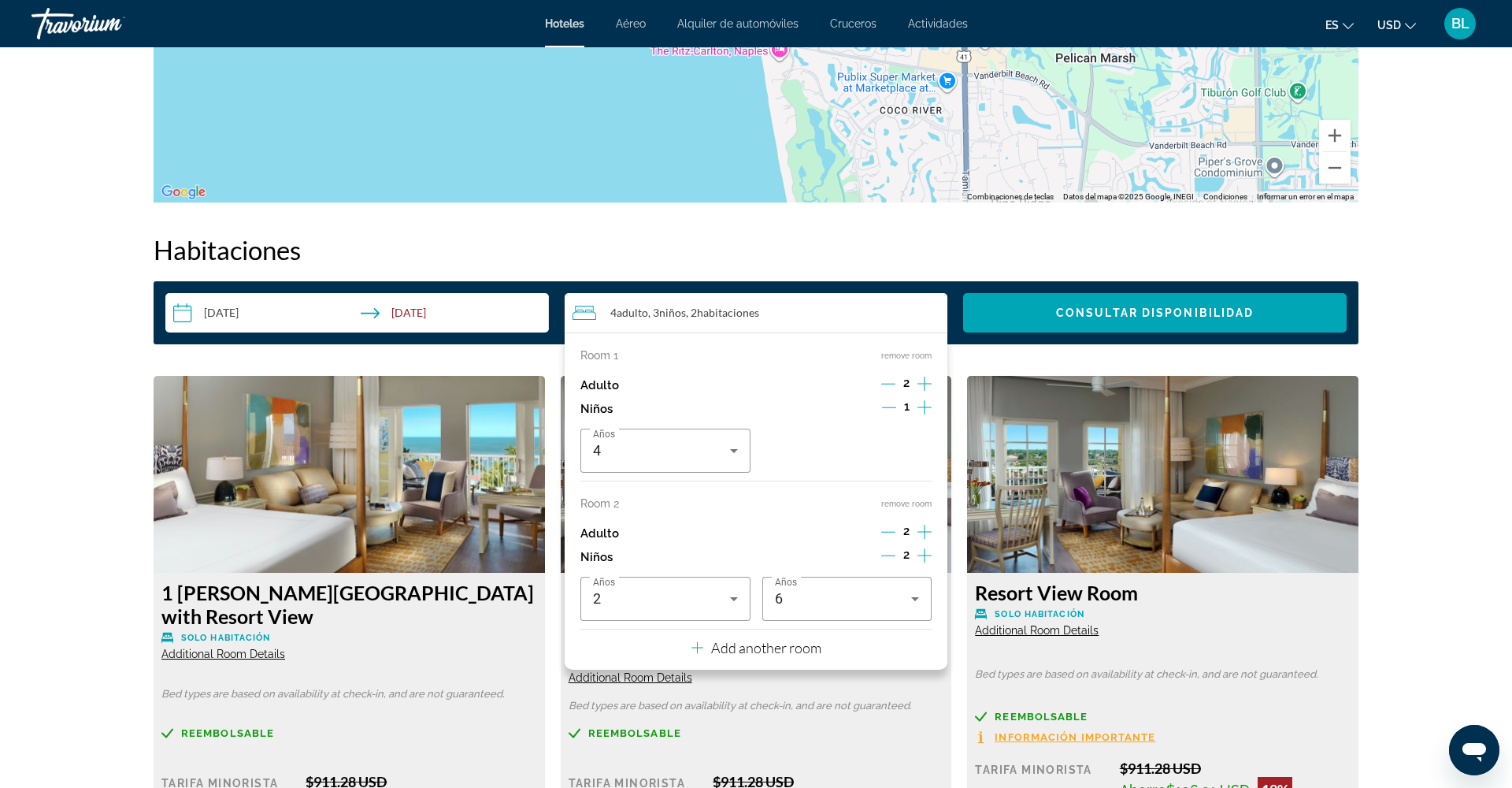
click at [752, 656] on p "Add another room" at bounding box center [766, 647] width 111 height 17
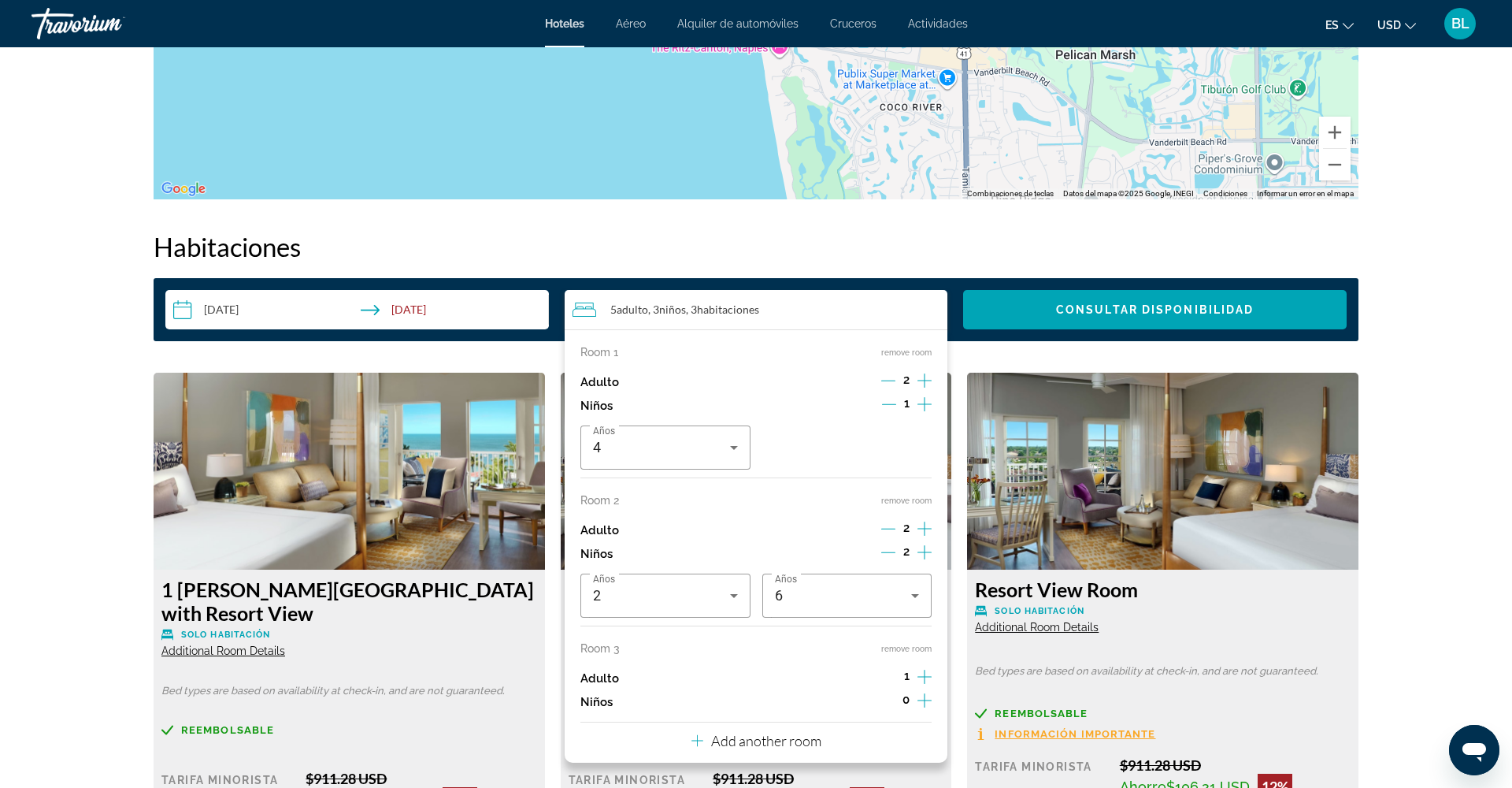
click at [923, 686] on icon "Increment adults" at bounding box center [924, 677] width 14 height 19
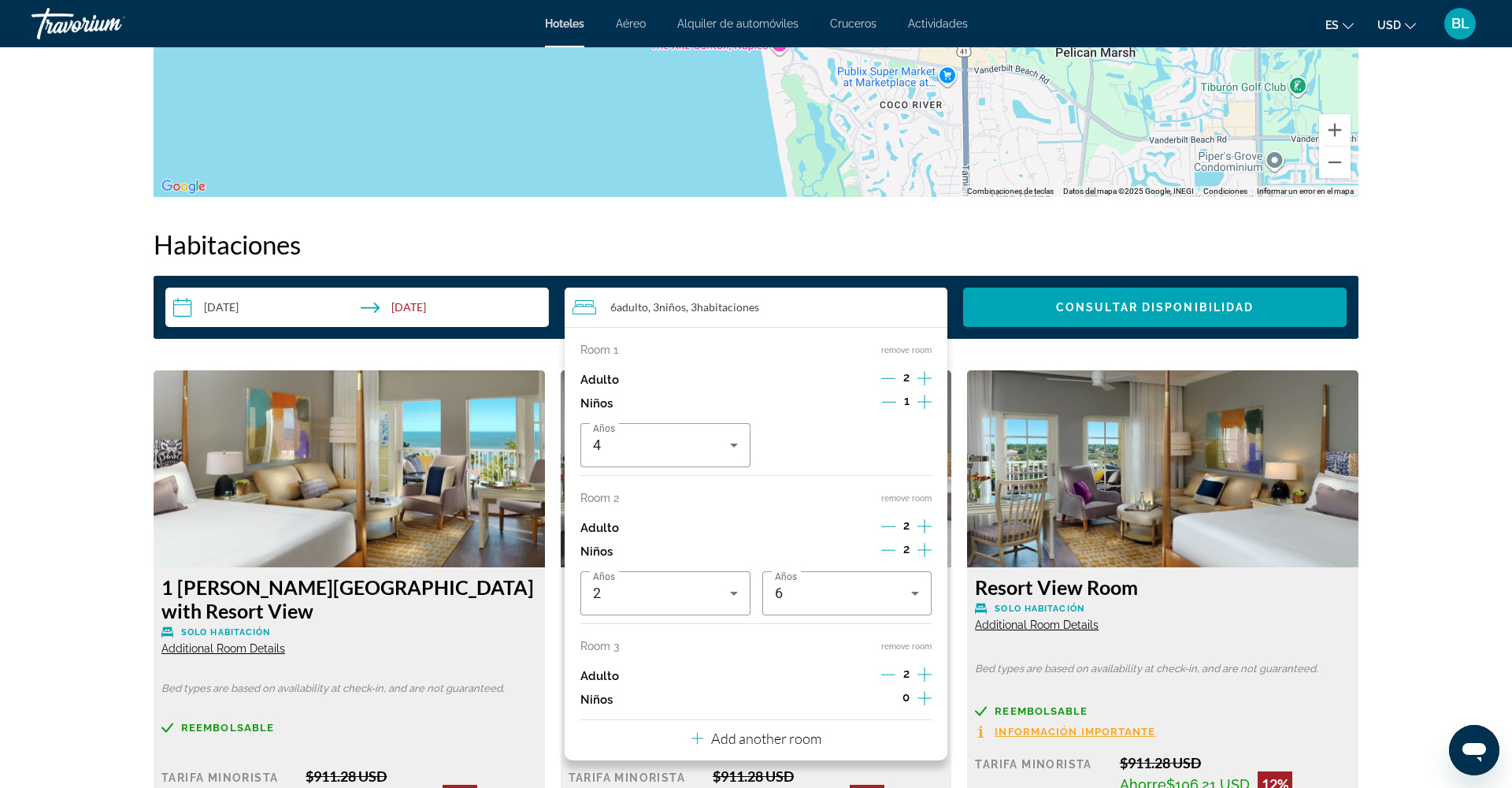
click at [923, 683] on icon "Increment adults" at bounding box center [924, 674] width 14 height 19
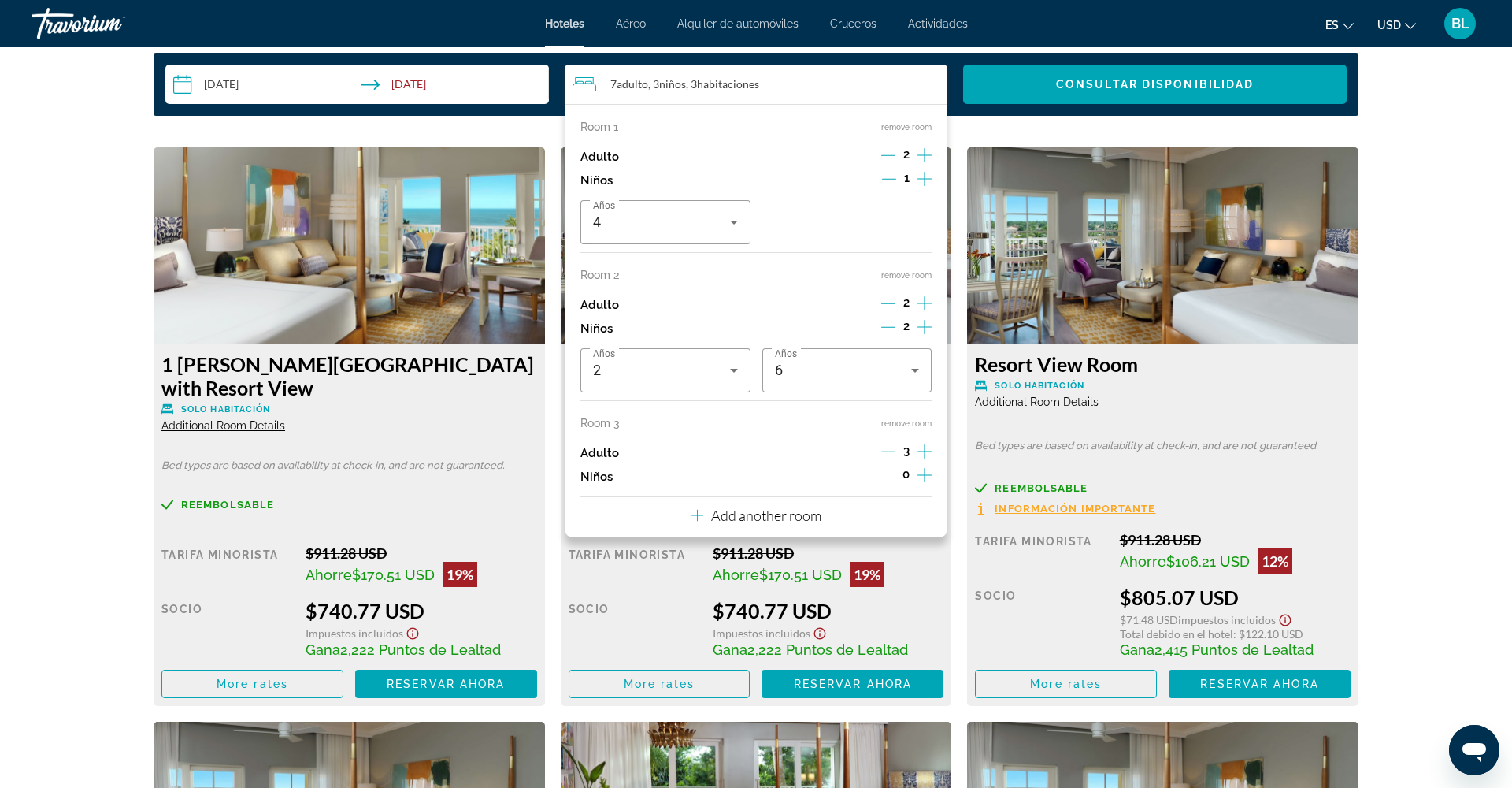
scroll to position [2083, 0]
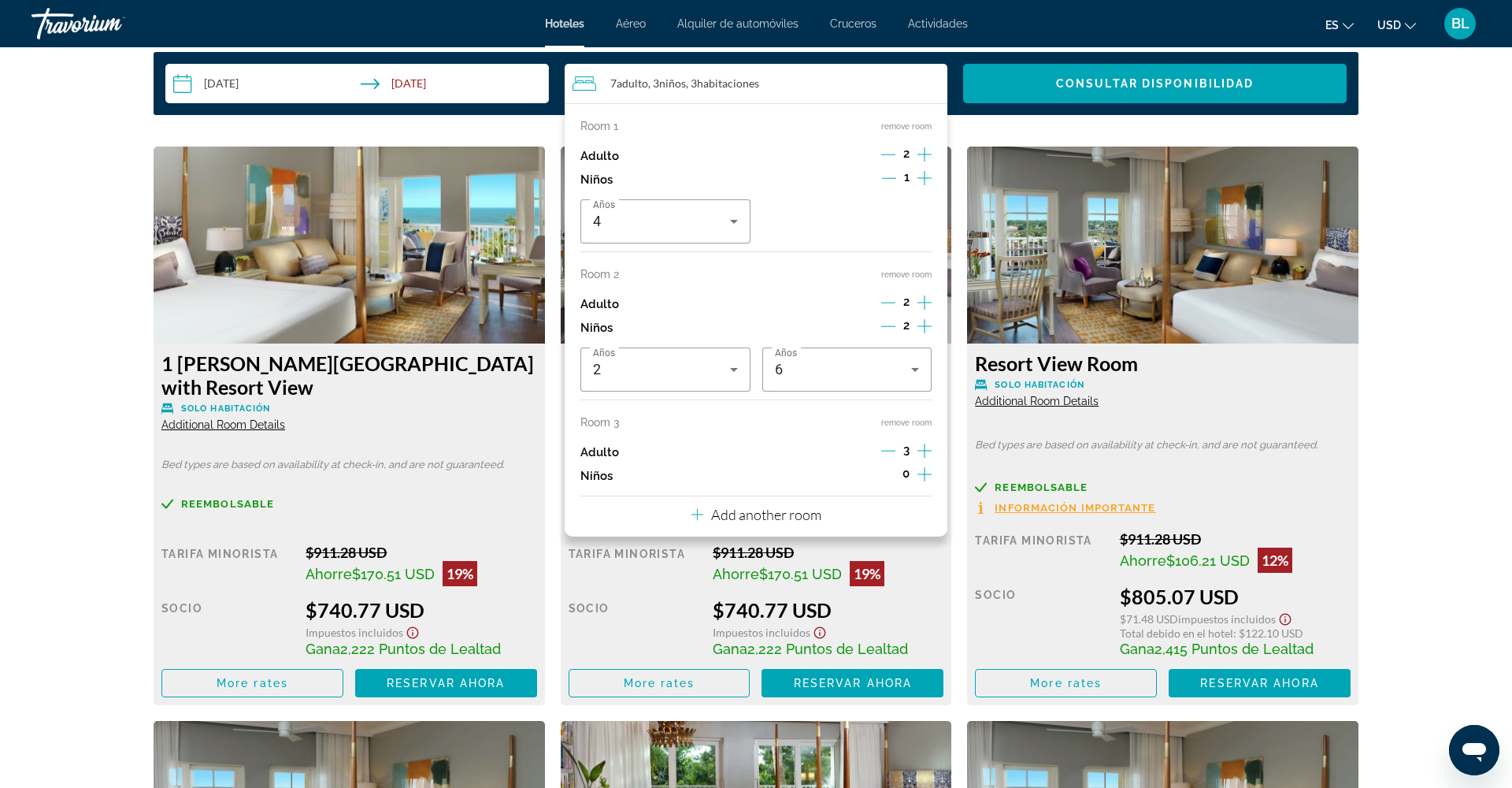
click at [756, 517] on button "Add another room" at bounding box center [756, 512] width 130 height 32
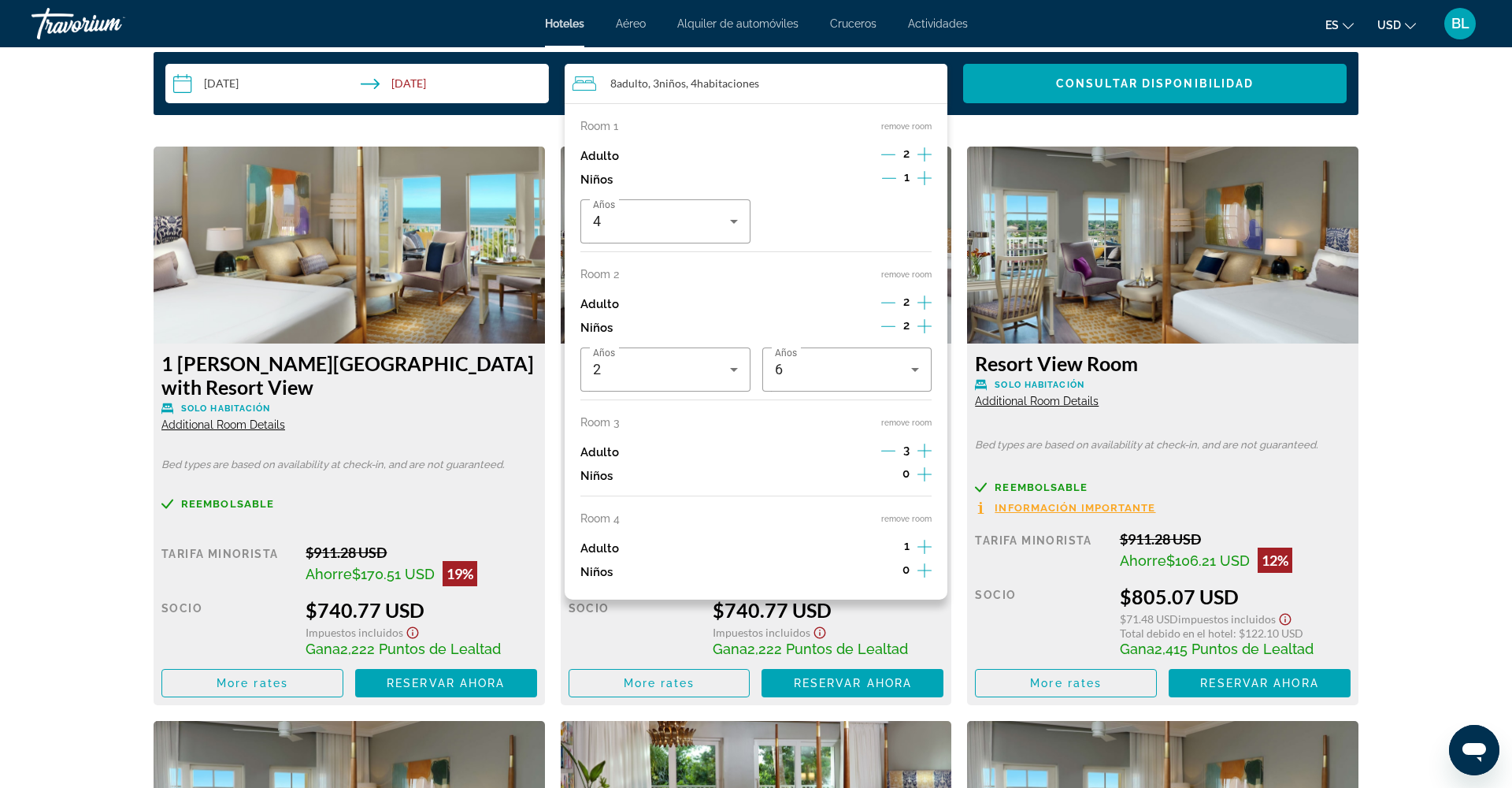
click at [902, 524] on button "remove room" at bounding box center [906, 519] width 51 height 10
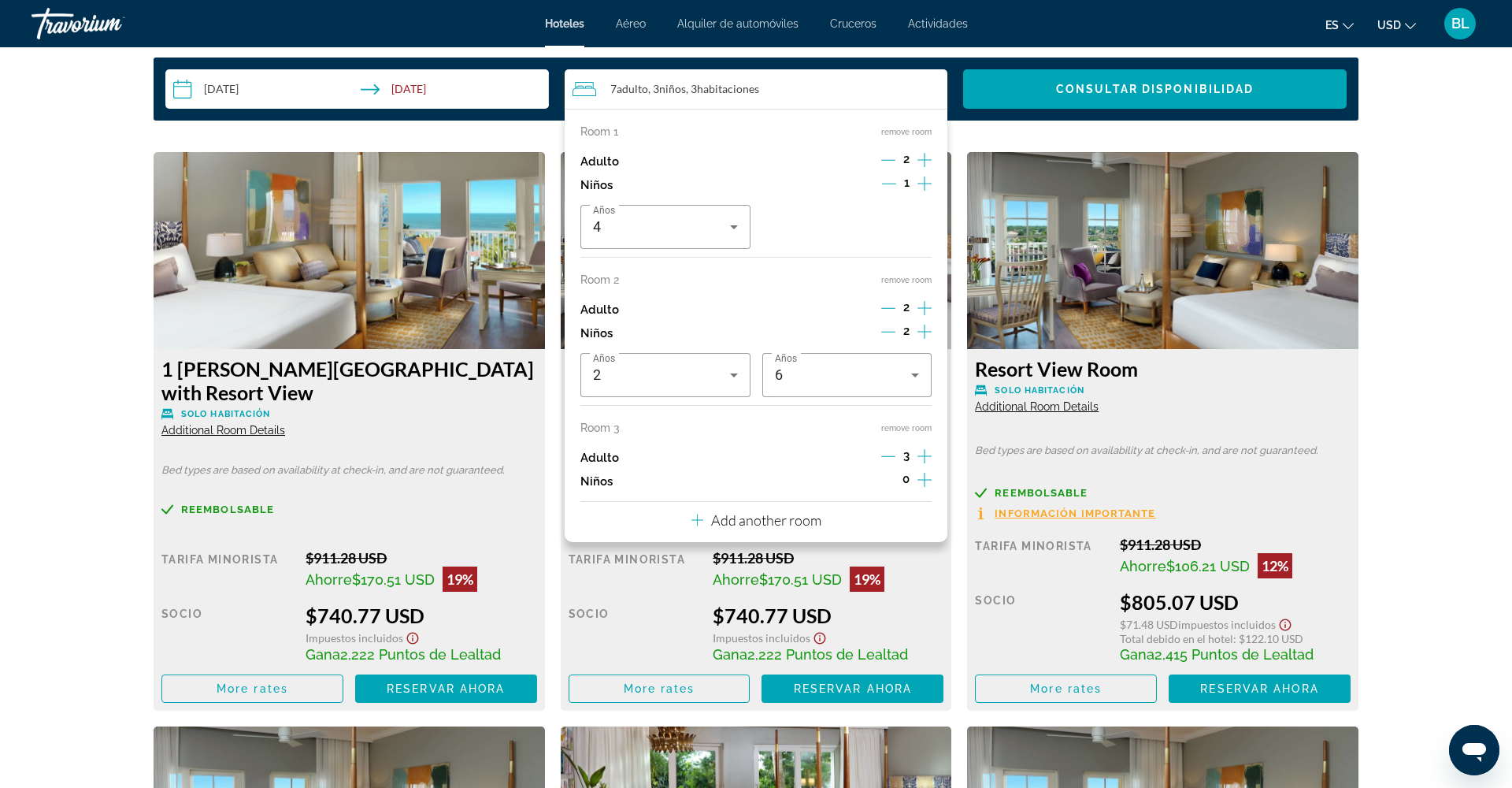
scroll to position [2077, 0]
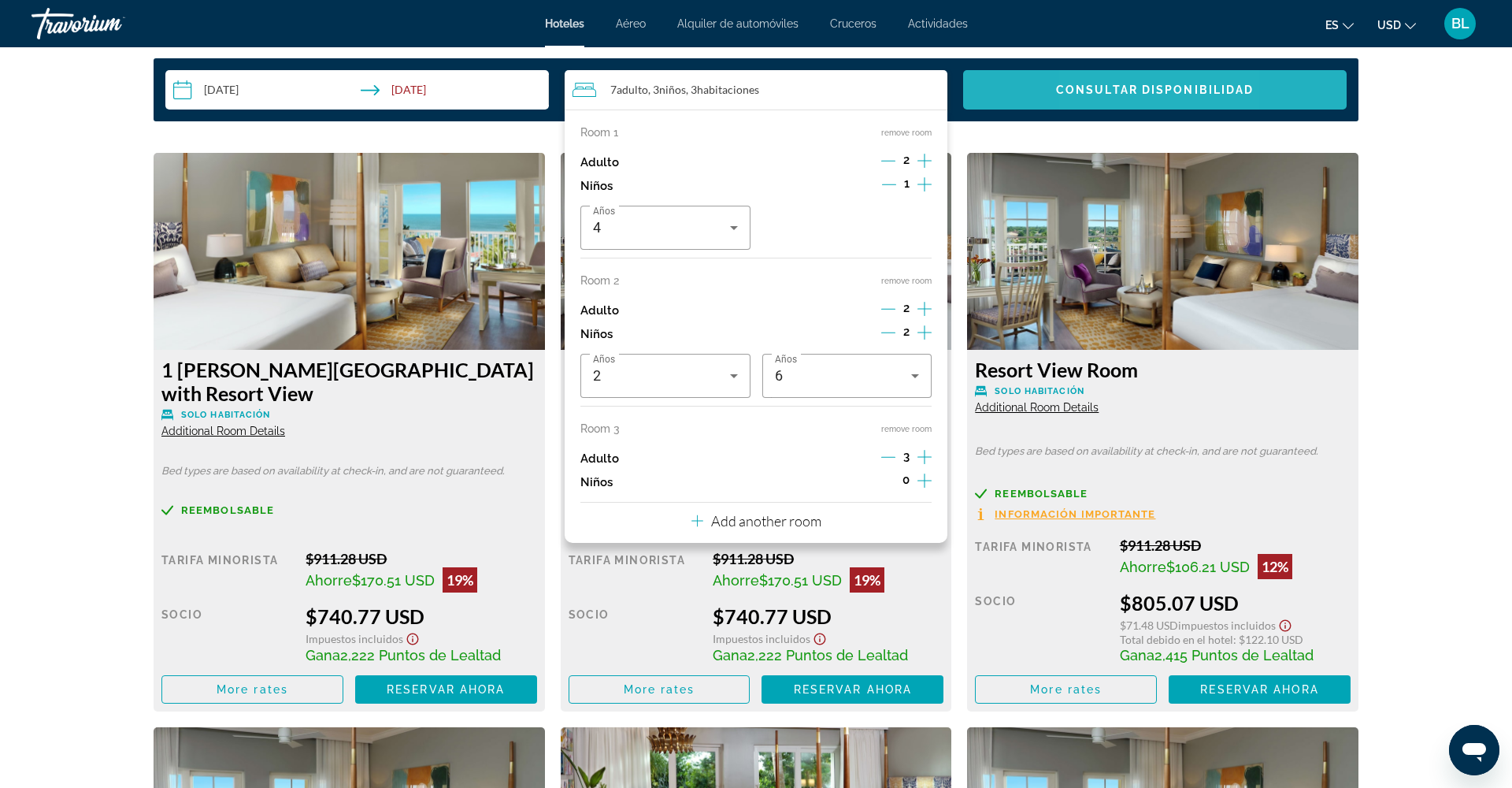
click at [1103, 101] on span "Search widget" at bounding box center [1155, 89] width 383 height 37
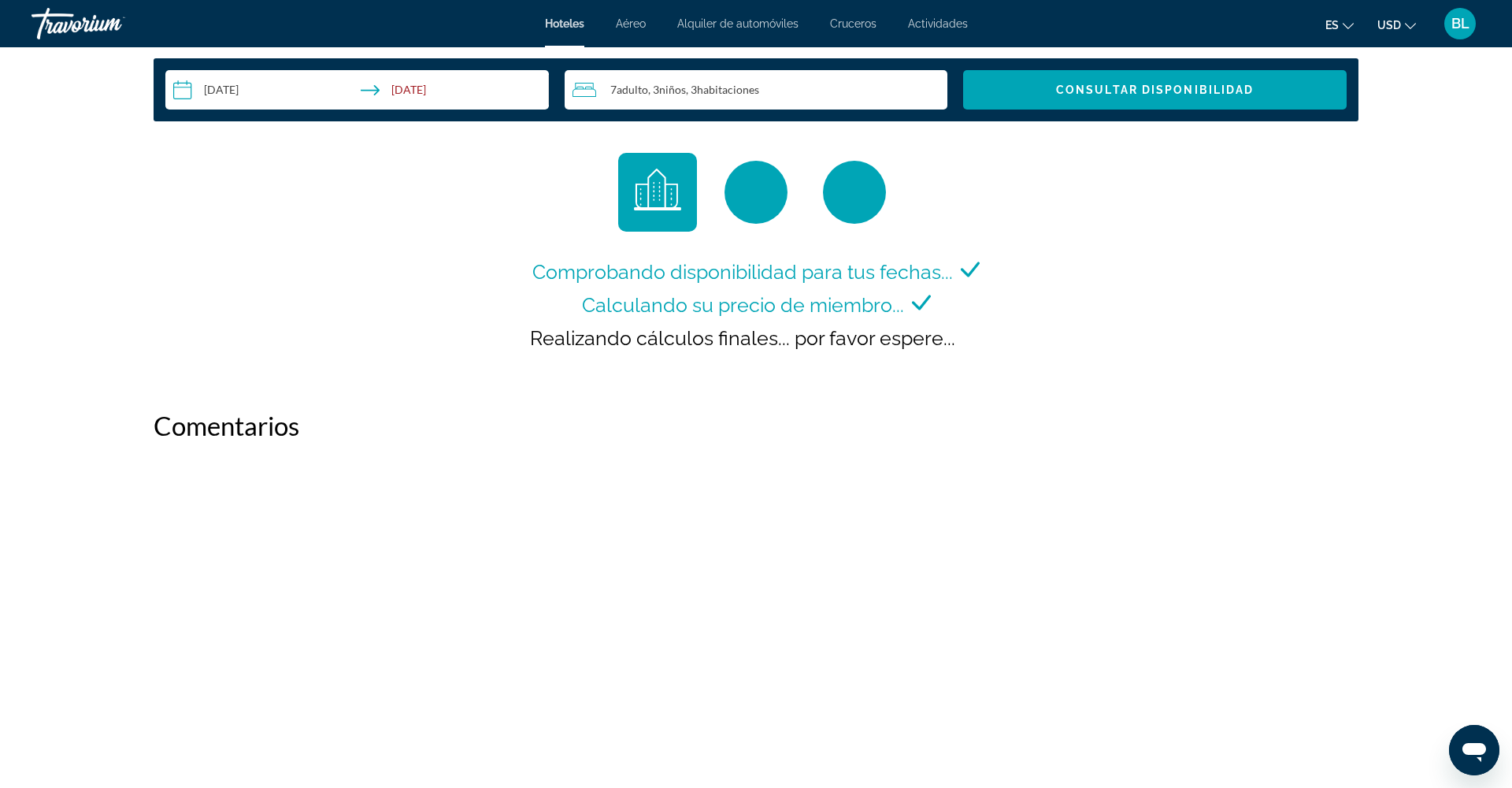
scroll to position [1993, 0]
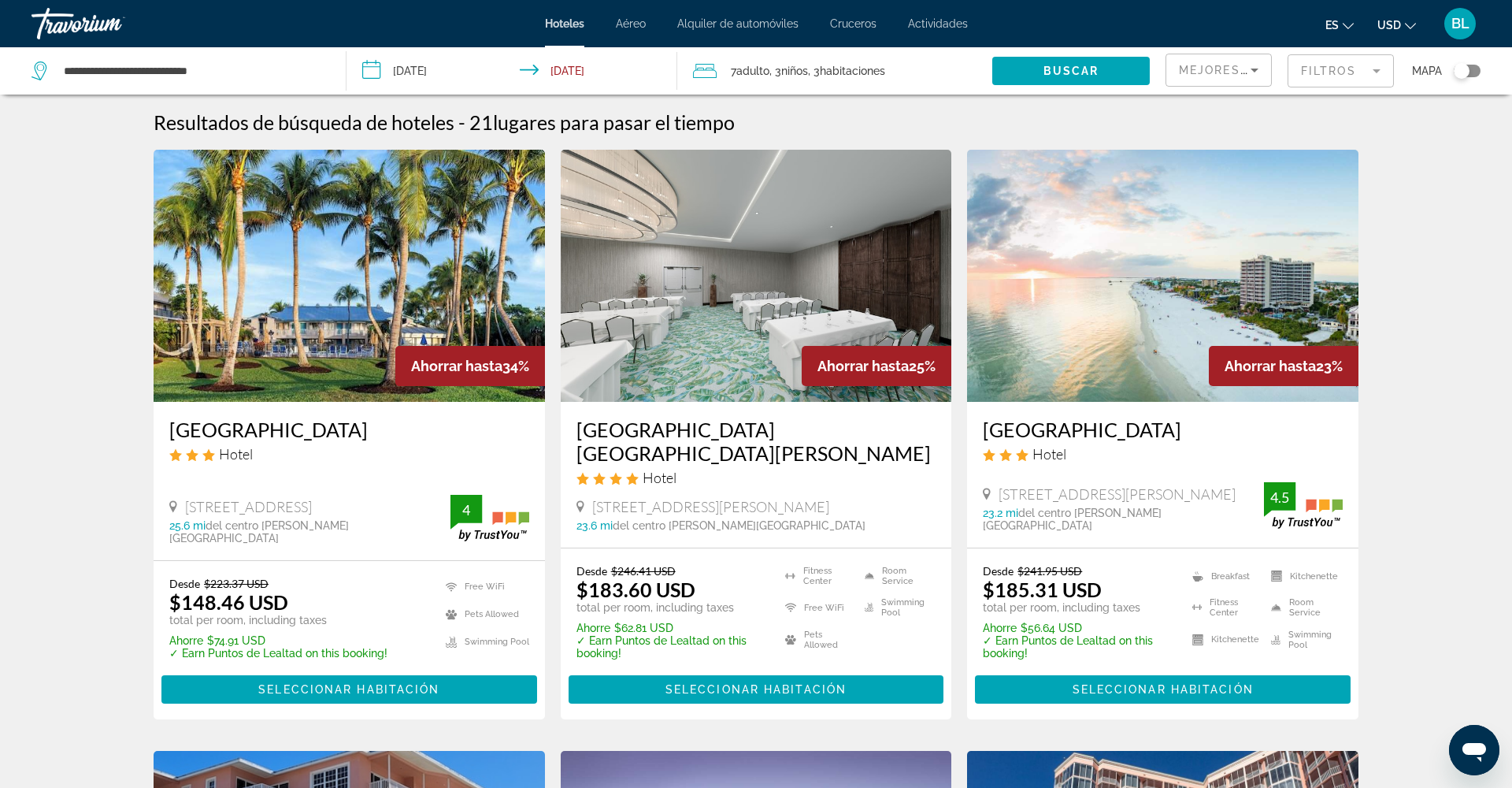
click at [786, 65] on span ", 3 Niño Niños" at bounding box center [789, 71] width 38 height 22
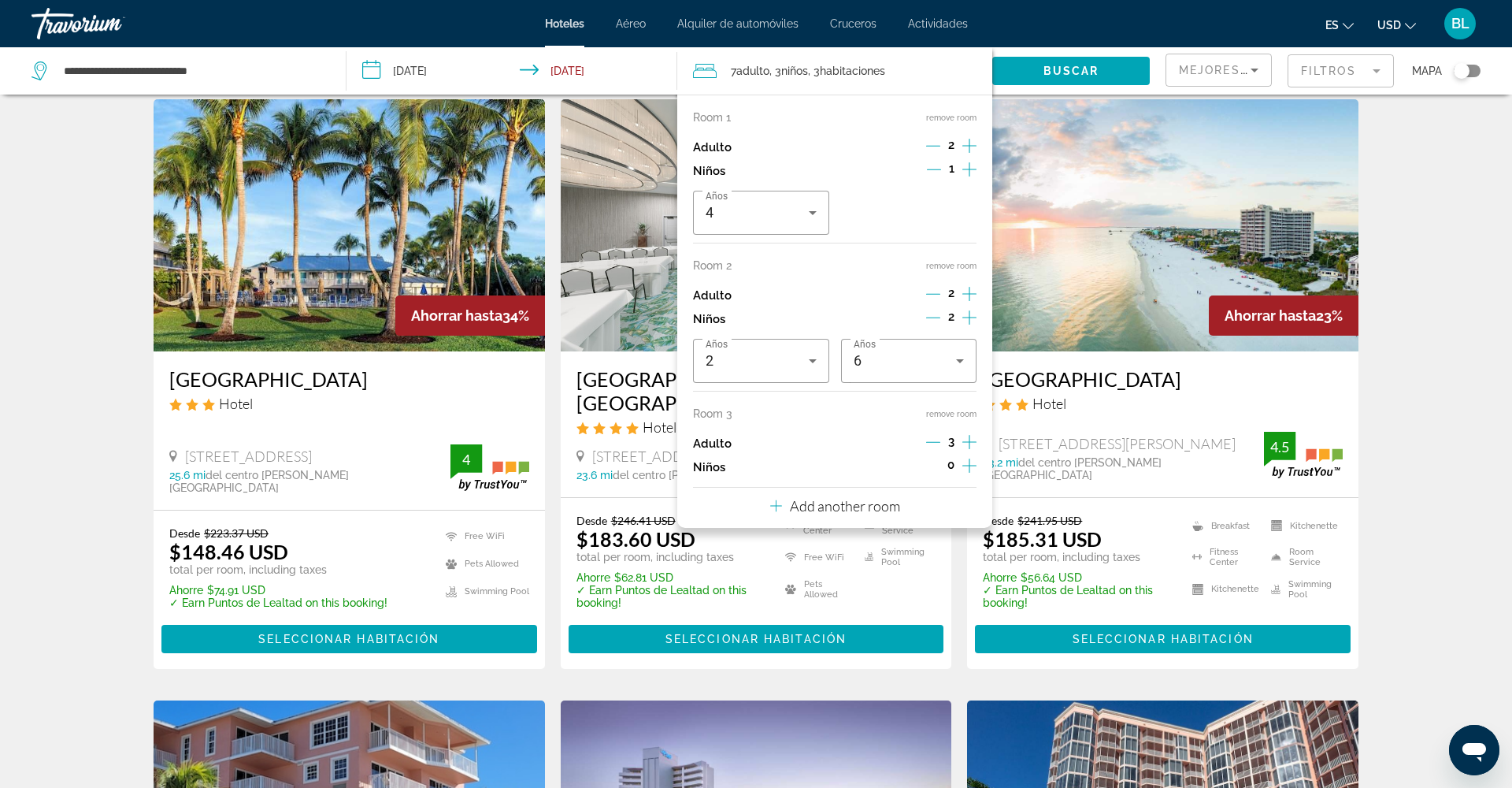
scroll to position [49, 0]
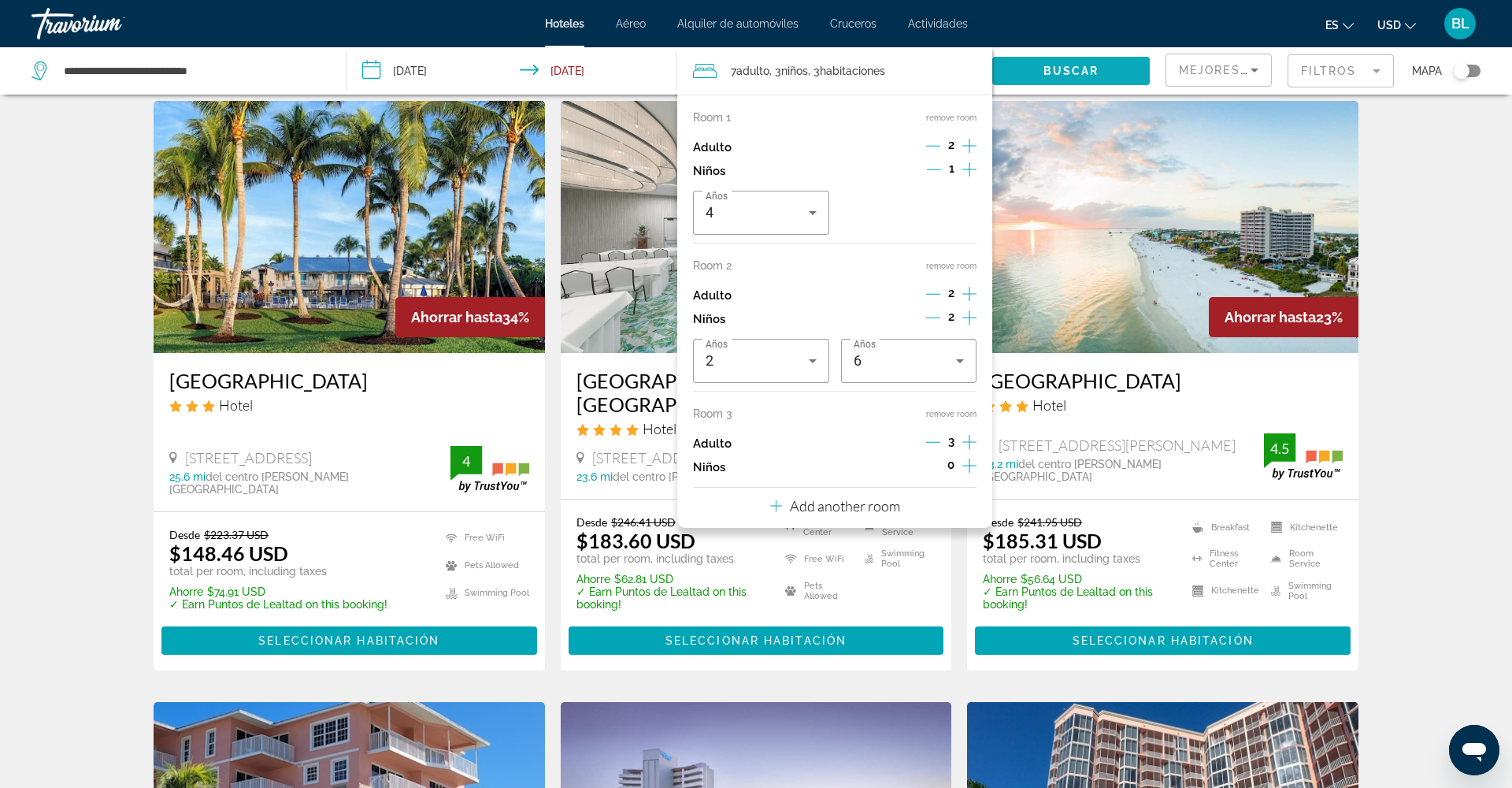
click at [1066, 70] on span "Buscar" at bounding box center [1071, 71] width 56 height 12
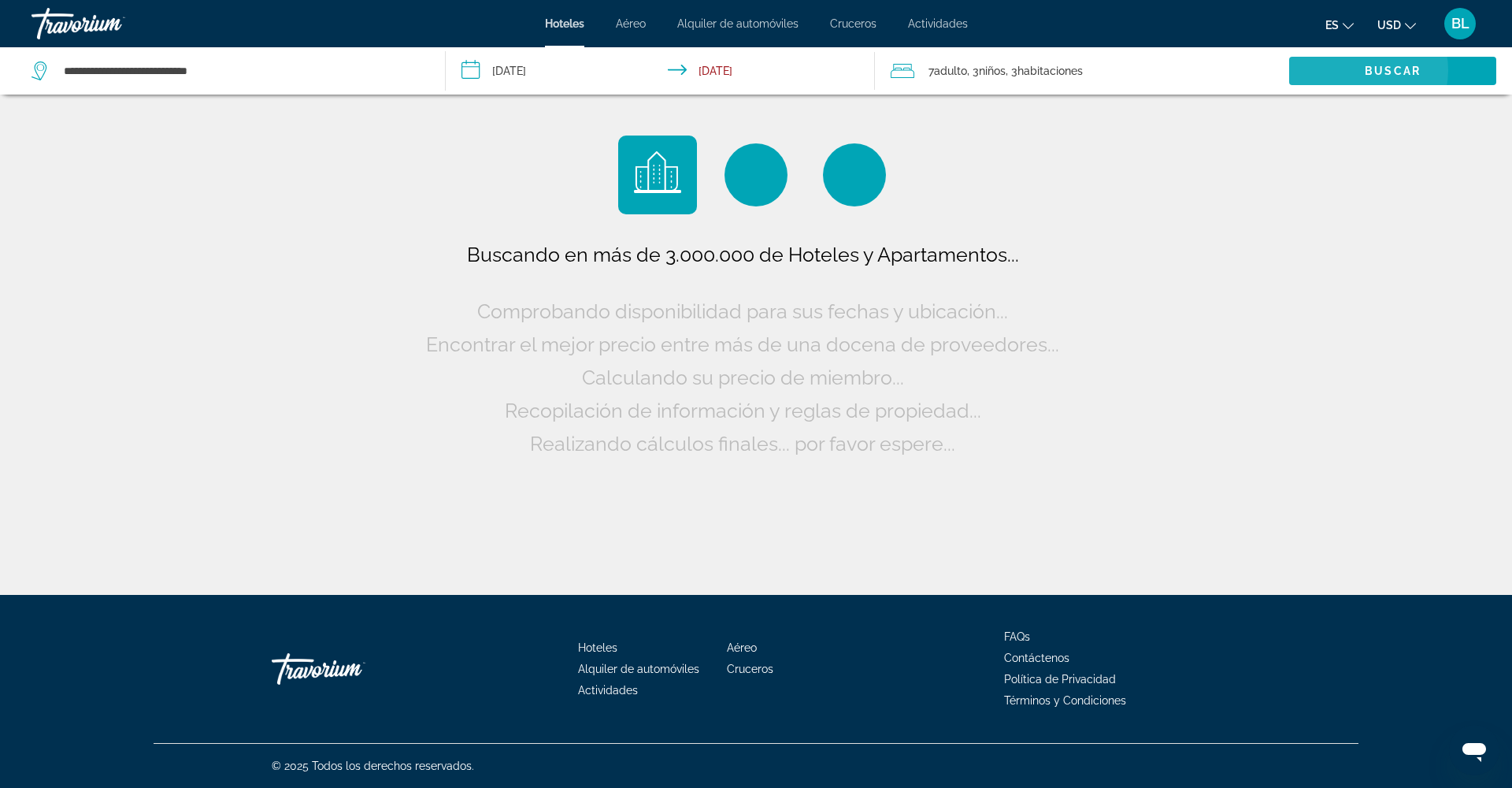
scroll to position [0, 0]
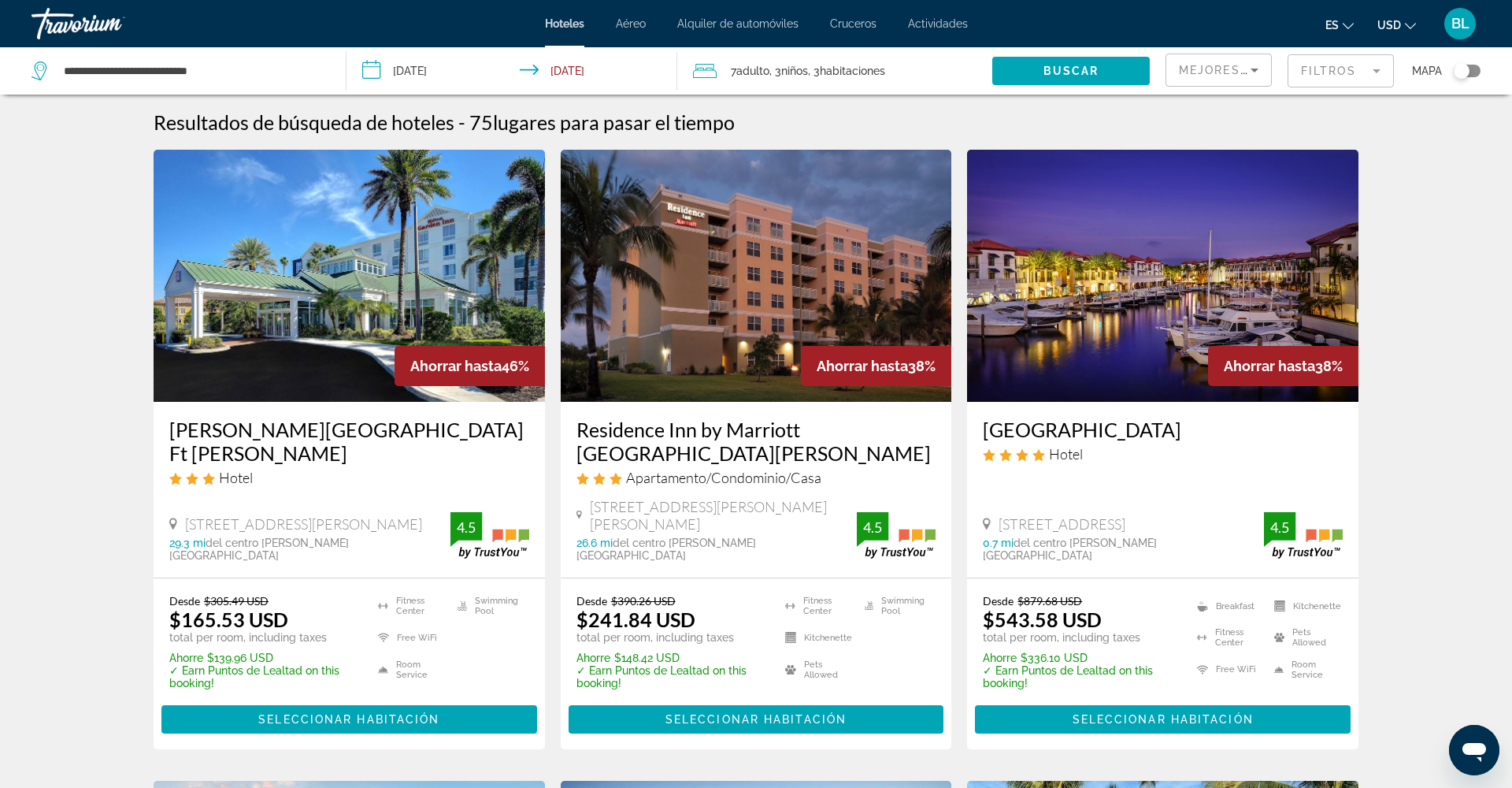
click at [1321, 74] on mat-form-field "Filtros" at bounding box center [1341, 71] width 106 height 33
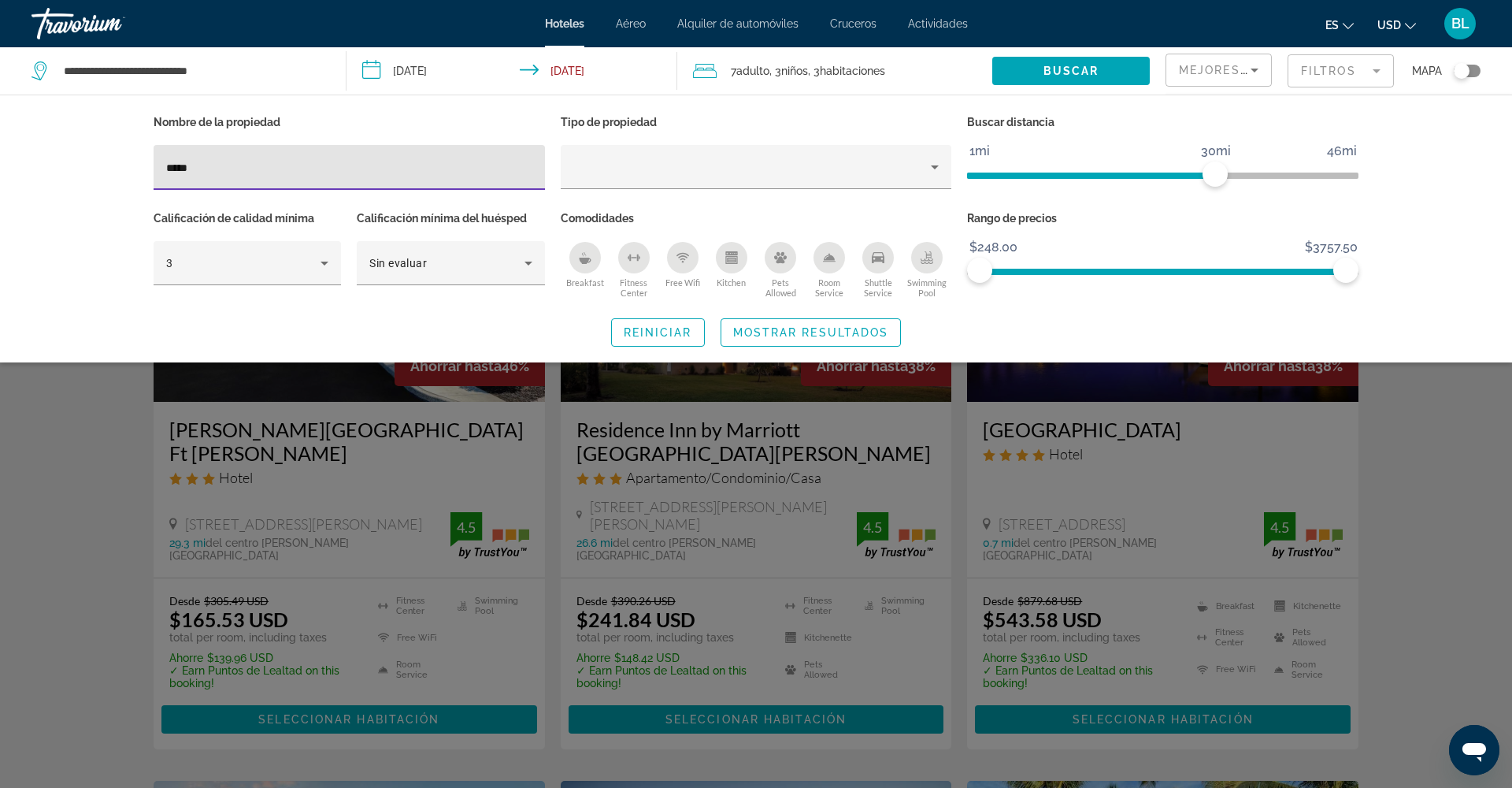
type input "*****"
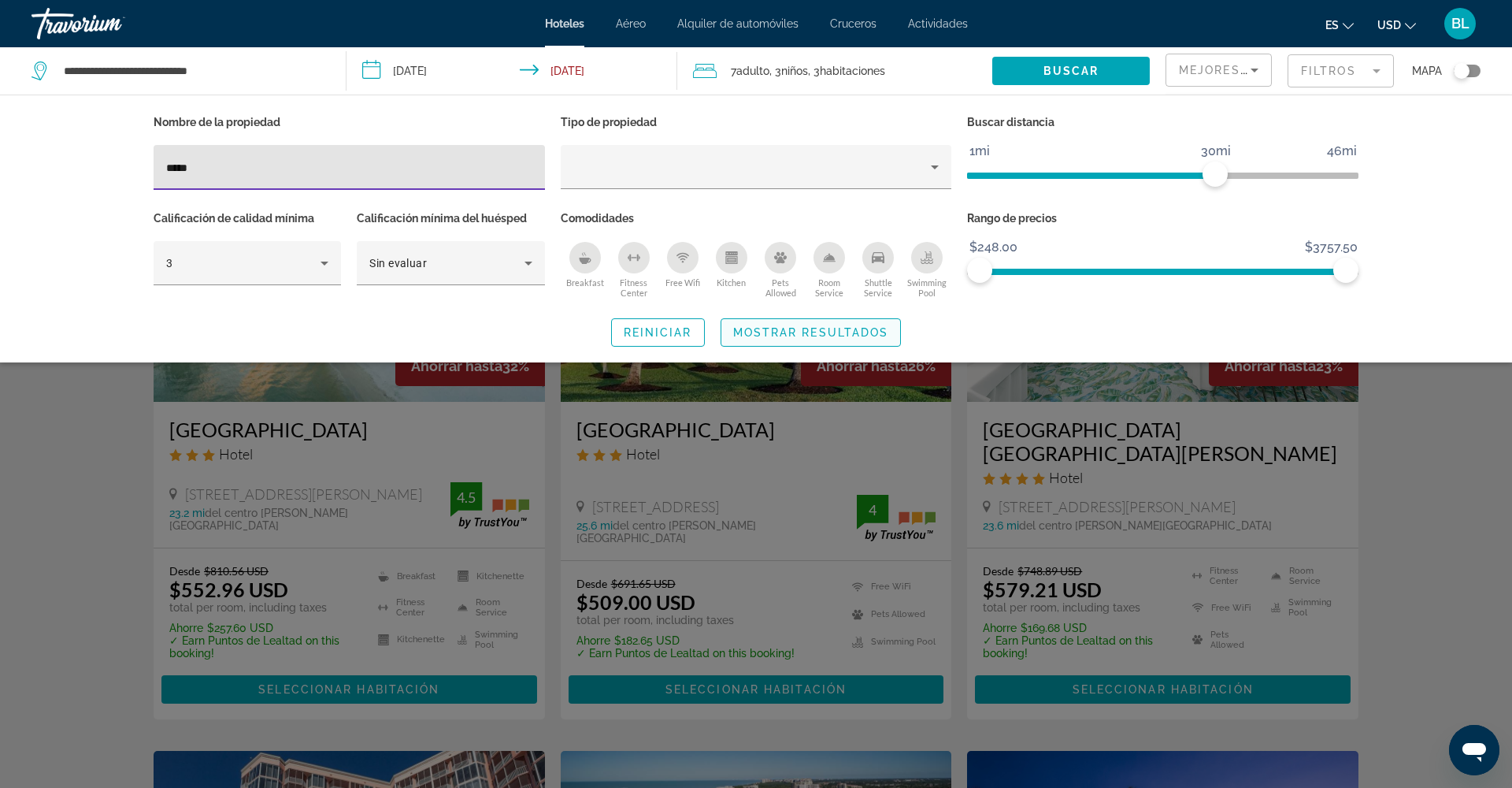
click at [761, 330] on span "Mostrar resultados" at bounding box center [811, 332] width 156 height 12
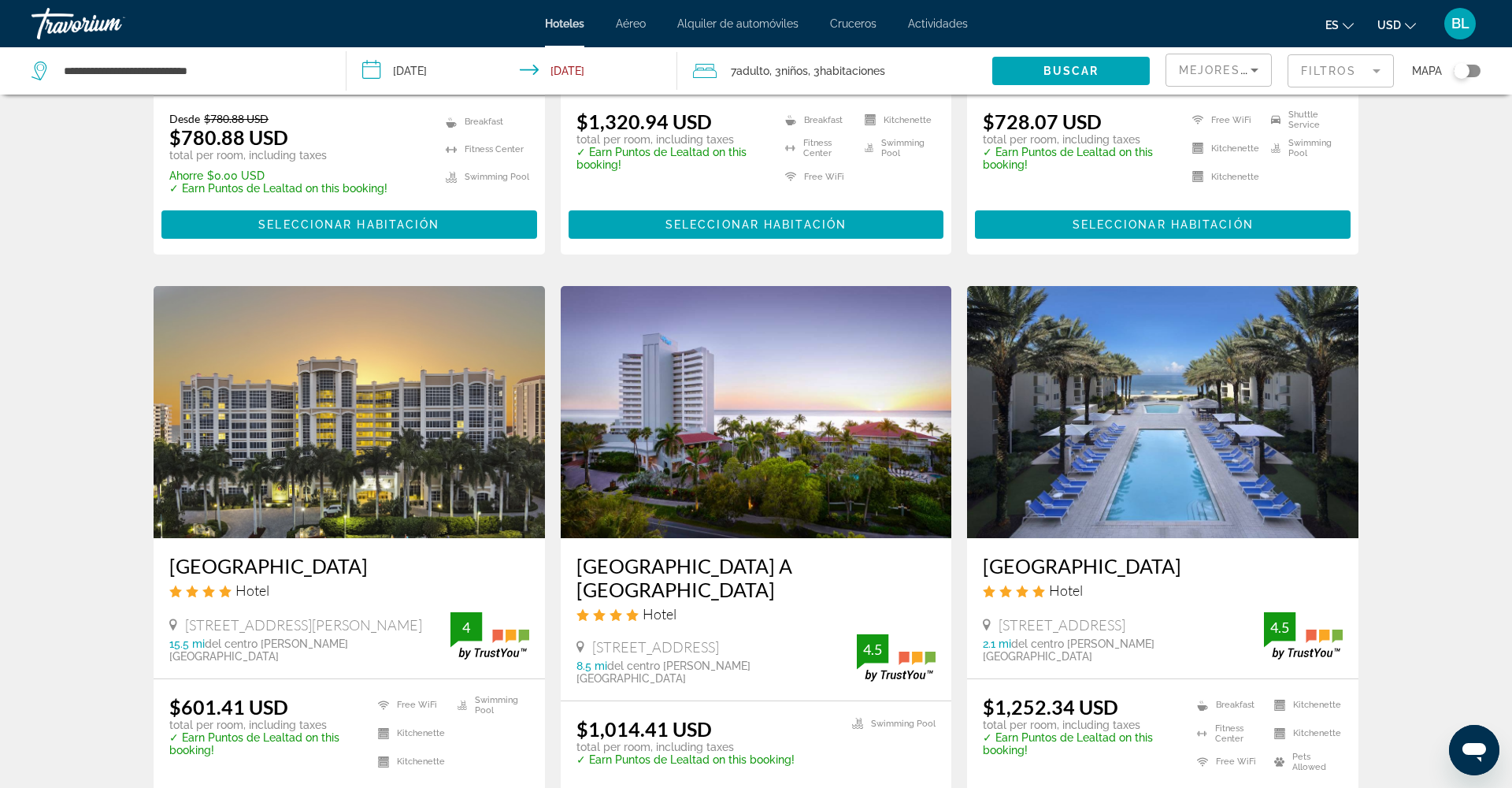
scroll to position [1724, 0]
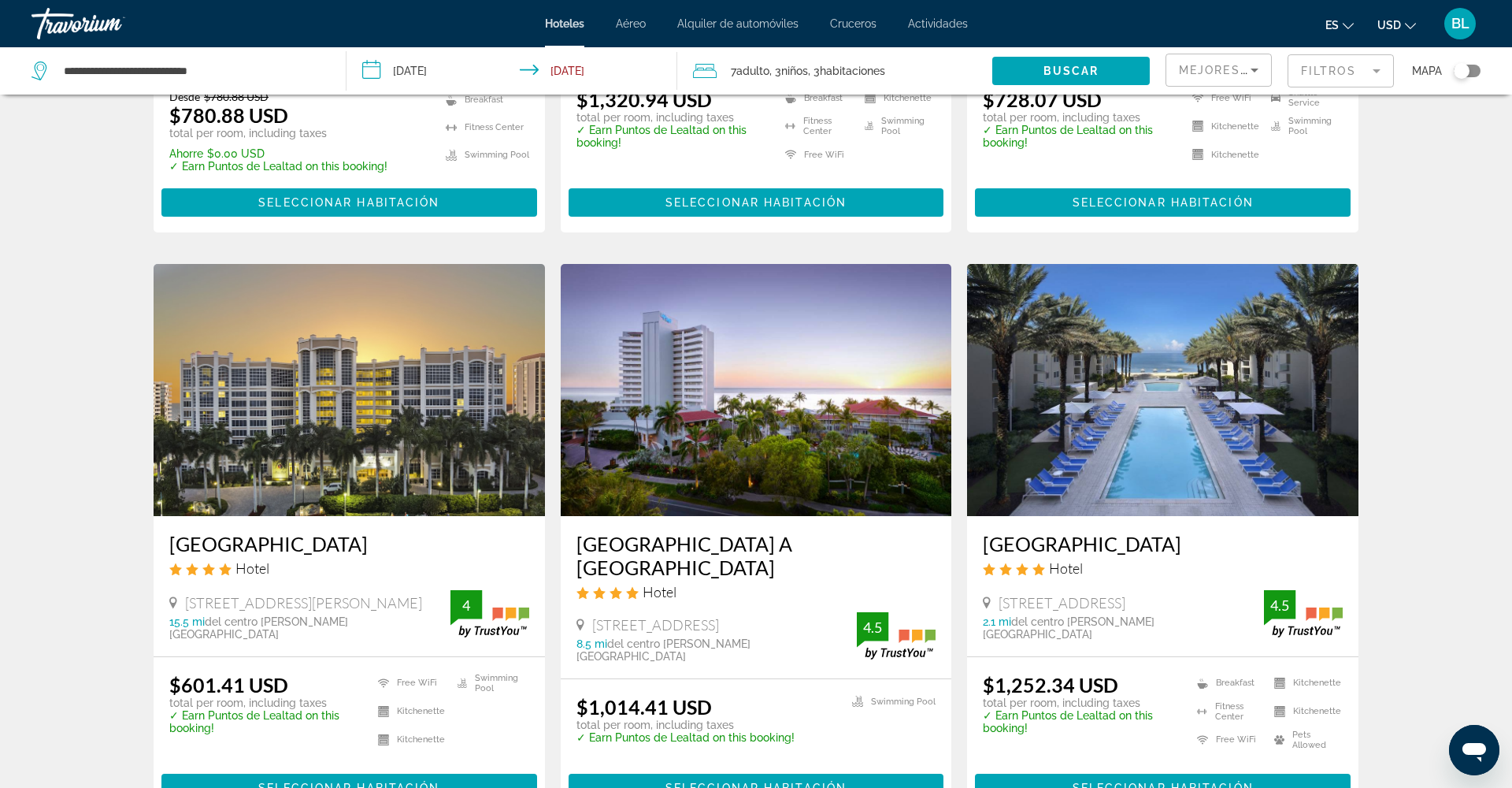
click at [373, 431] on img "Main content" at bounding box center [349, 389] width 392 height 252
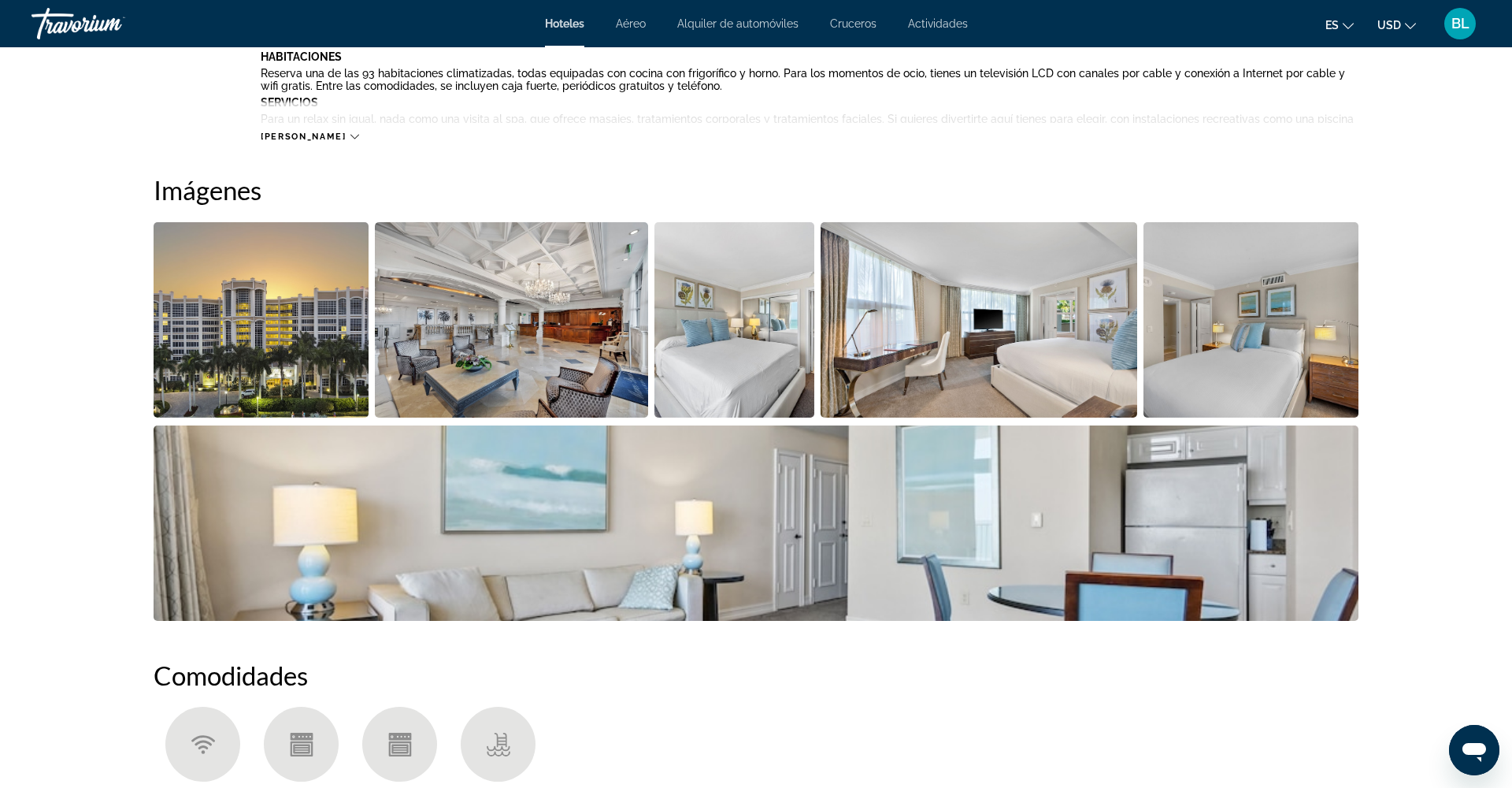
scroll to position [689, 0]
click at [271, 334] on img "Open full-screen image slider" at bounding box center [261, 320] width 215 height 195
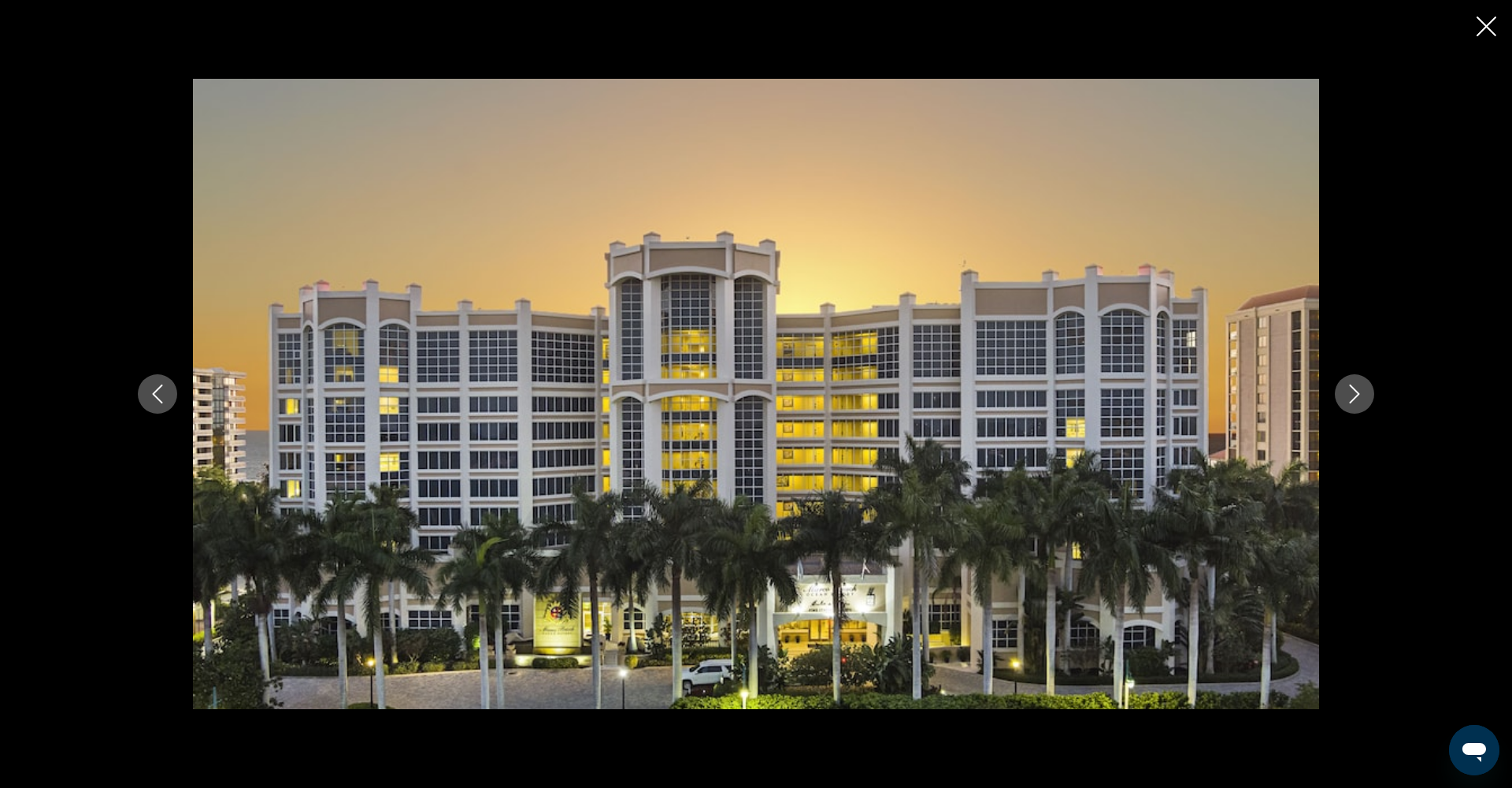
click at [1361, 397] on icon "Next image" at bounding box center [1354, 393] width 19 height 19
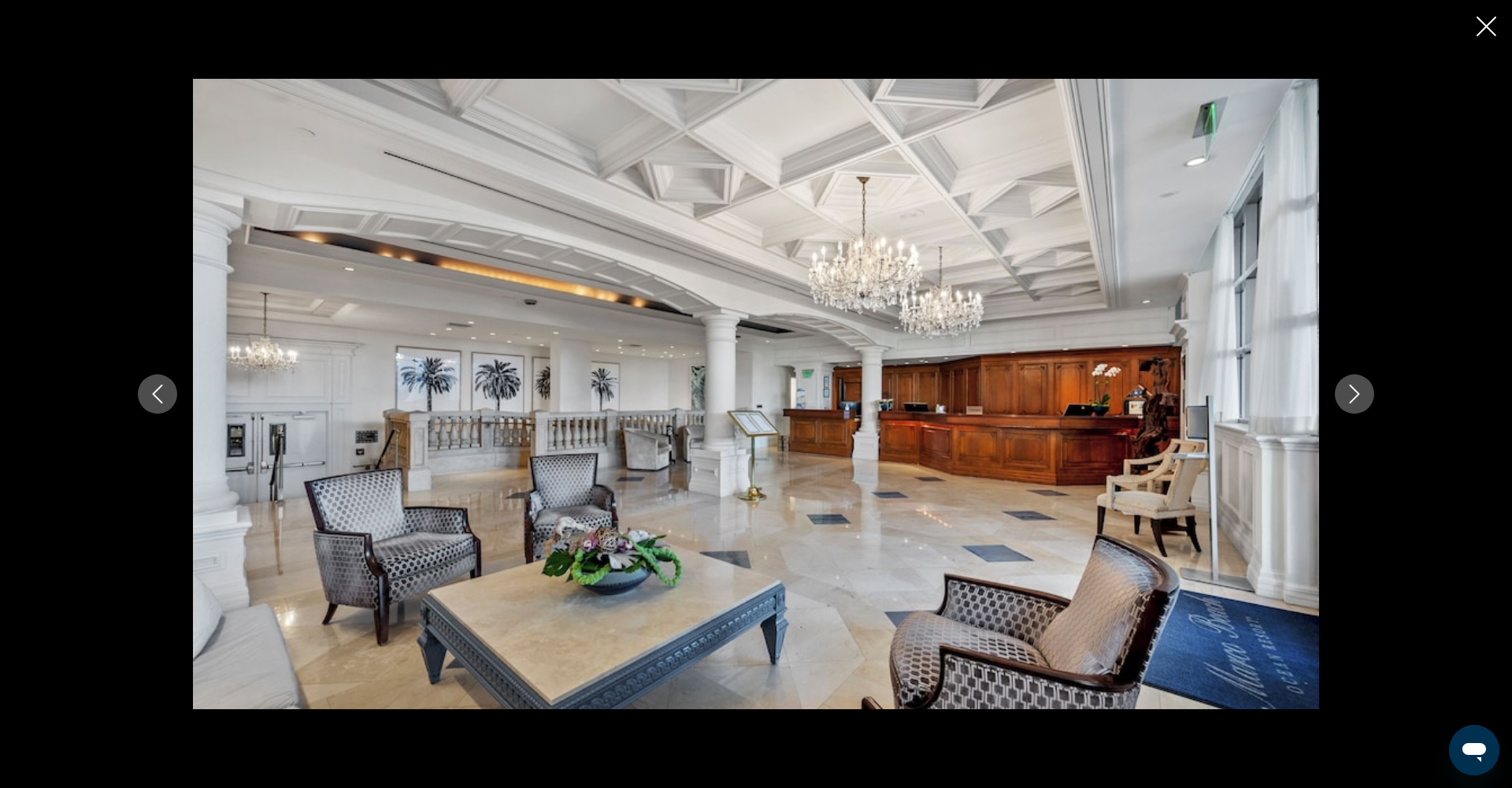
click at [1358, 397] on icon "Next image" at bounding box center [1354, 393] width 19 height 19
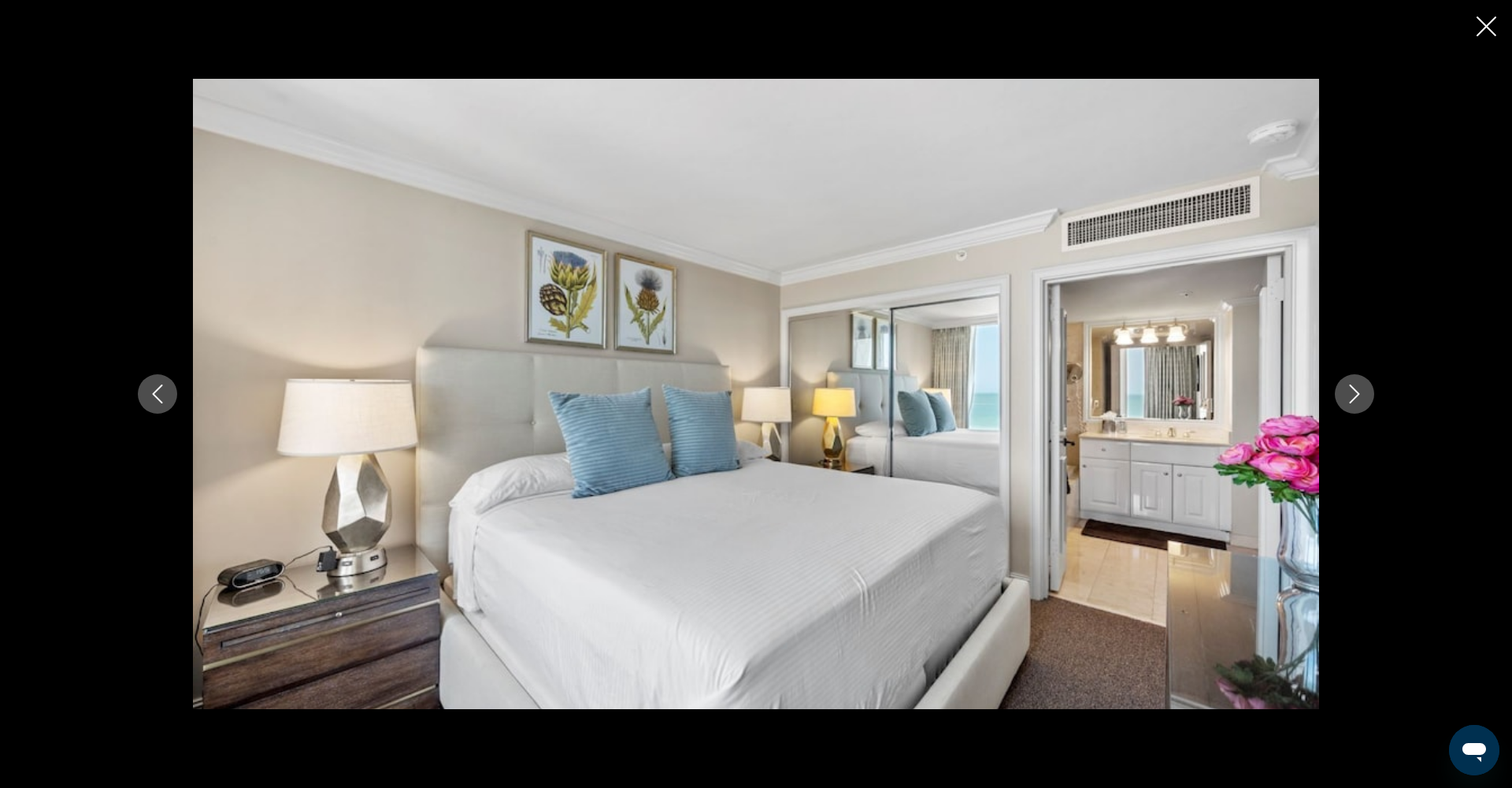
click at [1358, 397] on icon "Next image" at bounding box center [1354, 393] width 19 height 19
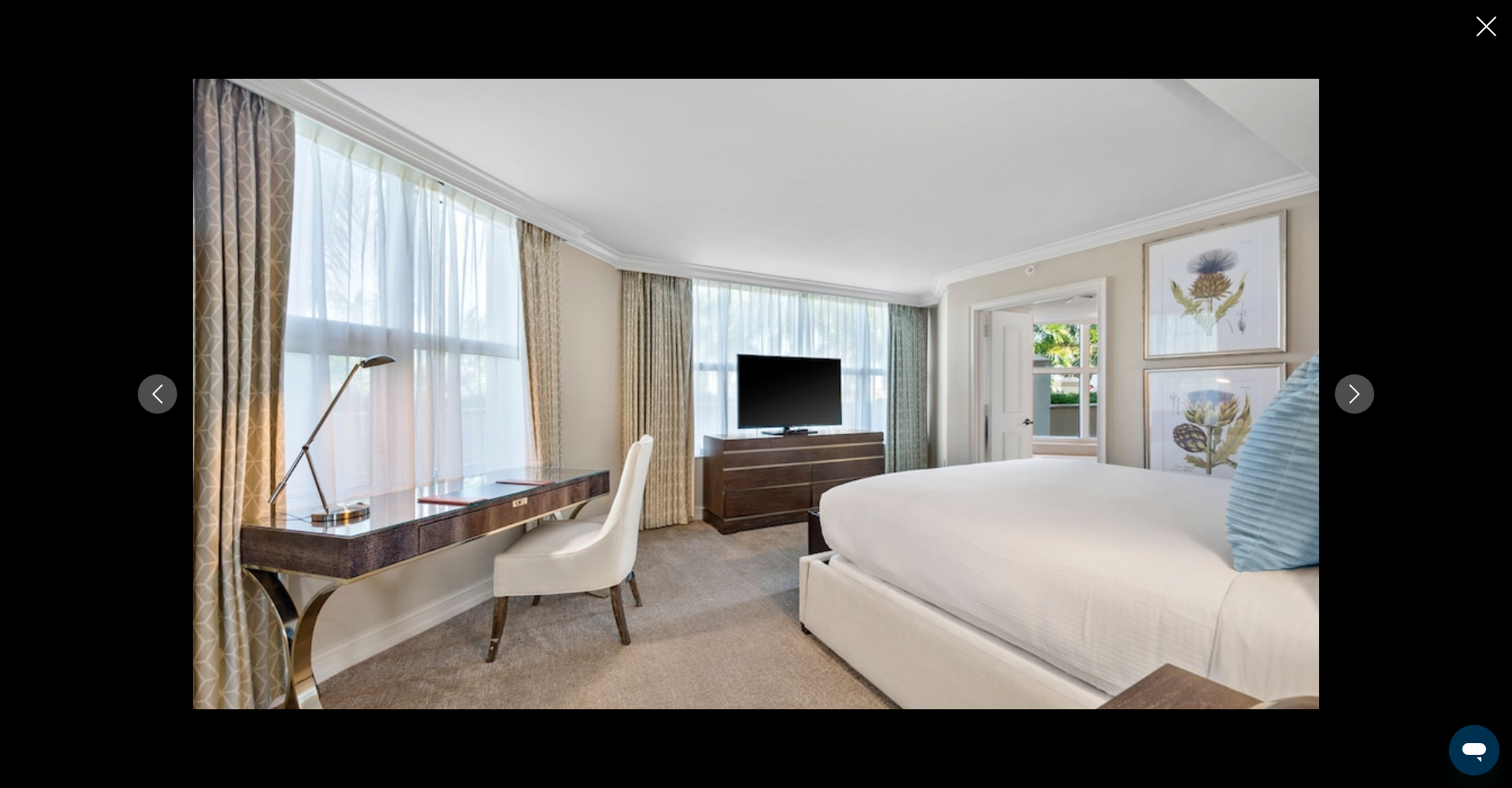
click at [1477, 37] on icon "Close slideshow" at bounding box center [1487, 27] width 20 height 20
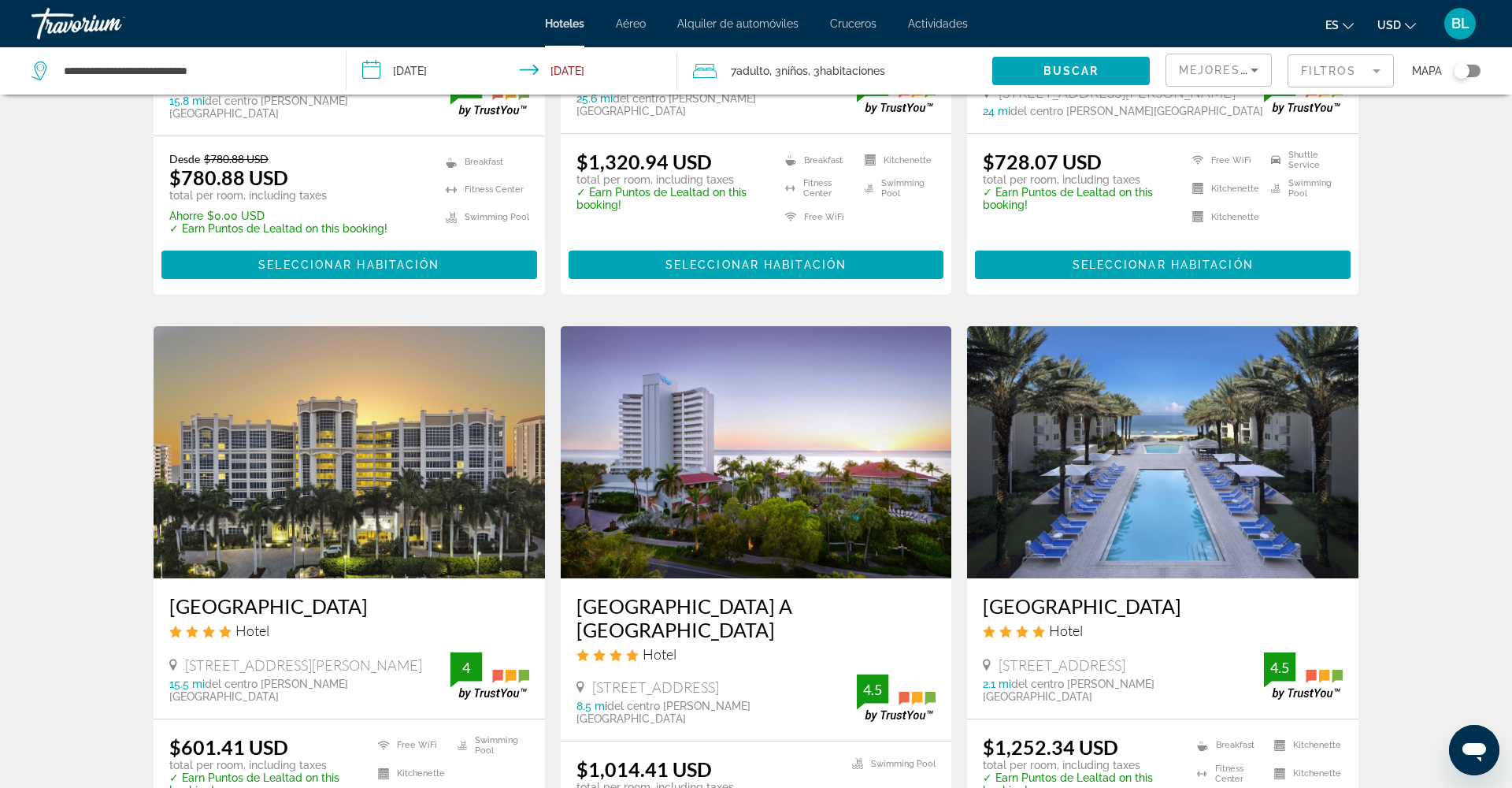
scroll to position [1698, 0]
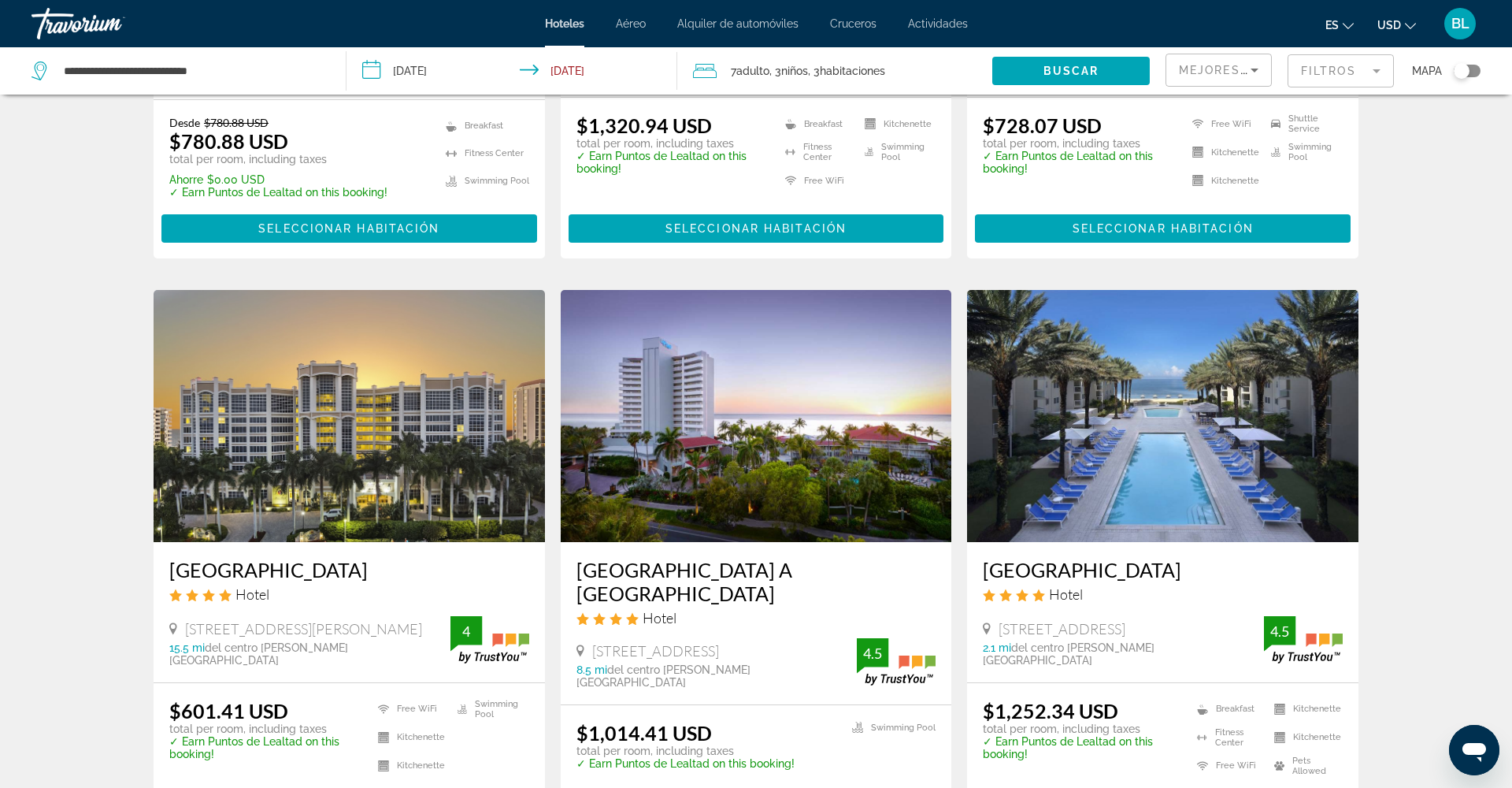
click at [709, 467] on img "Main content" at bounding box center [756, 416] width 392 height 252
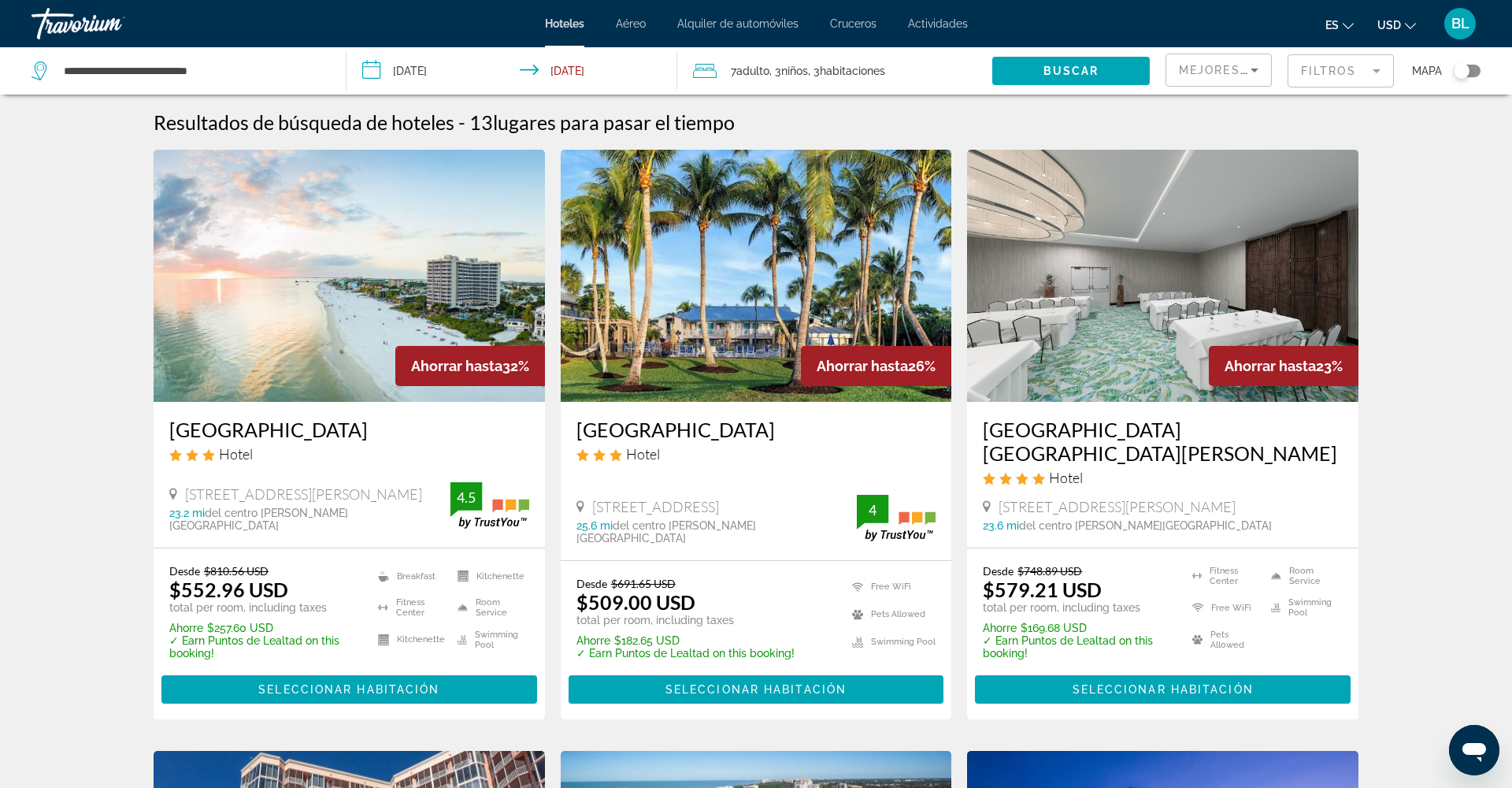
click at [773, 66] on span ", 3 Niño Niños" at bounding box center [789, 71] width 38 height 22
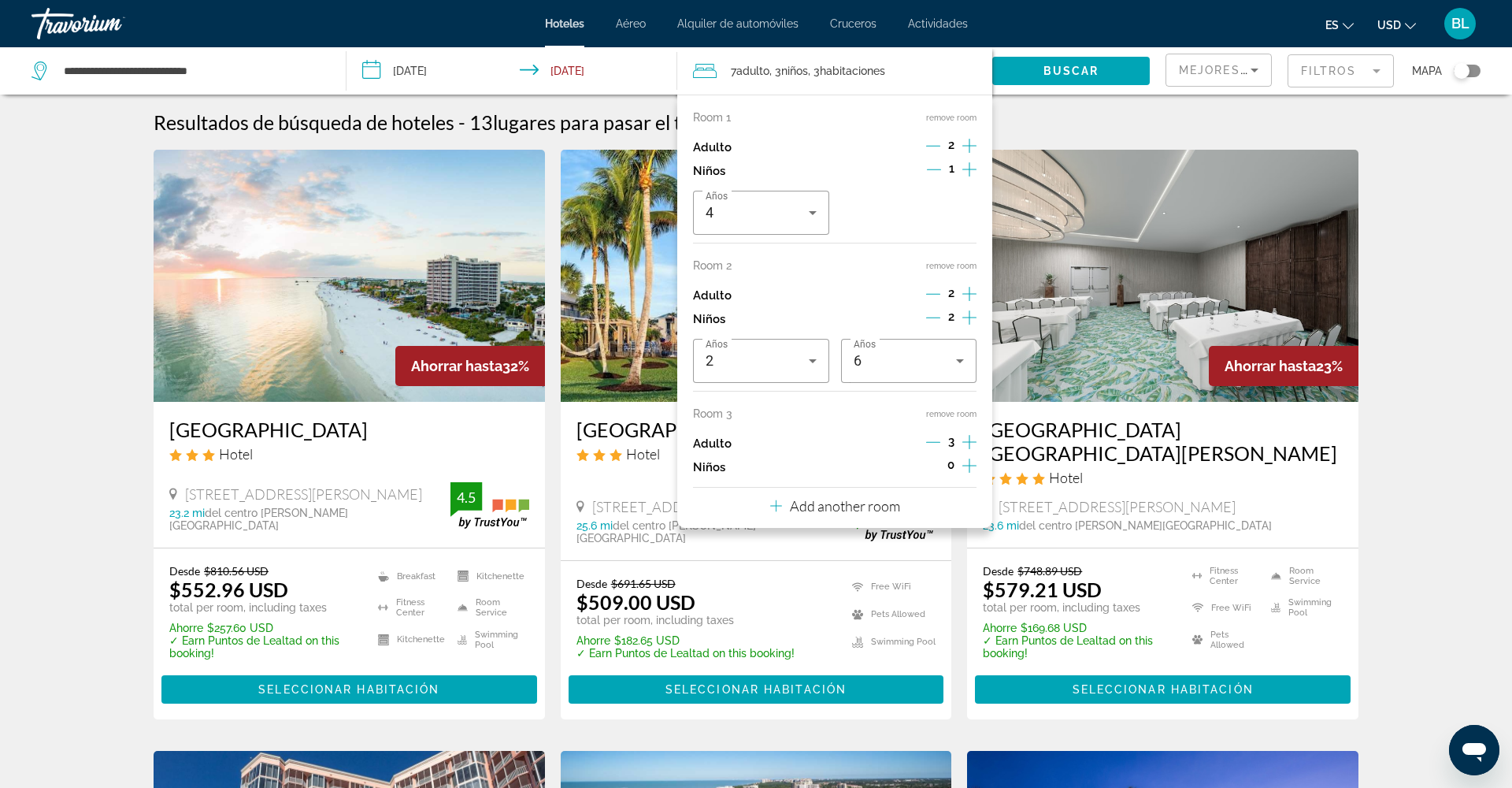
click at [947, 268] on button "remove room" at bounding box center [951, 266] width 51 height 10
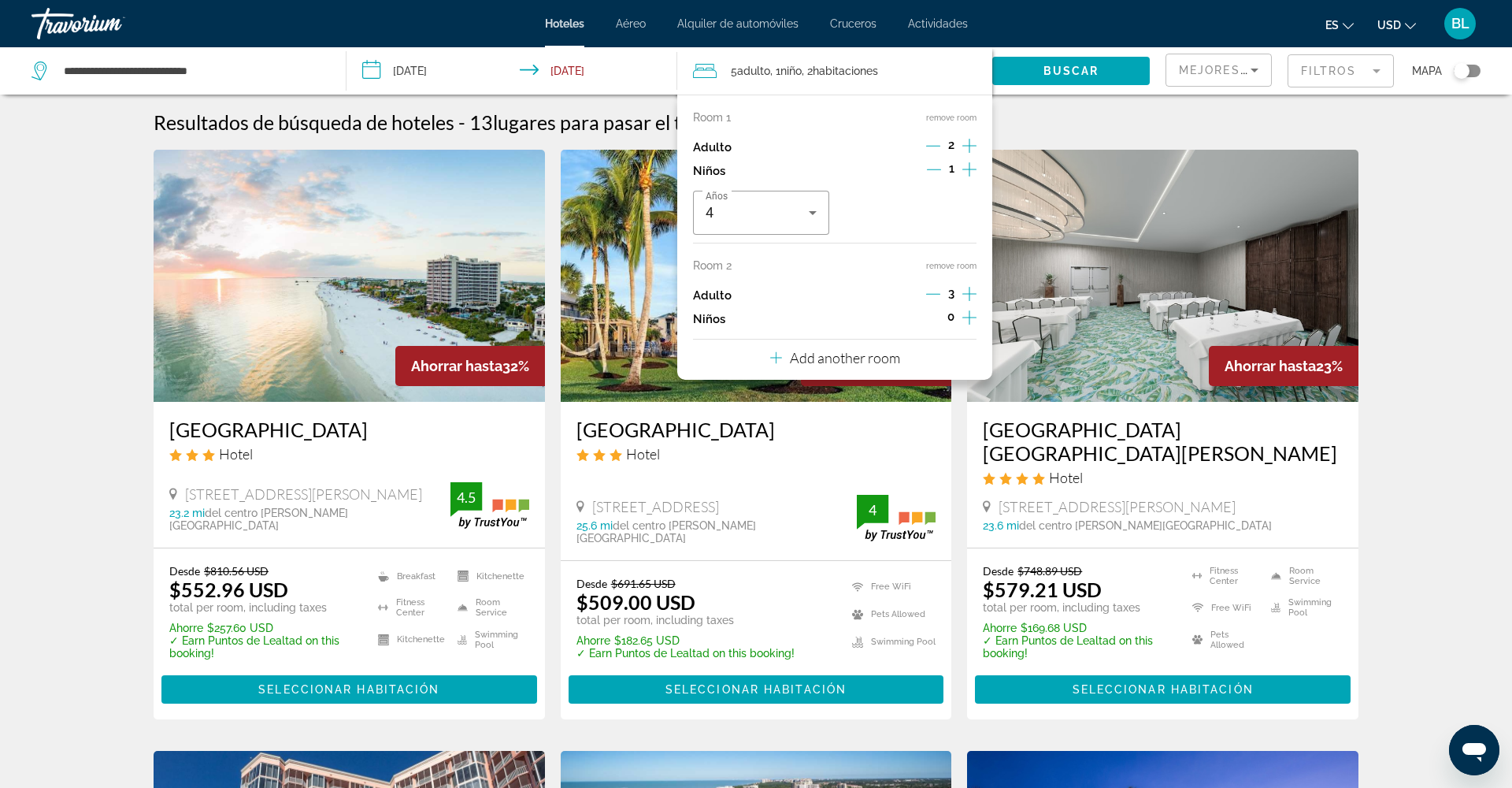
click at [948, 268] on button "remove room" at bounding box center [951, 266] width 51 height 10
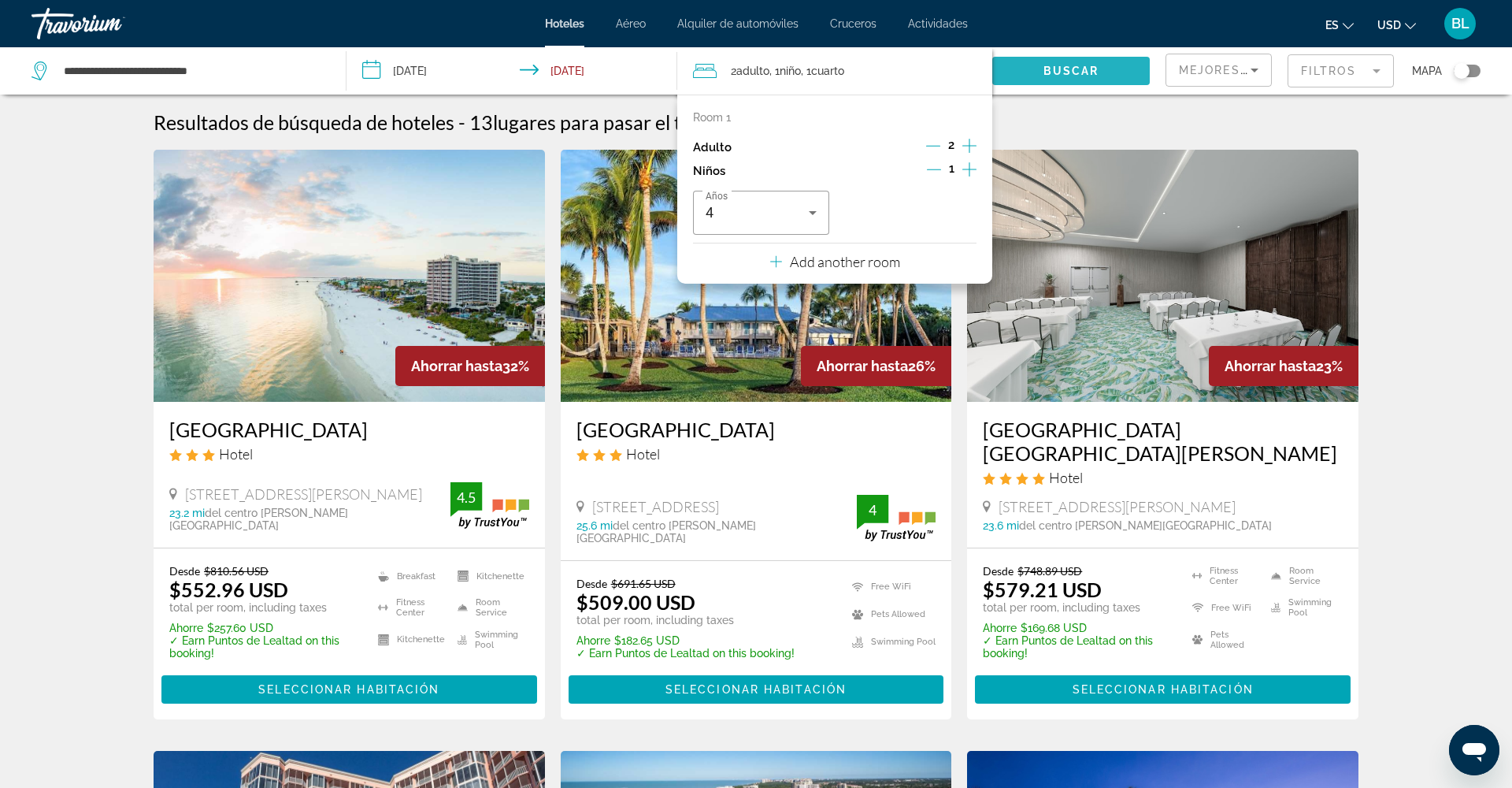
click at [1050, 72] on span "Buscar" at bounding box center [1071, 71] width 56 height 12
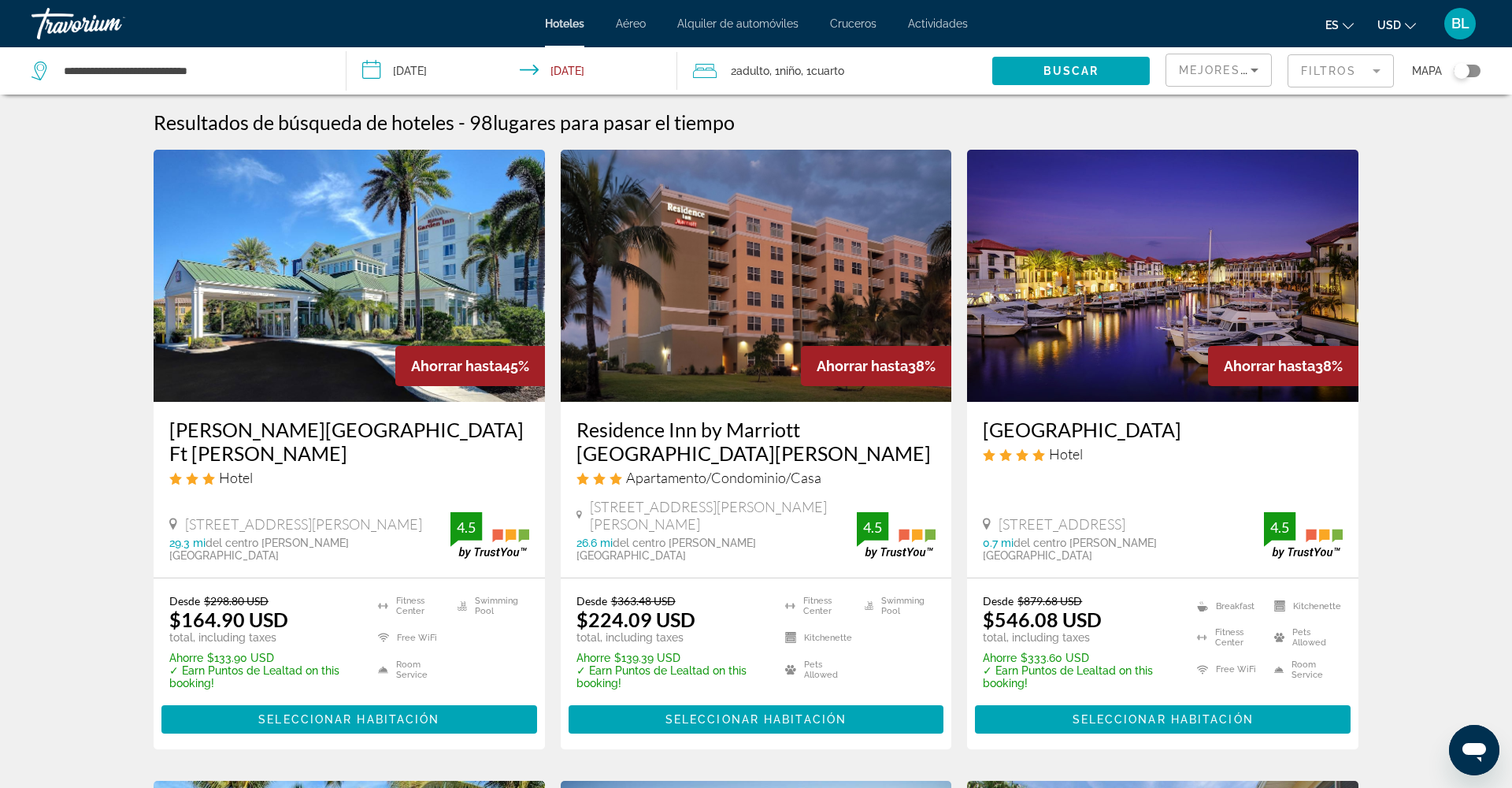
click at [1108, 365] on img "Main content" at bounding box center [1163, 275] width 392 height 252
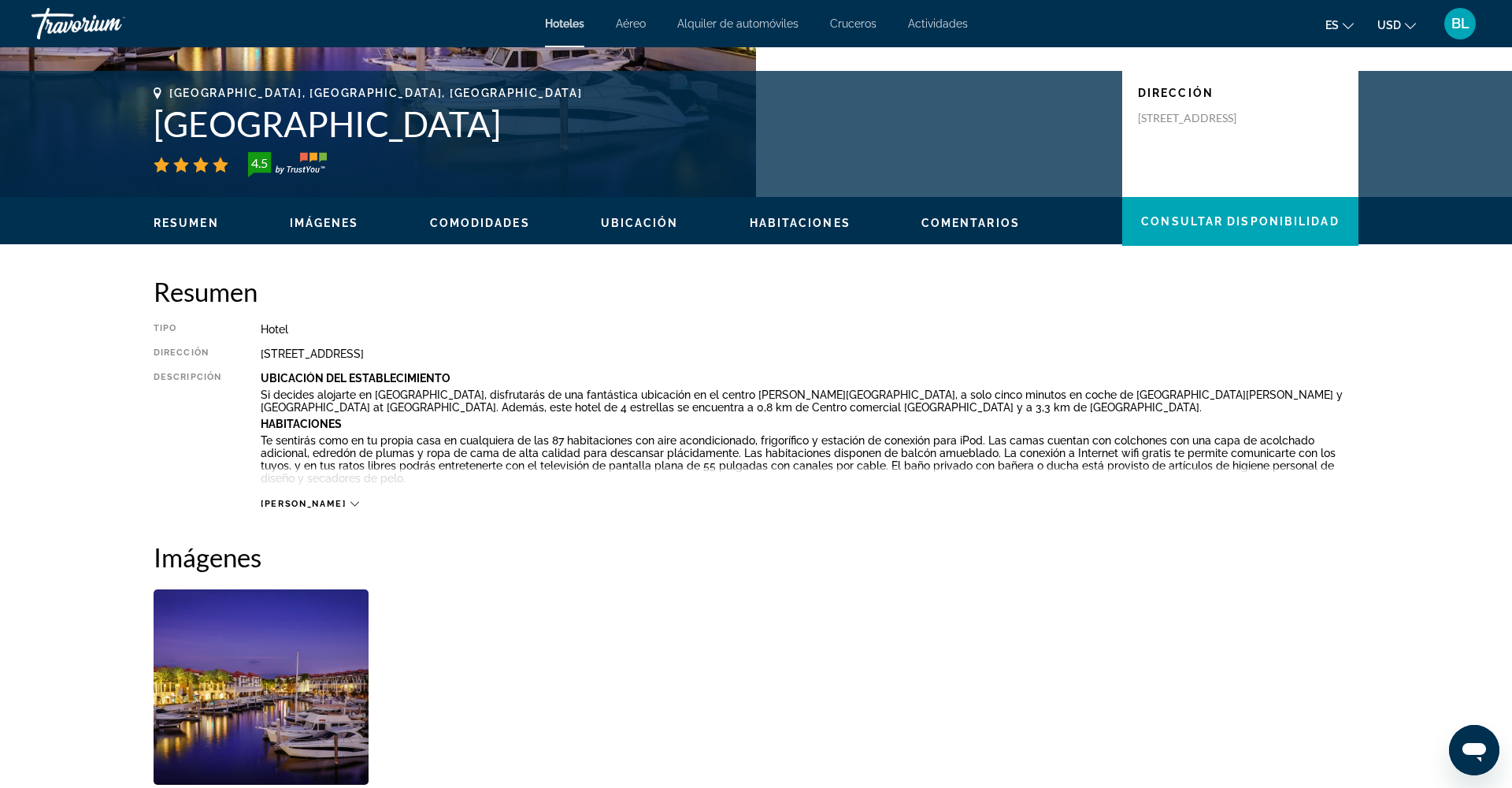
scroll to position [24, 0]
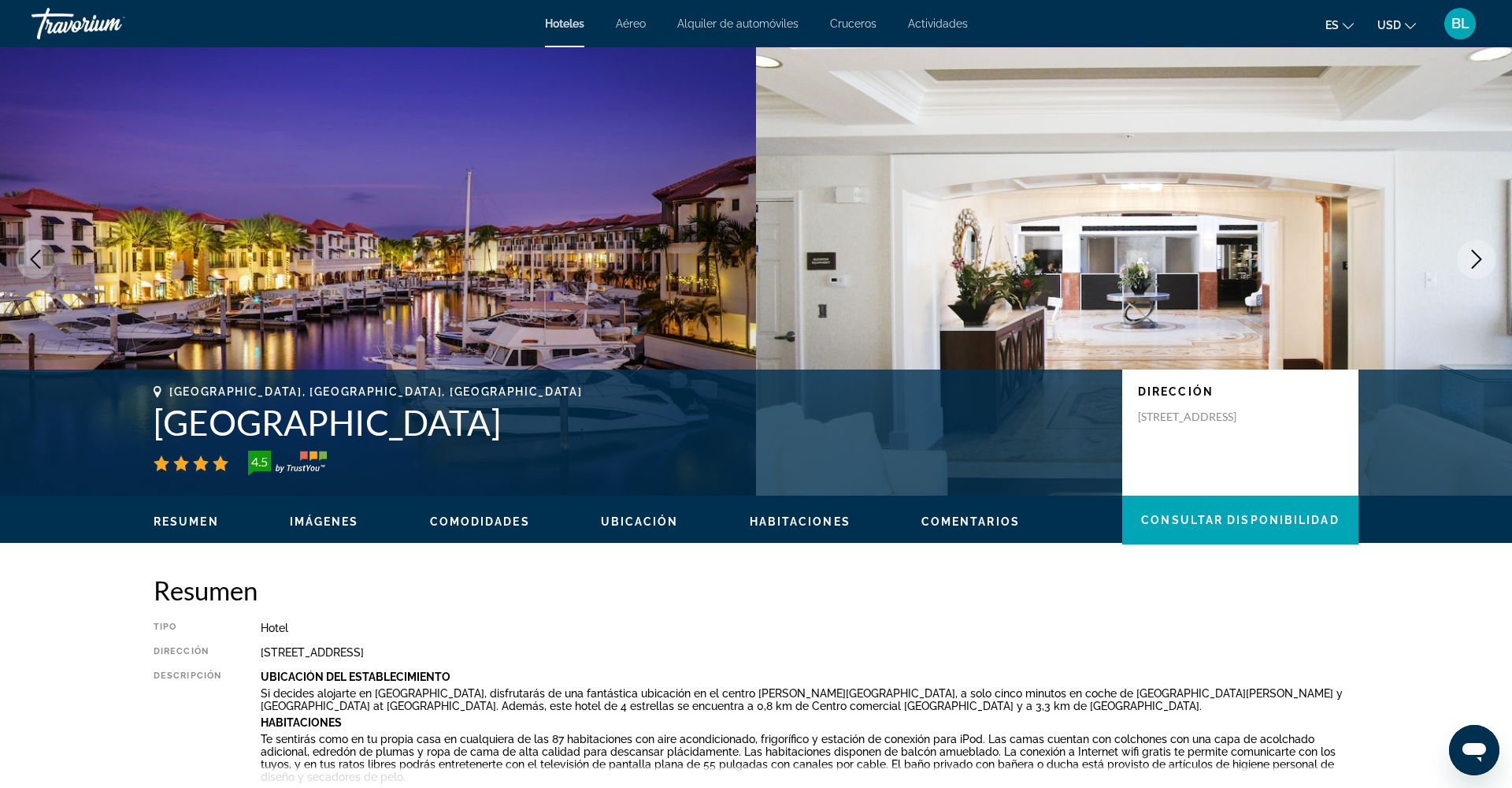
click at [340, 527] on span "Imágenes" at bounding box center [324, 521] width 69 height 12
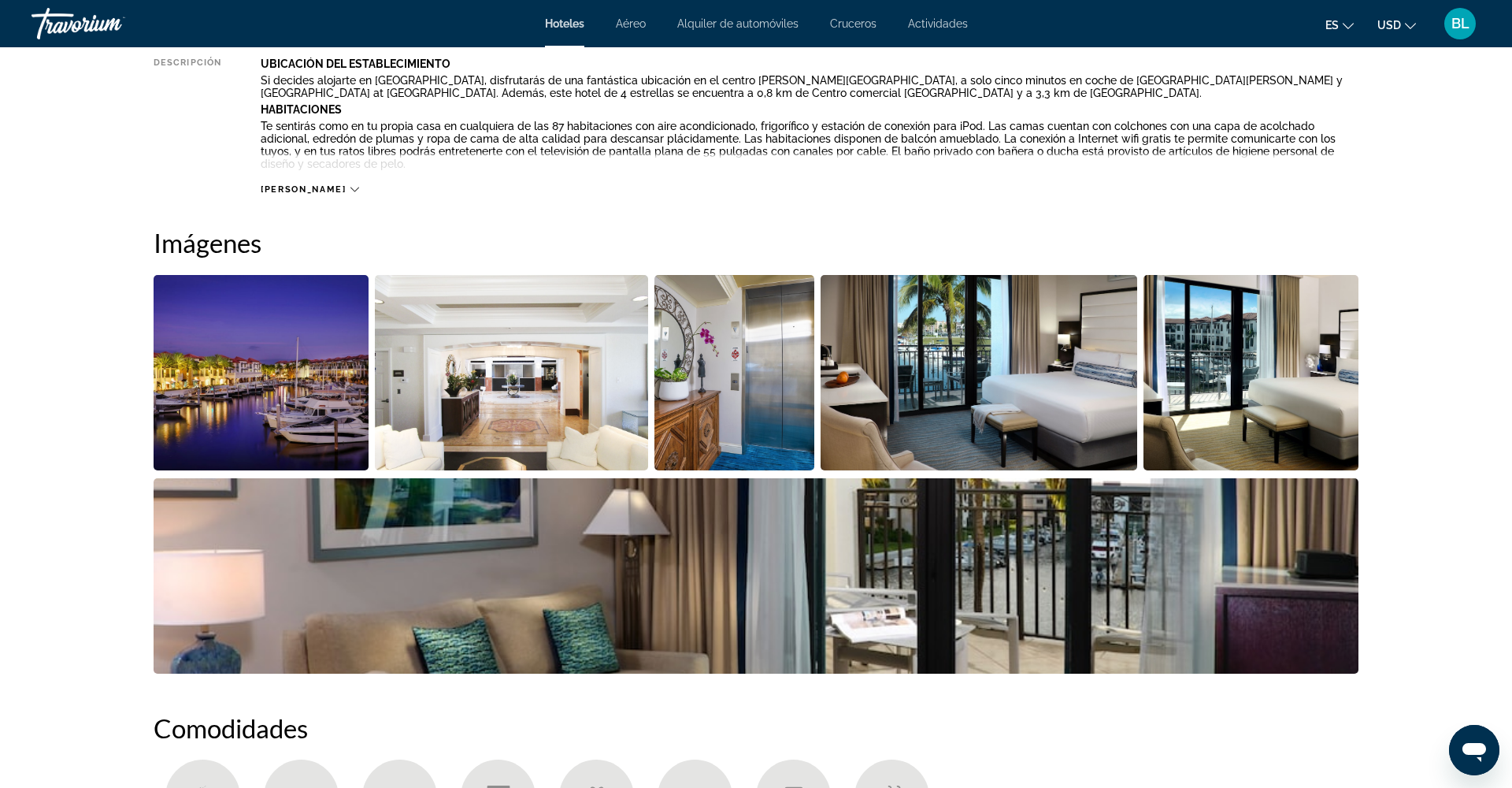
scroll to position [770, 0]
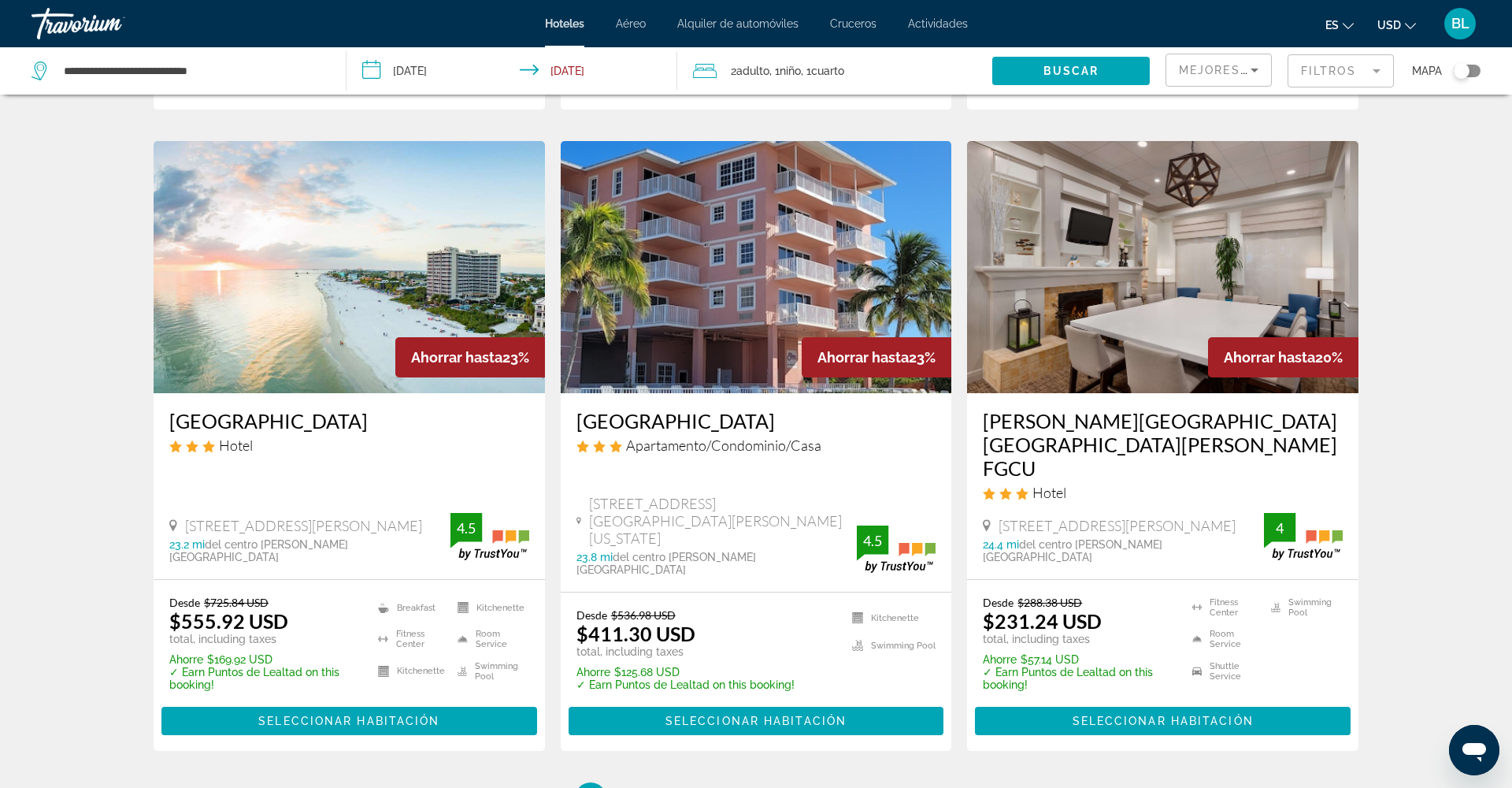
scroll to position [1854, 0]
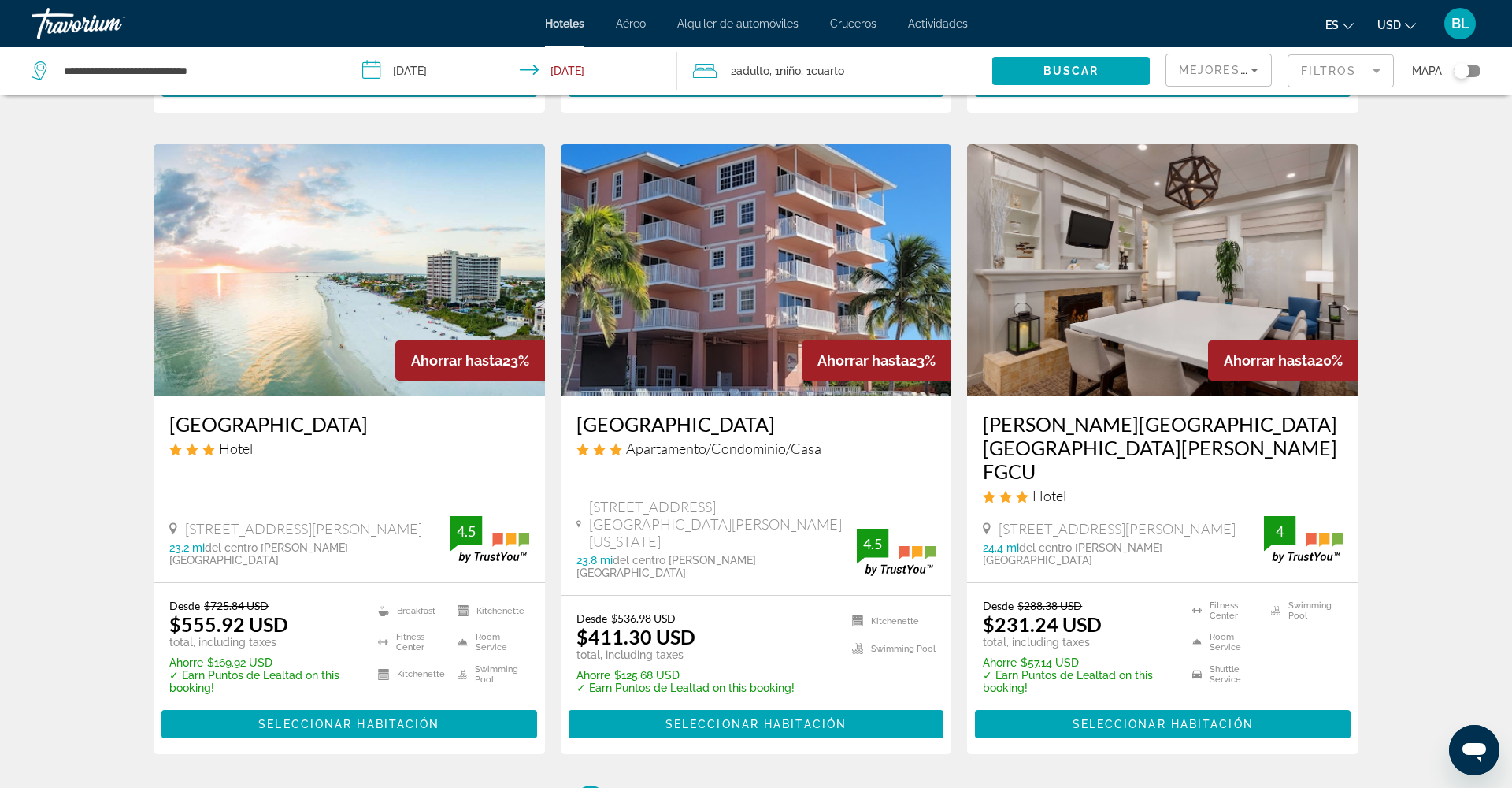
click at [1347, 72] on mat-form-field "Filtros" at bounding box center [1341, 71] width 106 height 33
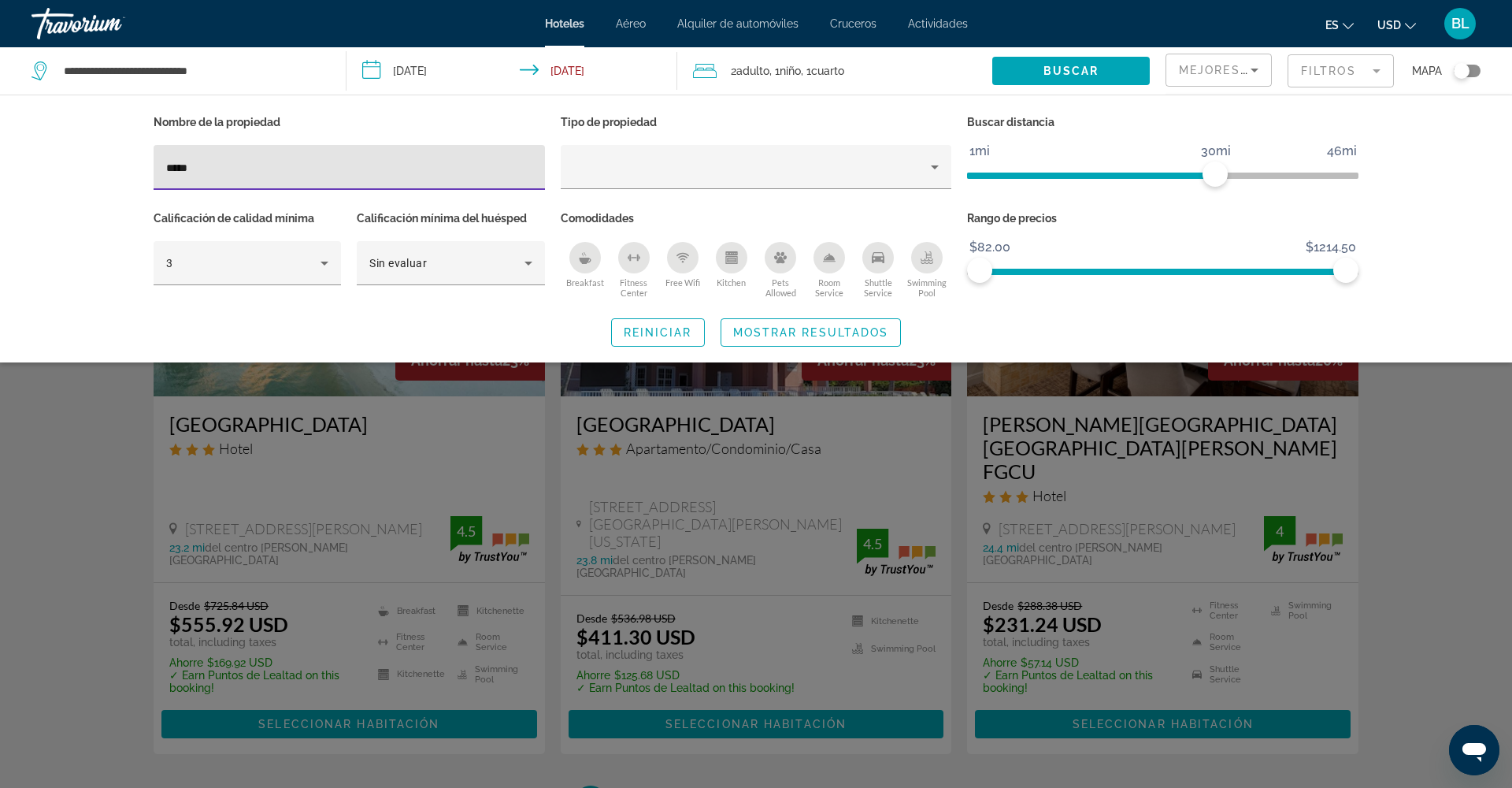
type input "*****"
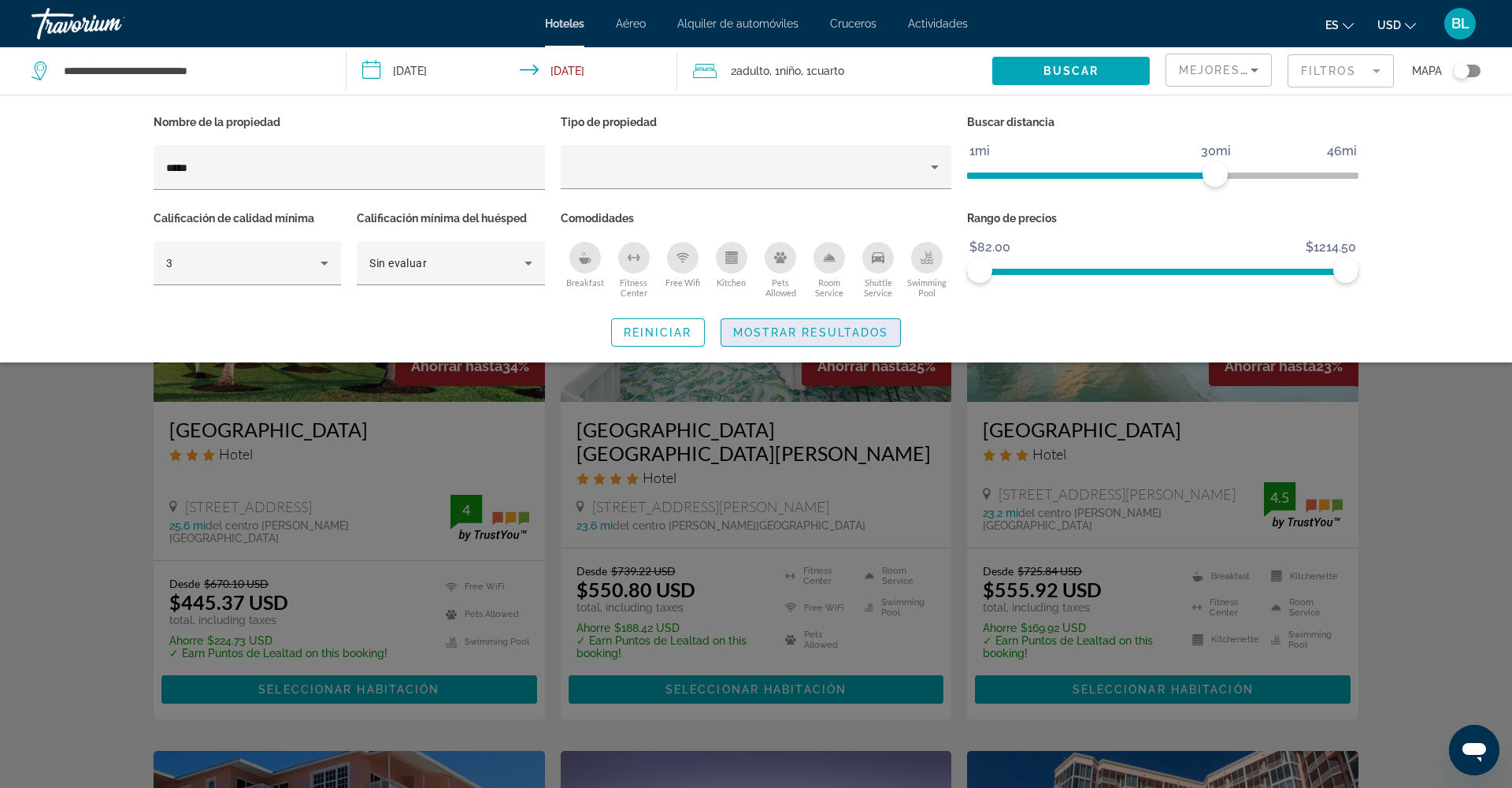
click at [739, 331] on span "Mostrar resultados" at bounding box center [811, 332] width 156 height 12
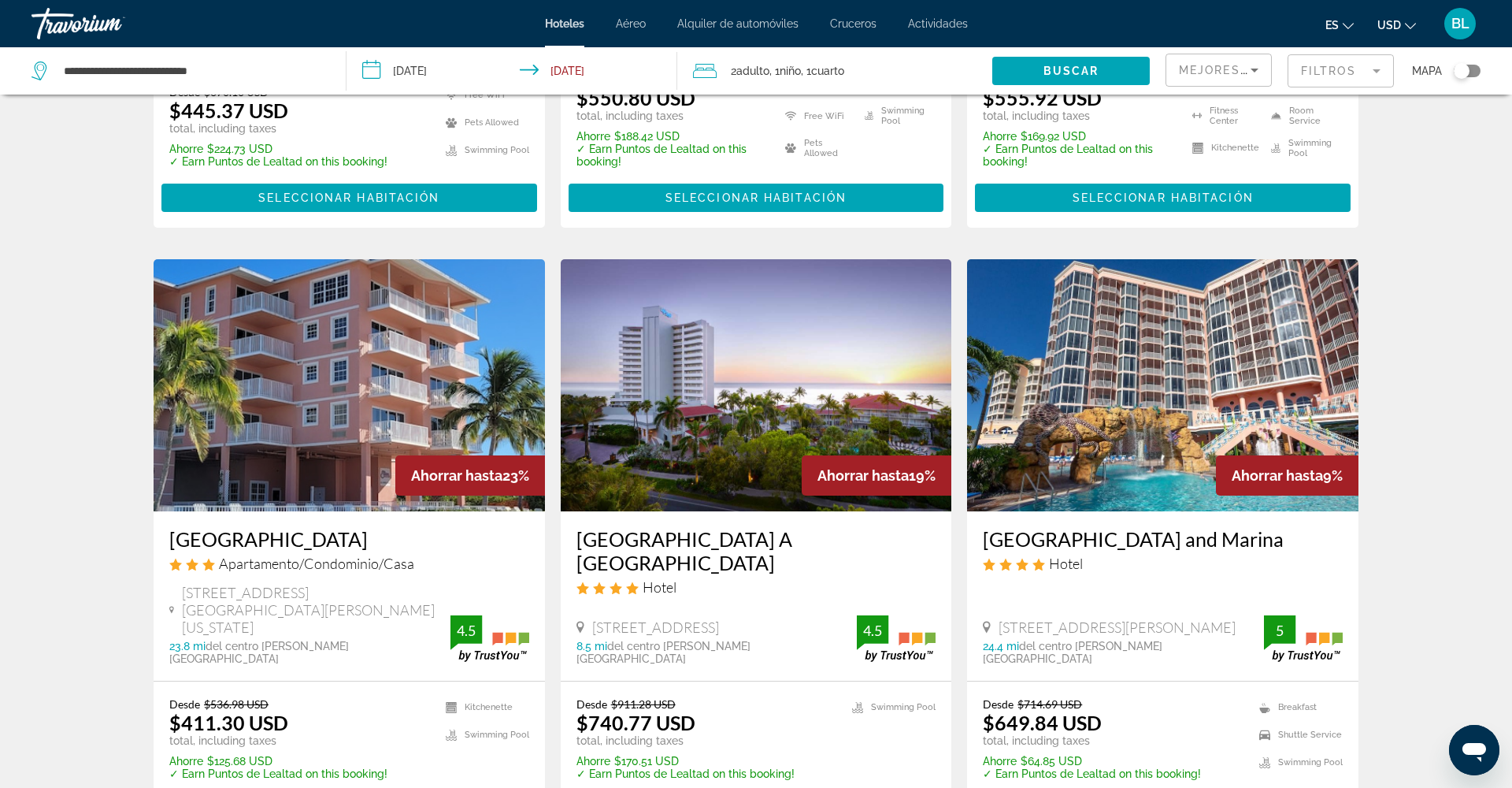
scroll to position [492, 0]
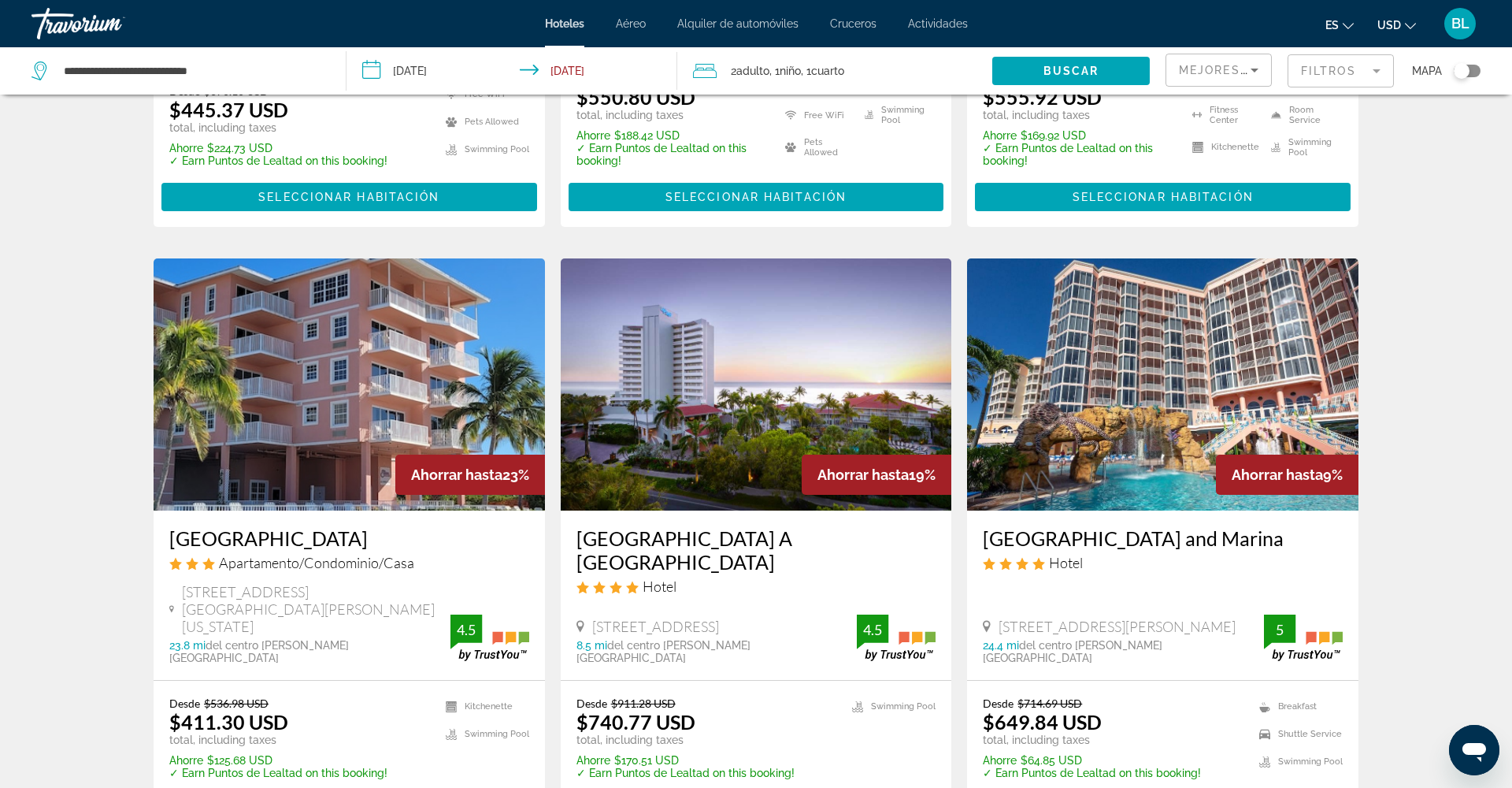
click at [766, 458] on img "Main content" at bounding box center [756, 384] width 392 height 252
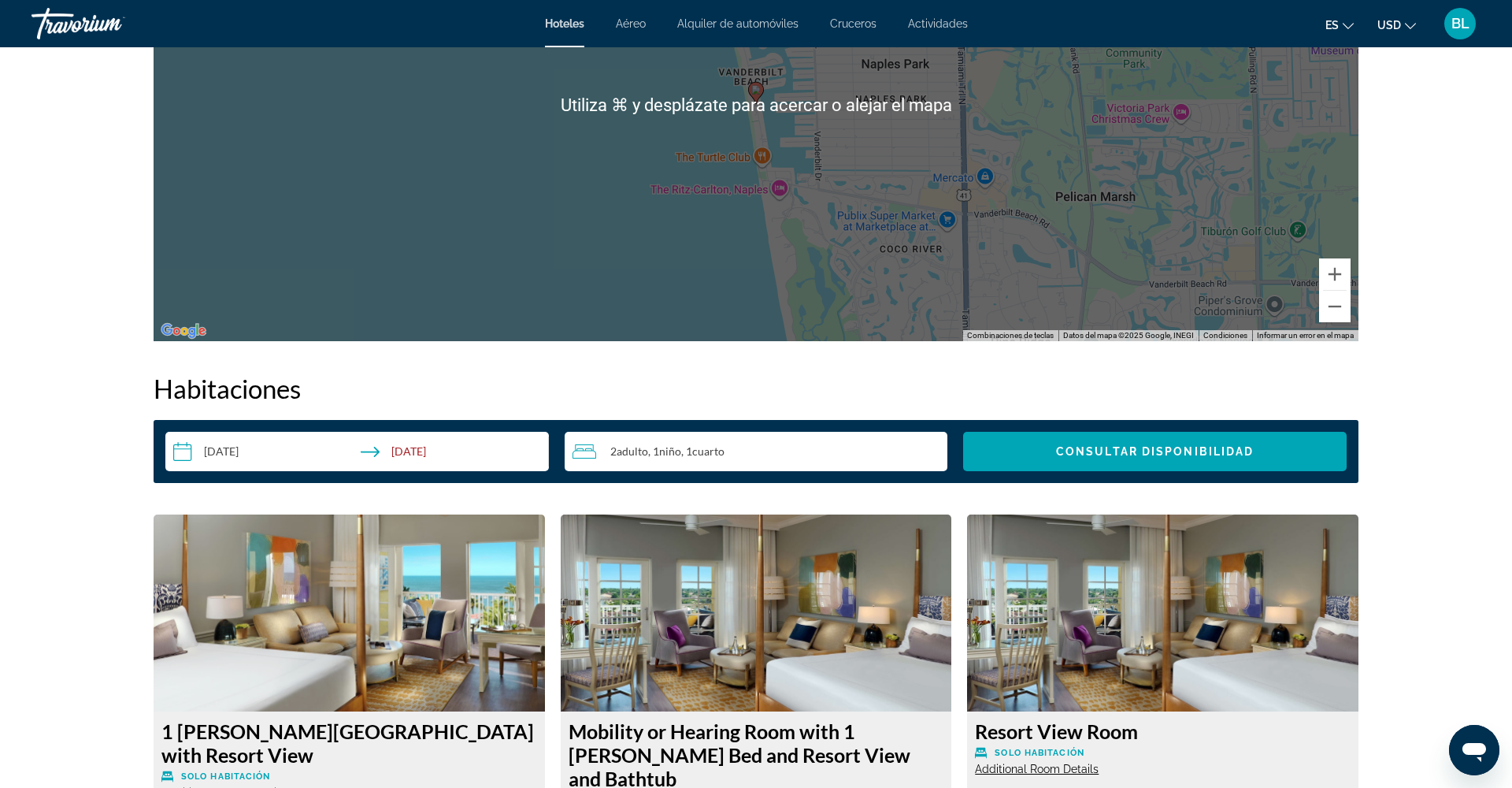
scroll to position [1719, 0]
